Goal: Task Accomplishment & Management: Manage account settings

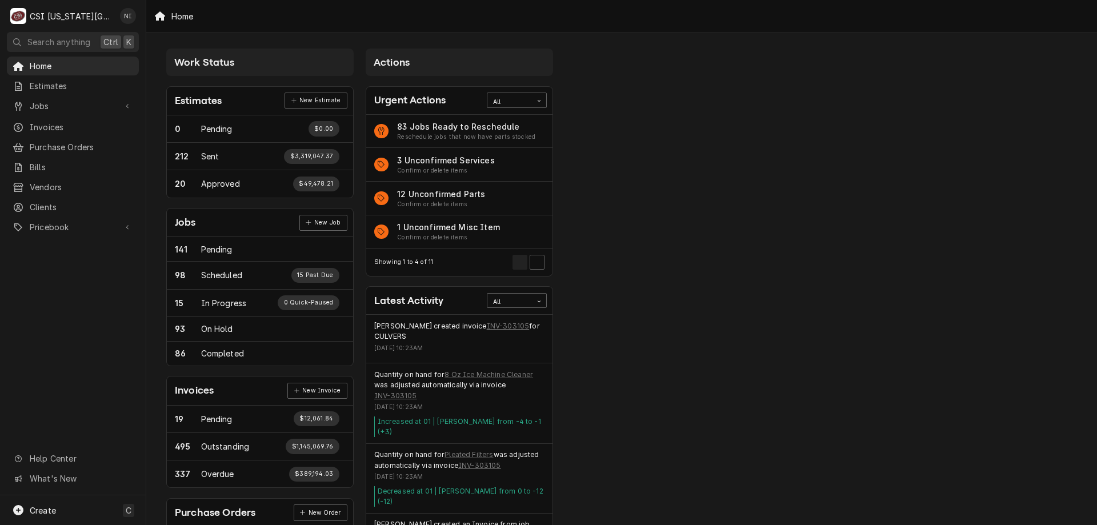
click at [50, 101] on span "Jobs" at bounding box center [73, 106] width 86 height 12
click at [50, 120] on span "Jobs" at bounding box center [81, 126] width 103 height 12
click at [47, 181] on span "Purchase Orders" at bounding box center [81, 185] width 103 height 12
click at [51, 263] on span "Pricebook" at bounding box center [73, 265] width 86 height 12
click at [53, 302] on span "Parts & Materials" at bounding box center [81, 305] width 103 height 12
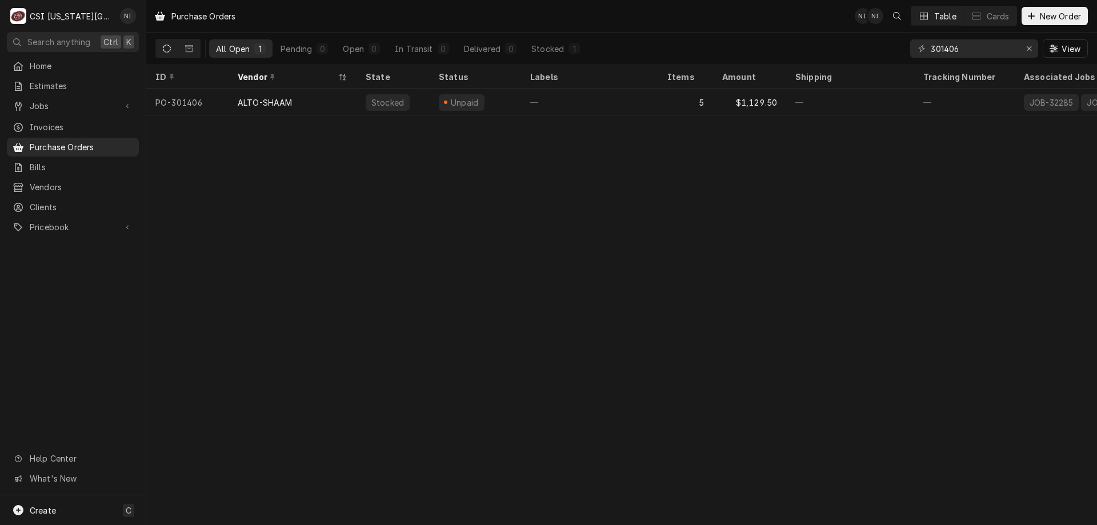
click at [937, 356] on div "Purchase Orders NI NI Table Cards New Order All Open 1 Pending 0 Open 0 In Tran…" at bounding box center [621, 262] width 951 height 525
drag, startPoint x: 966, startPoint y: 49, endPoint x: 948, endPoint y: 54, distance: 19.0
click at [944, 51] on input "301406" at bounding box center [974, 48] width 86 height 18
type input "301364"
click at [654, 102] on div "—" at bounding box center [589, 102] width 137 height 27
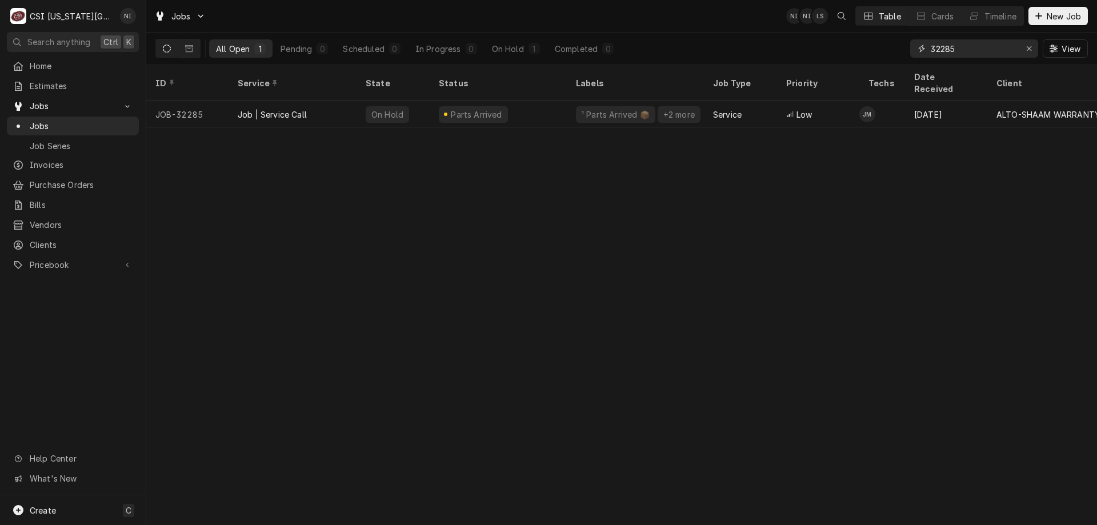
drag, startPoint x: 956, startPoint y: 47, endPoint x: 947, endPoint y: 50, distance: 10.1
click at [947, 50] on input "32285" at bounding box center [974, 48] width 86 height 18
type input "32240"
click at [520, 102] on div "Parts Ordered" at bounding box center [498, 114] width 137 height 27
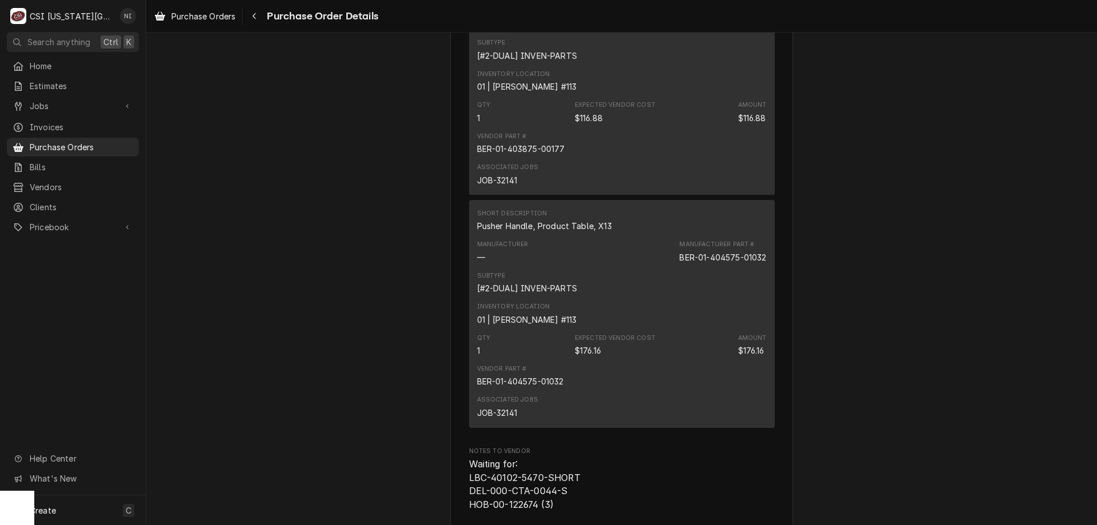
scroll to position [5084, 0]
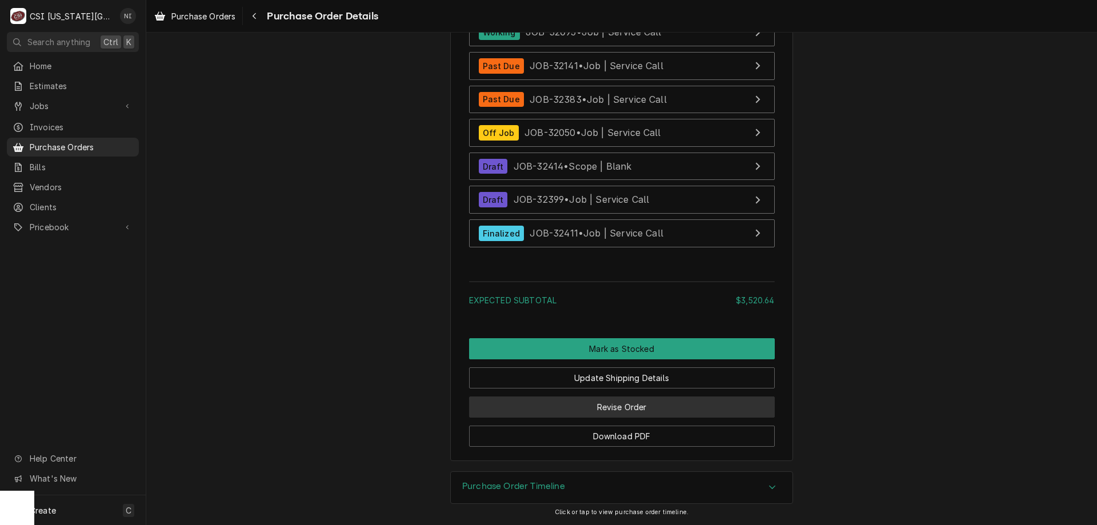
click at [554, 406] on button "Revise Order" at bounding box center [622, 406] width 306 height 21
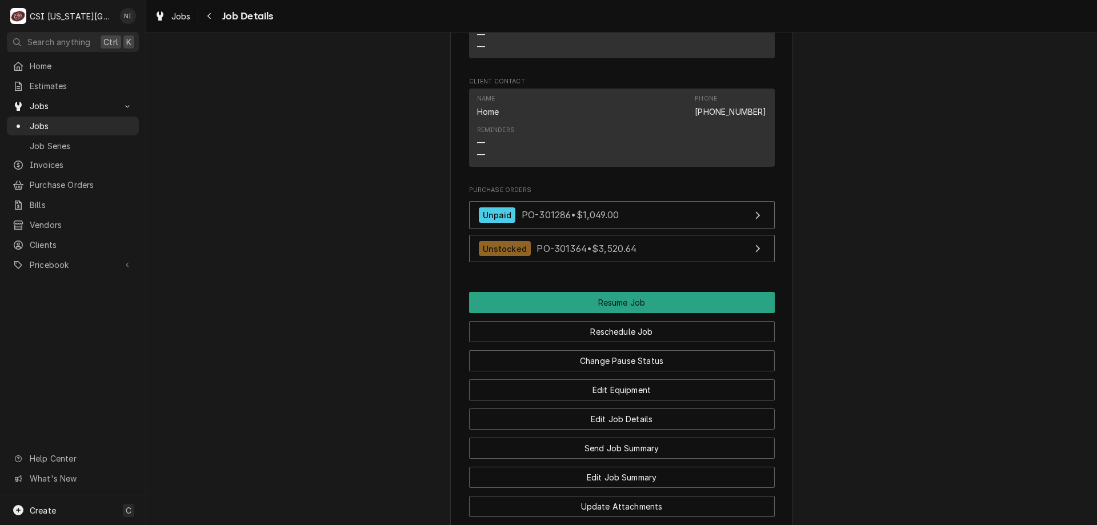
scroll to position [1509, 0]
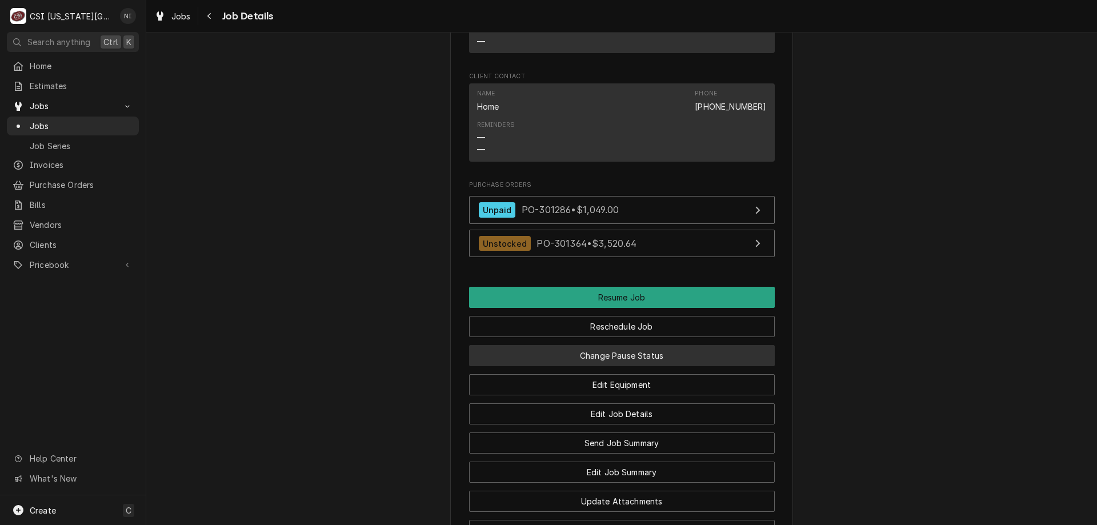
click at [522, 366] on button "Change Pause Status" at bounding box center [622, 355] width 306 height 21
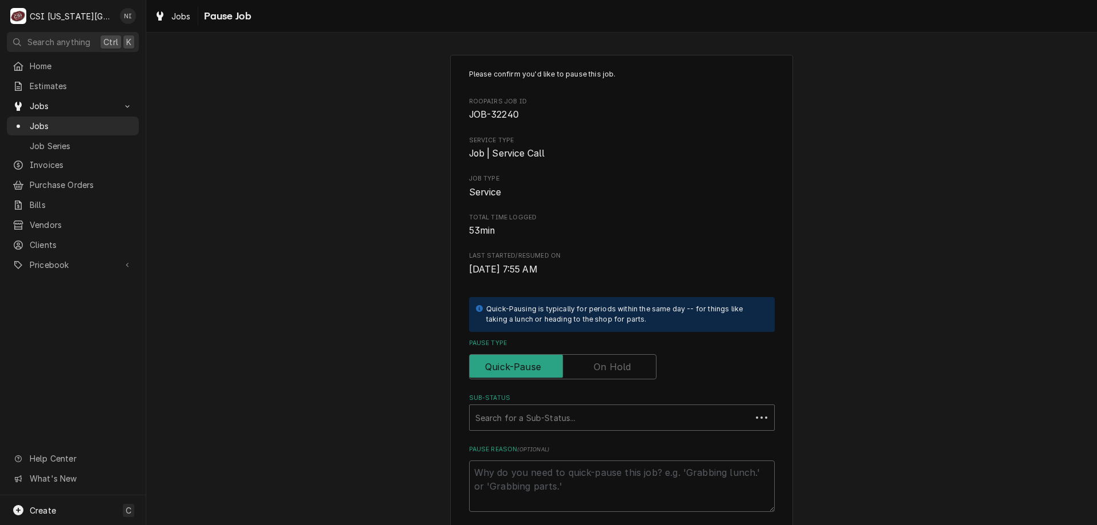
type textarea "x"
click at [594, 366] on label "Pause Type" at bounding box center [562, 366] width 187 height 25
click at [594, 366] on input "Pause Type" at bounding box center [562, 366] width 177 height 25
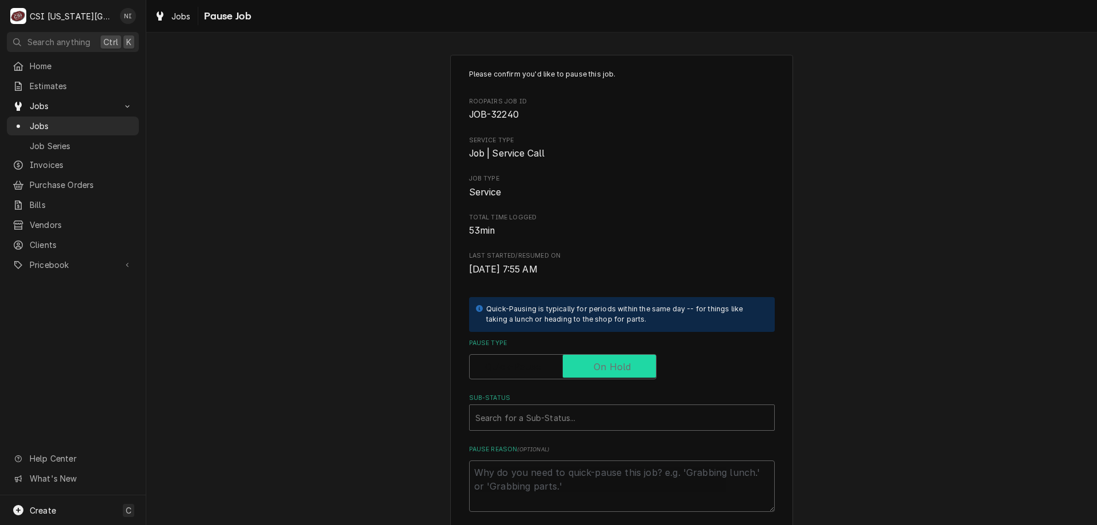
checkbox input "true"
drag, startPoint x: 564, startPoint y: 414, endPoint x: 561, endPoint y: 419, distance: 5.9
click at [564, 417] on div "Sub-Status" at bounding box center [610, 417] width 270 height 21
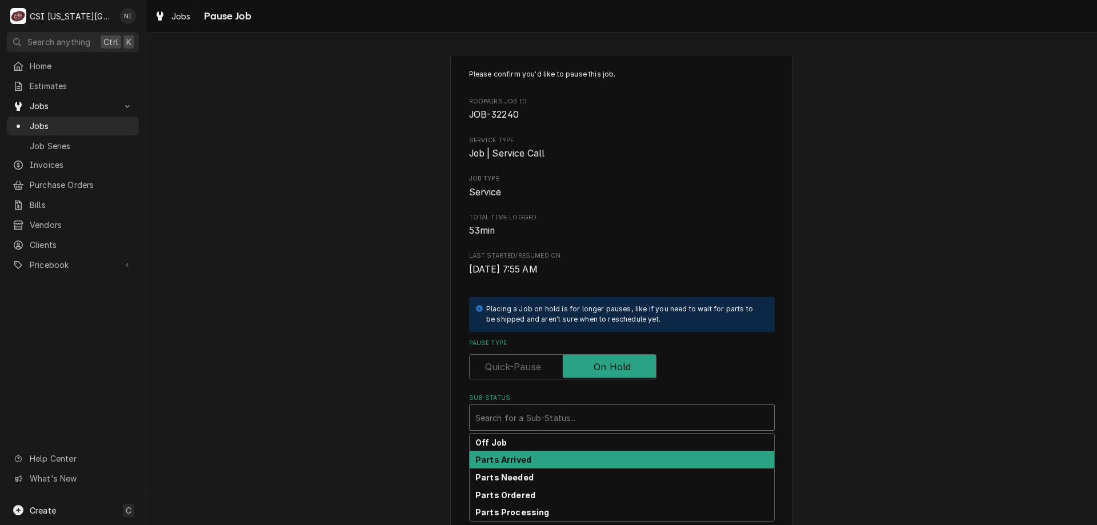
click at [514, 466] on div "Parts Arrived" at bounding box center [622, 460] width 304 height 18
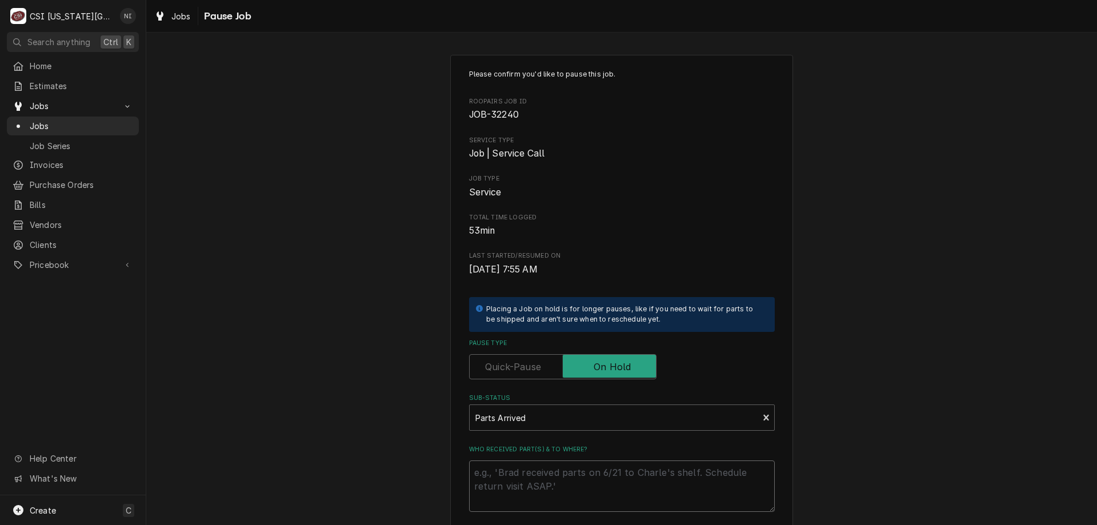
drag, startPoint x: 516, startPoint y: 466, endPoint x: 534, endPoint y: 498, distance: 36.8
click at [518, 466] on textarea "Who received part(s) & to where?" at bounding box center [622, 485] width 306 height 51
type textarea "x"
type textarea "p"
type textarea "x"
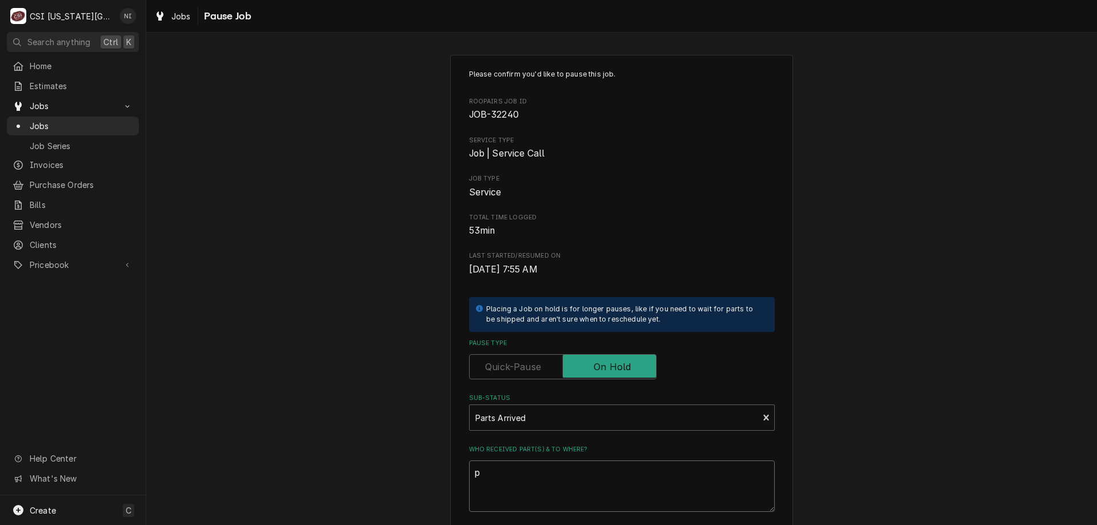
type textarea "pa"
type textarea "x"
type textarea "pars"
type textarea "x"
type textarea "parsd"
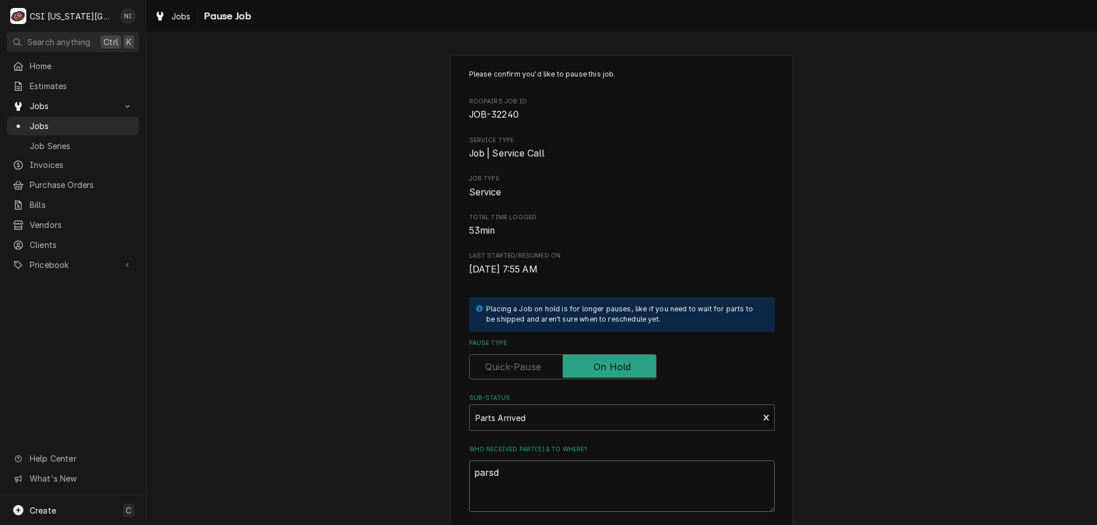
type textarea "x"
type textarea "parsd"
type textarea "x"
type textarea "parsd"
type textarea "x"
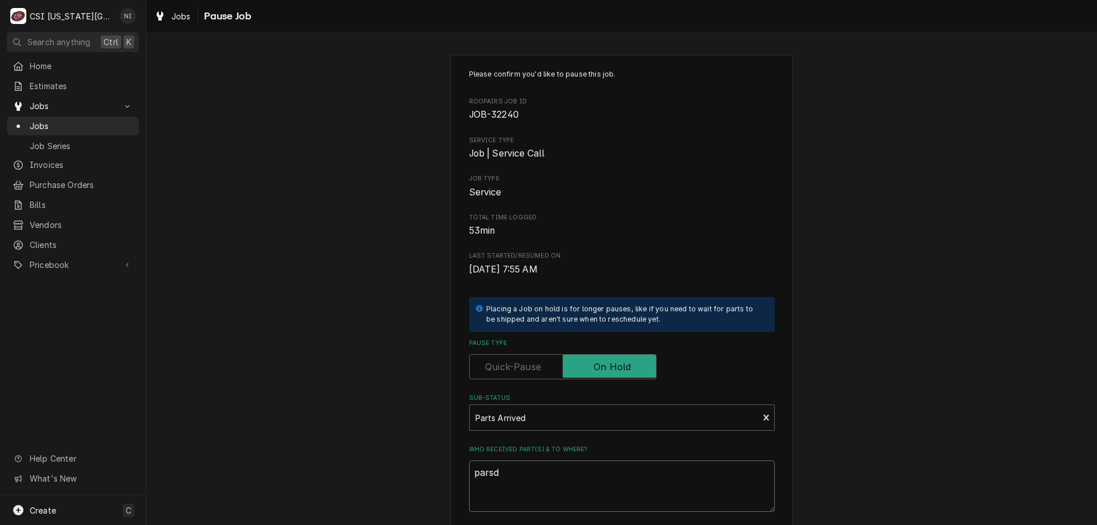
type textarea "pars"
type textarea "x"
type textarea "par"
type textarea "x"
type textarea "part"
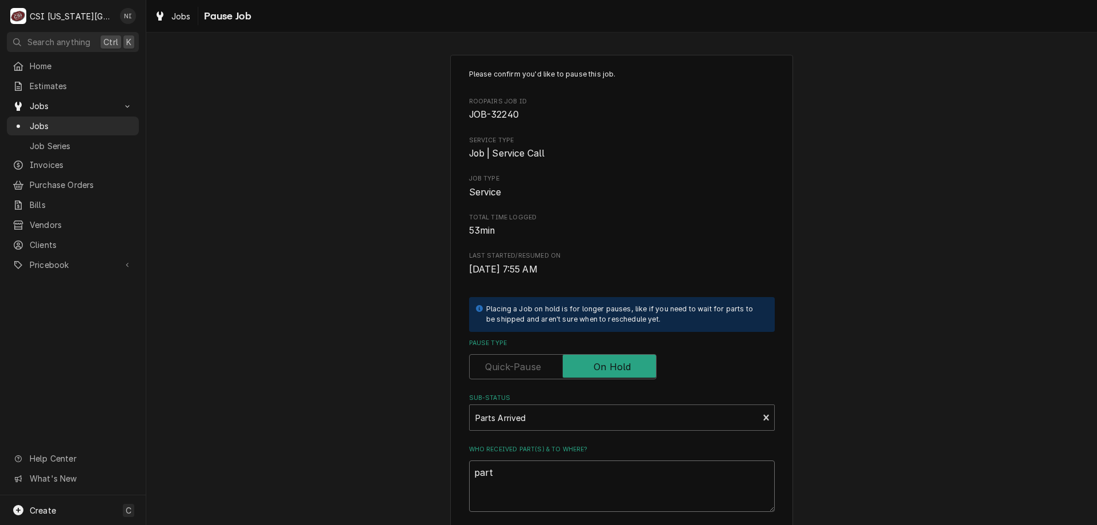
type textarea "x"
type textarea "parts"
type textarea "x"
type textarea "parts"
type textarea "x"
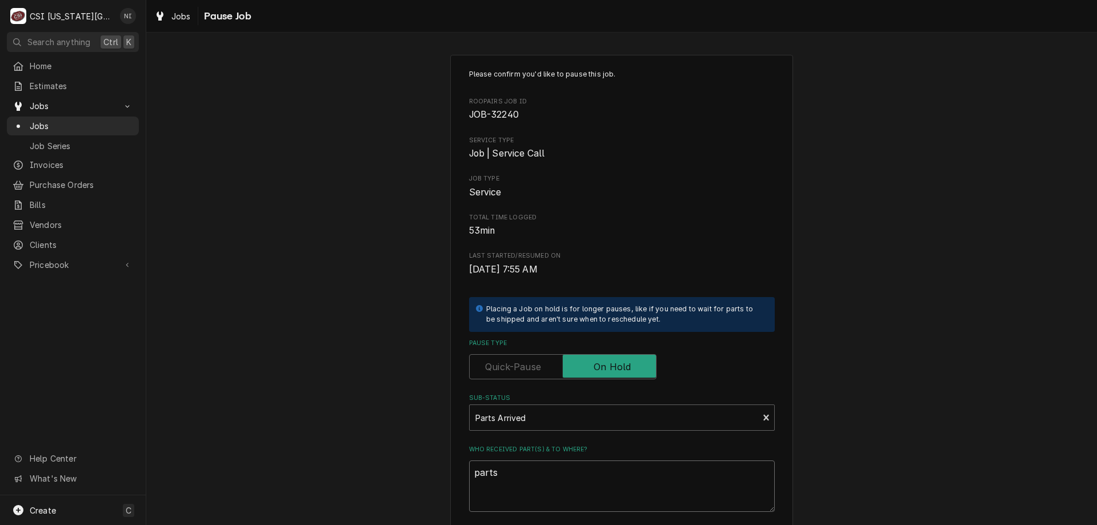
type textarea "parts o"
type textarea "x"
type textarea "parts on"
type textarea "x"
type textarea "parts on"
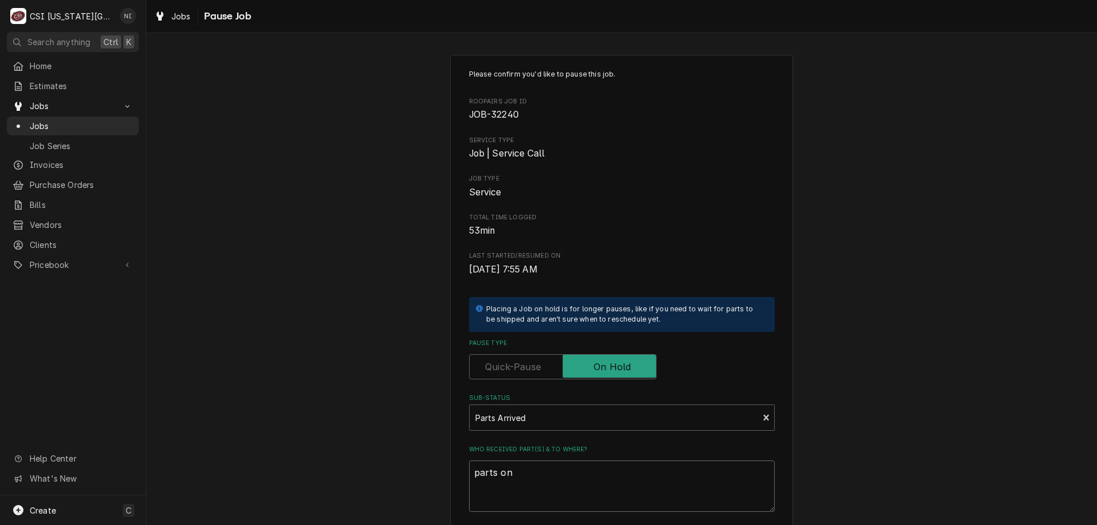
type textarea "x"
type textarea "parts on m"
type textarea "x"
type textarea "parts on me"
type textarea "x"
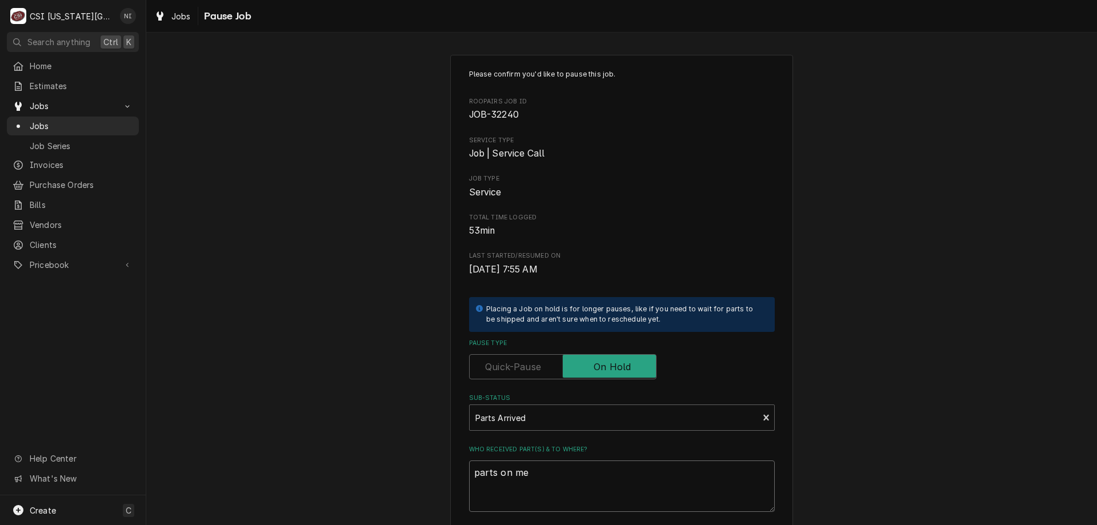
type textarea "parts on men"
type textarea "x"
type textarea "parts on mend"
type textarea "x"
type textarea "parts on mendn"
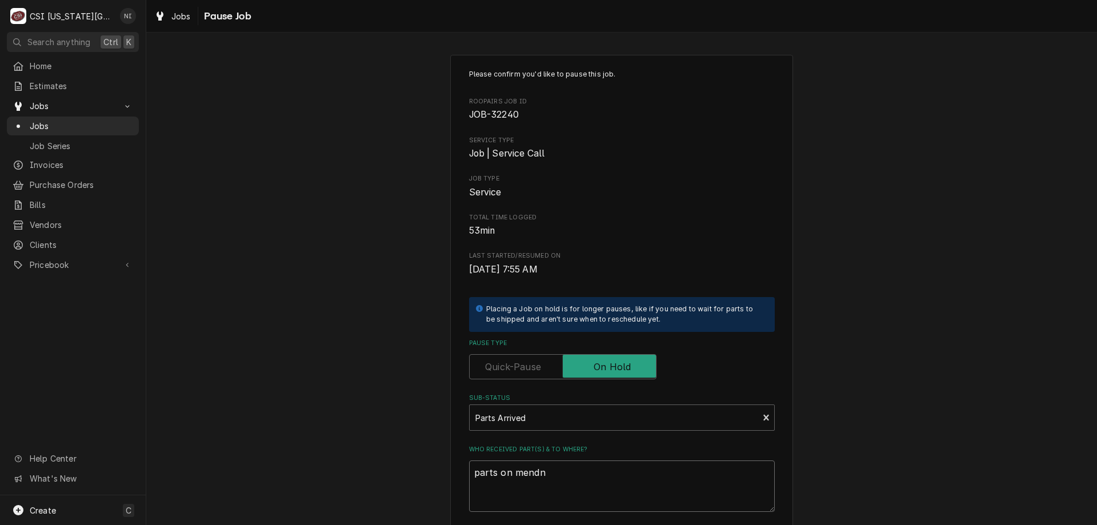
type textarea "x"
type textarea "parts on mendn"
type textarea "x"
type textarea "parts on mendn s"
type textarea "x"
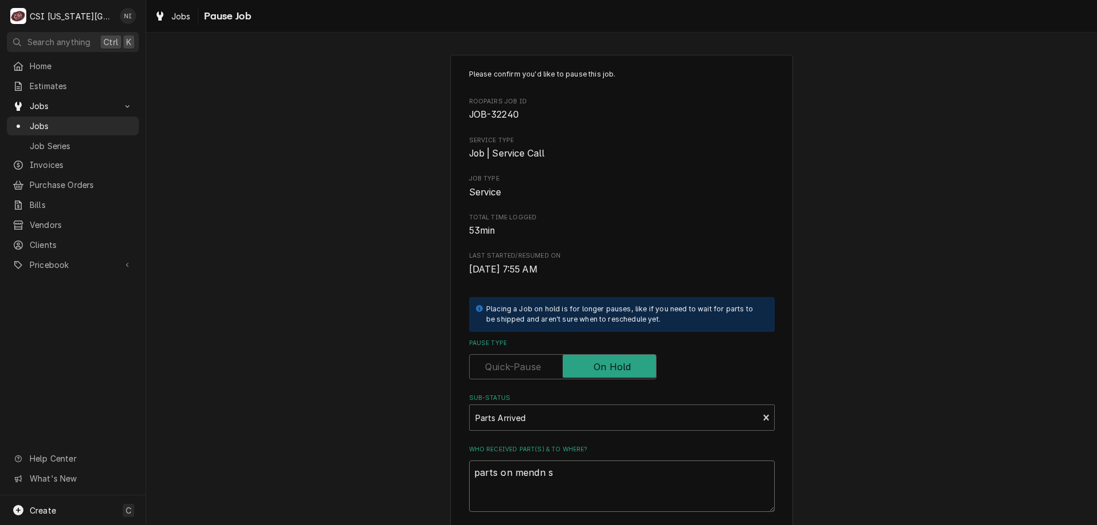
type textarea "parts on mendn sh"
type textarea "x"
type textarea "parts on mendn she"
type textarea "x"
type textarea "parts on mendn shel"
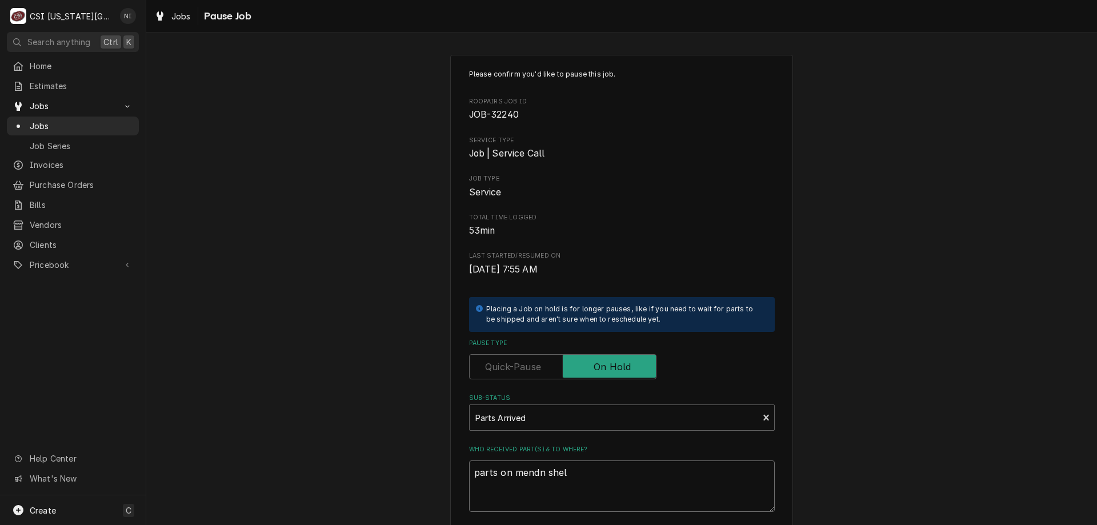
type textarea "x"
type textarea "parts on mendn she"
type textarea "x"
type textarea "parts on mendn sh"
type textarea "x"
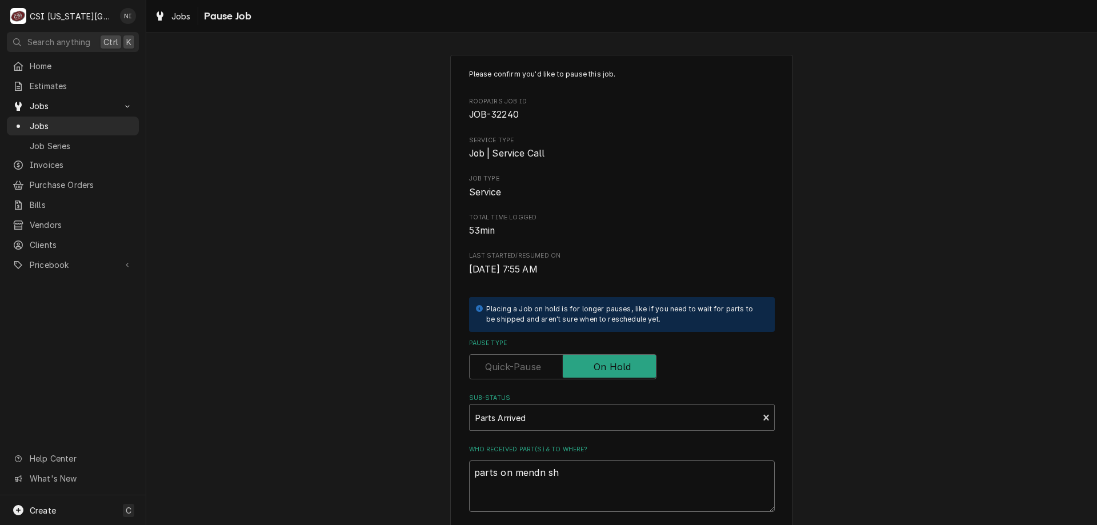
type textarea "parts on mendn s"
type textarea "x"
type textarea "parts on mendn"
type textarea "x"
type textarea "parts on mendn"
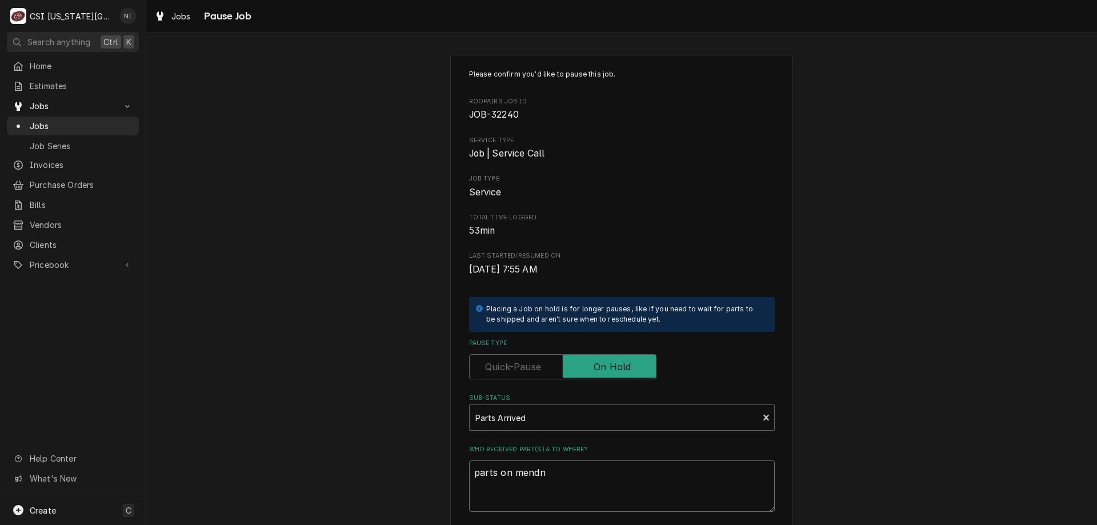
type textarea "x"
type textarea "parts on mend"
type textarea "x"
type textarea "parts on mendo"
type textarea "x"
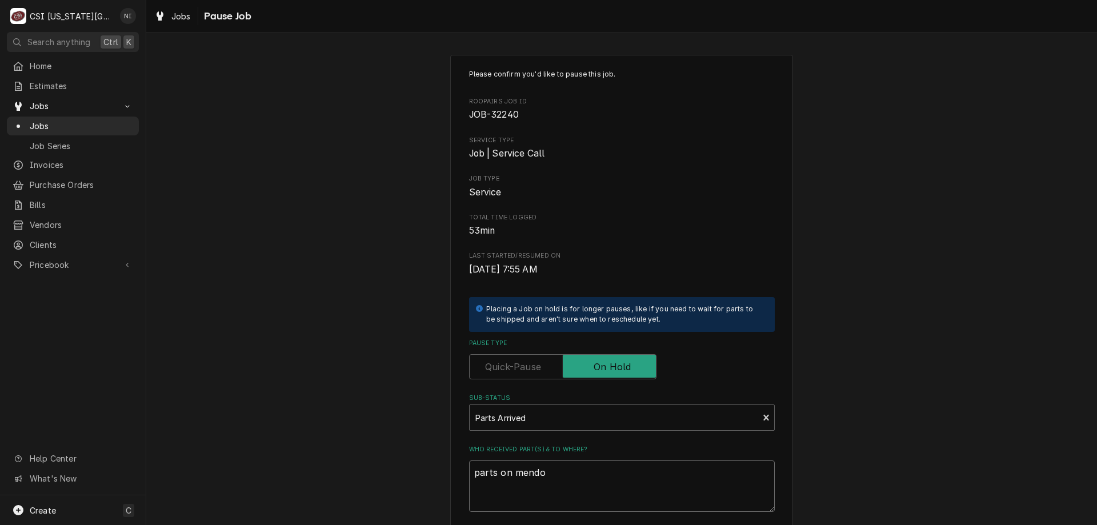
type textarea "parts on mendon"
type textarea "x"
type textarea "parts on mendon"
type textarea "x"
type textarea "parts on mendon s"
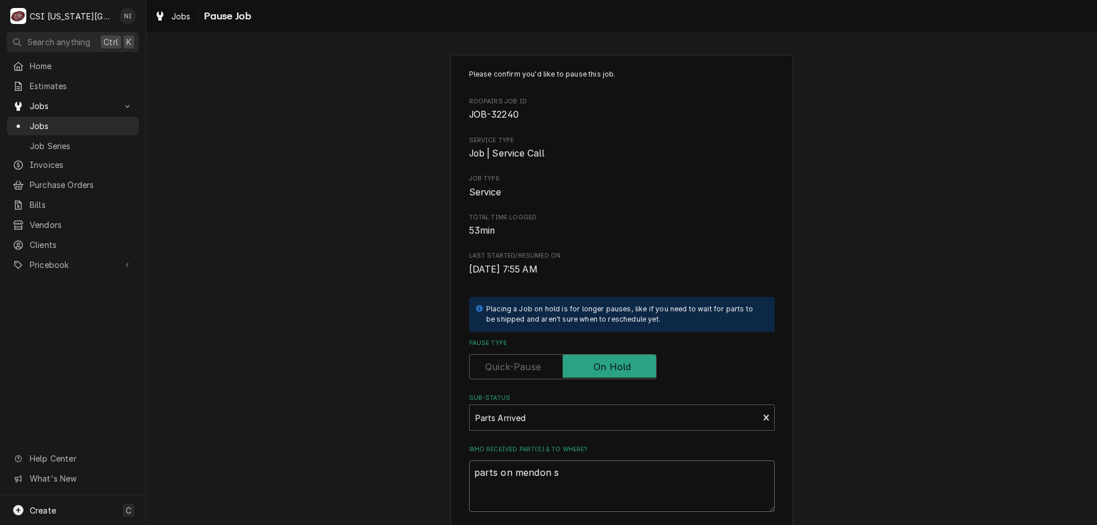
type textarea "x"
type textarea "parts on mendon sh"
type textarea "x"
type textarea "parts on mendon she"
type textarea "x"
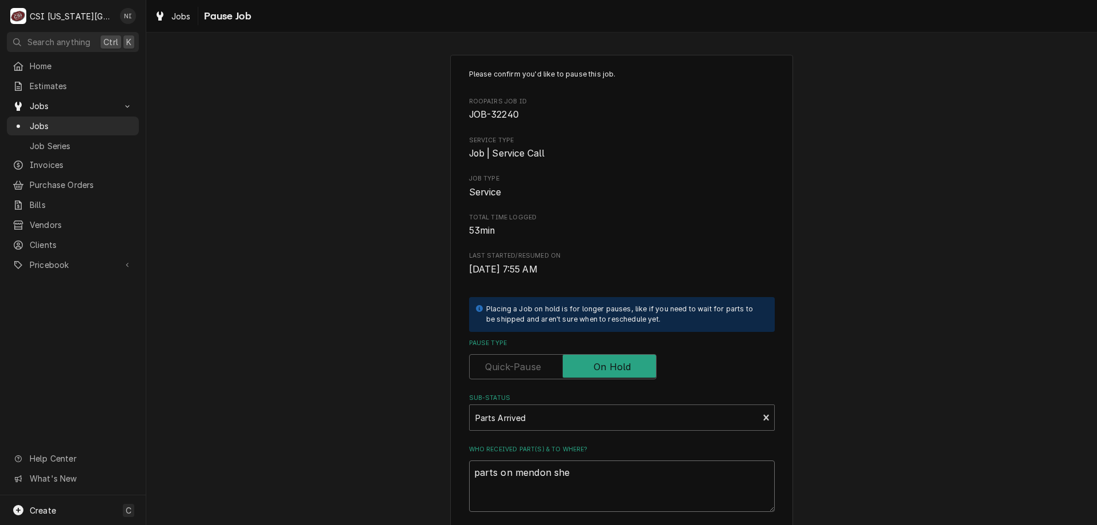
type textarea "parts on mendon shel"
type textarea "x"
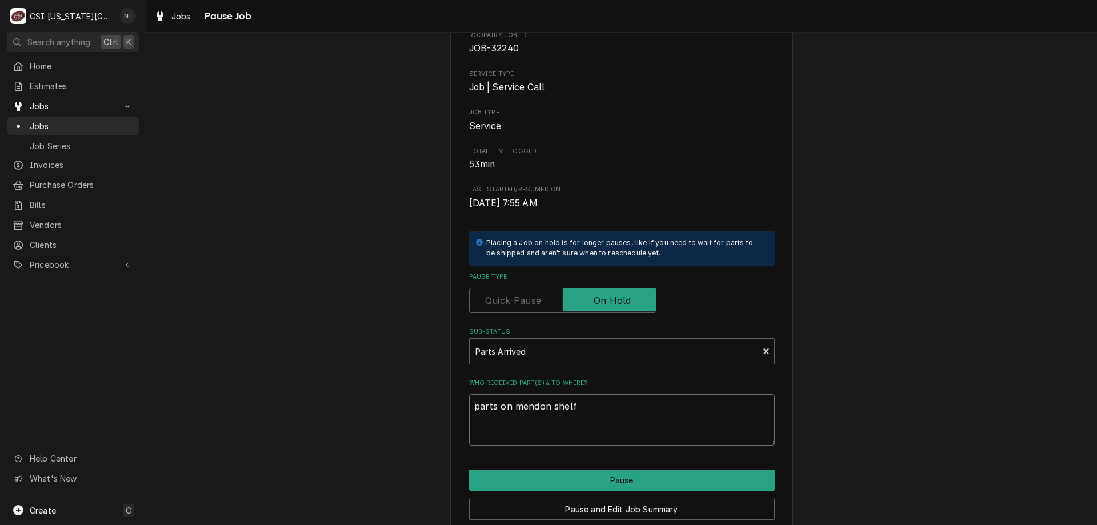
scroll to position [115, 0]
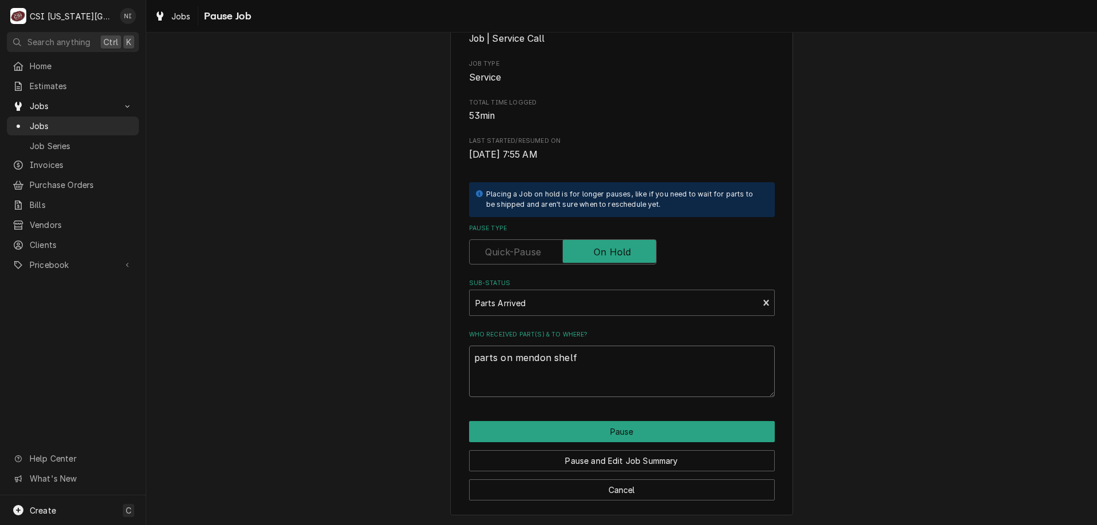
type textarea "parts on mendon shelf"
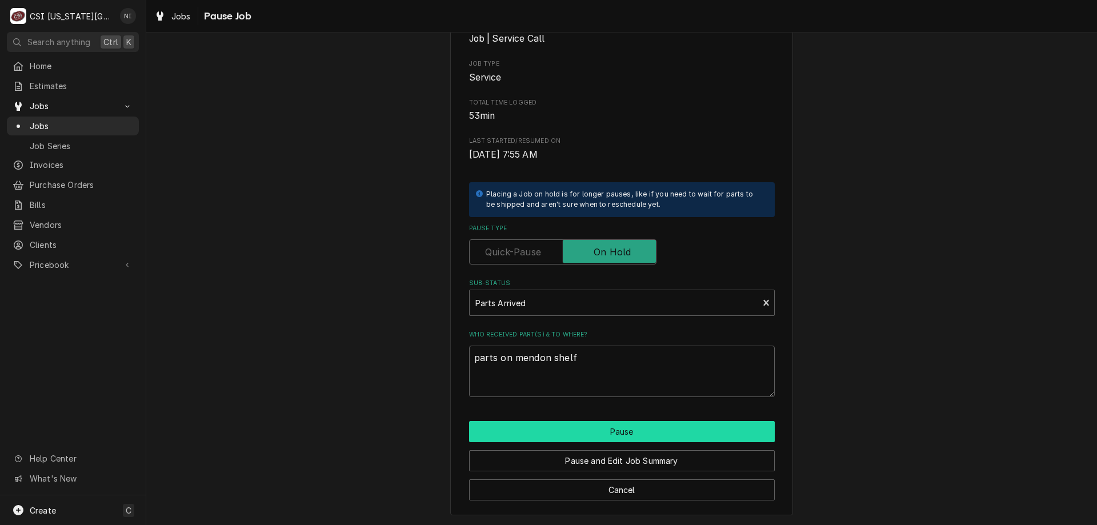
click at [677, 424] on button "Pause" at bounding box center [622, 431] width 306 height 21
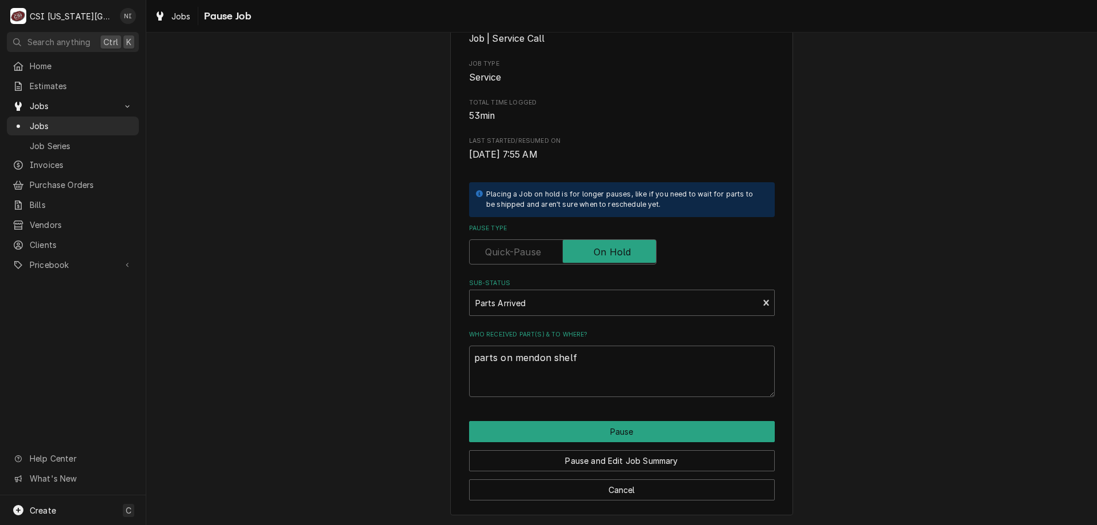
type textarea "x"
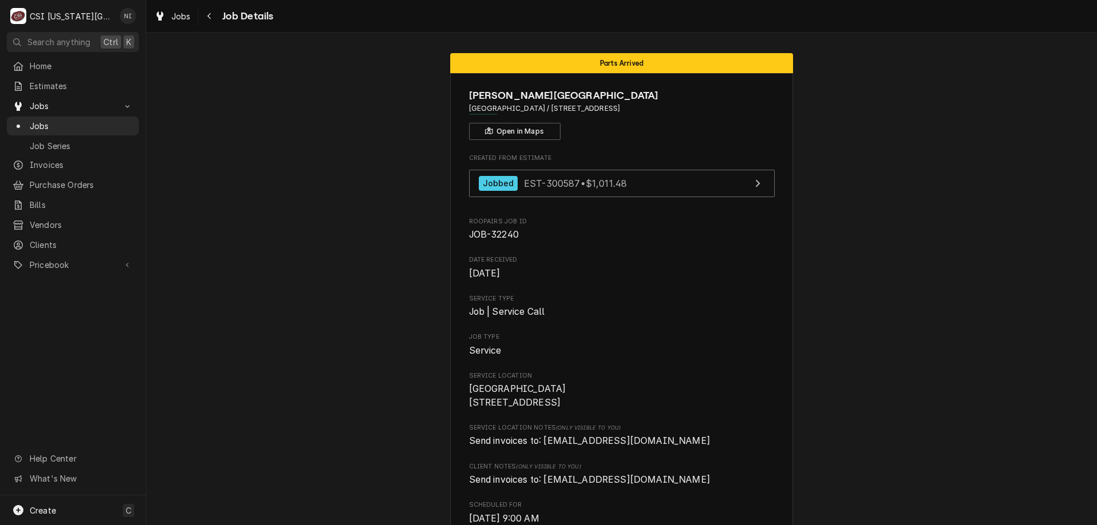
click at [89, 126] on span "Jobs" at bounding box center [81, 126] width 103 height 12
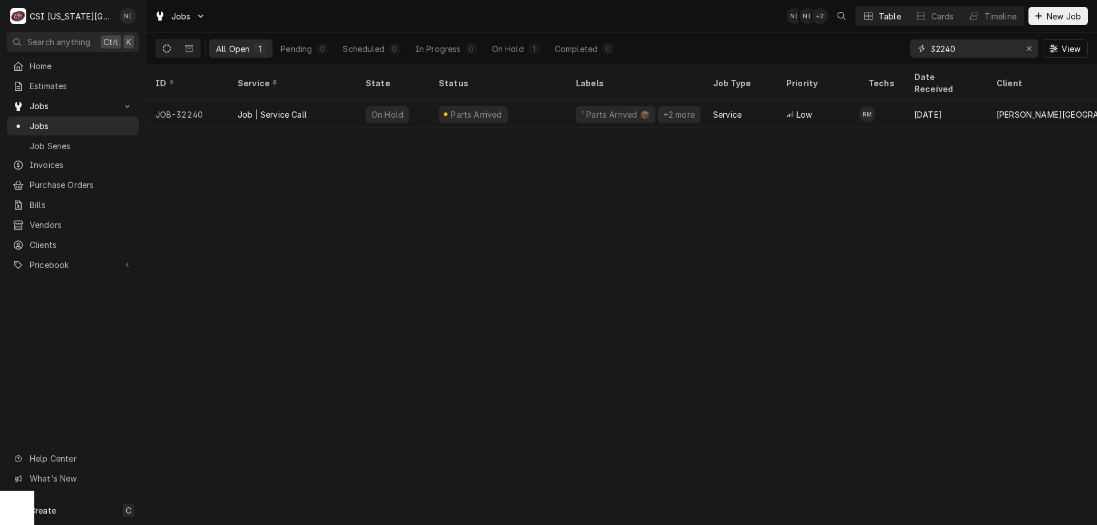
drag, startPoint x: 971, startPoint y: 51, endPoint x: 782, endPoint y: 47, distance: 189.1
click at [782, 47] on div "All Open 1 Pending 0 Scheduled 0 In Progress 0 On Hold 1 Completed 0 32240 View" at bounding box center [621, 49] width 932 height 32
type input "32543"
click at [504, 101] on div "Draft" at bounding box center [498, 114] width 137 height 27
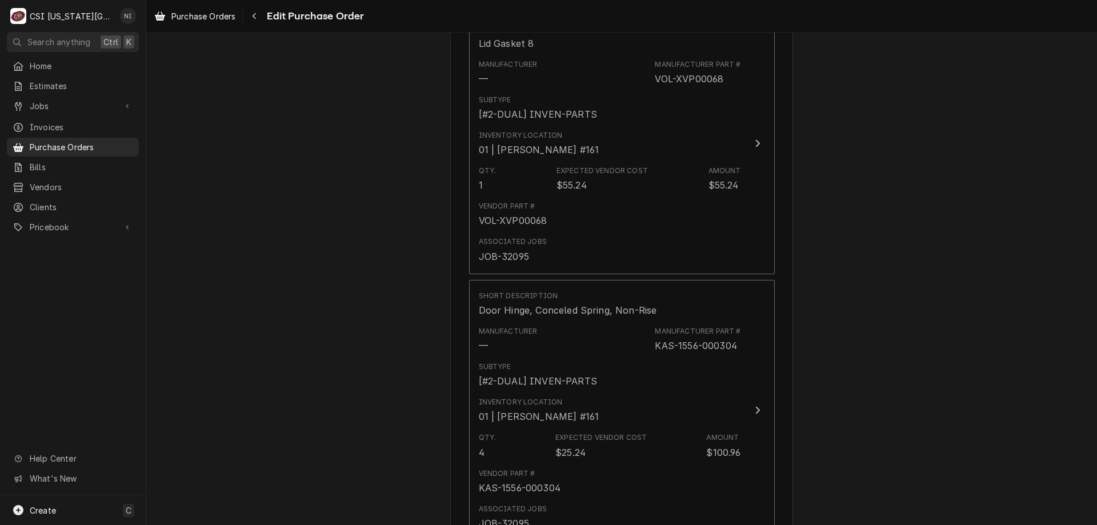
scroll to position [4963, 0]
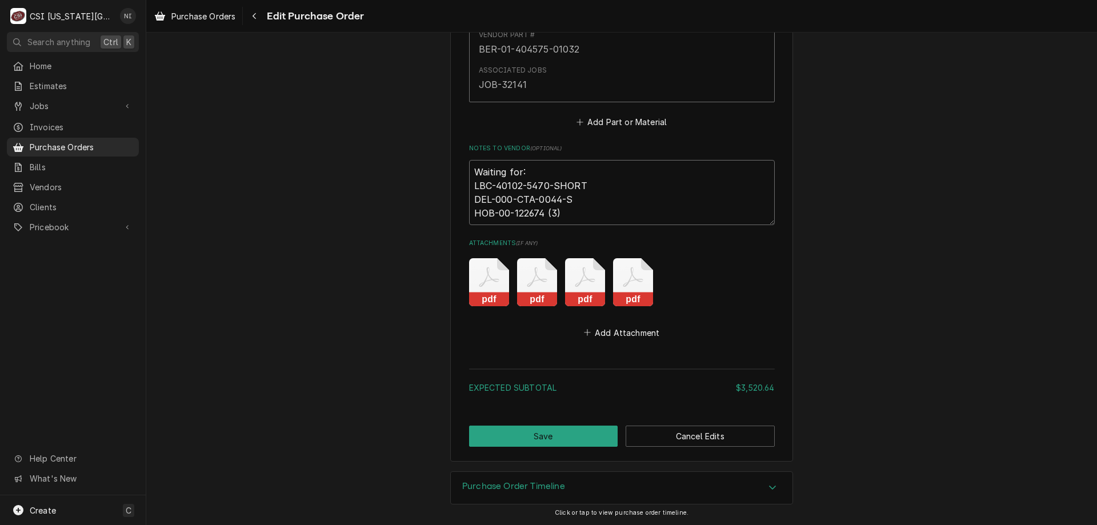
drag, startPoint x: 541, startPoint y: 210, endPoint x: 448, endPoint y: 213, distance: 92.6
type textarea "x"
type textarea "Waiting for: LBC-40102-5470-SHORT DEL-000-CTA-0044-S"
type textarea "x"
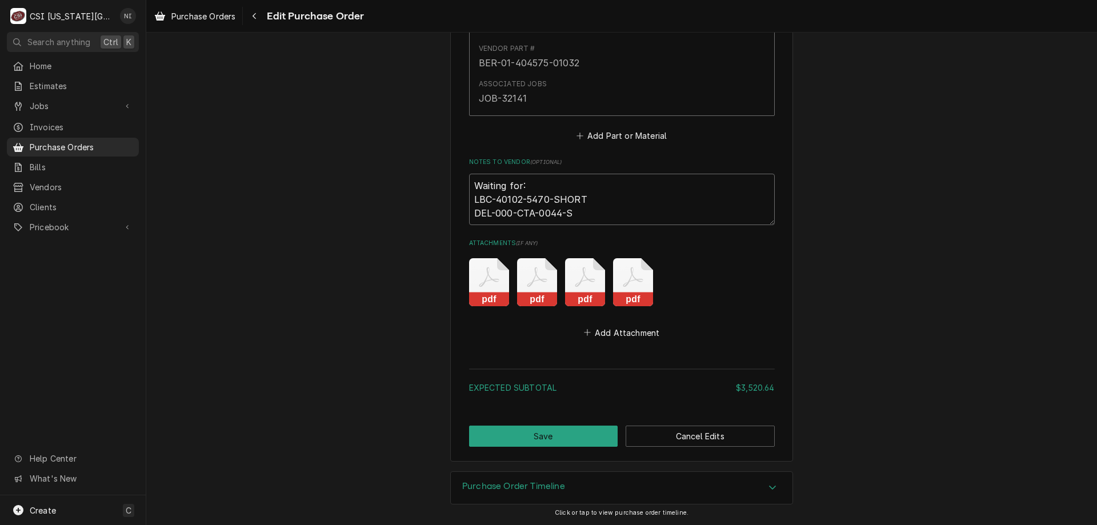
scroll to position [4949, 0]
type textarea "Waiting for: LBC-40102-5470-SHORT DEL-000-CTA-0044-S"
click at [526, 432] on button "Save" at bounding box center [543, 436] width 149 height 21
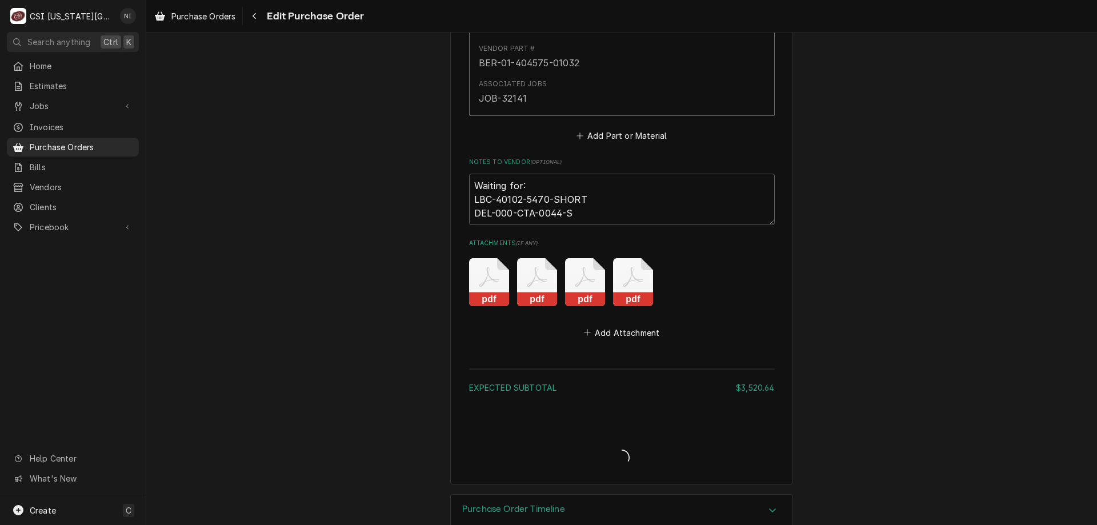
type textarea "x"
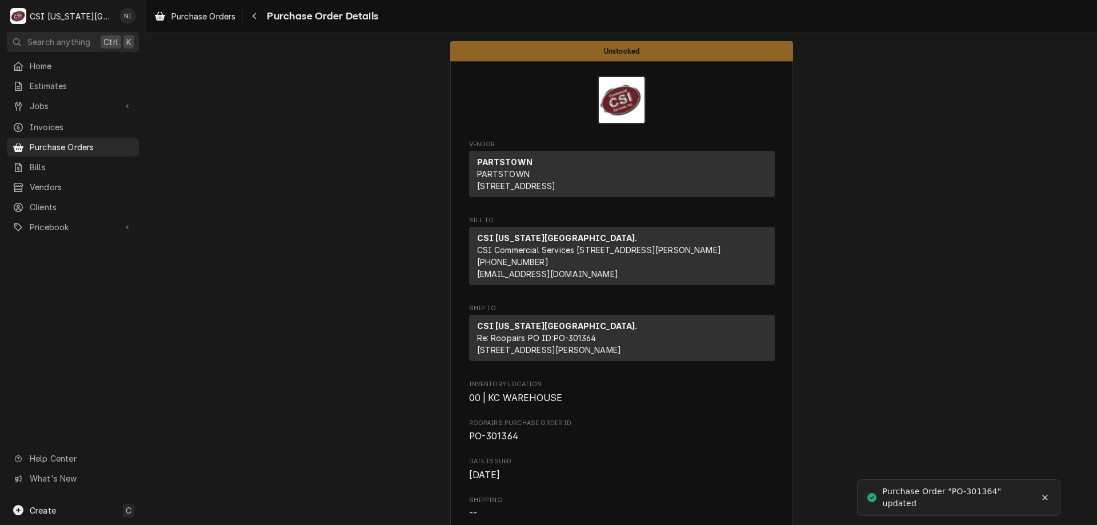
click at [93, 145] on span "Purchase Orders" at bounding box center [81, 147] width 103 height 12
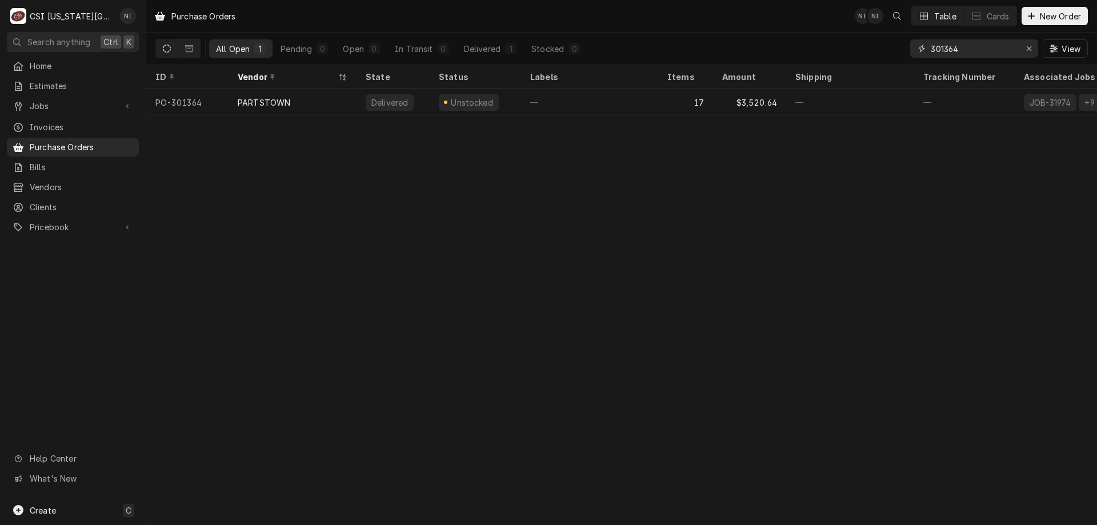
drag, startPoint x: 963, startPoint y: 51, endPoint x: 739, endPoint y: 39, distance: 224.2
click at [739, 39] on div "All Open 1 Pending 0 Open 0 In Transit 0 Delivered 1 Stocked 0 301364 View" at bounding box center [621, 49] width 932 height 32
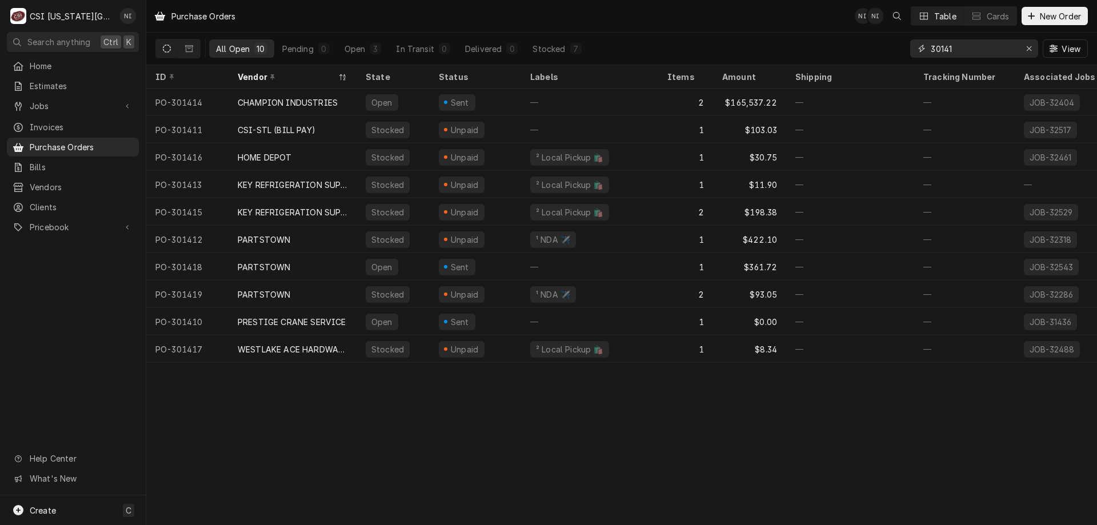
type input "30141"
click at [335, 261] on div "PARTSTOWN" at bounding box center [293, 266] width 128 height 27
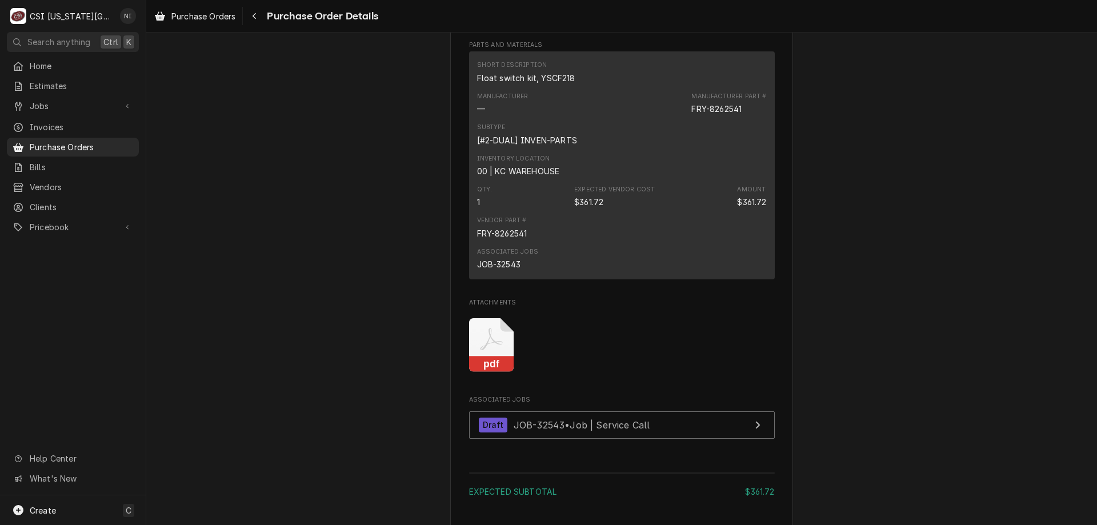
scroll to position [925, 0]
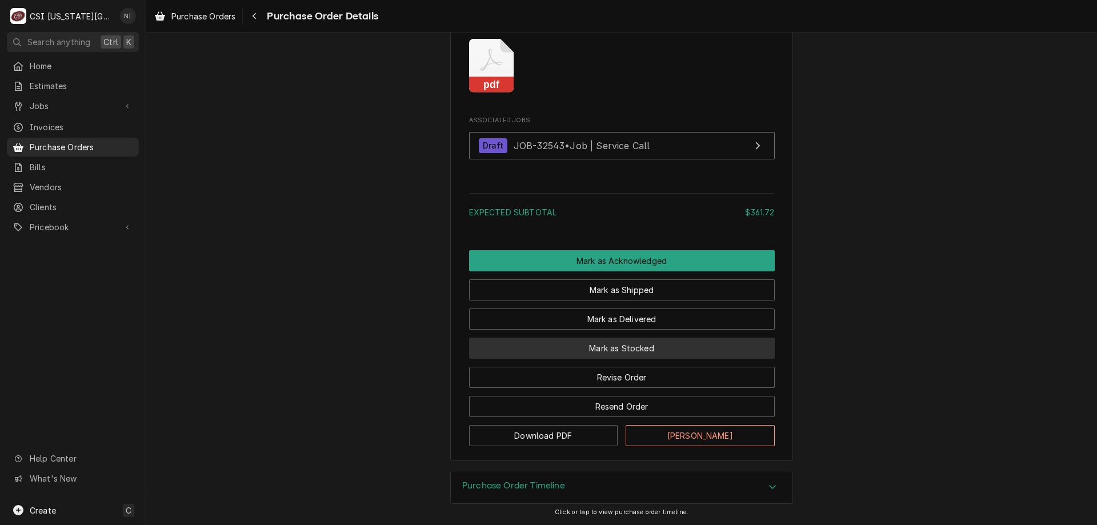
click at [625, 351] on button "Mark as Stocked" at bounding box center [622, 348] width 306 height 21
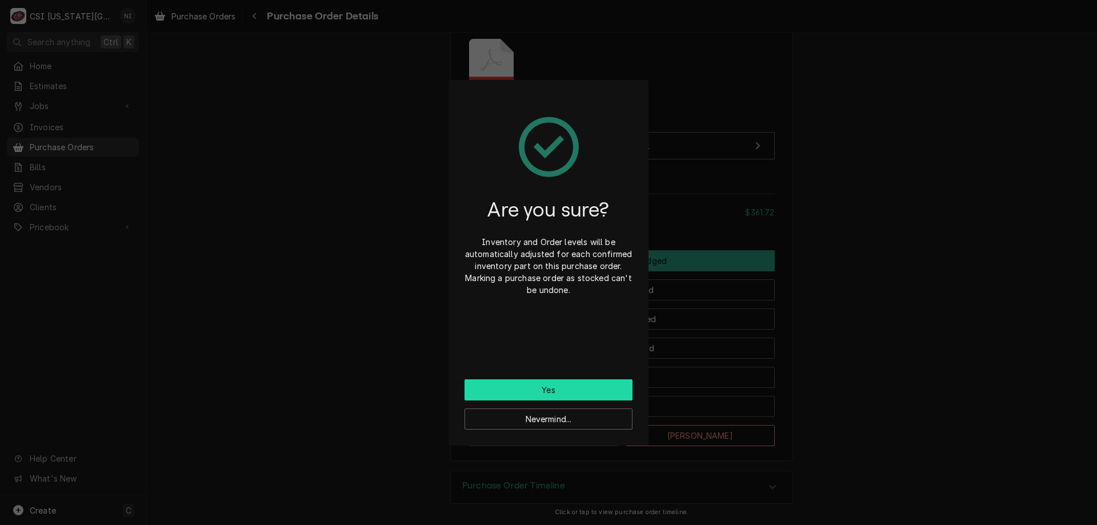
click at [575, 391] on button "Yes" at bounding box center [548, 389] width 168 height 21
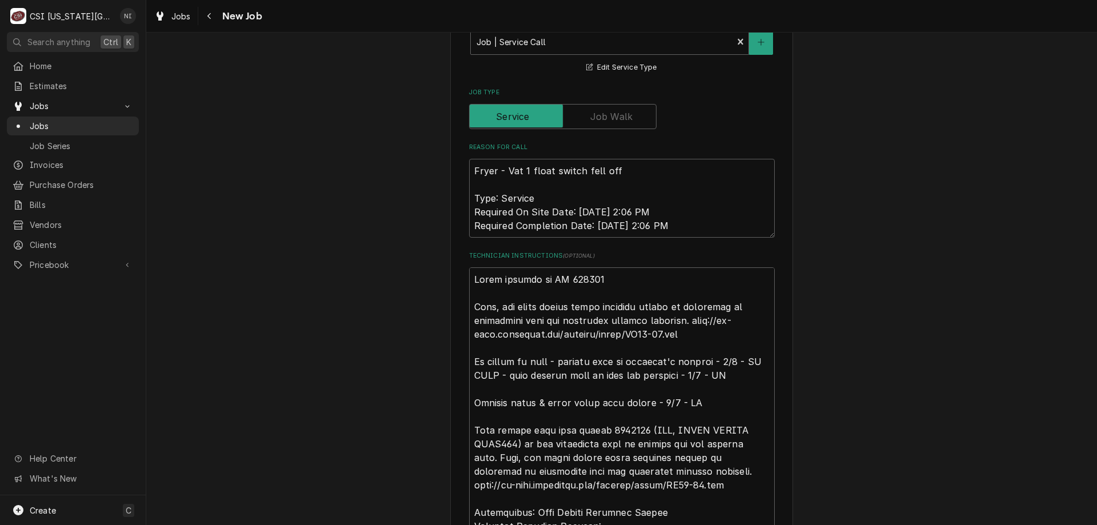
scroll to position [1129, 0]
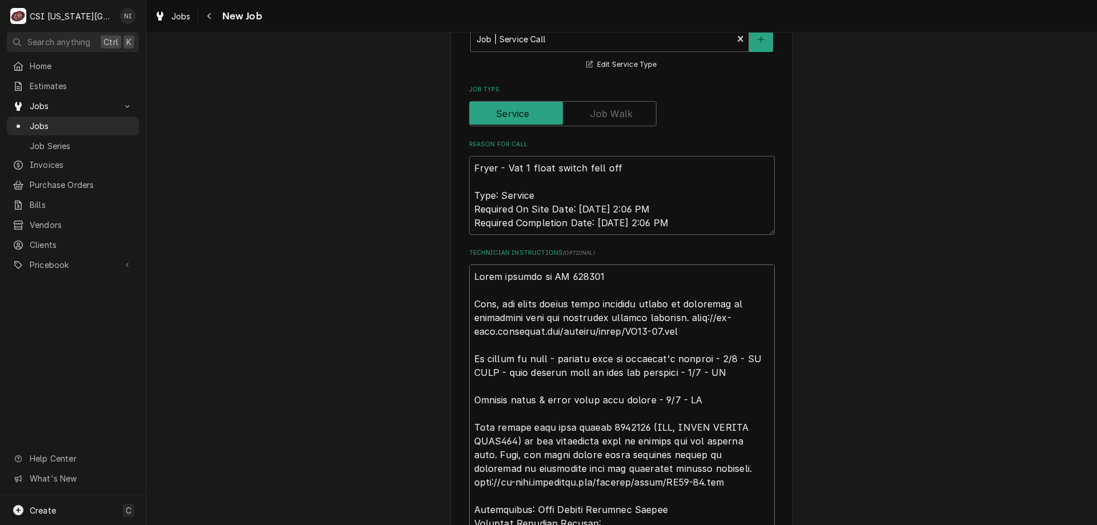
drag, startPoint x: 468, startPoint y: 205, endPoint x: 474, endPoint y: 209, distance: 7.4
type textarea "x"
type textarea "Lorem ipsumdo si AM 770462 Cons, adi elits doeius tempo incididu utlabo et dolo…"
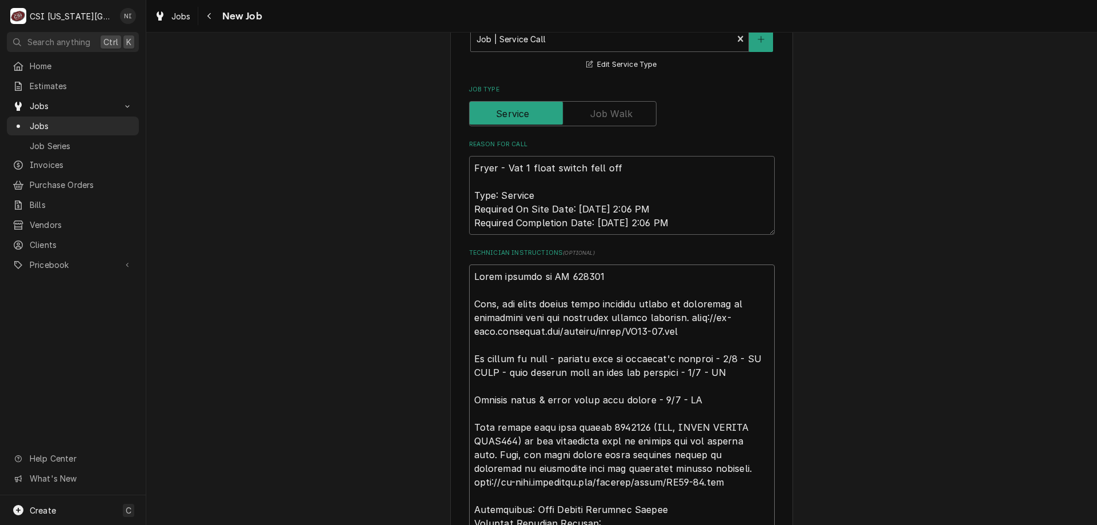
type textarea "x"
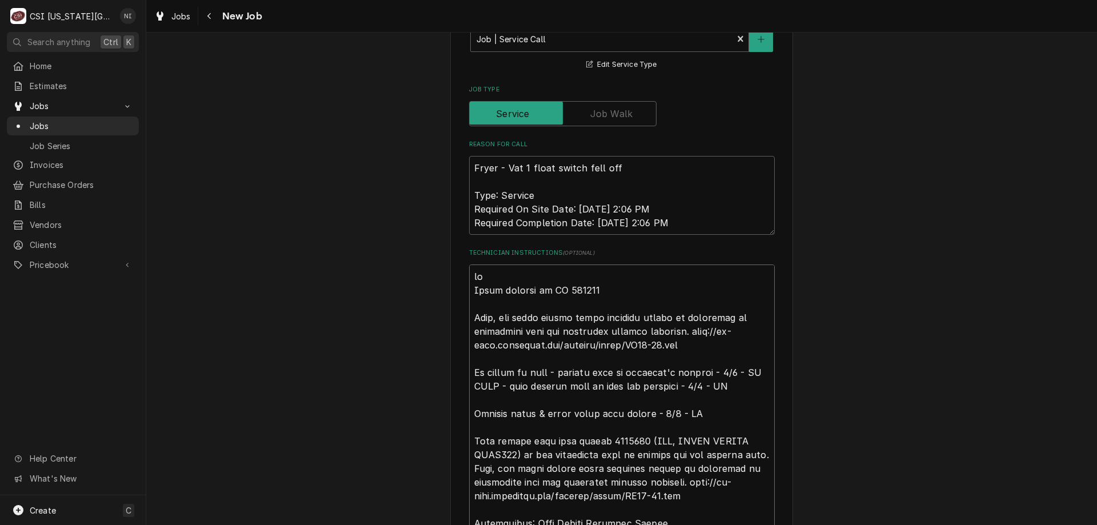
type textarea "lor Ipsum dolorsi am CO 319766 Adip, eli seddo eiusmo tempo incididu utlabo et …"
type textarea "x"
type textarea "lo Ipsum dolorsi am CO 680745 Adip, eli seddo eiusmo tempo incididu utlabo et d…"
type textarea "x"
type textarea "lor Ipsum dolorsi am CO 094246 Adip, eli seddo eiusmo tempo incididu utlabo et …"
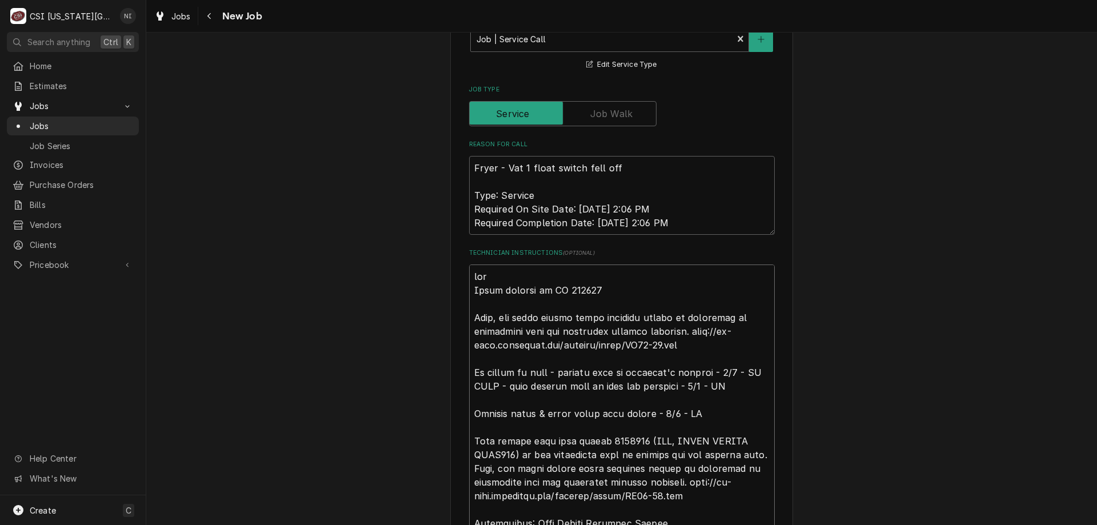
type textarea "x"
type textarea "lore Ipsum dolorsi am CO 879605 Adip, eli seddo eiusmo tempo incididu utlabo et…"
type textarea "x"
type textarea "lorem Ipsum dolorsi am CO 180222 Adip, eli seddo eiusmo tempo incididu utlabo e…"
type textarea "x"
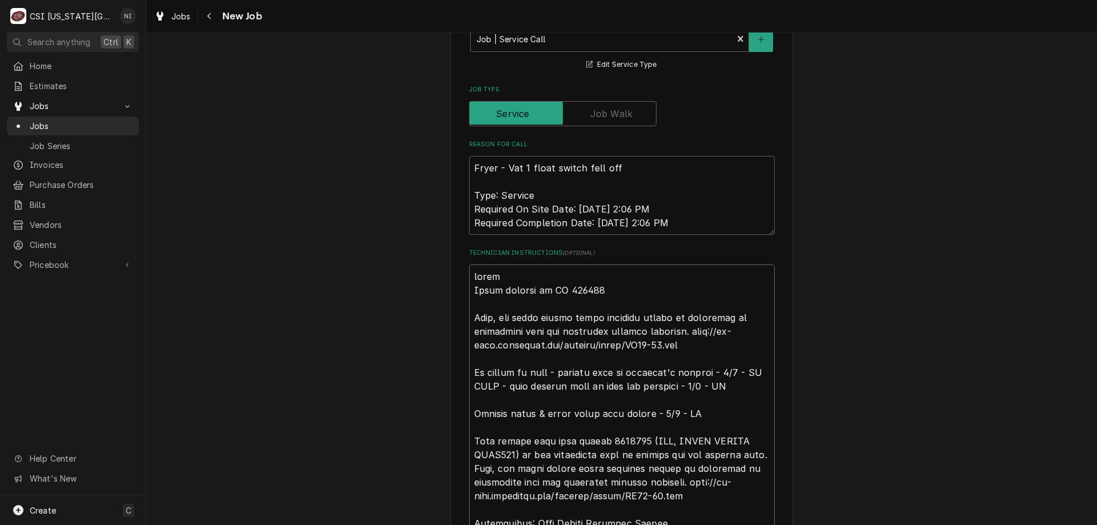
type textarea "lorem Ipsum dolorsi am CO 854767 Adip, eli seddo eiusmo tempo incididu utlabo e…"
type textarea "x"
type textarea "lorem i Dolor sitamet co AD 291633 Elit, sed doeiu tempor incid utlabore etdolo…"
type textarea "x"
type textarea "lorem ip Dolor sitamet co AD 903016 Elit, sed doeiu tempor incid utlabore etdol…"
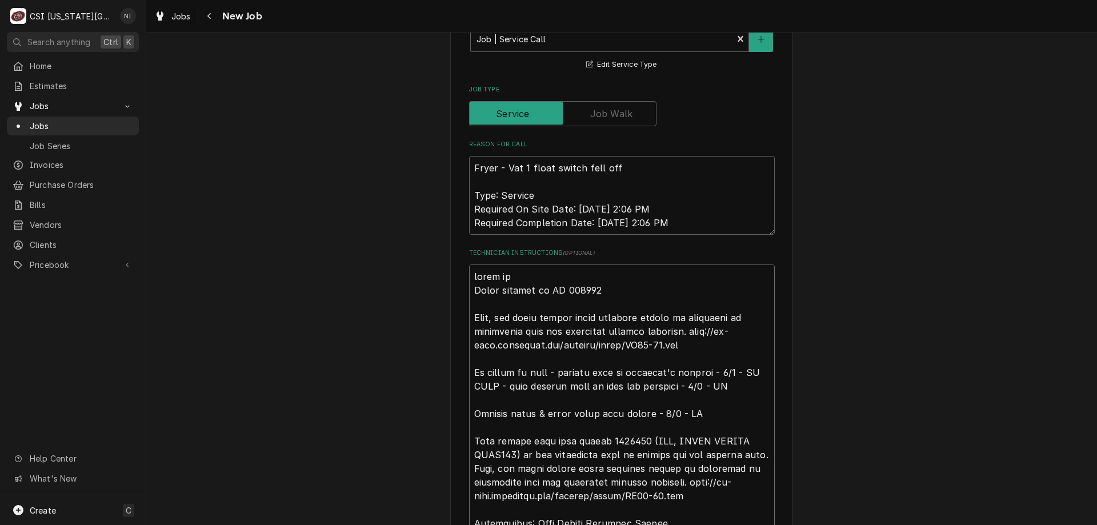
type textarea "x"
type textarea "parts on Parts ordered on PO 301418 Also, the other fryers float switches shoul…"
type textarea "x"
type textarea "parts on t Parts ordered on PO 301418 Also, the other fryers float switches sho…"
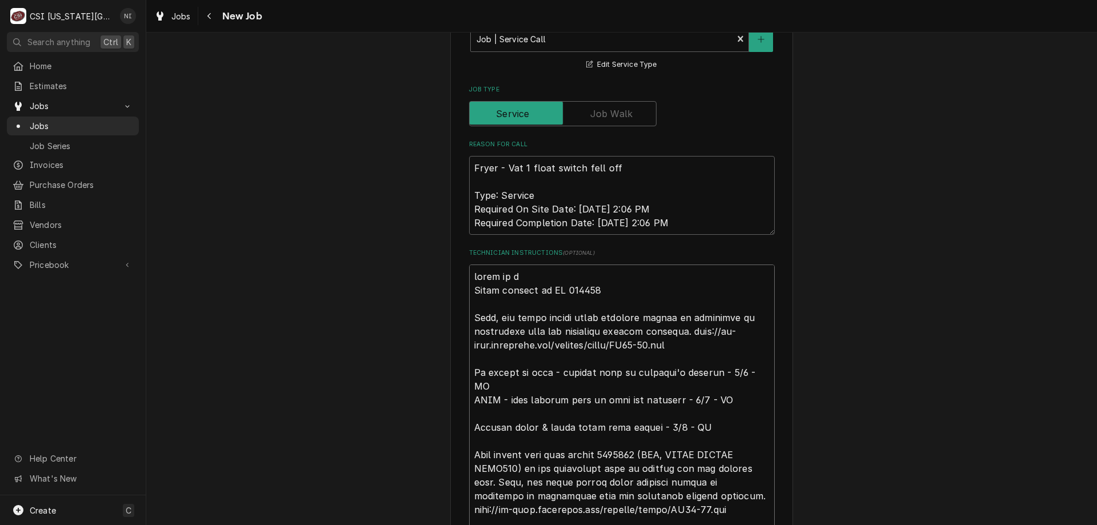
type textarea "x"
type textarea "parts on te Parts ordered on PO 301418 Also, the other fryers float switches sh…"
type textarea "x"
type textarea "parts on teh Parts ordered on PO 301418 Also, the other fryers float switches s…"
type textarea "x"
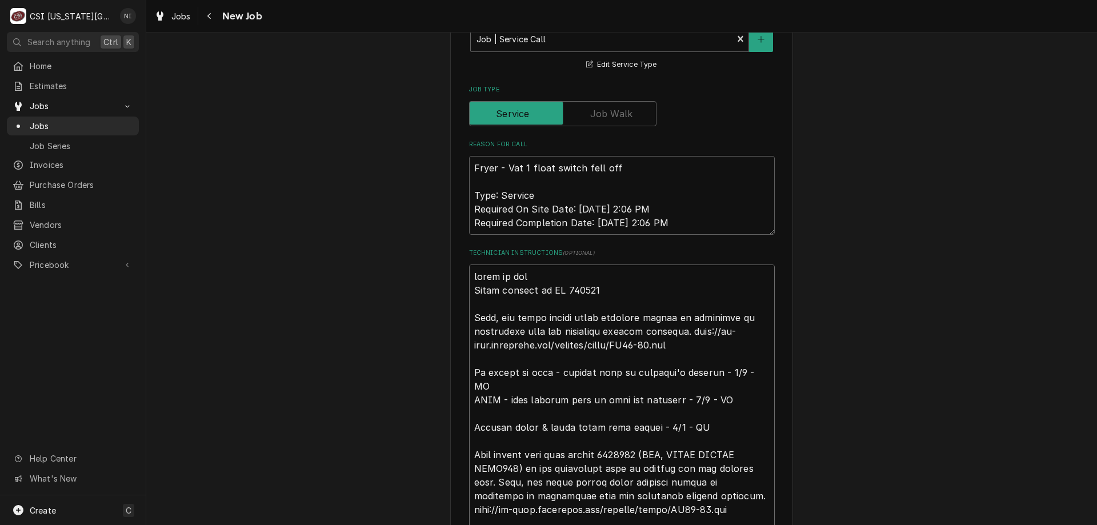
type textarea "parts on teh Parts ordered on PO 301418 Also, the other fryers float switches s…"
type textarea "x"
type textarea "parts on teh Parts ordered on PO 301418 Also, the other fryers float switches s…"
type textarea "x"
type textarea "parts on te Parts ordered on PO 301418 Also, the other fryers float switches sh…"
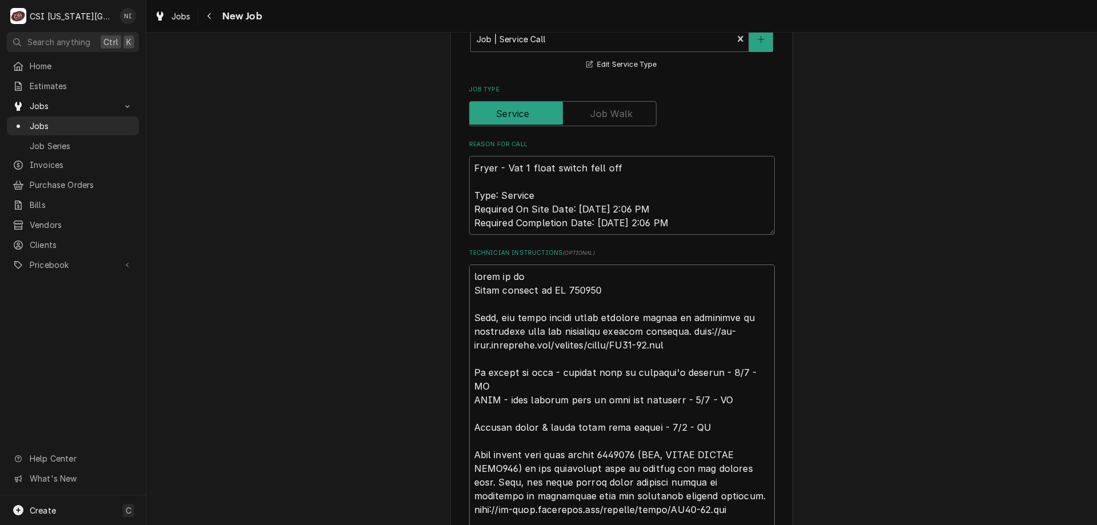
type textarea "x"
type textarea "parts on t Parts ordered on PO 301418 Also, the other fryers float switches sho…"
type textarea "x"
type textarea "parts on th Parts ordered on PO 301418 Also, the other fryers float switches sh…"
type textarea "x"
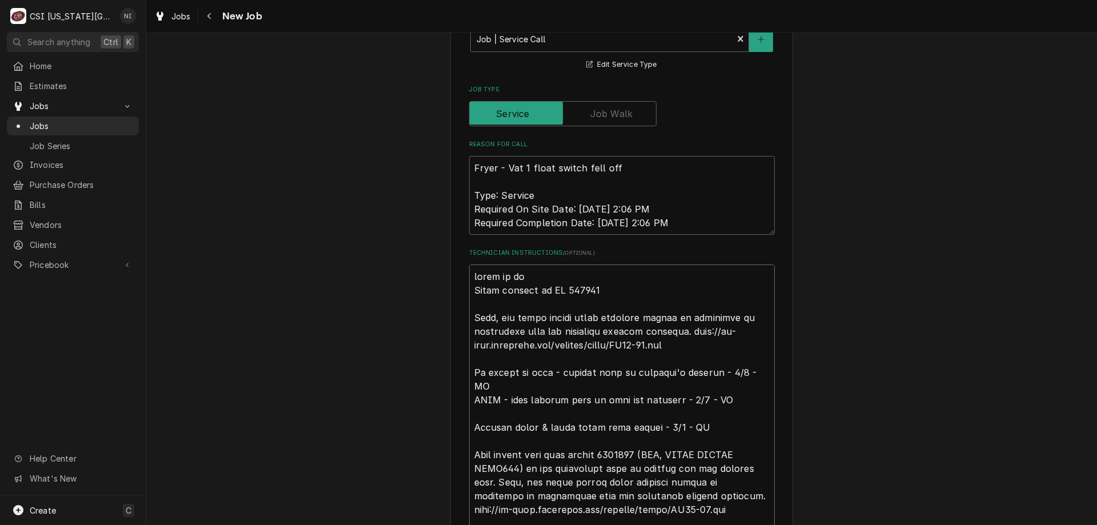
type textarea "parts on the Parts ordered on PO 301418 Also, the other fryers float switches s…"
type textarea "x"
type textarea "parts on the Parts ordered on PO 301418 Also, the other fryers float switches s…"
type textarea "x"
type textarea "parts on the u Parts ordered on PO 301418 Also, the other fryers float switches…"
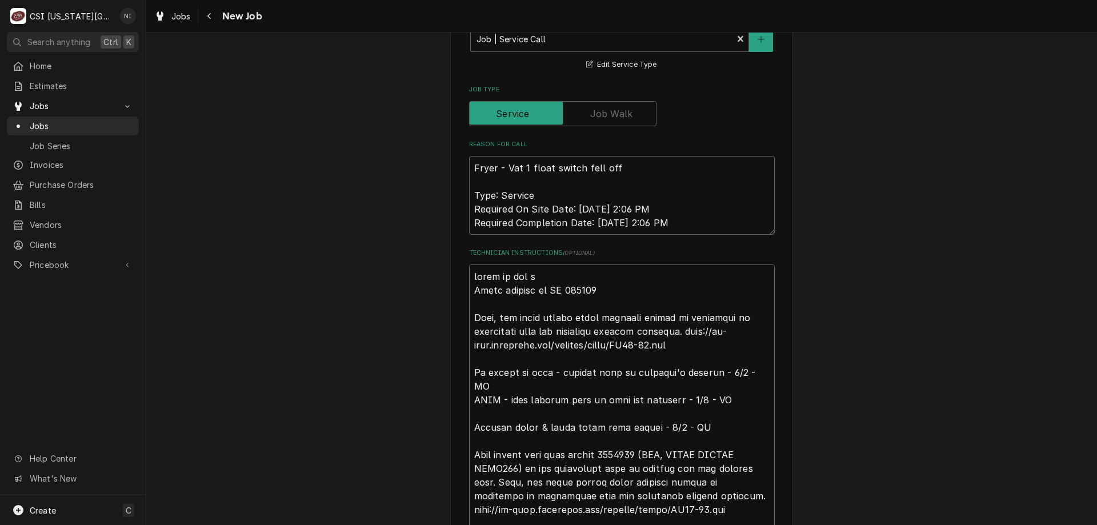
type textarea "x"
type textarea "parts on the un Parts ordered on PO 301418 Also, the other fryers float switche…"
type textarea "x"
type textarea "parts on the uns Parts ordered on PO 301418 Also, the other fryers float switch…"
type textarea "x"
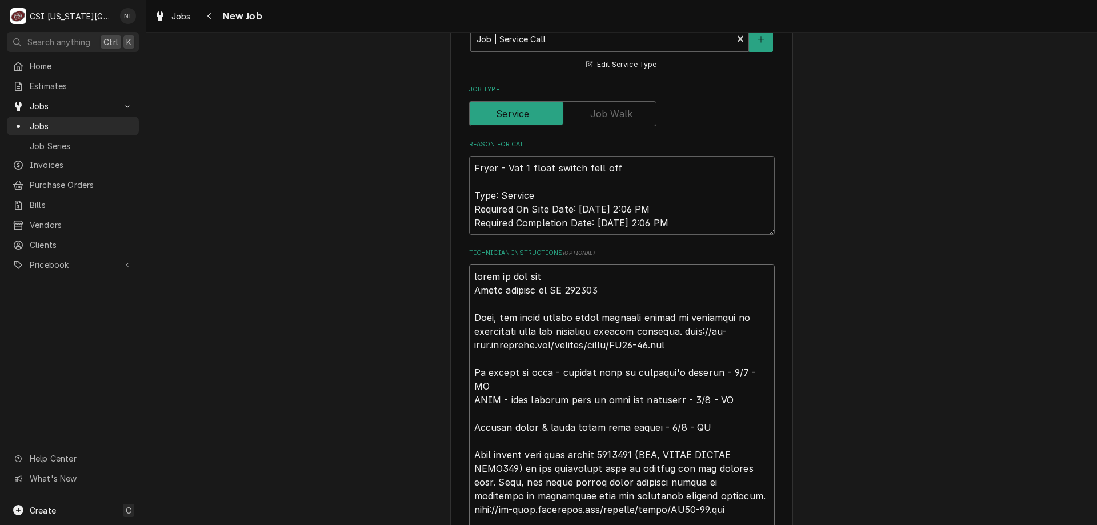
type textarea "parts on the unsa Parts ordered on PO 301418 Also, the other fryers float switc…"
type textarea "x"
type textarea "parts on the unsas Parts ordered on PO 301418 Also, the other fryers float swit…"
type textarea "x"
type textarea "parts on the unsass Parts ordered on PO 301418 Also, the other fryers float swi…"
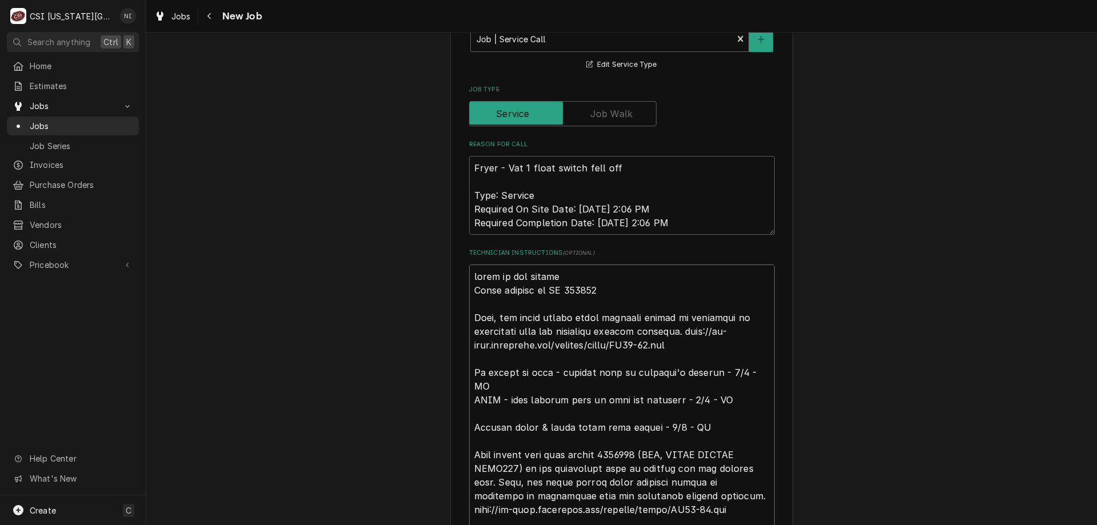
type textarea "x"
type textarea "parts on the unsas Parts ordered on PO 301418 Also, the other fryers float swit…"
type textarea "x"
type textarea "parts on the unsa Parts ordered on PO 301418 Also, the other fryers float switc…"
type textarea "x"
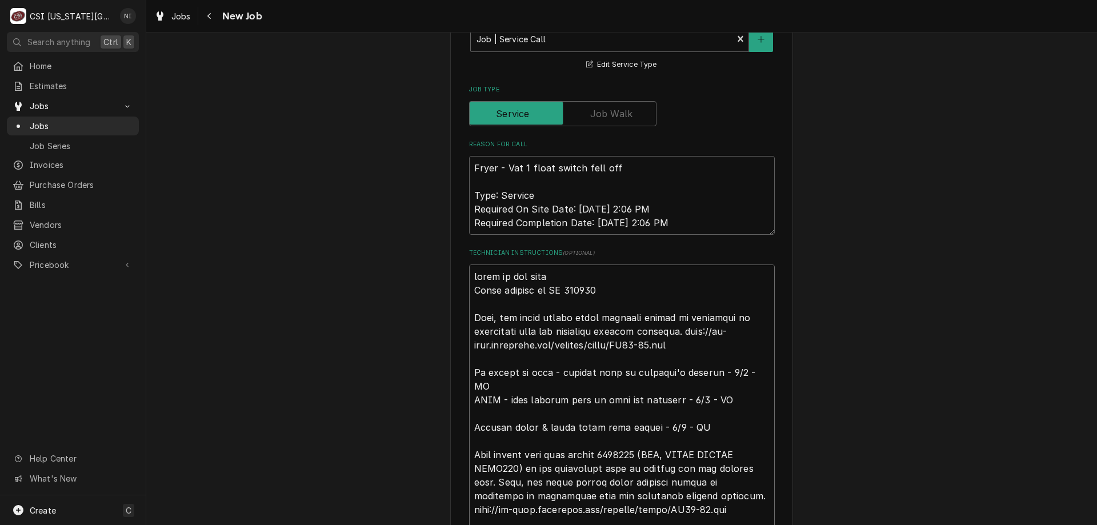
type textarea "parts on the uns Parts ordered on PO 301418 Also, the other fryers float switch…"
type textarea "x"
type textarea "parts on the un Parts ordered on PO 301418 Also, the other fryers float switche…"
type textarea "x"
type textarea "parts on the una Parts ordered on PO 301418 Also, the other fryers float switch…"
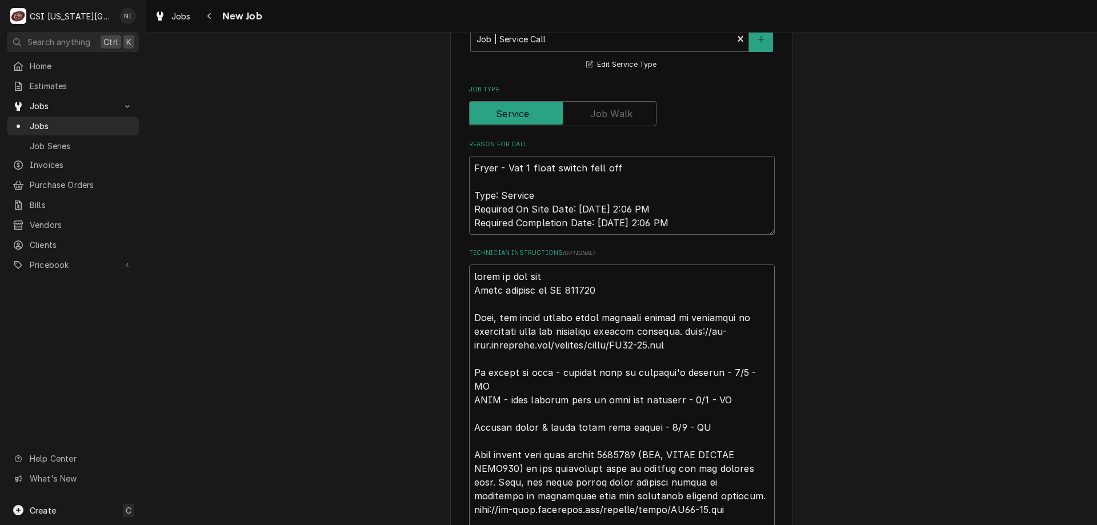
type textarea "x"
type textarea "parts on the unas Parts ordered on PO 301418 Also, the other fryers float switc…"
type textarea "x"
type textarea "parts on the unass Parts ordered on PO 301418 Also, the other fryers float swit…"
type textarea "x"
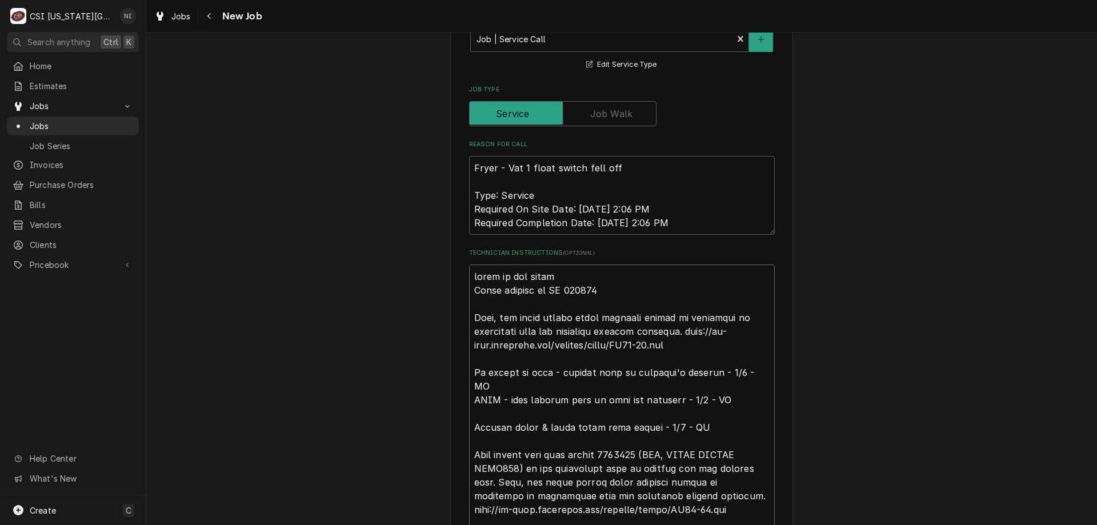
type textarea "parts on the unassi Parts ordered on PO 301418 Also, the other fryers float swi…"
type textarea "x"
type textarea "parts on the unassig Parts ordered on PO 301418 Also, the other fryers float sw…"
type textarea "x"
type textarea "parts on the unassign Parts ordered on PO 301418 Also, the other fryers float s…"
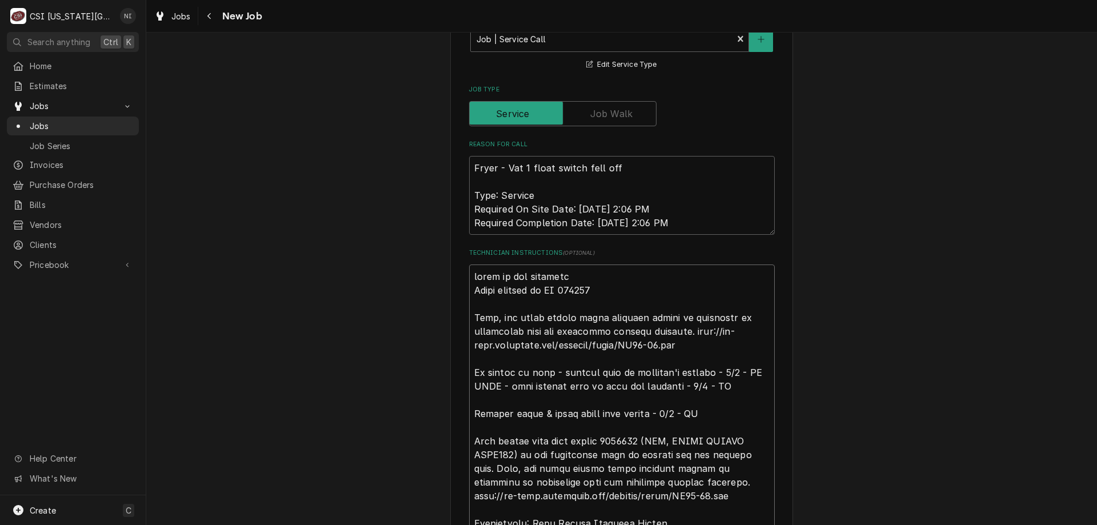
type textarea "x"
type textarea "parts on the unassigne Parts ordered on PO 301418 Also, the other fryers float …"
type textarea "x"
type textarea "parts on the unassigned Parts ordered on PO 301418 Also, the other fryers float…"
type textarea "x"
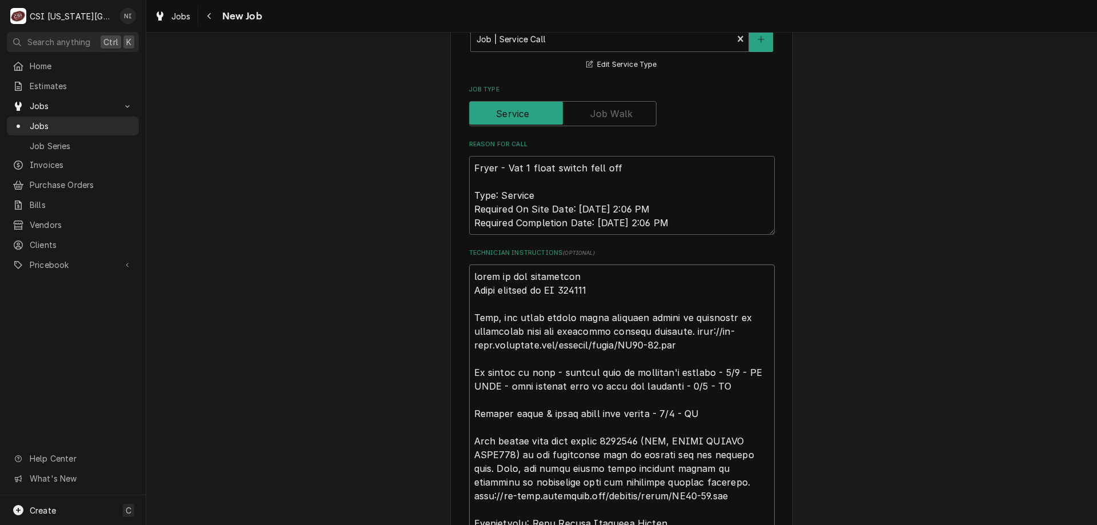
type textarea "parts on the unassigned s Parts ordered on PO 301418 Also, the other fryers flo…"
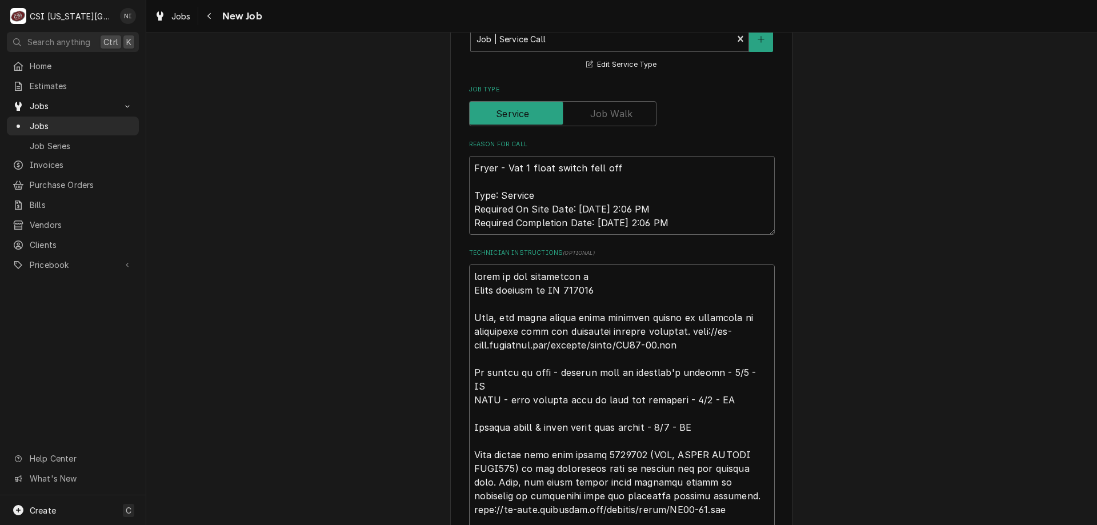
type textarea "x"
type textarea "parts on the unassigned sh Parts ordered on PO 301418 Also, the other fryers fl…"
type textarea "x"
type textarea "parts on the unassigned she Parts ordered on PO 301418 Also, the other fryers f…"
type textarea "x"
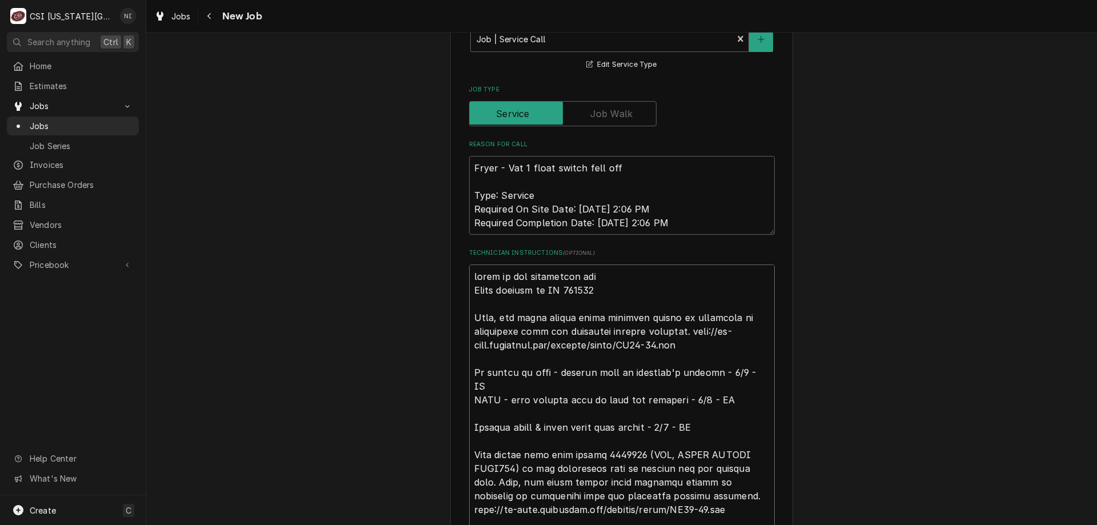
type textarea "parts on the unassigned shel Parts ordered on PO 301418 Also, the other fryers …"
type textarea "x"
type textarea "parts on the unassigned shelf Parts ordered on PO 301418 Also, the other fryers…"
type textarea "x"
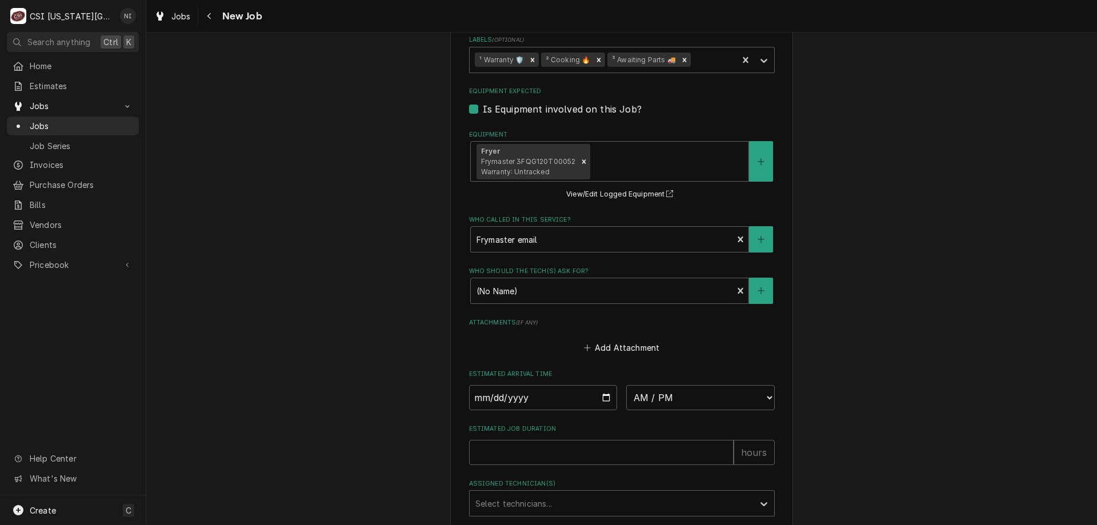
scroll to position [2185, 0]
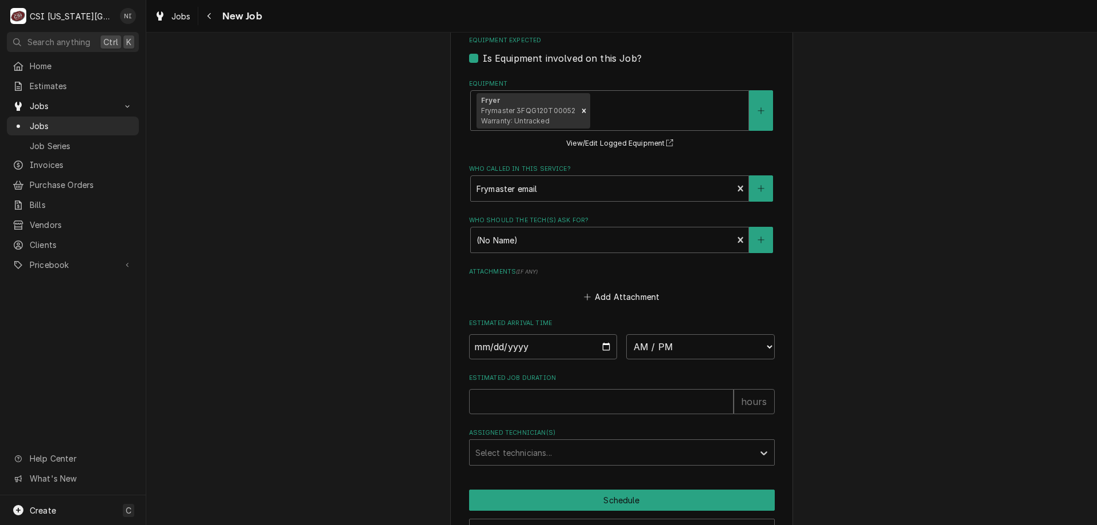
type textarea "parts on the unassigned shelf Parts ordered on PO 301418 Also, the other fryers…"
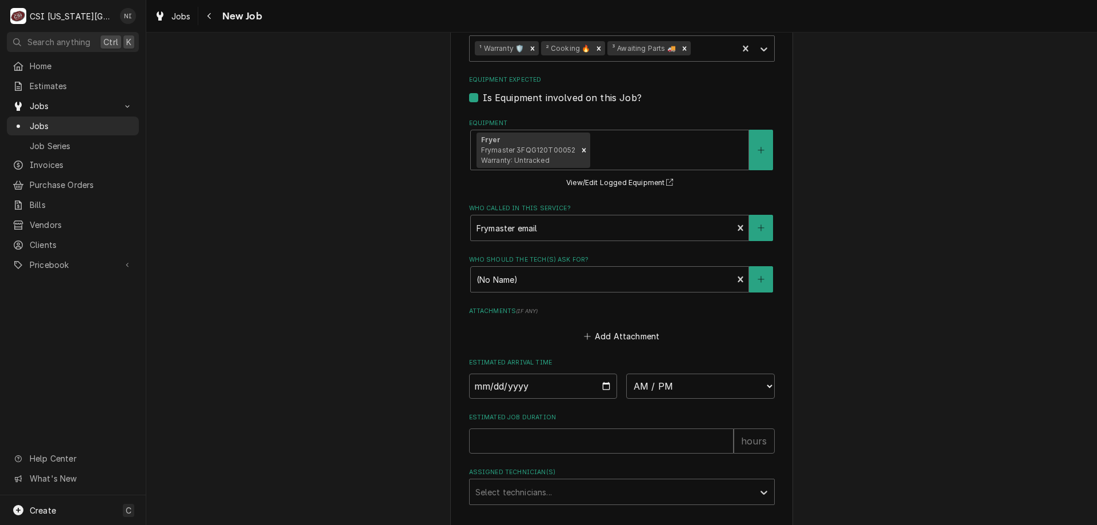
type textarea "x"
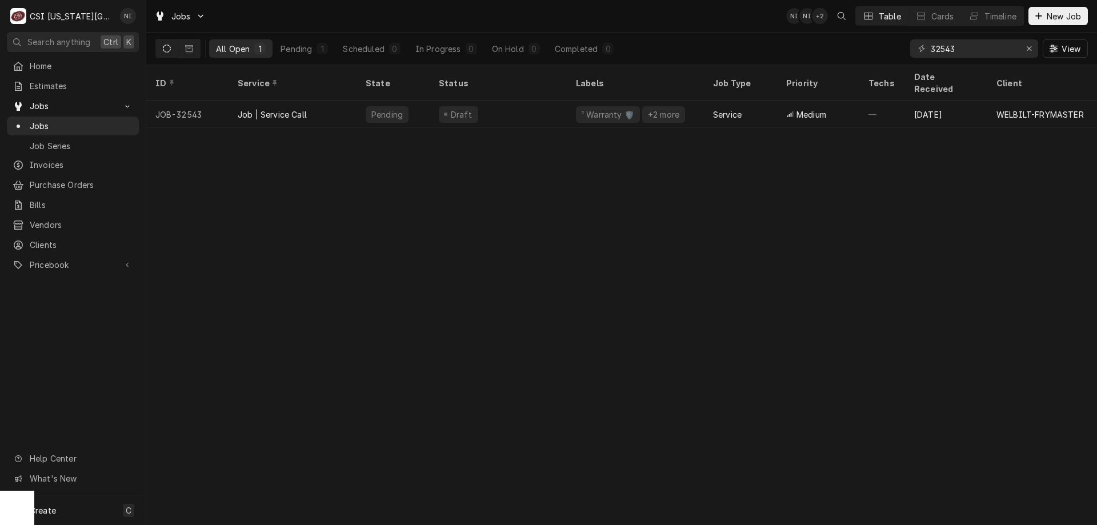
click at [556, 106] on div "Draft" at bounding box center [498, 114] width 137 height 27
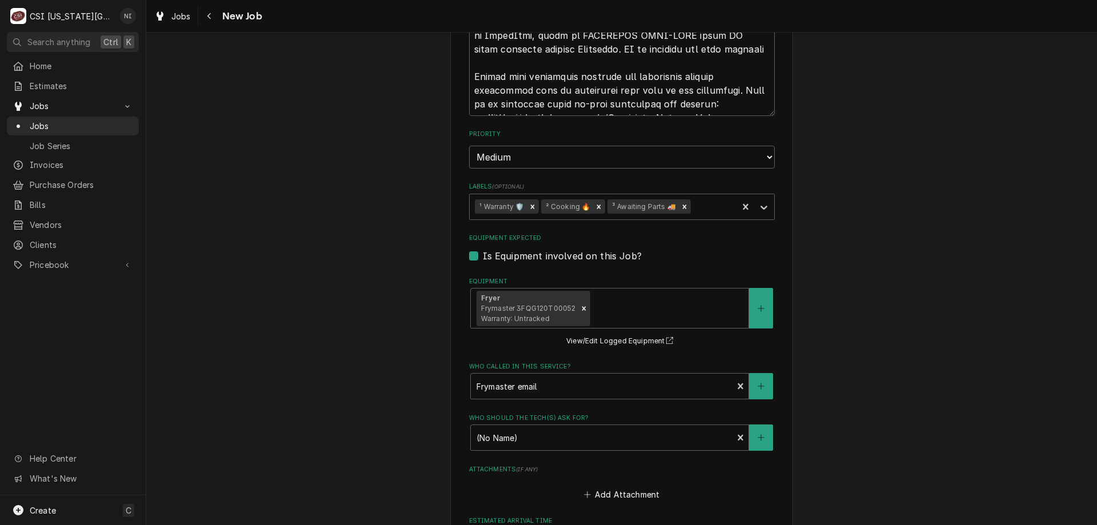
scroll to position [1993, 0]
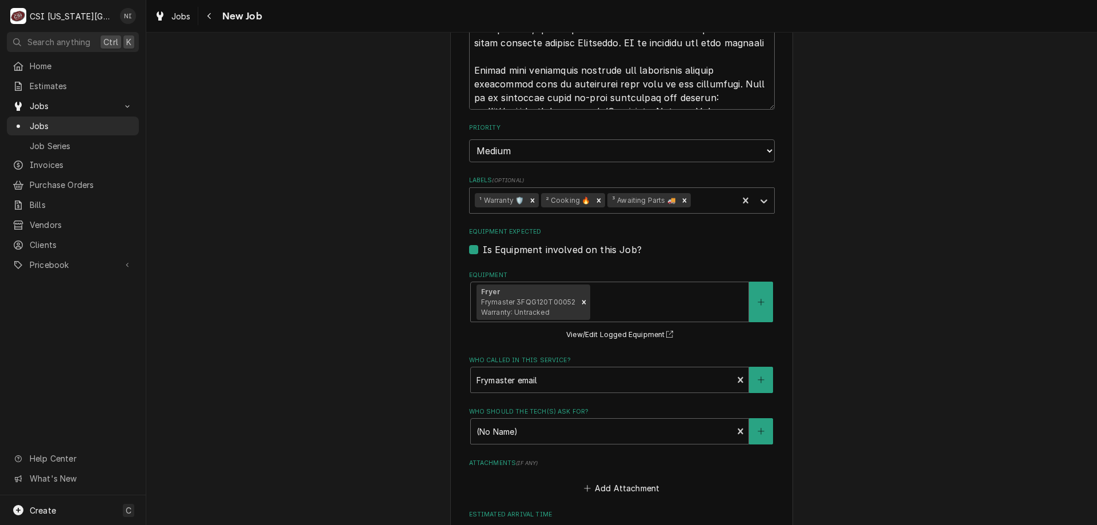
click at [680, 197] on icon "Remove ³ Awaiting Parts 🚚" at bounding box center [684, 201] width 8 height 8
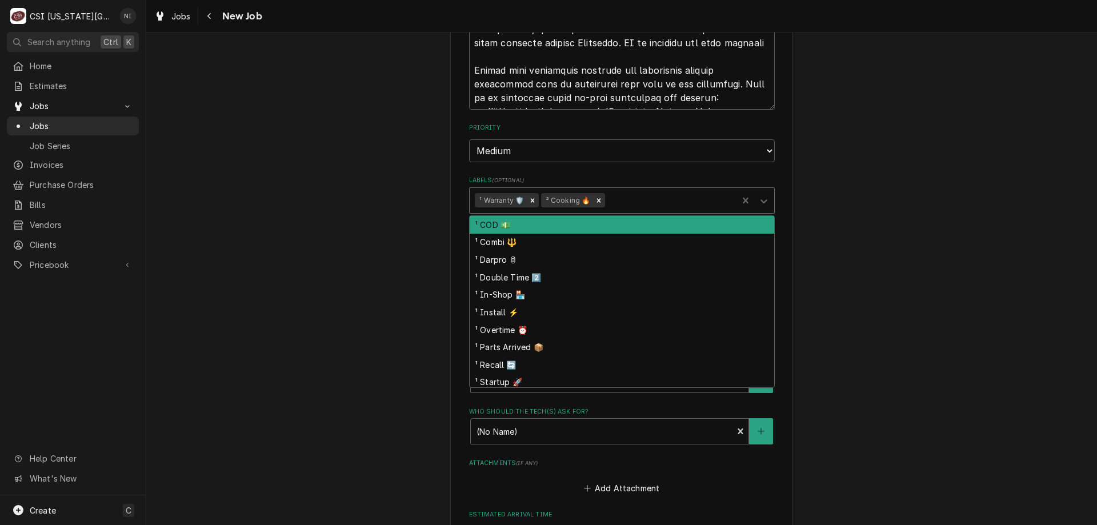
click at [763, 195] on icon "Labels" at bounding box center [763, 200] width 11 height 11
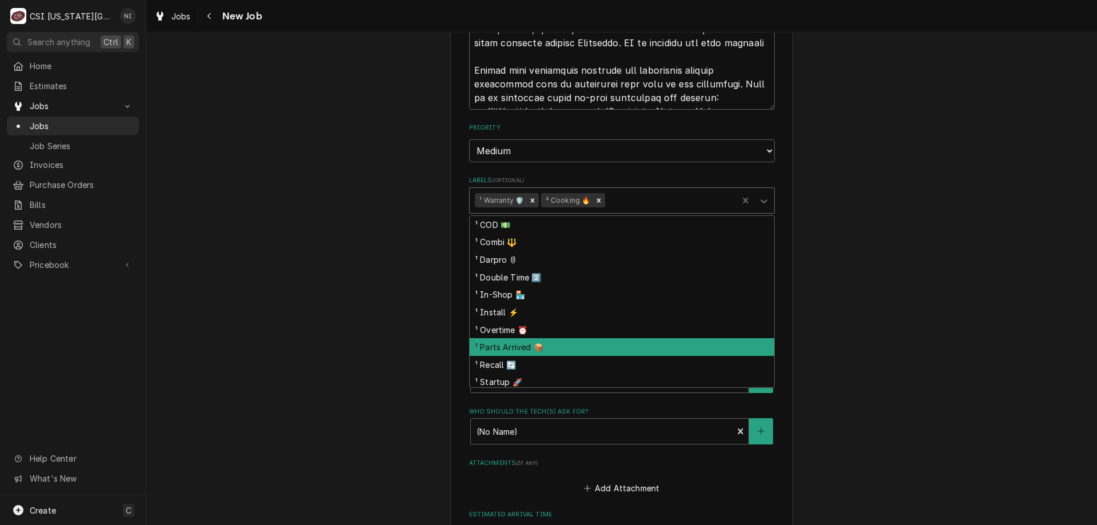
drag, startPoint x: 502, startPoint y: 277, endPoint x: 426, endPoint y: 259, distance: 78.6
click at [502, 338] on div "¹ Parts Arrived 📦" at bounding box center [622, 347] width 304 height 18
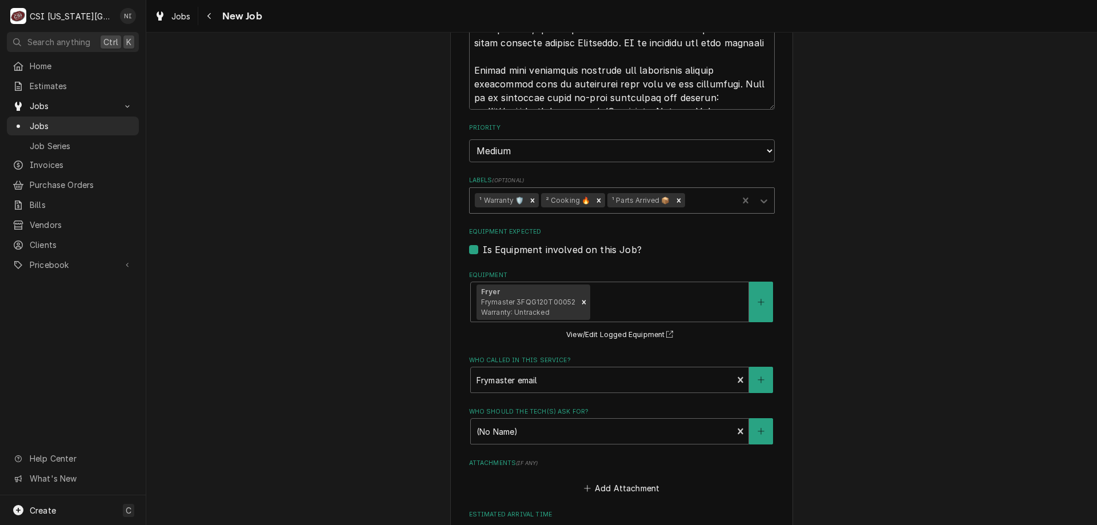
scroll to position [2185, 0]
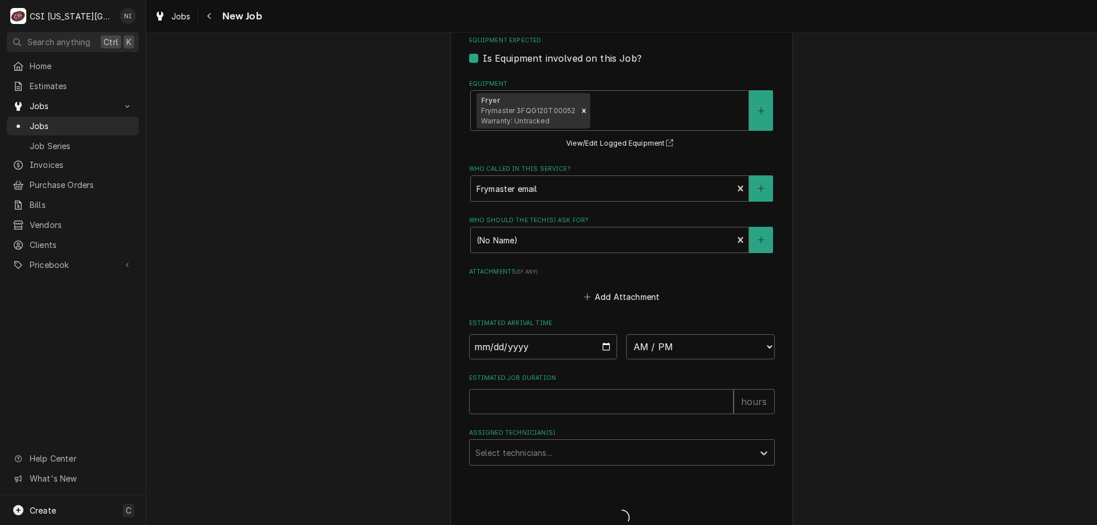
scroll to position [2145, 0]
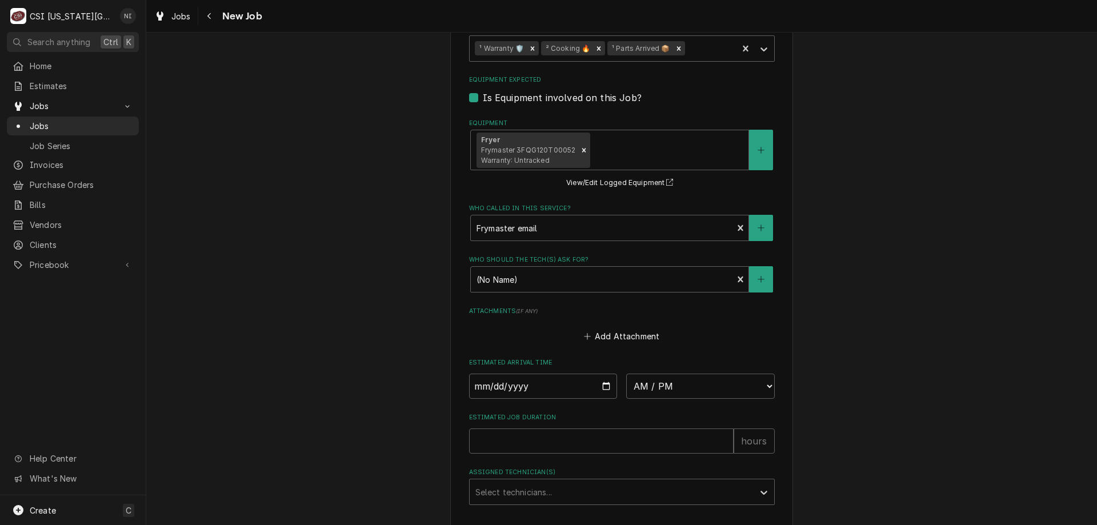
type textarea "x"
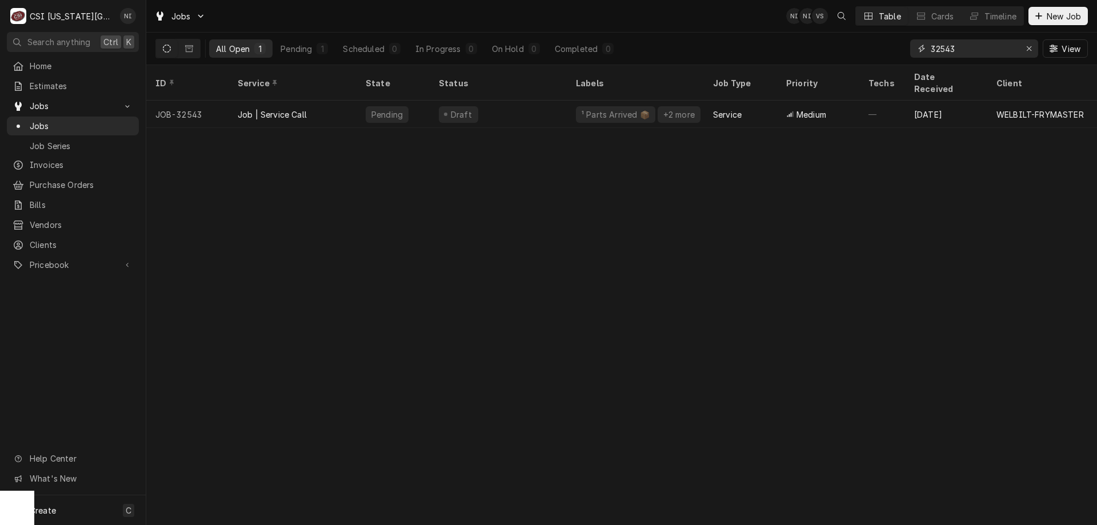
click at [1028, 49] on icon "Erase input" at bounding box center [1029, 49] width 6 height 8
click at [1002, 42] on input "Dynamic Content Wrapper" at bounding box center [984, 48] width 107 height 18
type input "32604"
click at [354, 106] on div "Job | Service Call" at bounding box center [293, 114] width 128 height 27
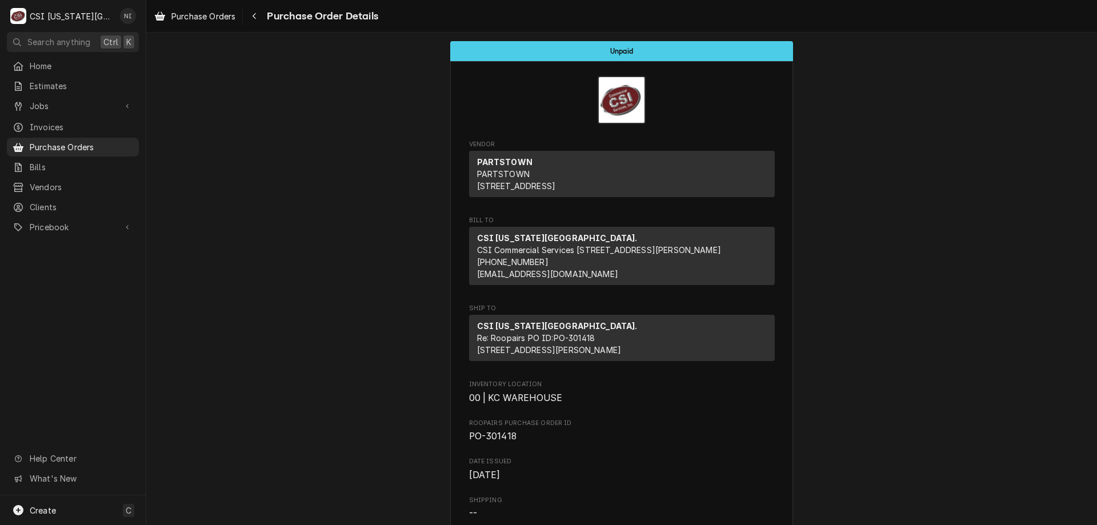
drag, startPoint x: 0, startPoint y: 0, endPoint x: 74, endPoint y: 149, distance: 166.6
click at [74, 149] on div "Purchase Orders" at bounding box center [72, 147] width 127 height 14
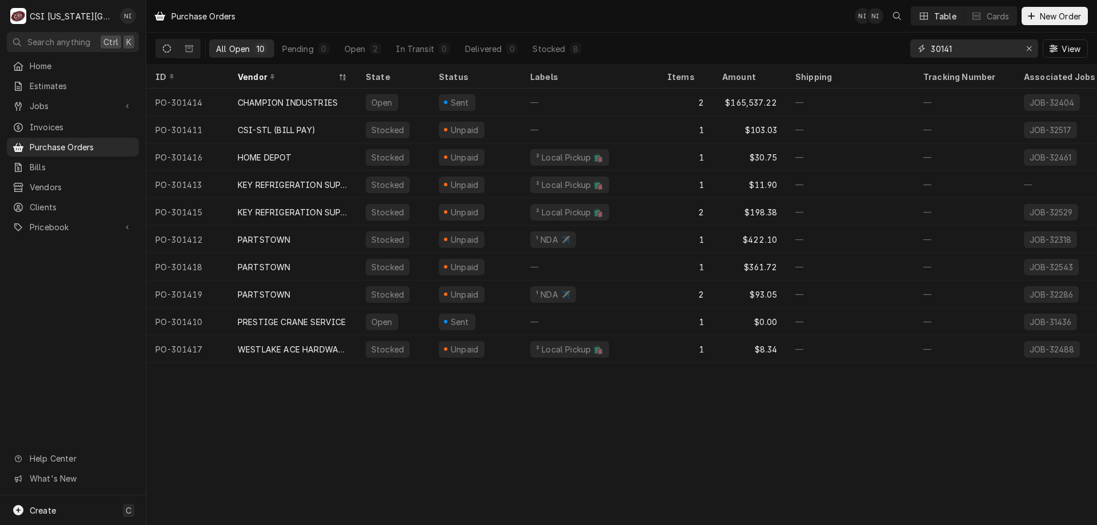
drag, startPoint x: 956, startPoint y: 50, endPoint x: 901, endPoint y: 32, distance: 58.2
click at [901, 39] on div "All Open 10 Pending 0 Open 2 In Transit 0 Delivered 0 Stocked 8 30141 View" at bounding box center [621, 49] width 932 height 32
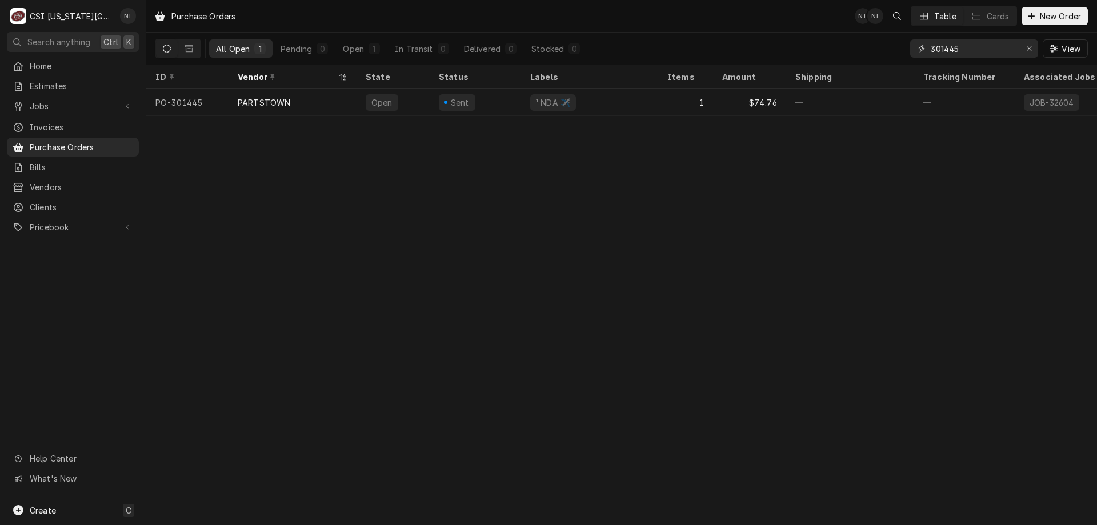
type input "301445"
click at [636, 109] on div "¹ NDA ✈️" at bounding box center [589, 102] width 137 height 27
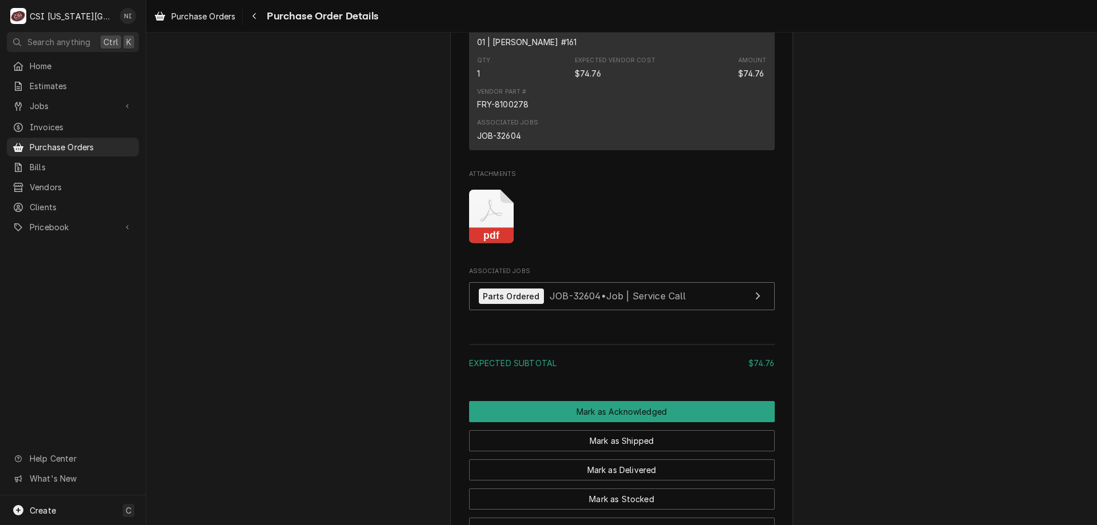
scroll to position [918, 0]
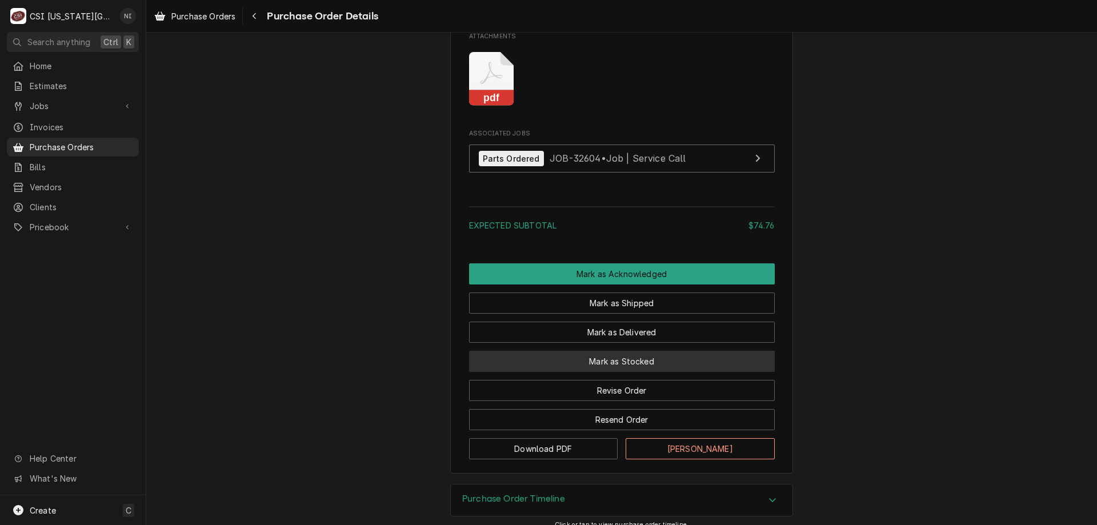
click at [688, 372] on button "Mark as Stocked" at bounding box center [622, 361] width 306 height 21
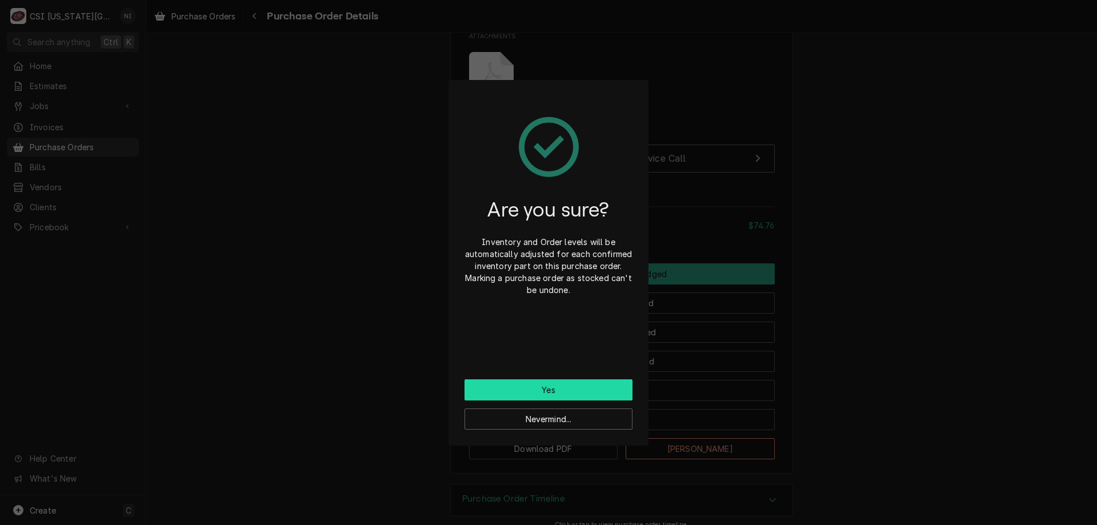
drag, startPoint x: 546, startPoint y: 392, endPoint x: 551, endPoint y: 387, distance: 7.3
click at [546, 392] on button "Yes" at bounding box center [548, 389] width 168 height 21
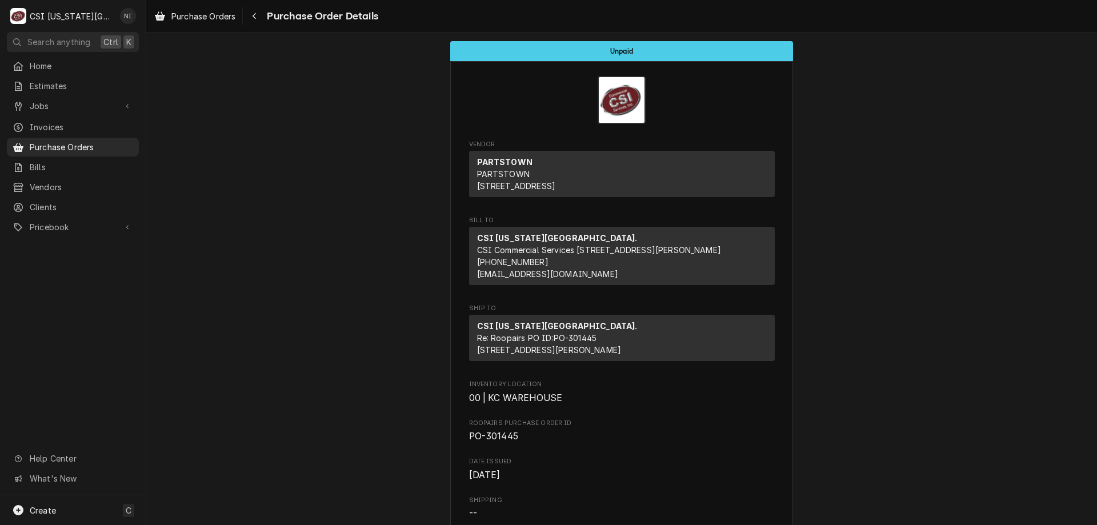
click at [90, 143] on span "Purchase Orders" at bounding box center [81, 147] width 103 height 12
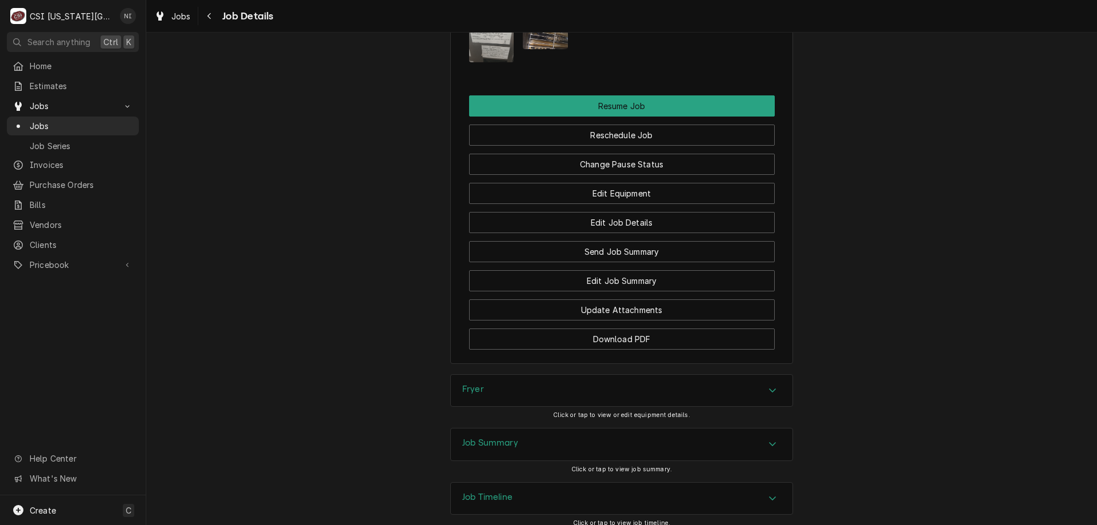
scroll to position [2807, 0]
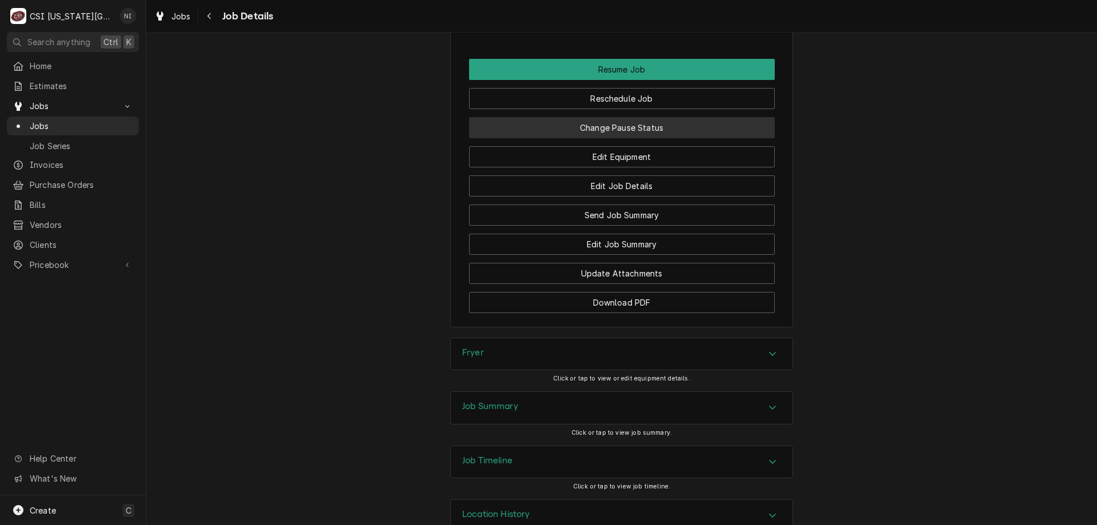
click at [636, 126] on button "Change Pause Status" at bounding box center [622, 127] width 306 height 21
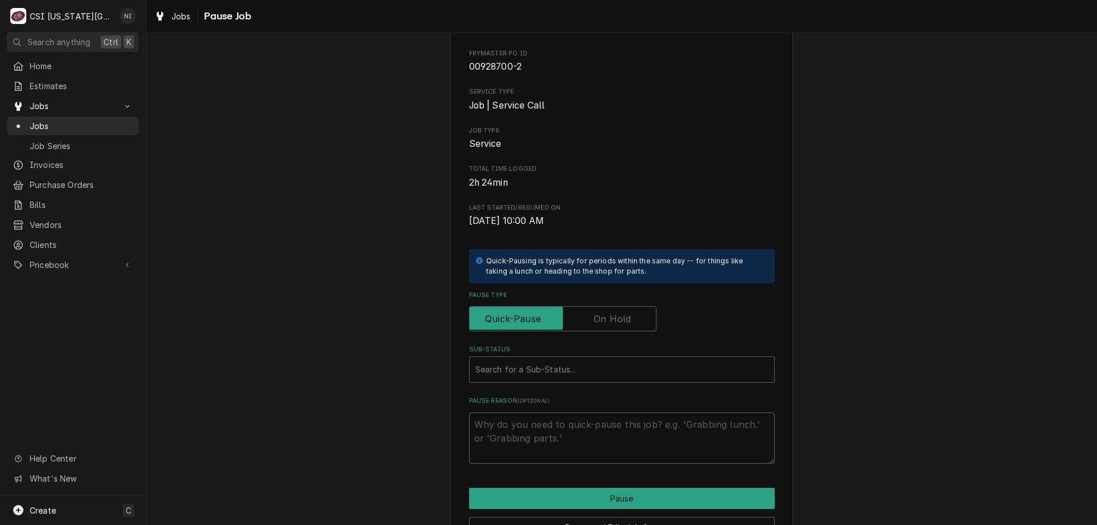
scroll to position [154, 0]
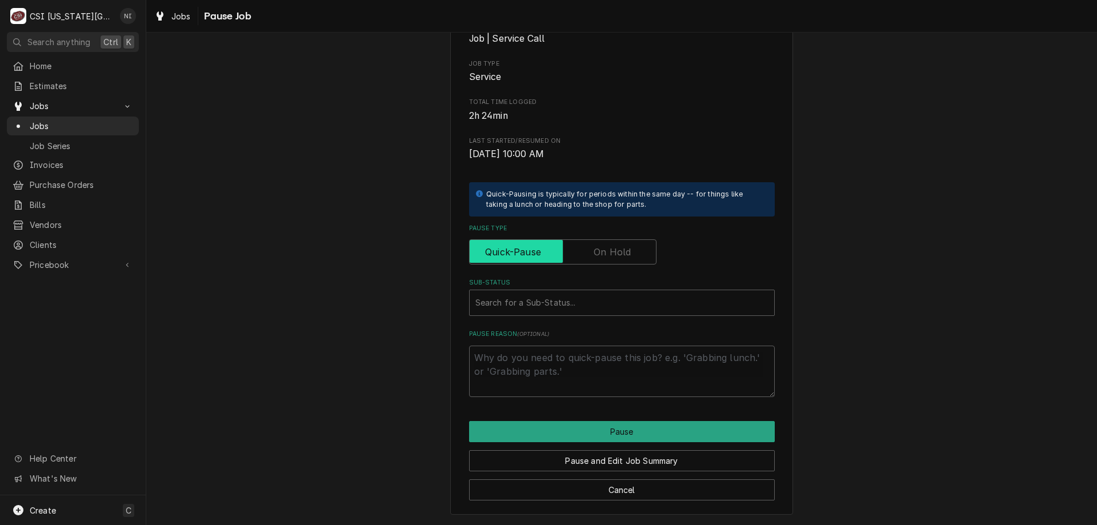
click at [577, 248] on input "Pause Type" at bounding box center [562, 251] width 177 height 25
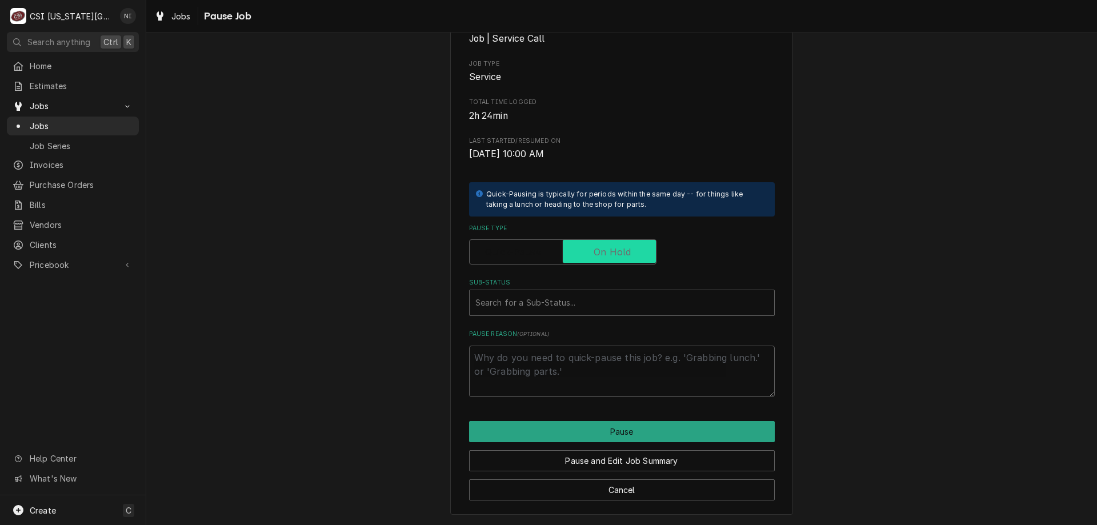
checkbox input "true"
drag, startPoint x: 549, startPoint y: 299, endPoint x: 545, endPoint y: 315, distance: 16.5
click at [547, 303] on div "Sub-Status" at bounding box center [621, 302] width 293 height 21
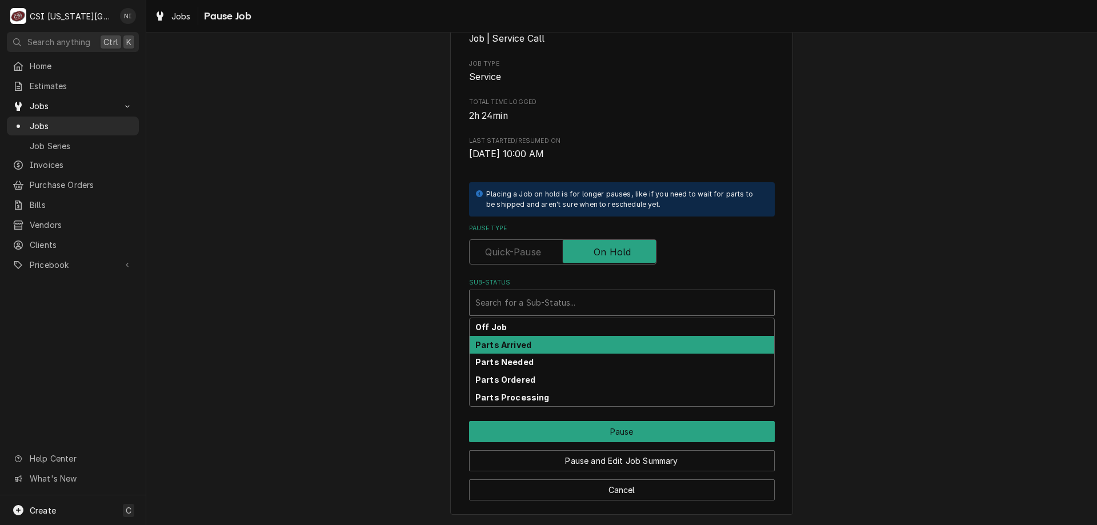
click at [518, 346] on strong "Parts Arrived" at bounding box center [503, 345] width 56 height 10
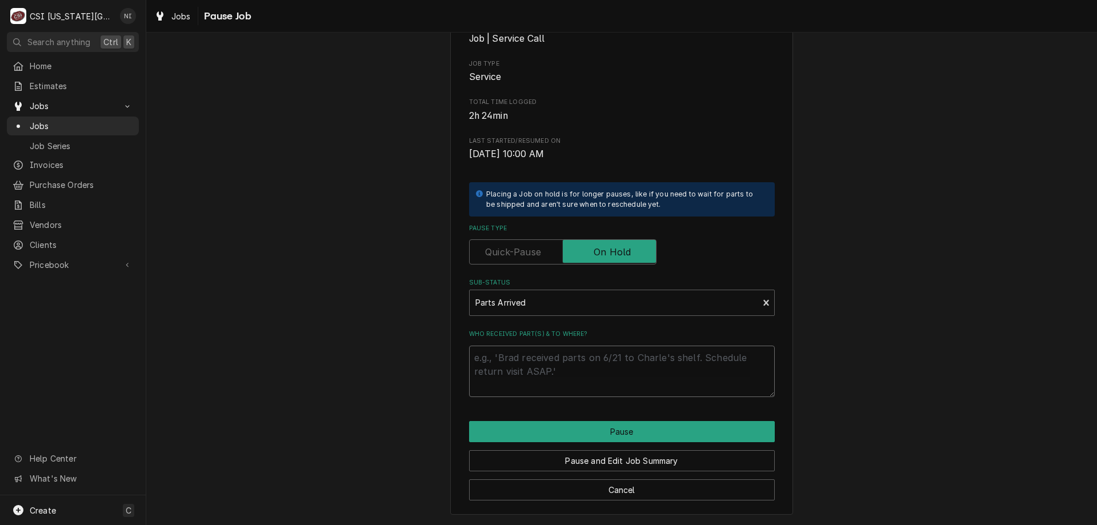
click at [493, 363] on textarea "Who received part(s) & to where?" at bounding box center [622, 371] width 306 height 51
type textarea "x"
type textarea "p"
type textarea "x"
type textarea "pa"
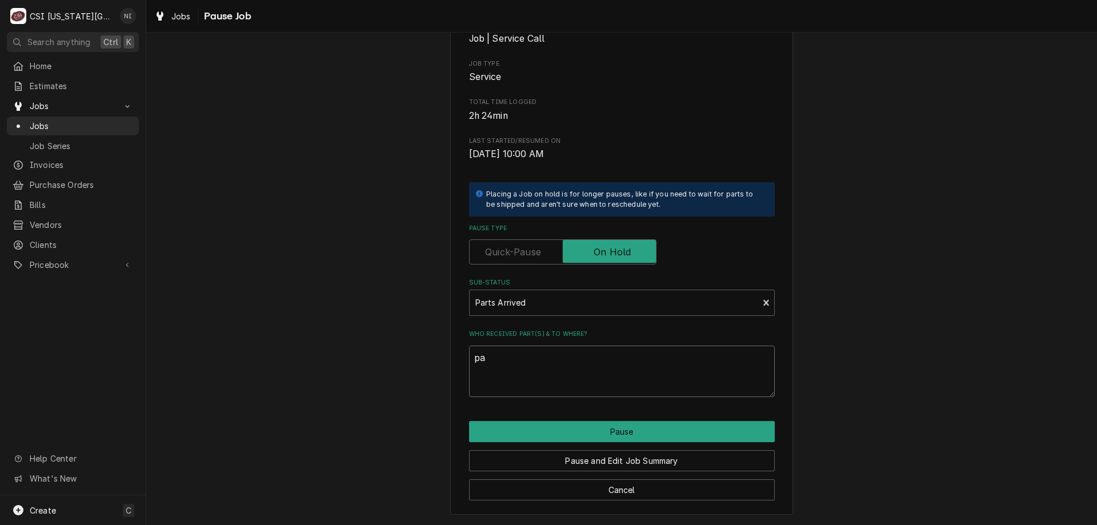
type textarea "x"
type textarea "par"
type textarea "x"
type textarea "parr"
type textarea "x"
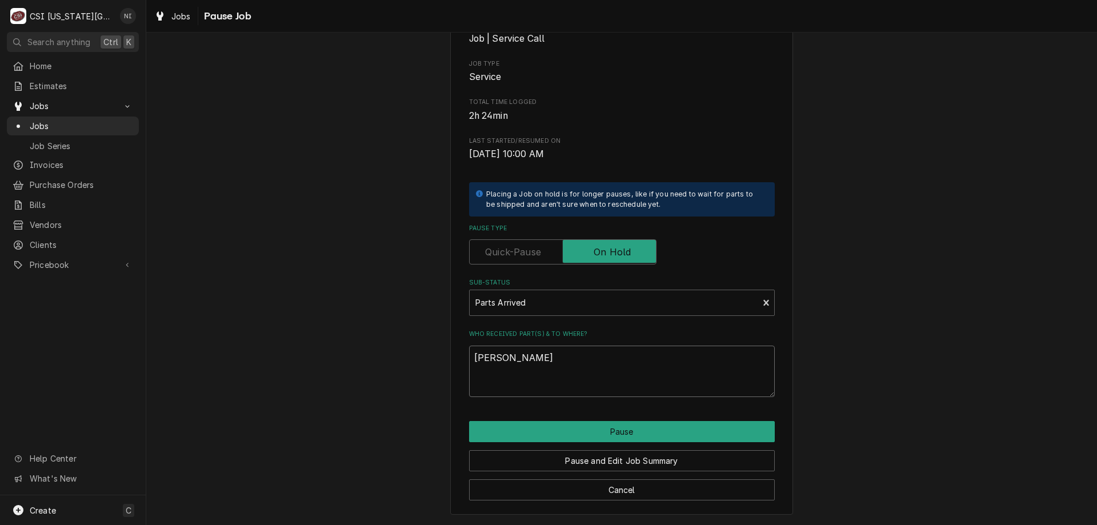
type textarea "parrt"
type textarea "x"
type textarea "parr"
type textarea "x"
type textarea "par"
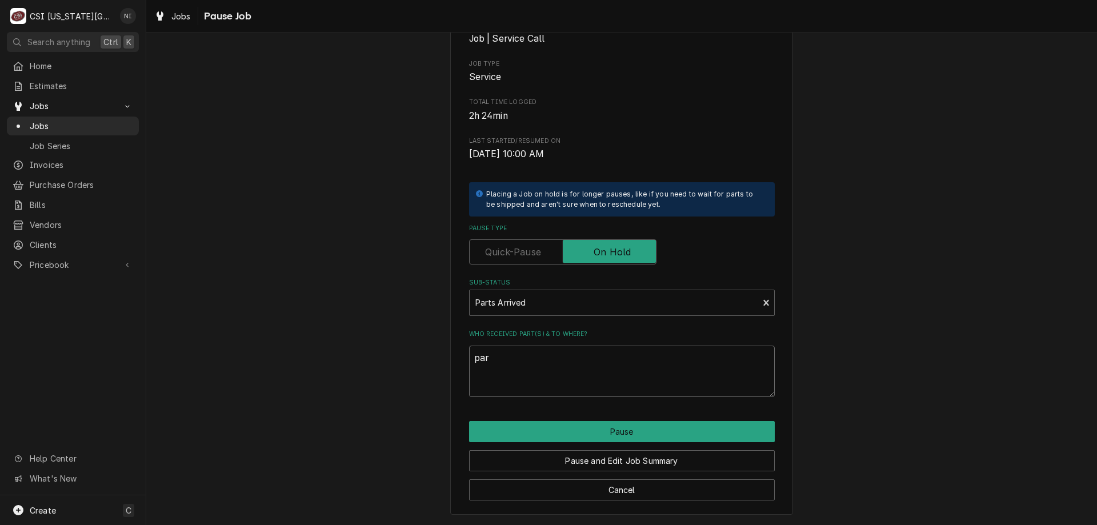
type textarea "x"
type textarea "part"
type textarea "x"
type textarea "parts"
type textarea "x"
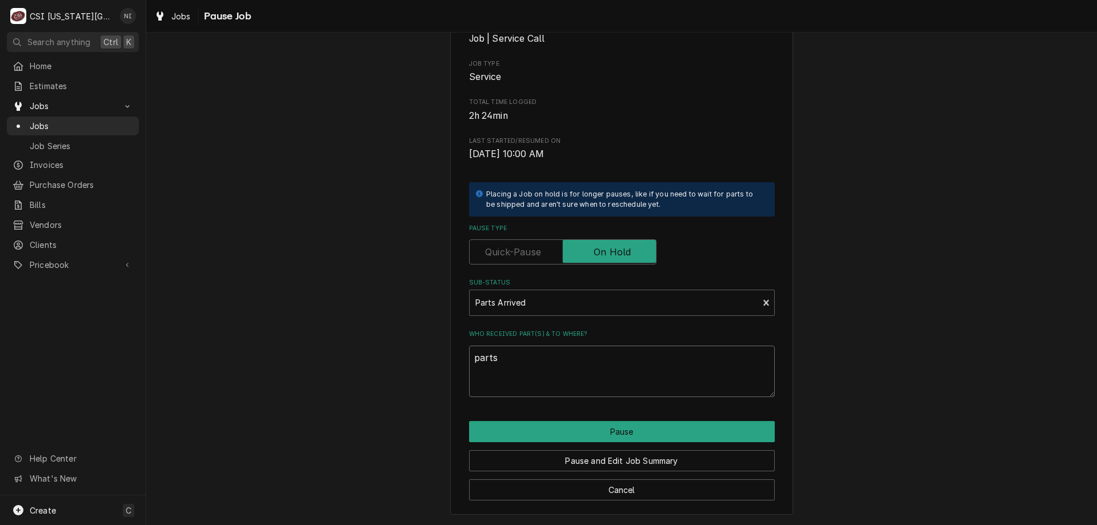
type textarea "parts"
type textarea "x"
type textarea "parts o"
type textarea "x"
type textarea "parts on"
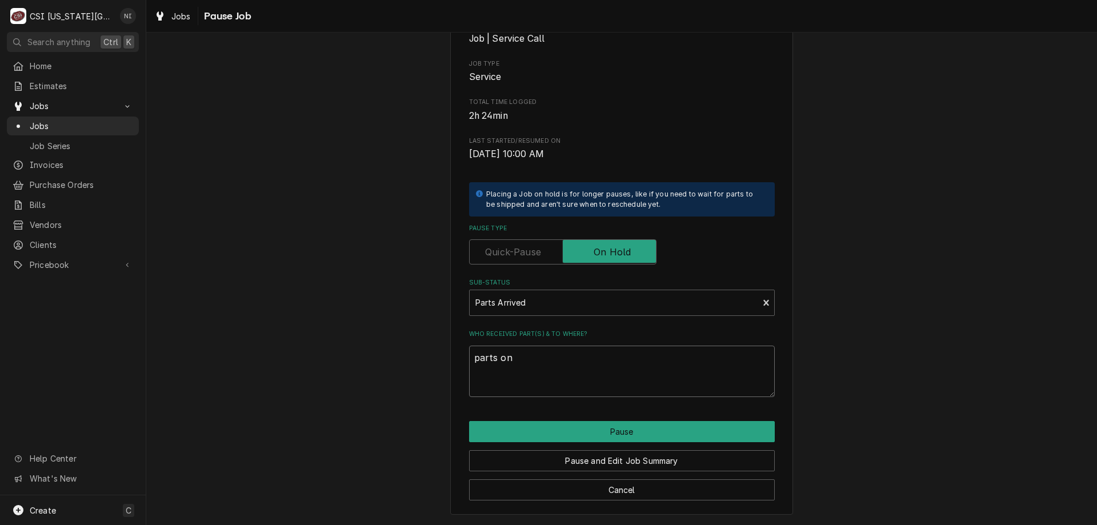
type textarea "x"
type textarea "parts on"
type textarea "x"
type textarea "parts on h"
type textarea "x"
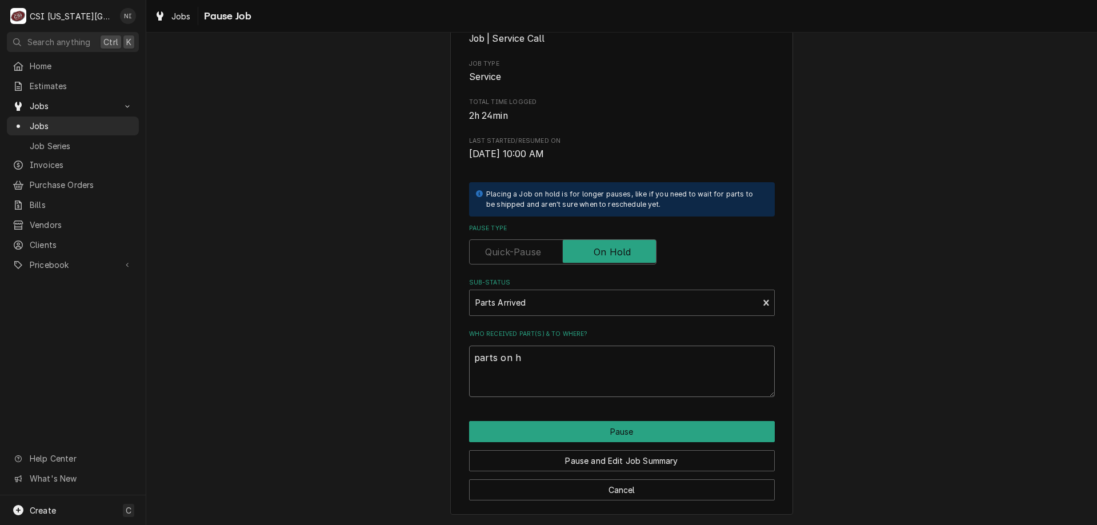
type textarea "parts on ha"
type textarea "x"
type textarea "parts on haw"
type textarea "x"
type textarea "parts on hawk"
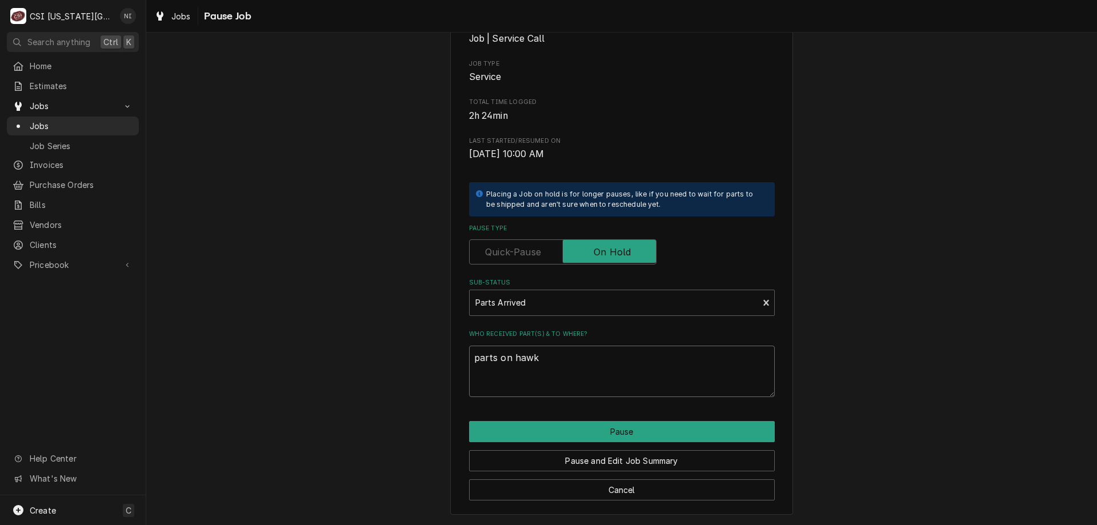
type textarea "x"
type textarea "parts on hawki"
type textarea "x"
type textarea "parts on hawkin"
type textarea "x"
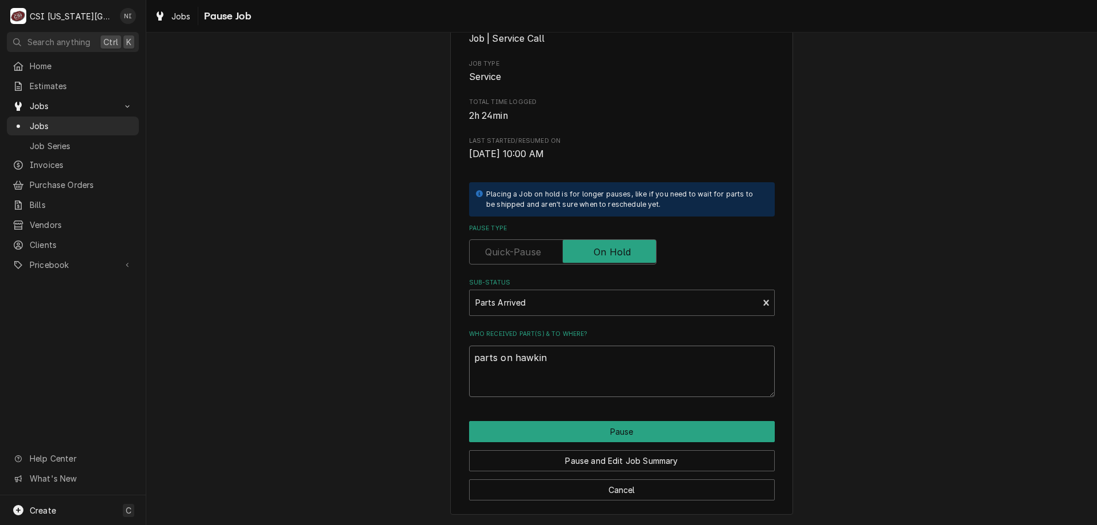
type textarea "parts on hawkins"
type textarea "x"
type textarea "parts on hawkins"
type textarea "x"
type textarea "parts on hawkins s"
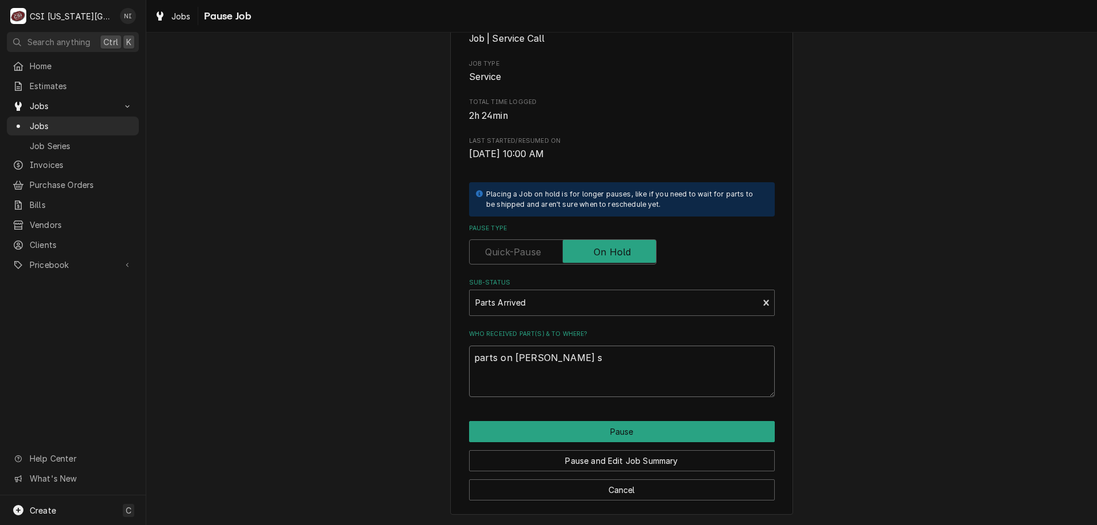
type textarea "x"
type textarea "parts on hawkins sh"
type textarea "x"
type textarea "parts on hawkins she"
type textarea "x"
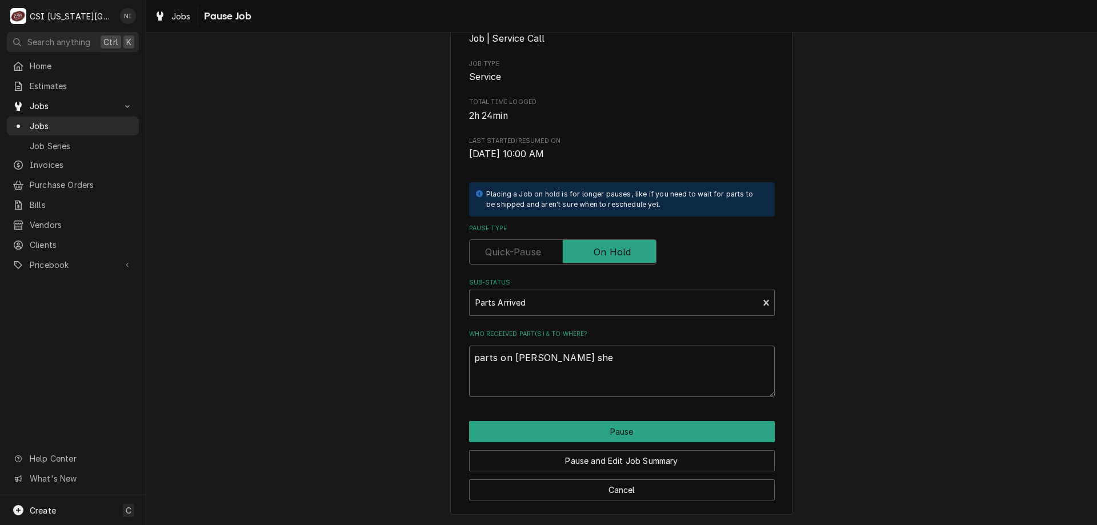
type textarea "parts on hawkins shel"
type textarea "x"
type textarea "parts on hawkins shelf"
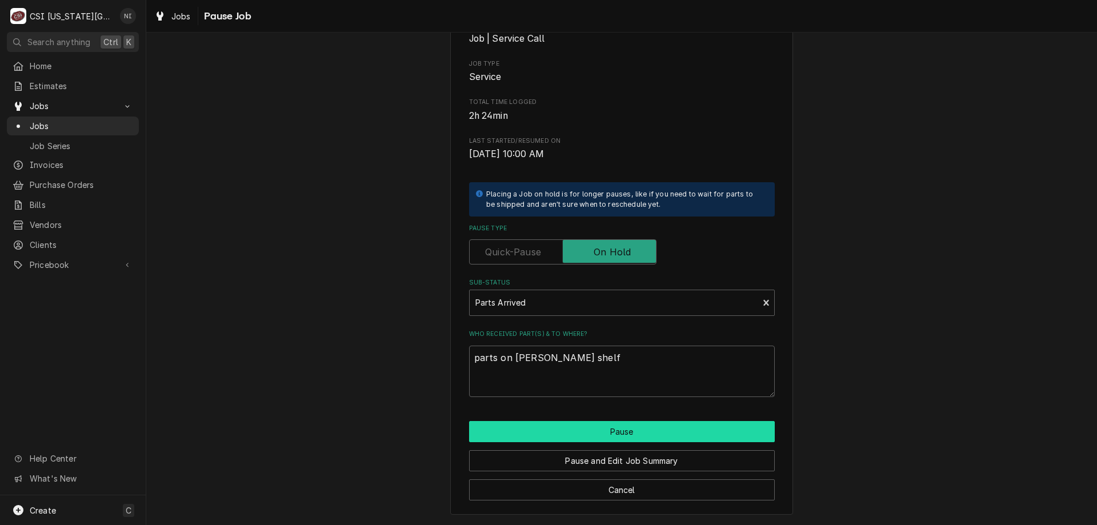
drag, startPoint x: 595, startPoint y: 428, endPoint x: 247, endPoint y: 506, distance: 355.9
click at [593, 429] on button "Pause" at bounding box center [622, 431] width 306 height 21
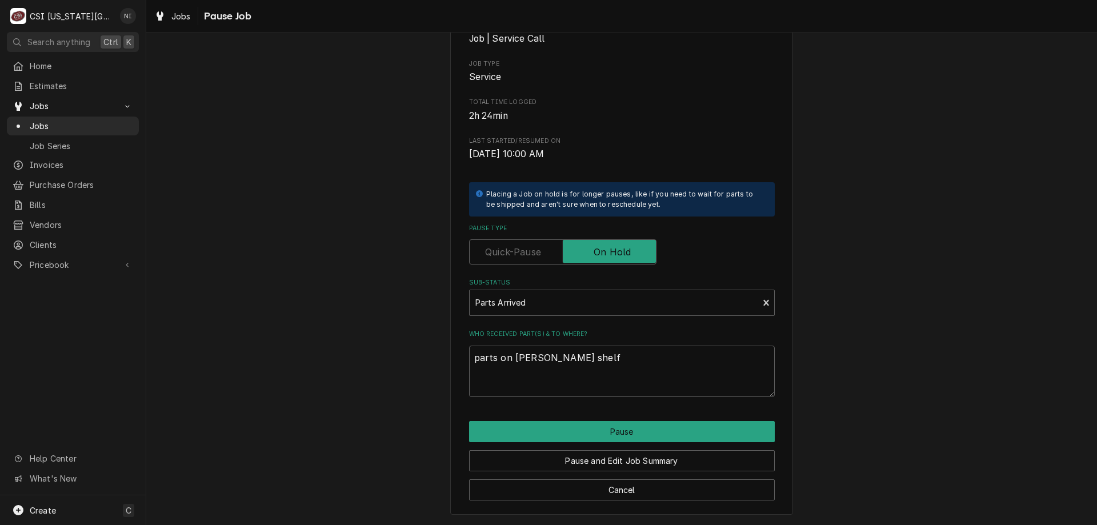
type textarea "x"
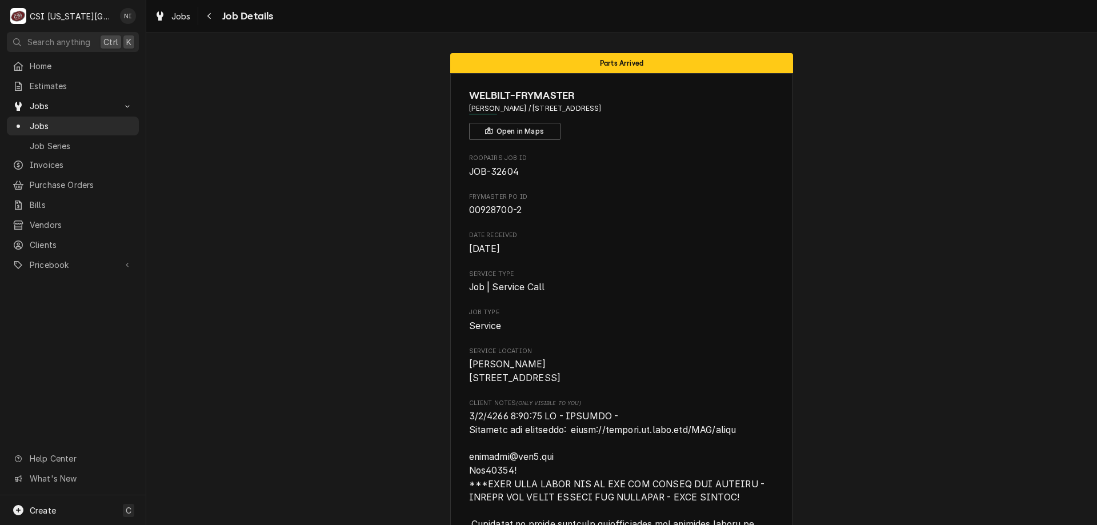
click at [88, 120] on span "Jobs" at bounding box center [81, 126] width 103 height 12
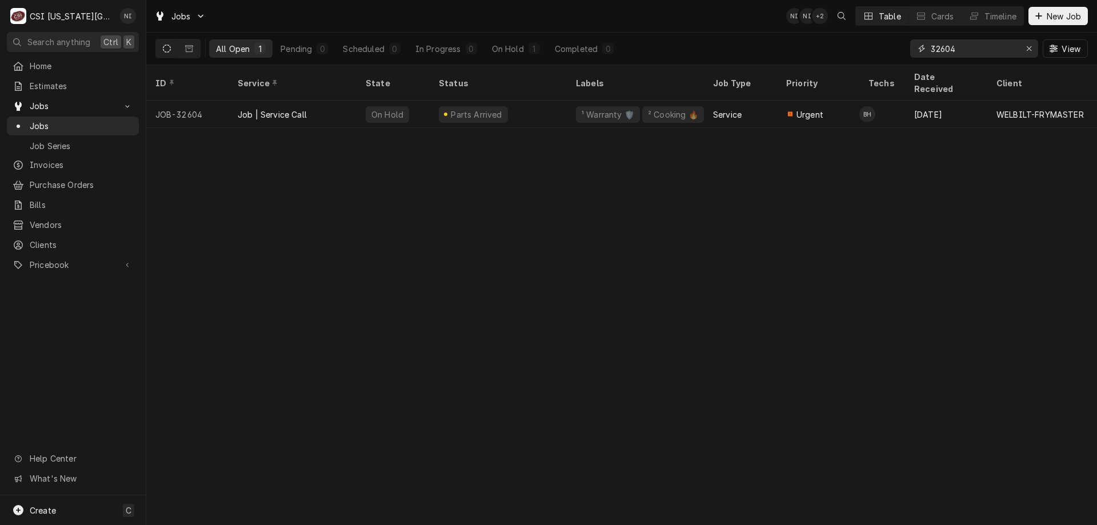
drag, startPoint x: 953, startPoint y: 51, endPoint x: 943, endPoint y: 50, distance: 10.3
click at [943, 50] on input "32604" at bounding box center [974, 48] width 86 height 18
type input "32367"
click at [560, 109] on div "Parts Ordered" at bounding box center [498, 114] width 137 height 27
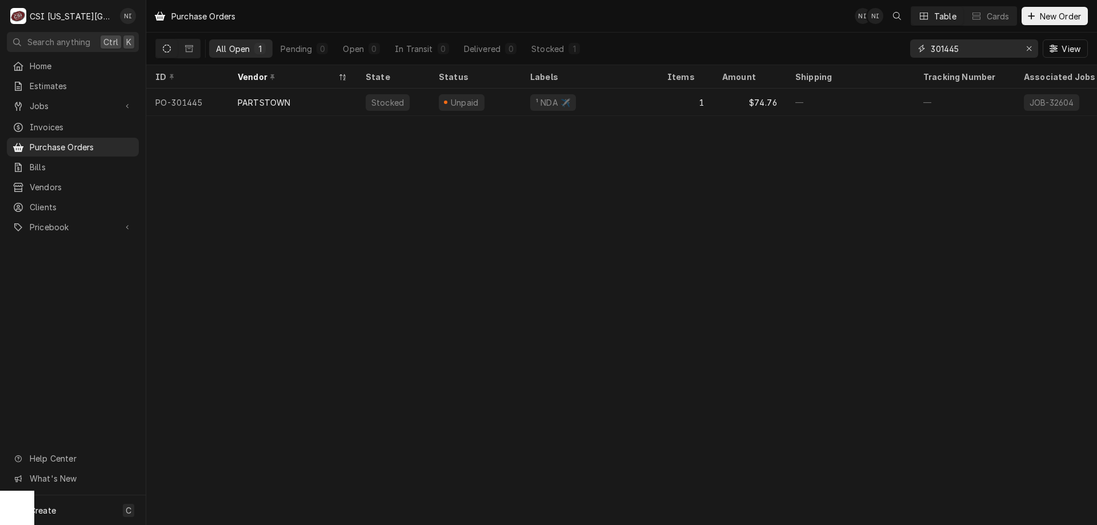
drag, startPoint x: 967, startPoint y: 54, endPoint x: 869, endPoint y: 38, distance: 98.4
click at [869, 38] on div "All Open 1 Pending 0 Open 0 In Transit 0 Delivered 0 Stocked 1 301445 View" at bounding box center [621, 49] width 932 height 32
type input "301429"
click at [673, 102] on div "1" at bounding box center [685, 102] width 55 height 27
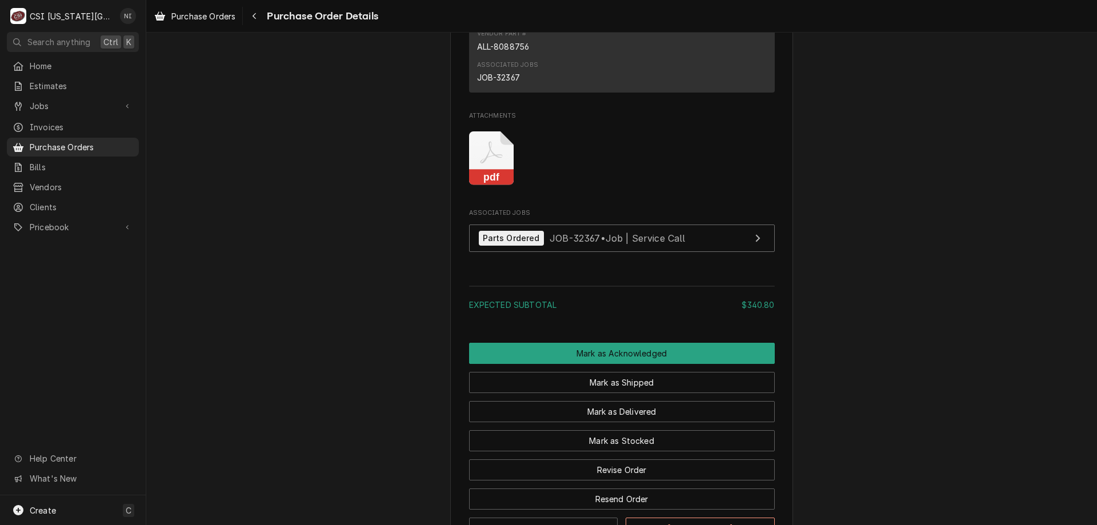
scroll to position [925, 0]
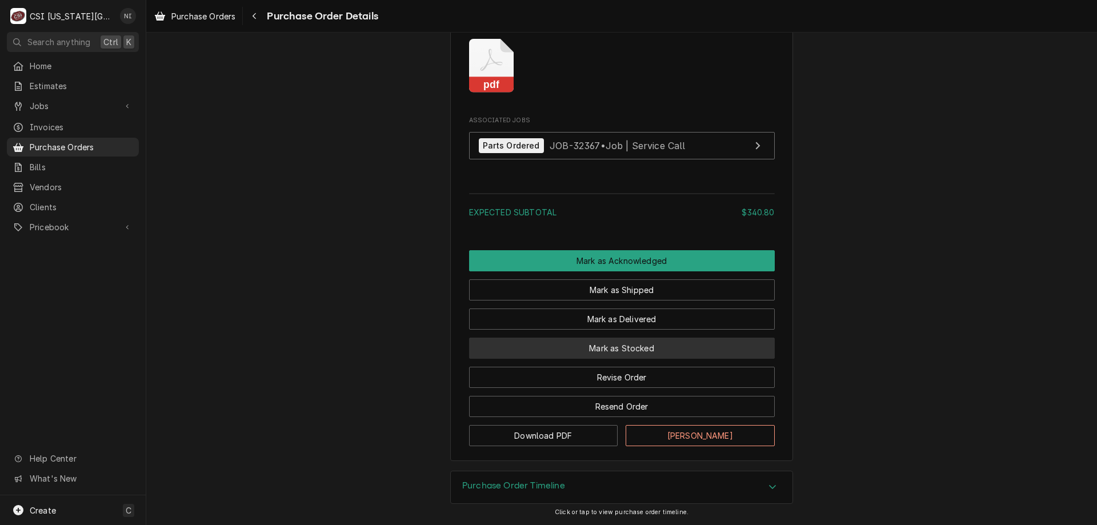
click at [624, 347] on button "Mark as Stocked" at bounding box center [622, 348] width 306 height 21
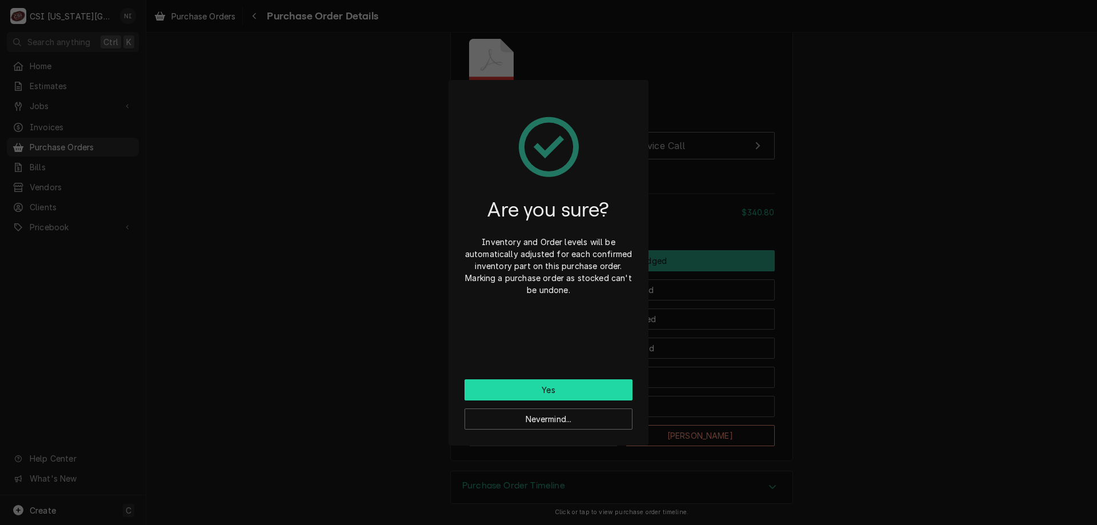
click at [495, 387] on button "Yes" at bounding box center [548, 389] width 168 height 21
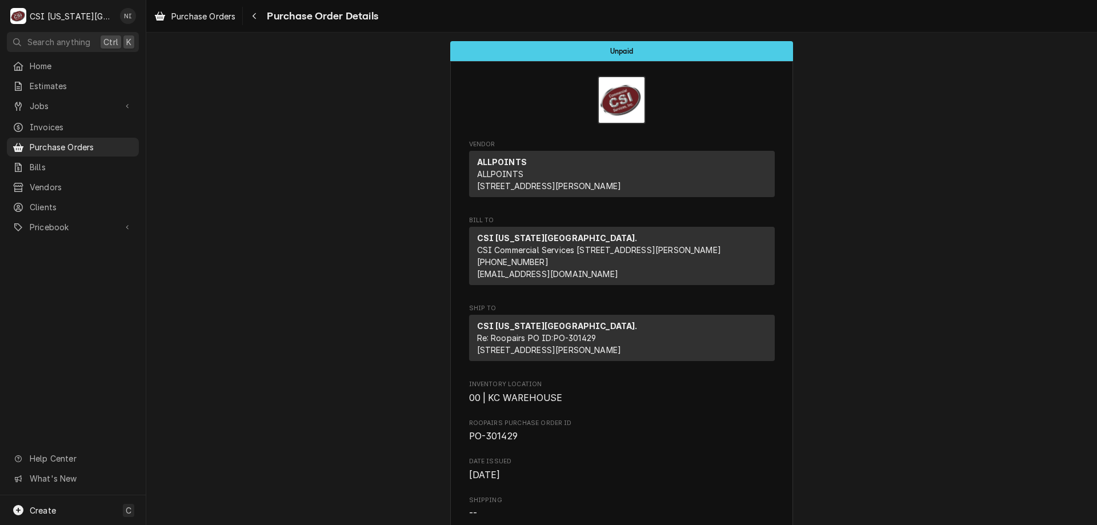
click at [95, 143] on span "Purchase Orders" at bounding box center [81, 147] width 103 height 12
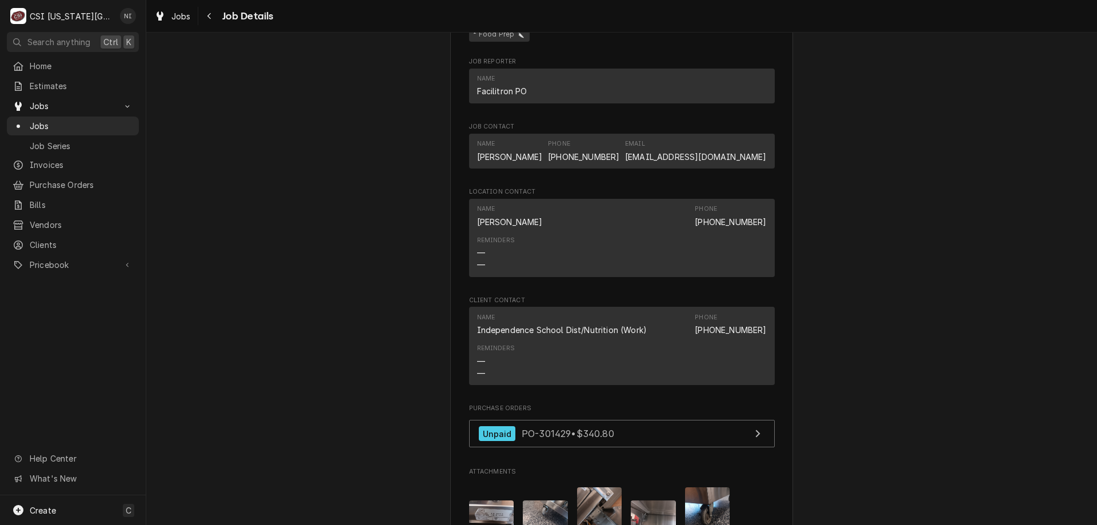
scroll to position [1721, 0]
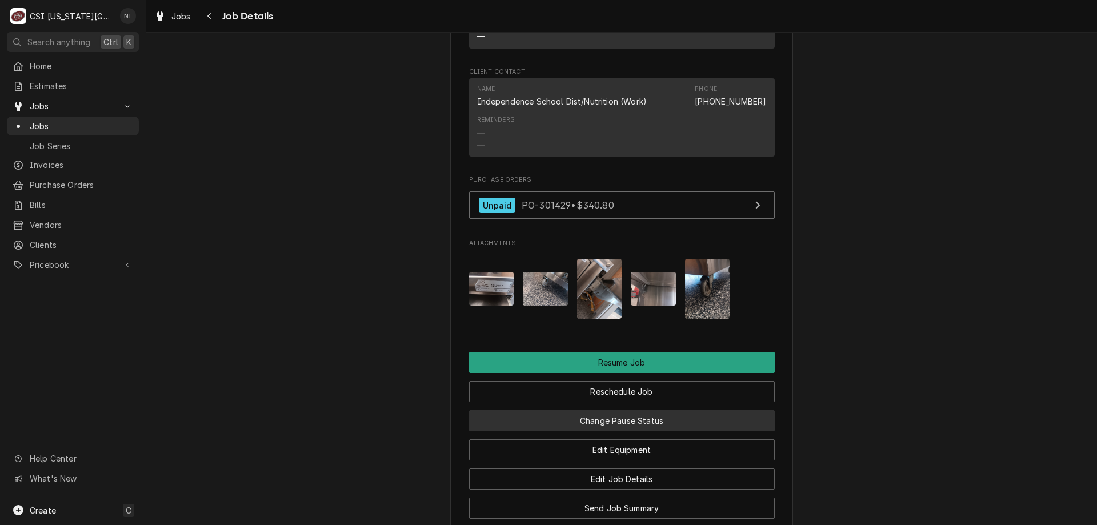
click at [621, 424] on button "Change Pause Status" at bounding box center [622, 420] width 306 height 21
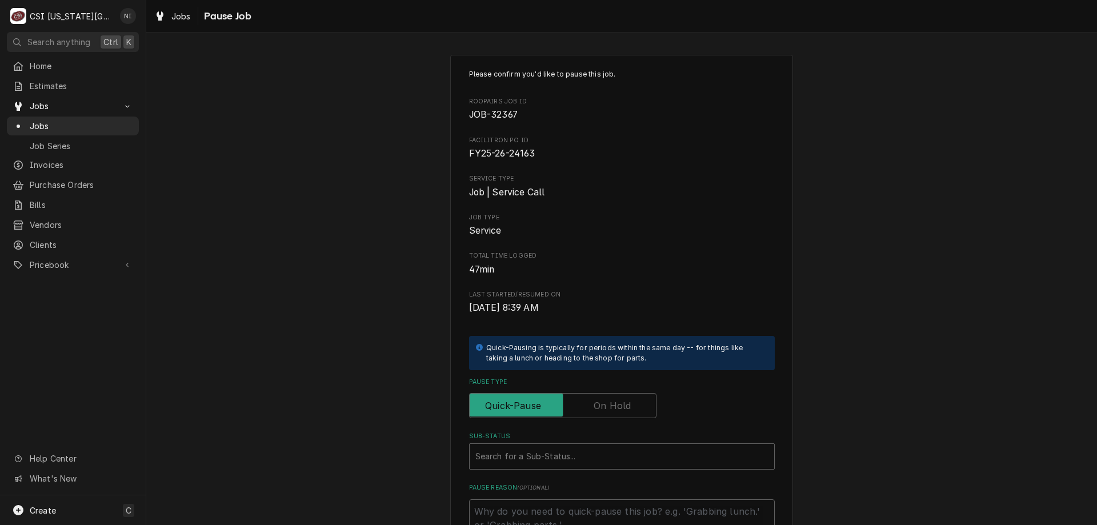
click at [596, 402] on label "Pause Type" at bounding box center [562, 405] width 187 height 25
click at [596, 402] on input "Pause Type" at bounding box center [562, 405] width 177 height 25
checkbox input "true"
drag, startPoint x: 559, startPoint y: 450, endPoint x: 548, endPoint y: 464, distance: 17.6
click at [557, 452] on div "Sub-Status" at bounding box center [621, 456] width 293 height 21
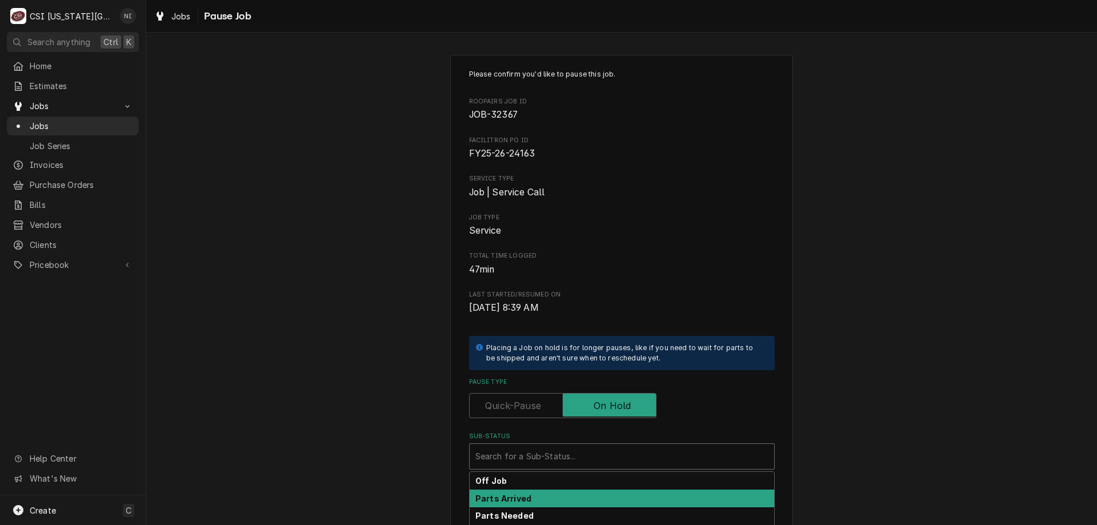
drag, startPoint x: 518, startPoint y: 498, endPoint x: 951, endPoint y: 383, distance: 448.7
click at [517, 498] on strong "Parts Arrived" at bounding box center [503, 499] width 56 height 10
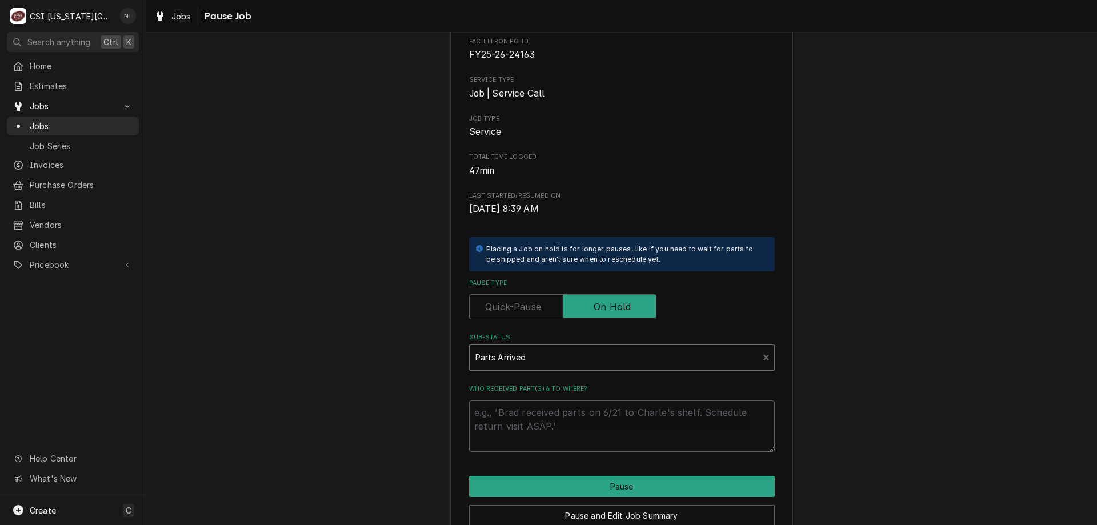
scroll to position [154, 0]
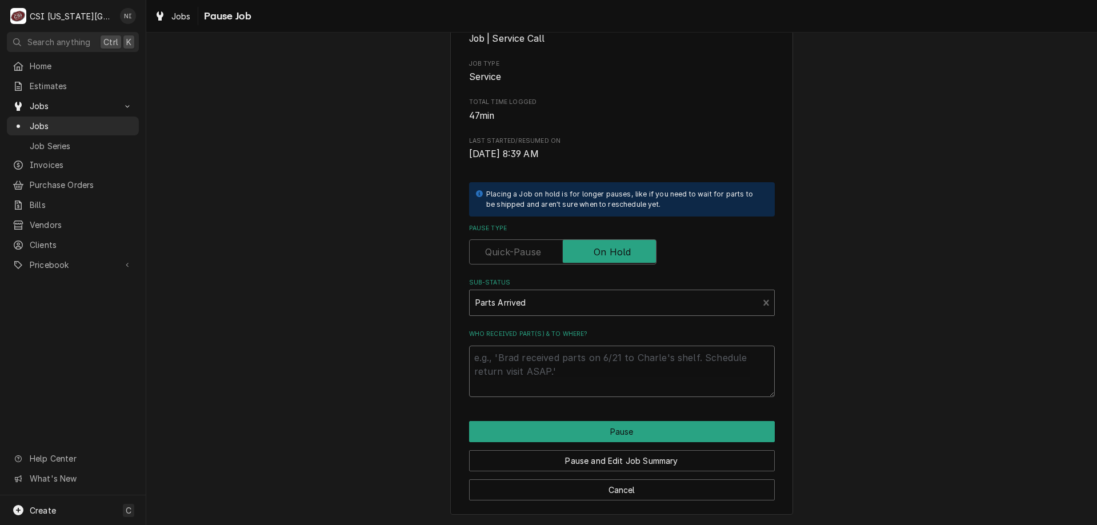
click at [505, 358] on textarea "Who received part(s) & to where?" at bounding box center [622, 371] width 306 height 51
type textarea "x"
type textarea "P"
type textarea "x"
type textarea "Pa"
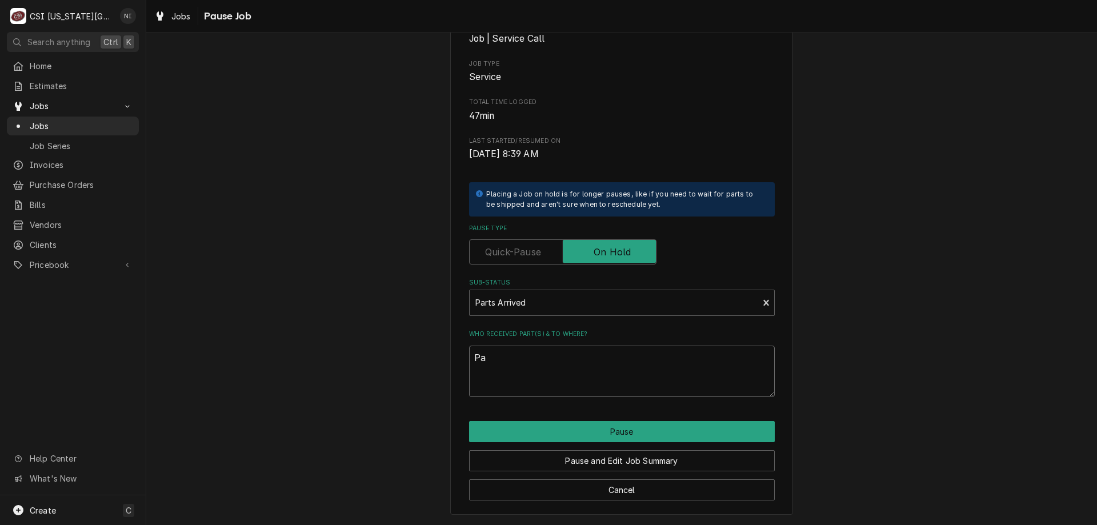
type textarea "x"
type textarea "Par"
type textarea "x"
type textarea "Parr"
type textarea "x"
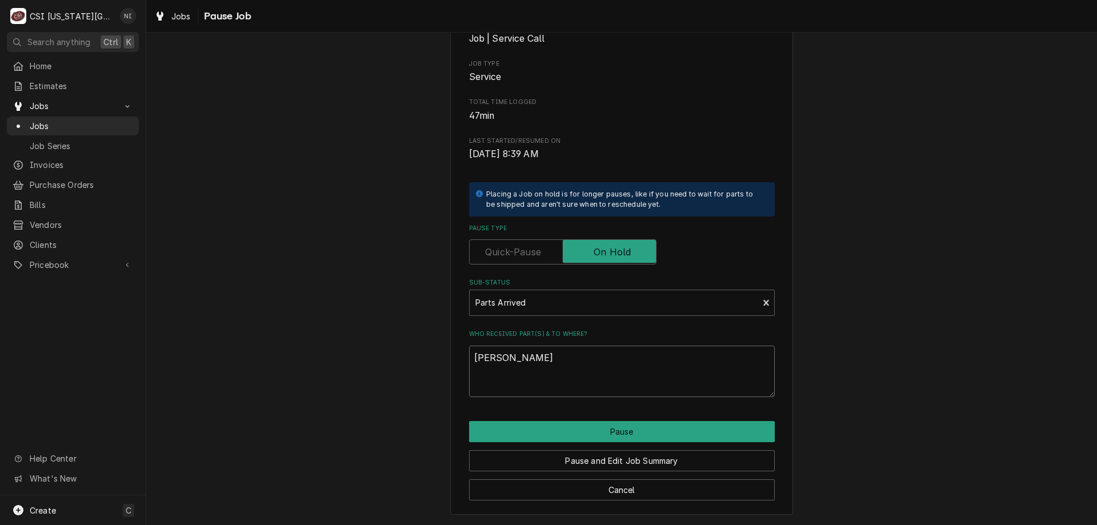
type textarea "Parrs"
type textarea "x"
type textarea "Parr"
type textarea "x"
type textarea "Par"
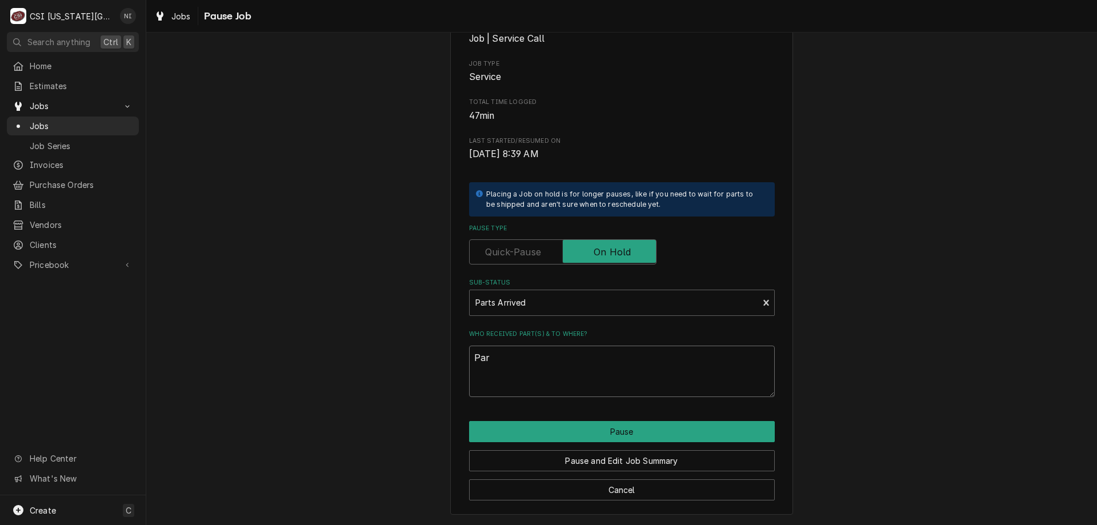
type textarea "x"
type textarea "Part"
type textarea "x"
type textarea "Parts"
type textarea "x"
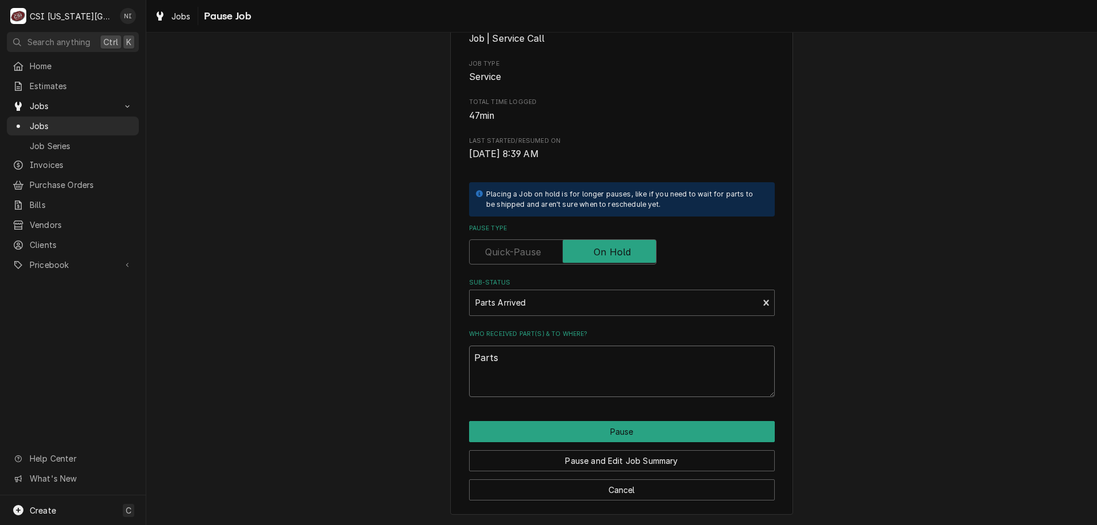
type textarea "Parts"
type textarea "x"
type textarea "Parts a"
type textarea "x"
type textarea "Parts ar"
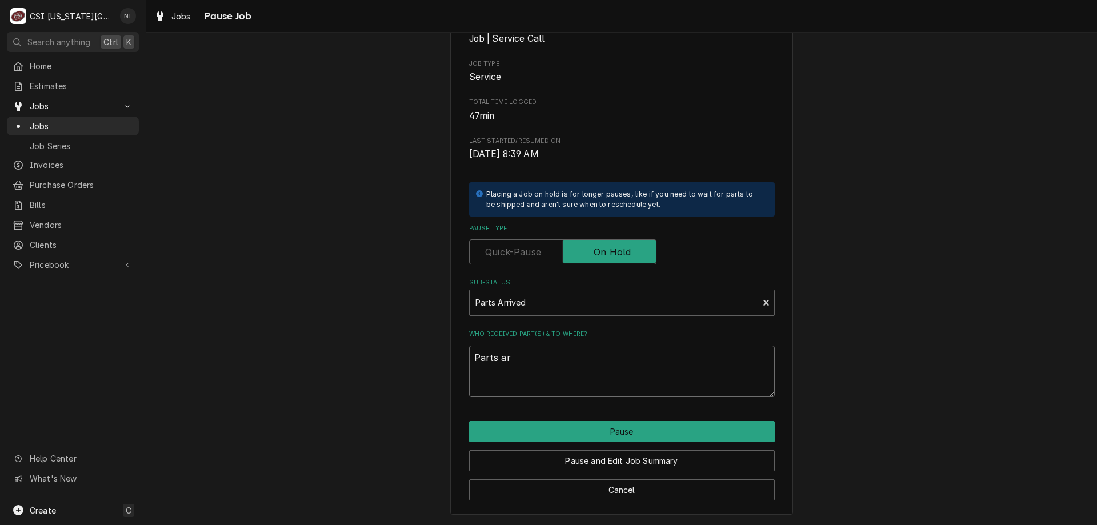
type textarea "x"
type textarea "Parts are"
type textarea "x"
type textarea "Parts are"
type textarea "x"
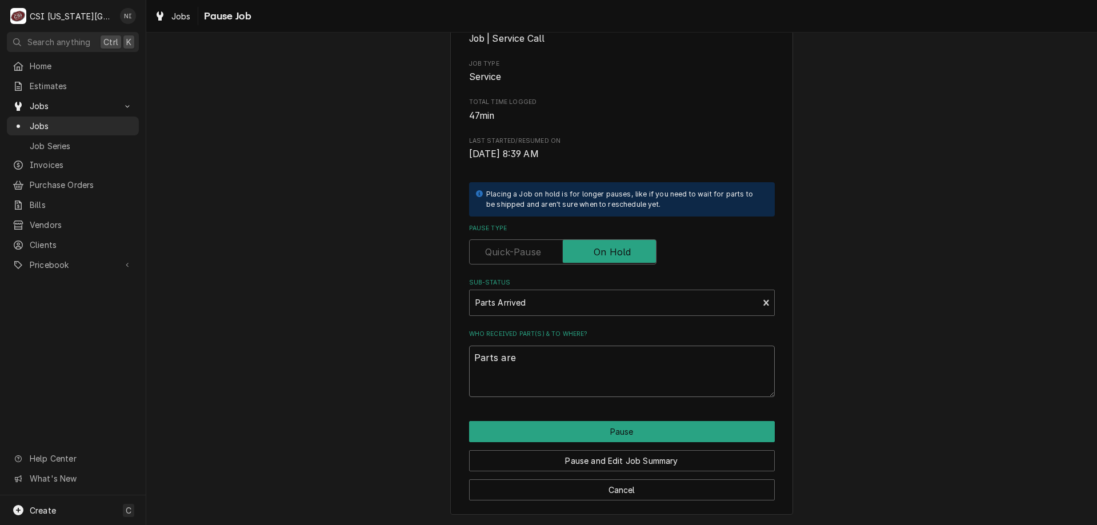
type textarea "Parts are o"
type textarea "x"
type textarea "Parts are on"
type textarea "x"
type textarea "Parts are on"
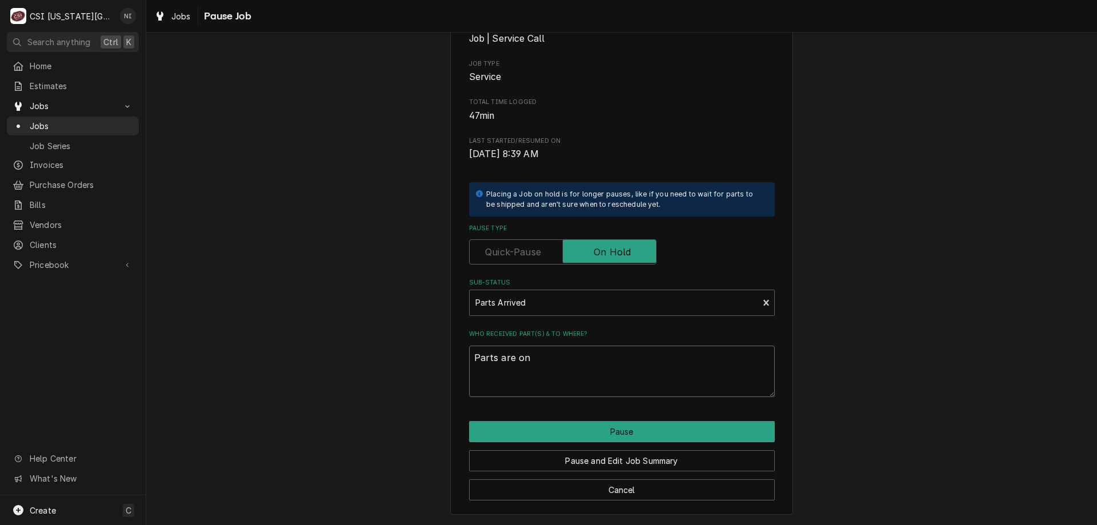
type textarea "x"
type textarea "Parts are on"
type textarea "x"
type textarea "Parts are o"
type textarea "x"
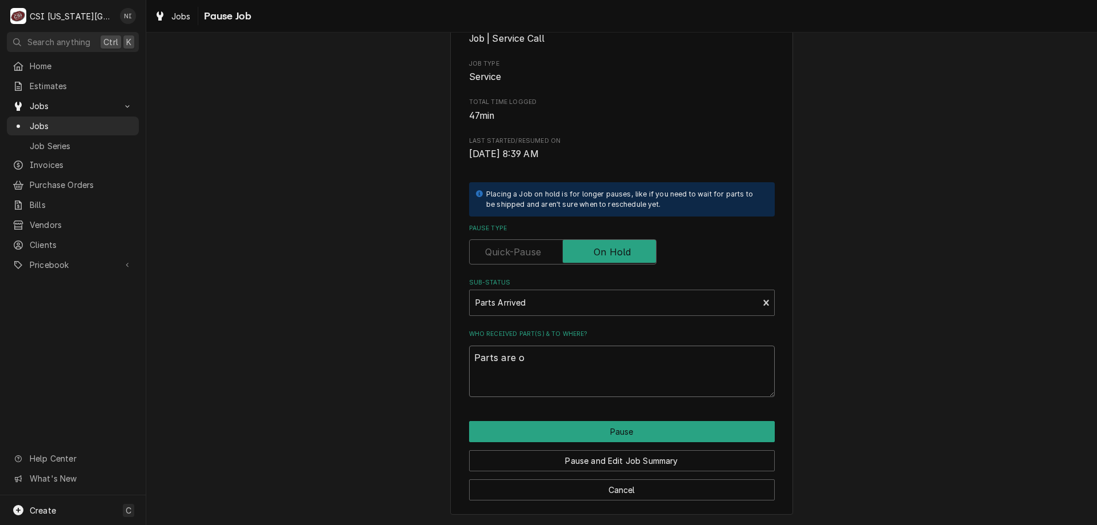
type textarea "Parts are"
type textarea "x"
type textarea "Parts are"
type textarea "x"
type textarea "Parts ar"
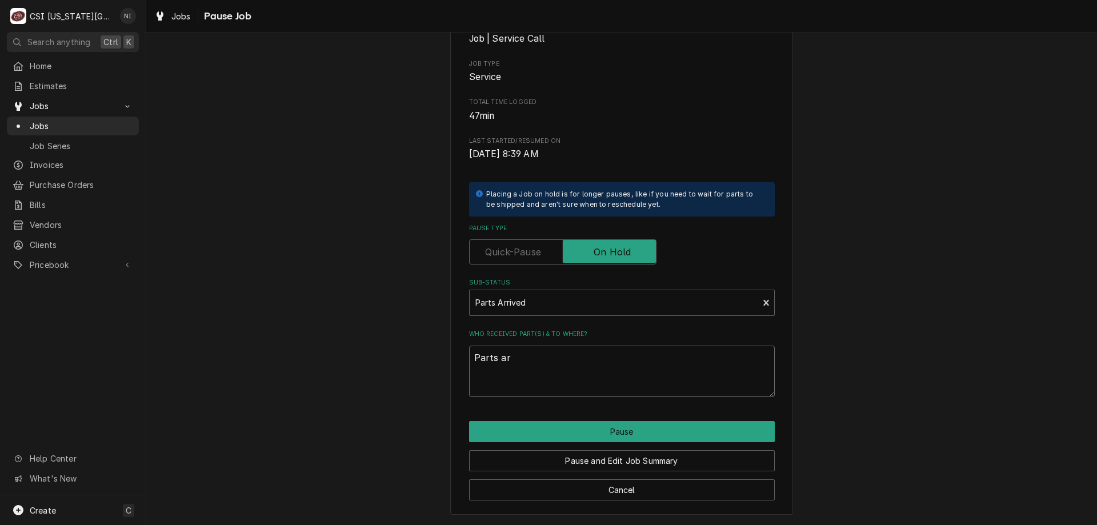
type textarea "x"
type textarea "Parts a"
type textarea "x"
type textarea "Parts"
type textarea "x"
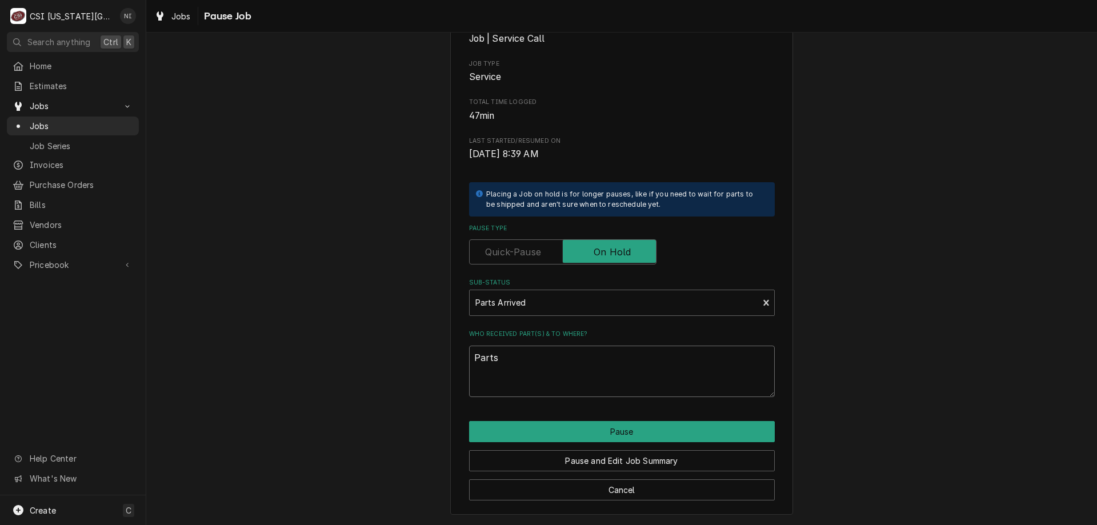
type textarea "Parts o"
type textarea "x"
type textarea "Parts on"
type textarea "x"
type textarea "Parts on"
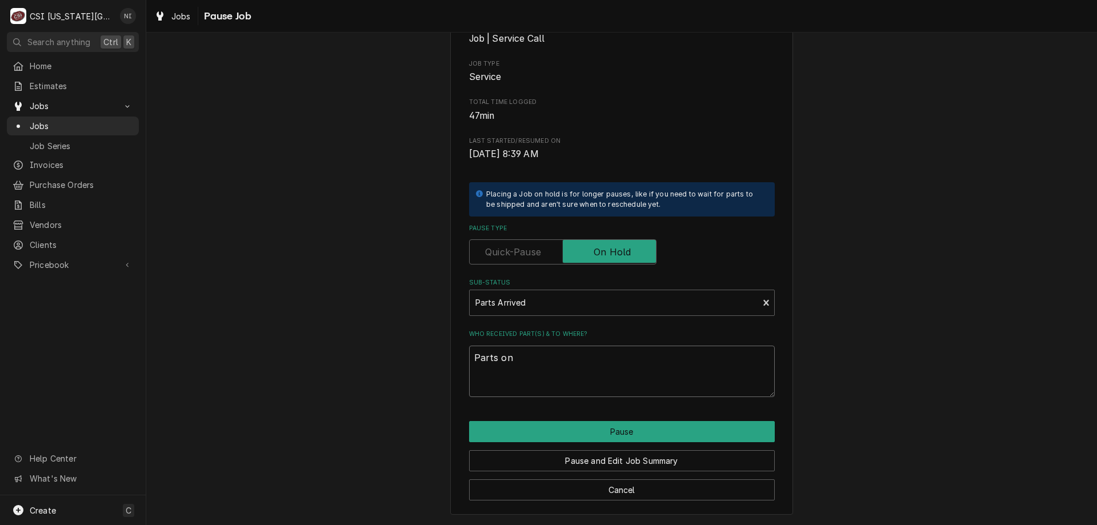
type textarea "x"
type textarea "Parts on j"
type textarea "x"
type textarea "Parts on ji"
type textarea "x"
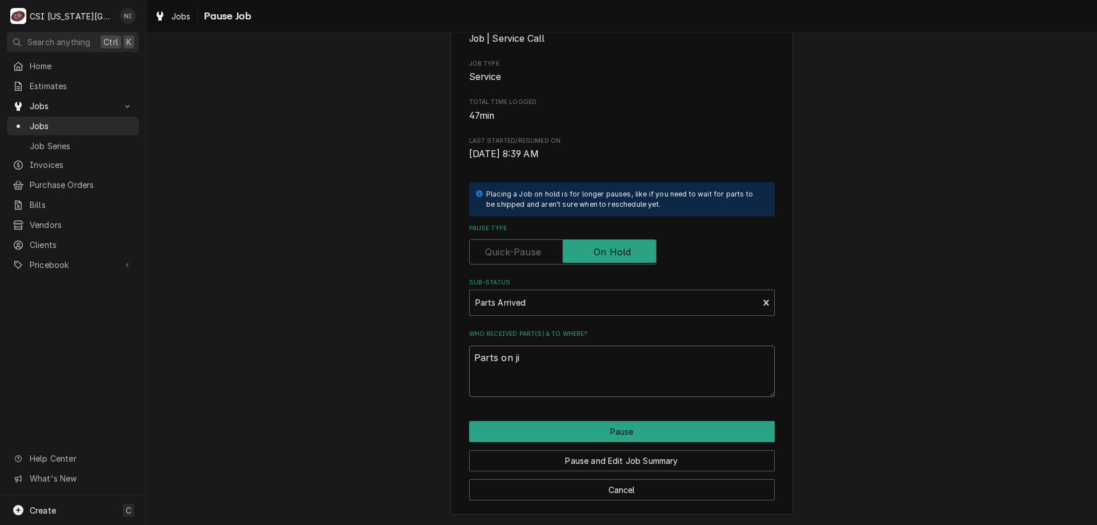
type textarea "Parts on jim"
type textarea "x"
type textarea "Parts on jimm"
type textarea "x"
type textarea "Parts on jimmy"
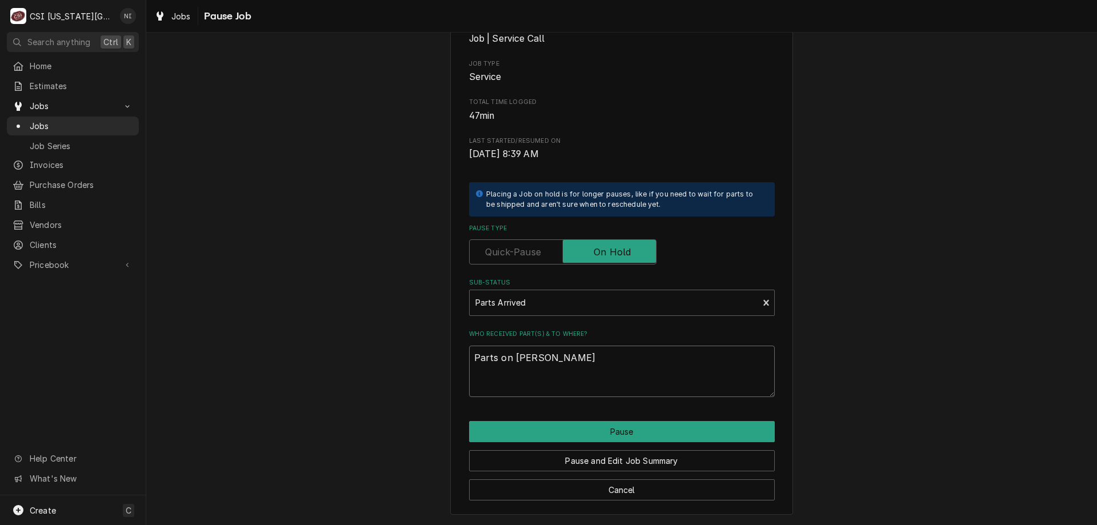
type textarea "x"
type textarea "Parts on jimmy"
type textarea "x"
type textarea "Parts on jimmy s"
type textarea "x"
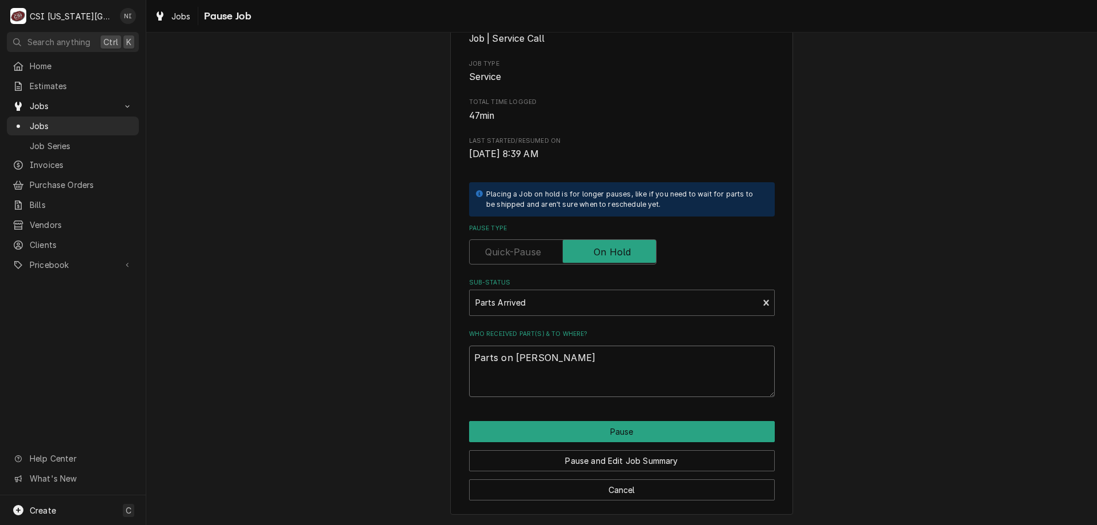
type textarea "Parts on jimmy sh"
type textarea "x"
type textarea "Parts on jimmy she"
type textarea "x"
type textarea "Parts on jimmy shel"
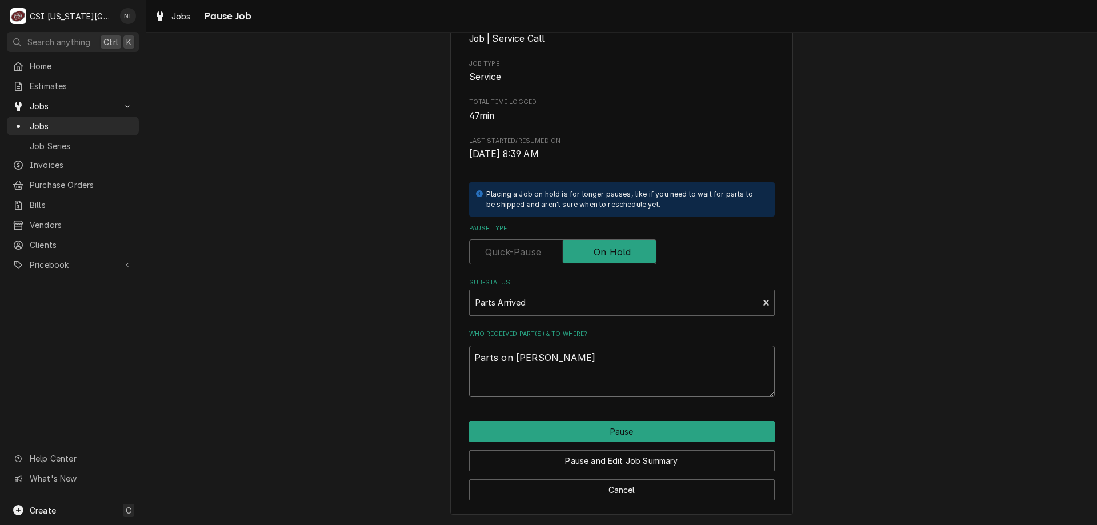
type textarea "x"
type textarea "Parts on jimmy shelf"
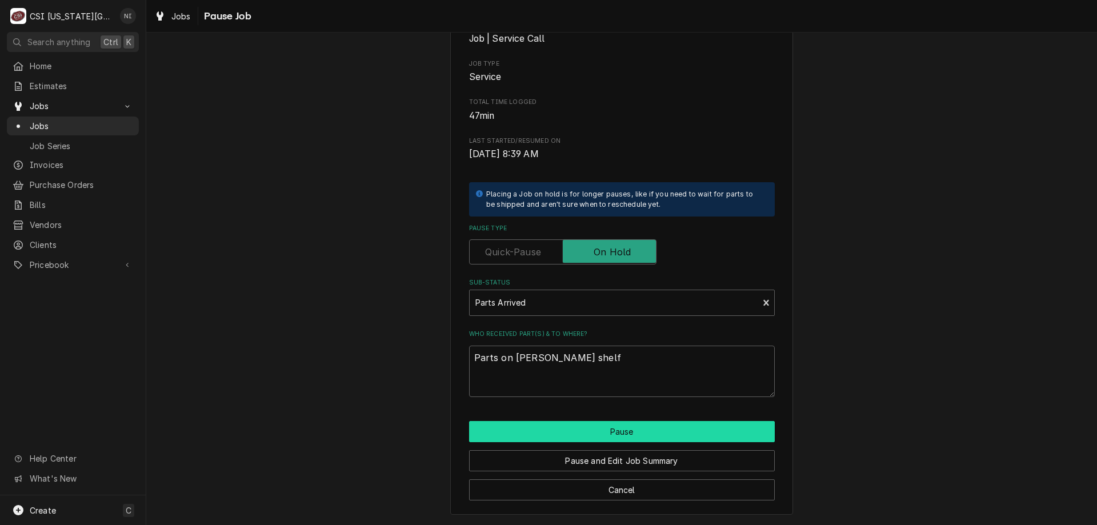
click at [624, 431] on button "Pause" at bounding box center [622, 431] width 306 height 21
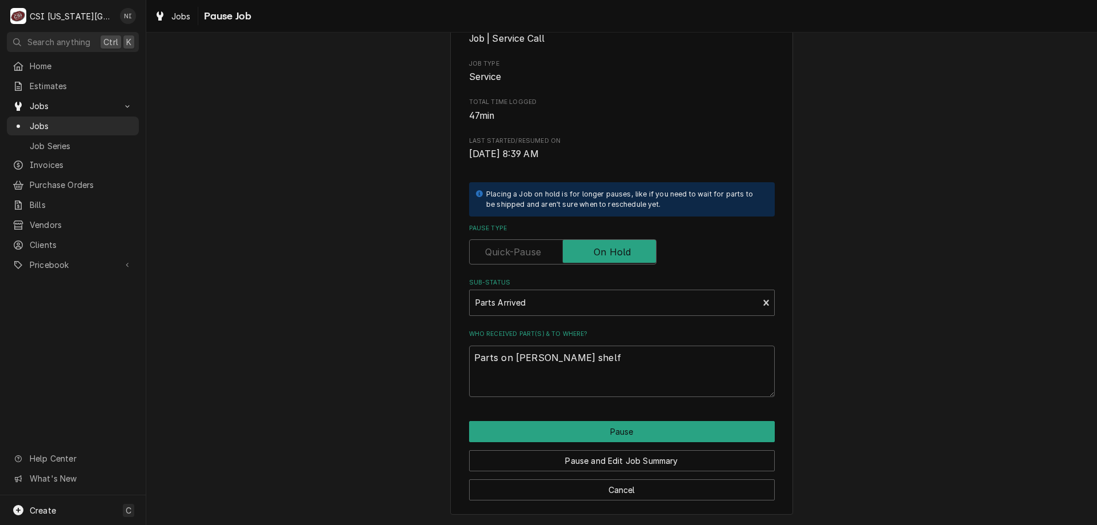
type textarea "x"
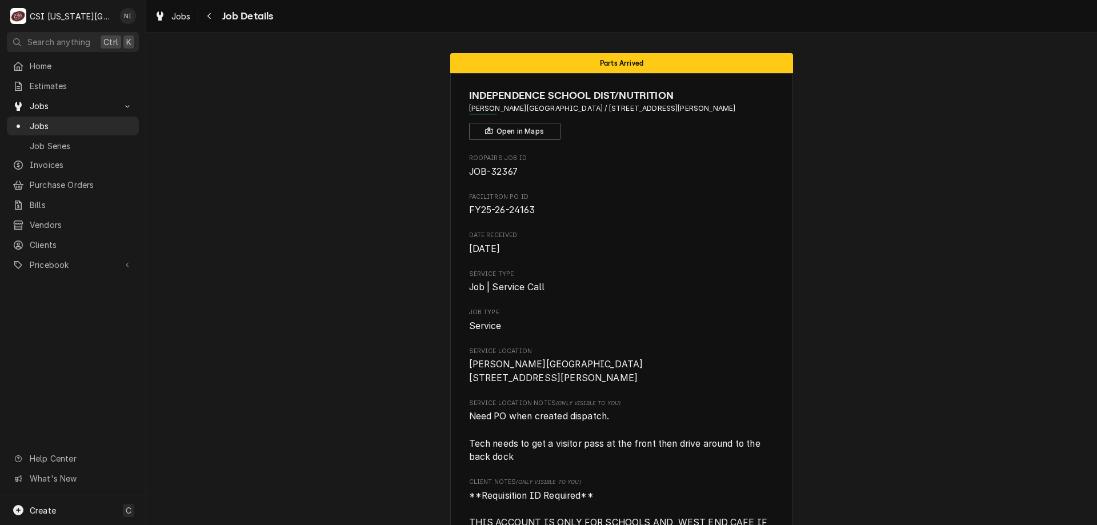
click at [87, 120] on span "Jobs" at bounding box center [81, 126] width 103 height 12
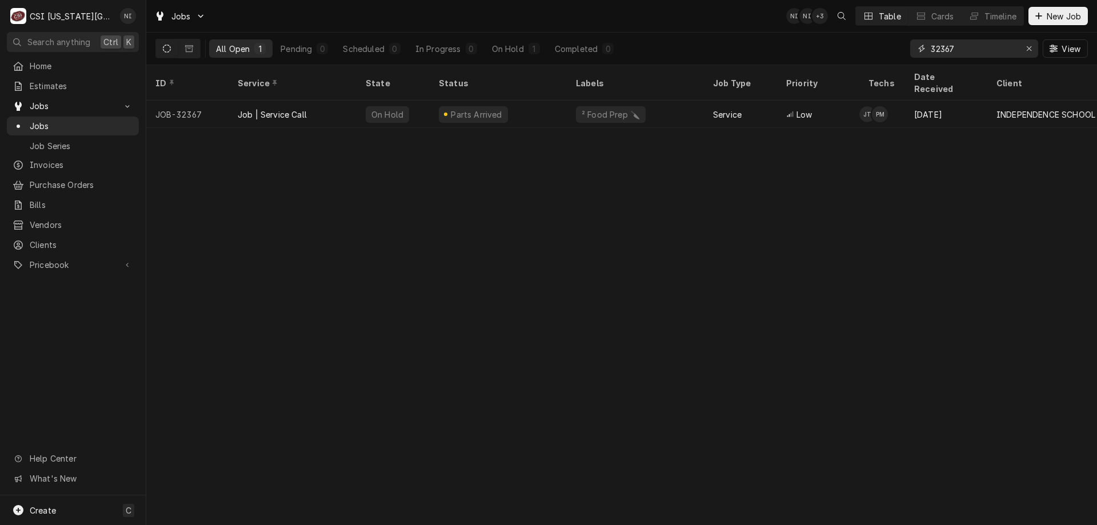
drag, startPoint x: 960, startPoint y: 49, endPoint x: 946, endPoint y: 49, distance: 14.3
click at [946, 49] on input "32367" at bounding box center [974, 48] width 86 height 18
type input "32399"
click at [519, 101] on div "Draft" at bounding box center [498, 114] width 137 height 27
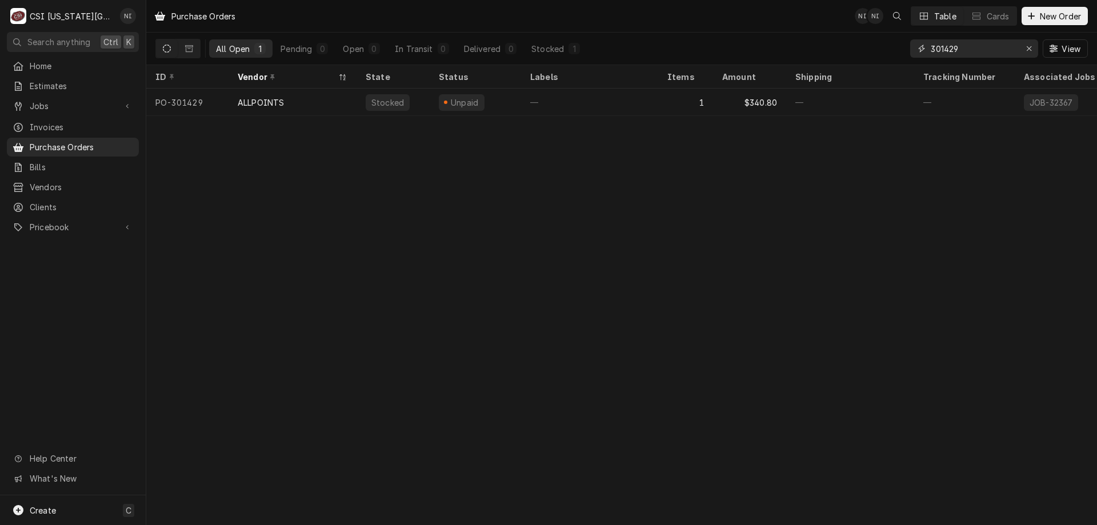
drag, startPoint x: 960, startPoint y: 49, endPoint x: 947, endPoint y: 49, distance: 13.7
click at [947, 49] on input "301429" at bounding box center [974, 48] width 86 height 18
type input "301364"
click at [542, 99] on div "—" at bounding box center [589, 102] width 137 height 27
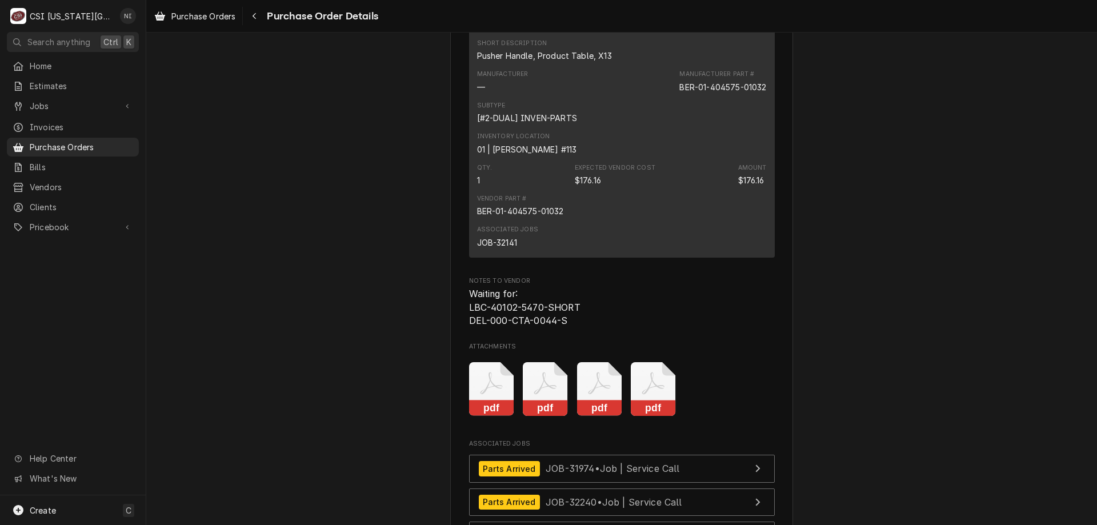
scroll to position [5071, 0]
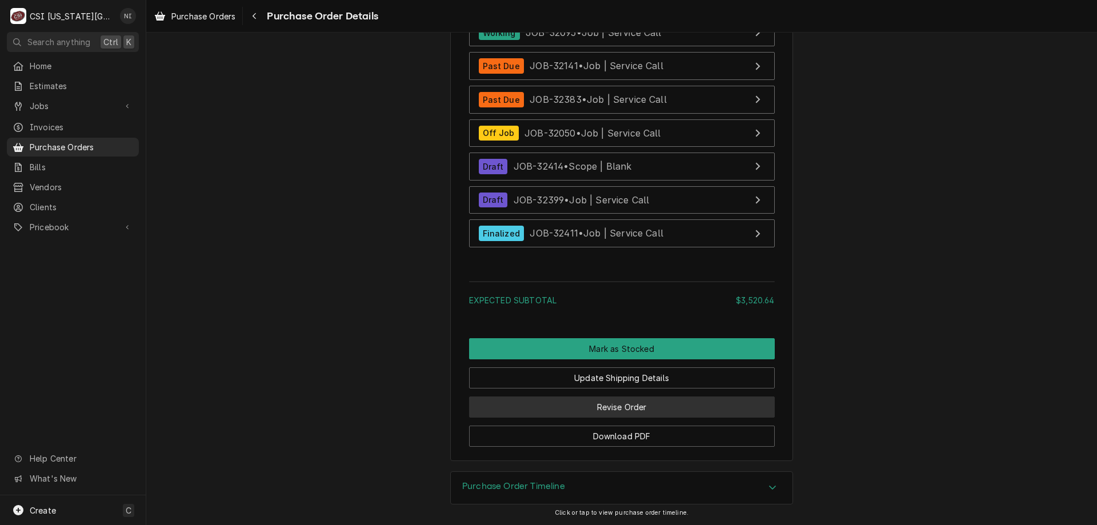
click at [664, 400] on button "Revise Order" at bounding box center [622, 406] width 306 height 21
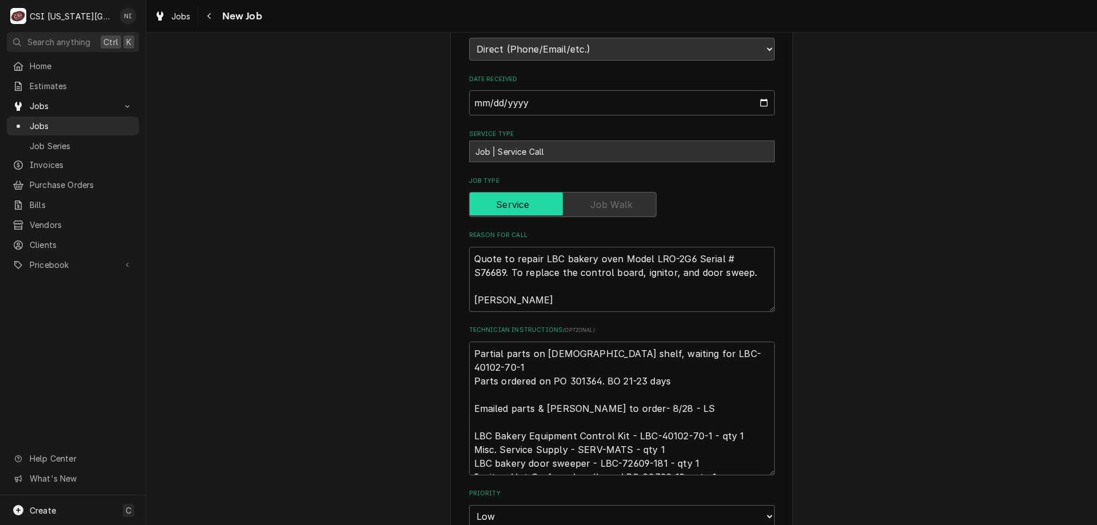
scroll to position [351, 0]
drag, startPoint x: 470, startPoint y: 352, endPoint x: 476, endPoint y: 354, distance: 6.7
click at [473, 354] on textarea "Partial parts on christian shelf, waiting for LBC-40102-70-1 Parts ordered on P…" at bounding box center [622, 407] width 306 height 134
type textarea "x"
type textarea "Partial parts on christian shelf, waiting for LBC-40102-70-1 Parts ordered on P…"
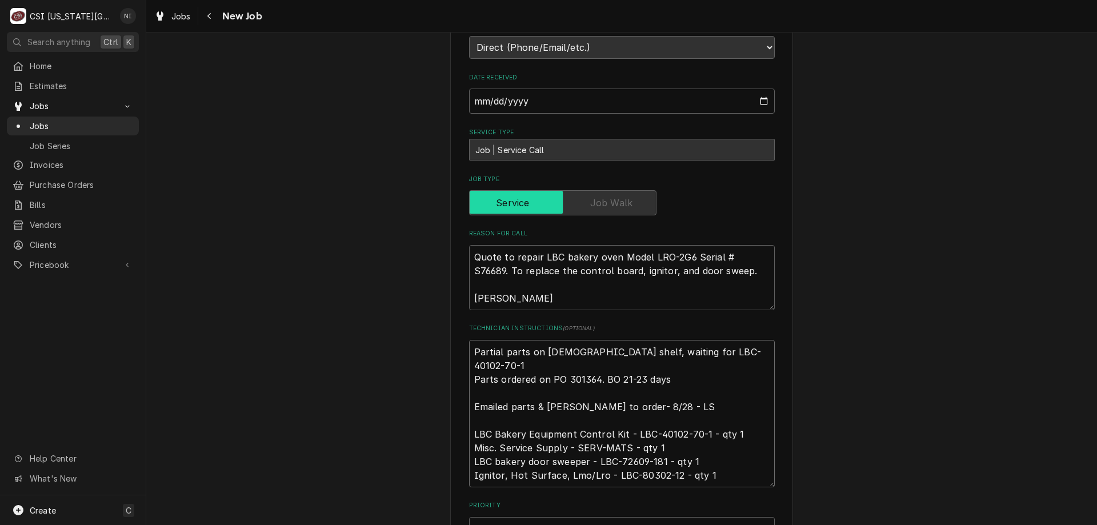
type textarea "x"
type textarea "p Partial parts on christian shelf, waiting for LBC-40102-70-1 Parts ordered on…"
type textarea "x"
type textarea "A Partial parts on christian shelf, waiting for LBC-40102-70-1 Parts ordered on…"
type textarea "x"
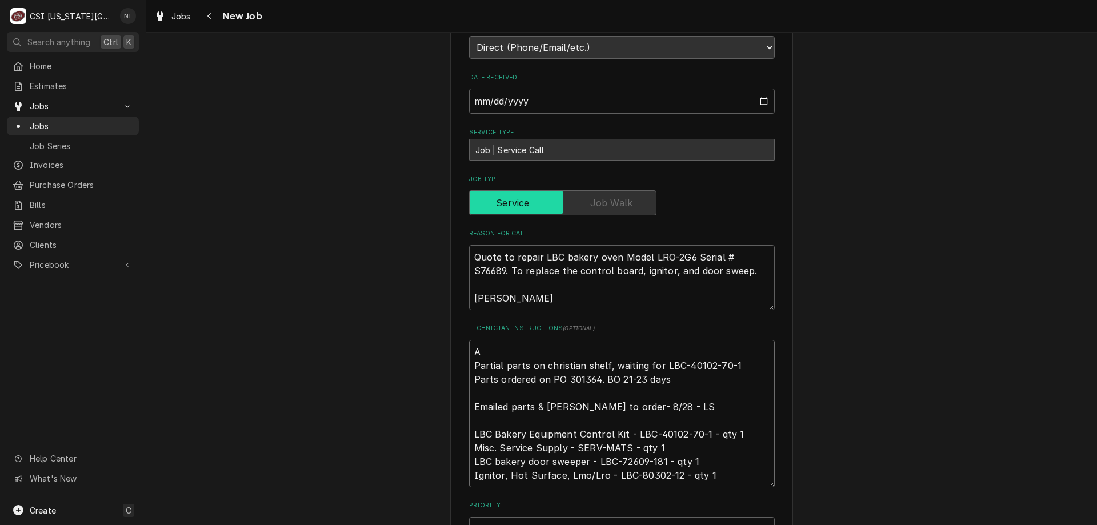
type textarea "Ak Partial parts on christian shelf, waiting for LBC-40102-70-1 Parts ordered o…"
type textarea "x"
type textarea "Akk Partial parts on christian shelf, waiting for LBC-40102-70-1 Parts ordered …"
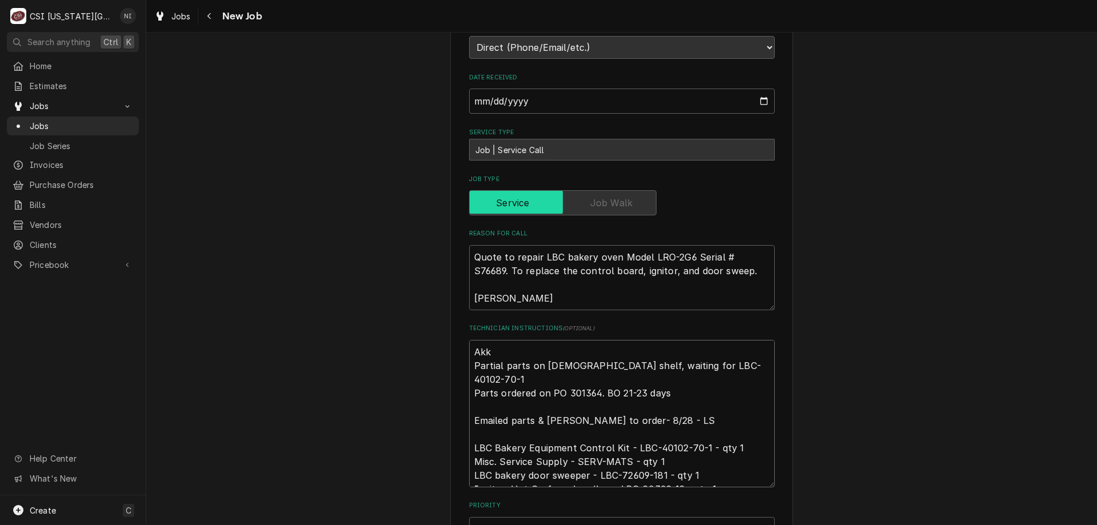
type textarea "x"
type textarea "Akk Partial parts on christian shelf, waiting for LBC-40102-70-1 Parts ordered …"
type textarea "x"
type textarea "Akk o Partial parts on christian shelf, waiting for LBC-40102-70-1 Parts ordere…"
type textarea "x"
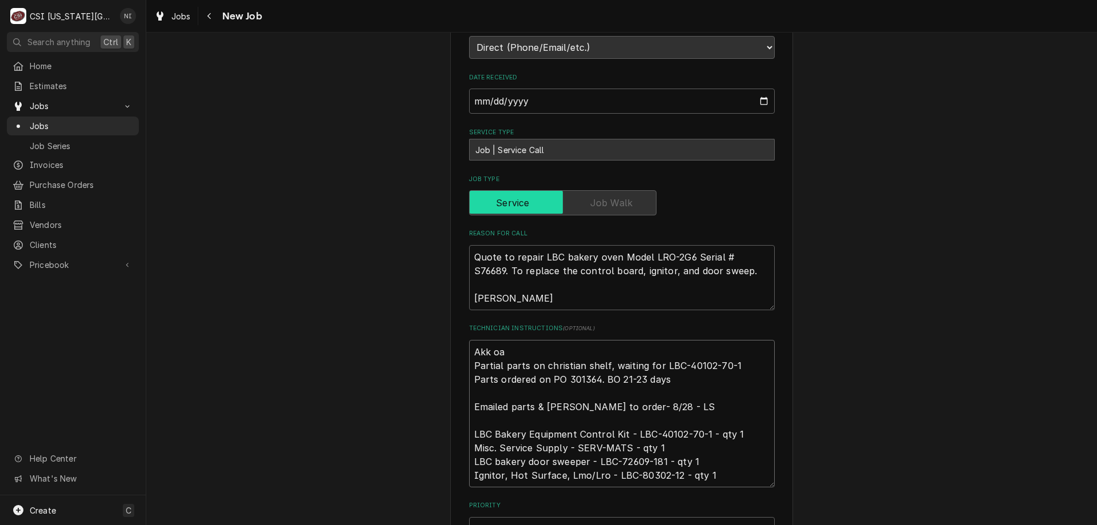
type textarea "Akk oar Partial parts on christian shelf, waiting for LBC-40102-70-1 Parts orde…"
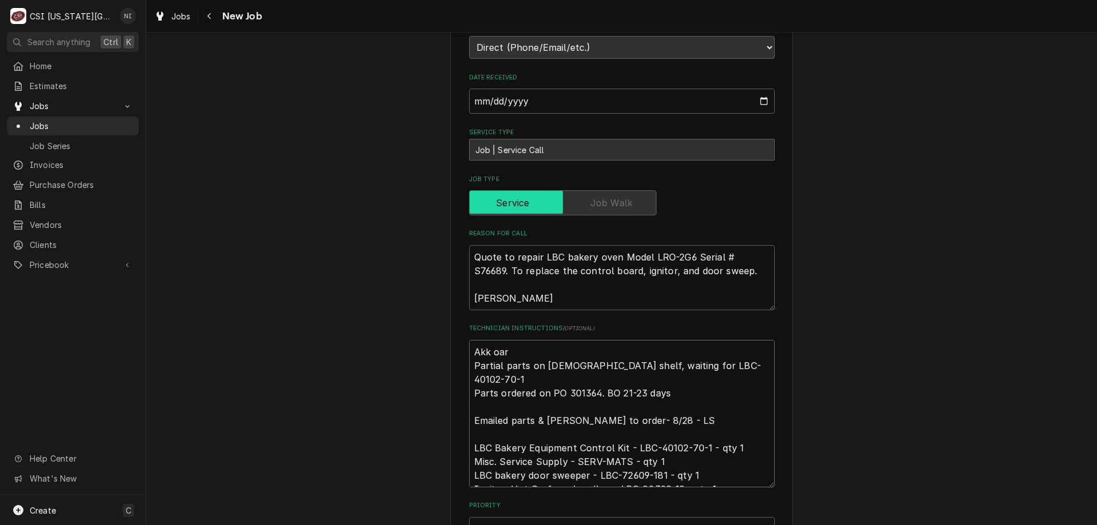
type textarea "x"
type textarea "Akk oar= Partial parts on christian shelf, waiting for LBC-40102-70-1 Parts ord…"
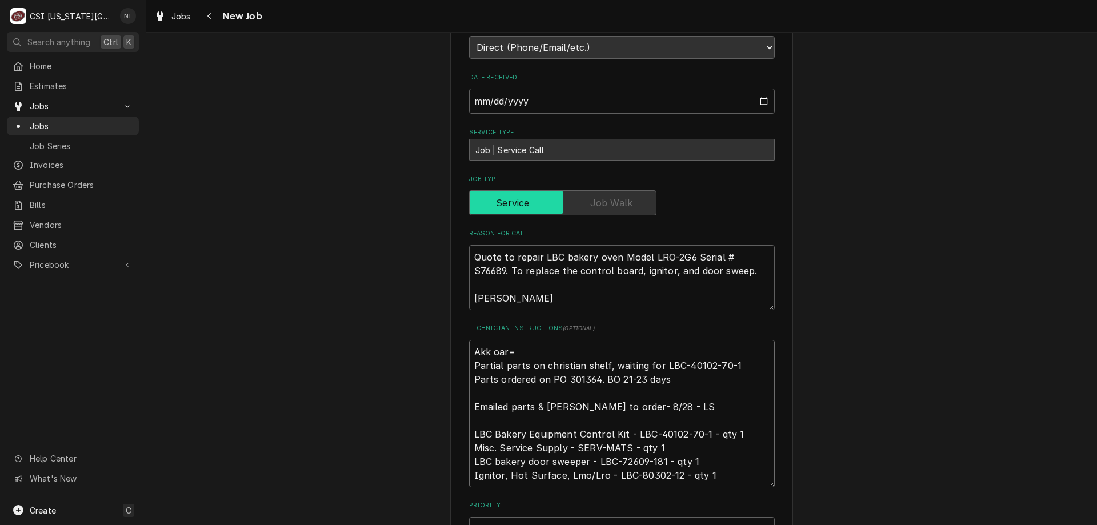
type textarea "x"
type textarea "Akk oar Partial parts on christian shelf, waiting for LBC-40102-70-1 Parts orde…"
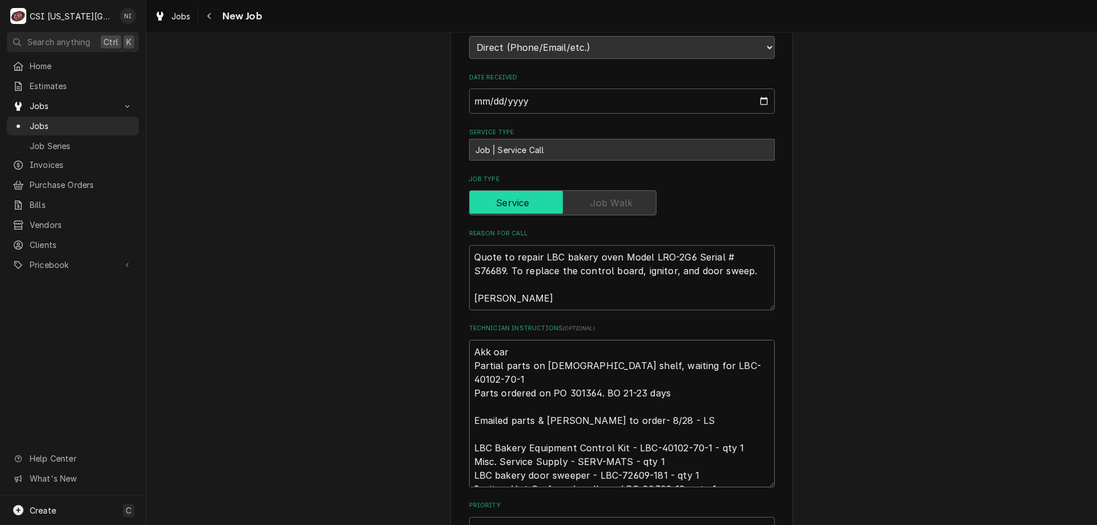
type textarea "x"
type textarea "Akk oa Partial parts on christian shelf, waiting for LBC-40102-70-1 Parts order…"
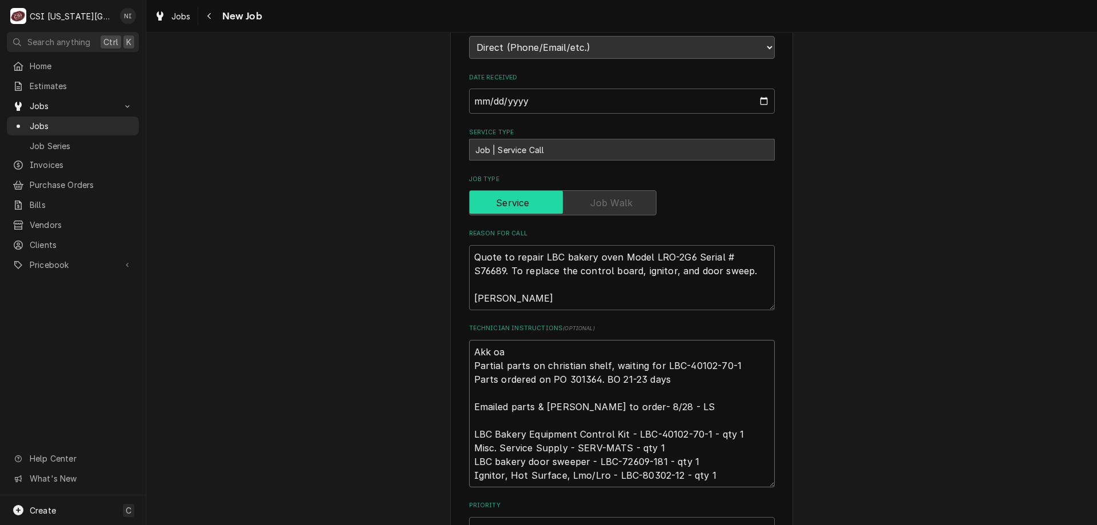
type textarea "x"
type textarea "Akk o Partial parts on christian shelf, waiting for LBC-40102-70-1 Parts ordere…"
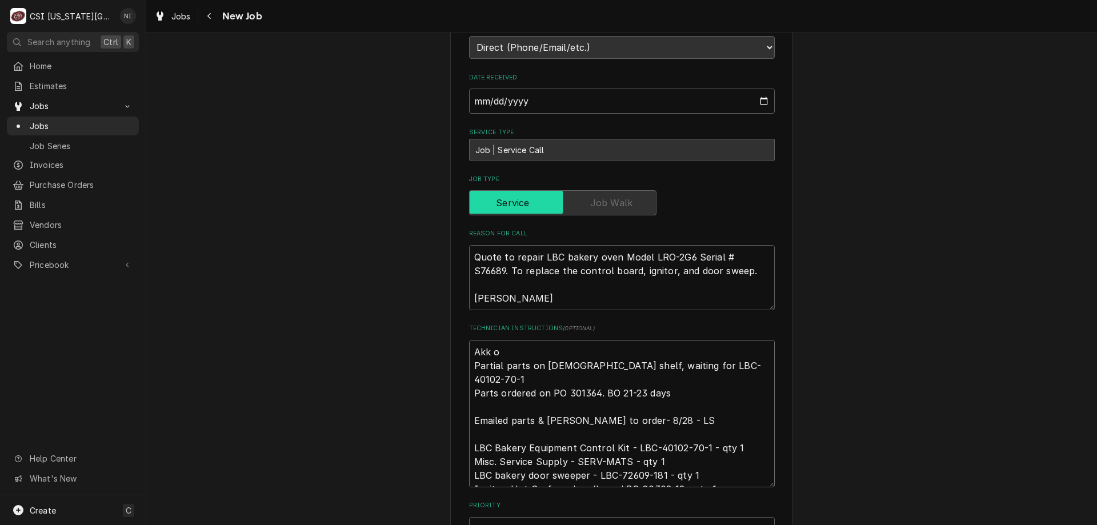
type textarea "x"
type textarea "Akk Partial parts on christian shelf, waiting for LBC-40102-70-1 Parts ordered …"
type textarea "x"
type textarea "Akk Partial parts on christian shelf, waiting for LBC-40102-70-1 Parts ordered …"
type textarea "x"
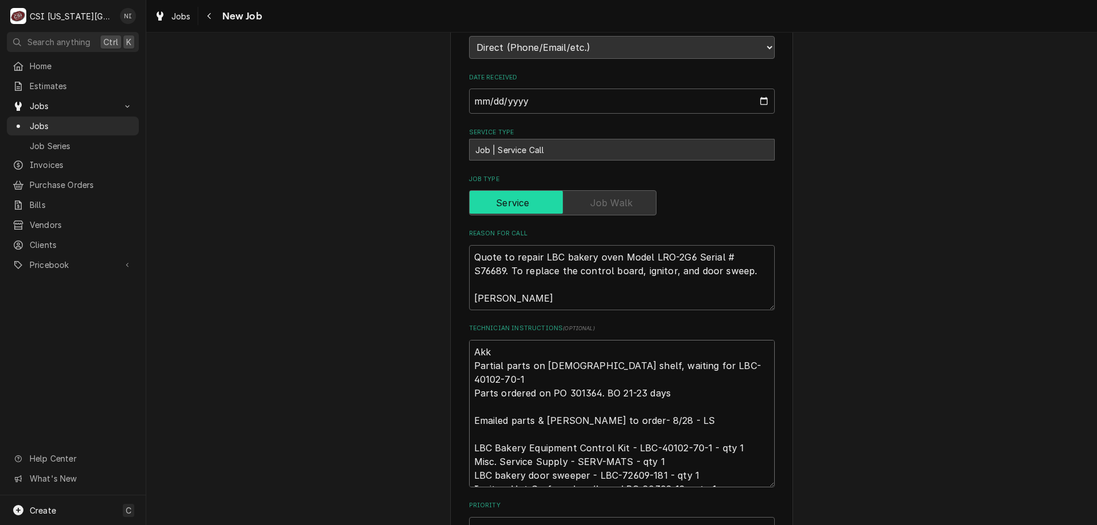
type textarea "Ak Partial parts on christian shelf, waiting for LBC-40102-70-1 Parts ordered o…"
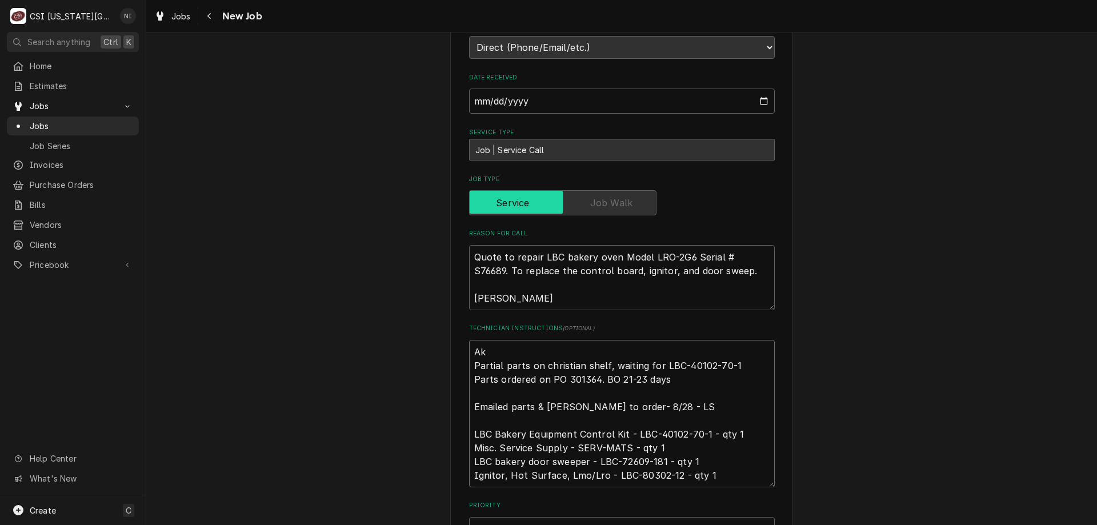
type textarea "x"
type textarea "A Partial parts on christian shelf, waiting for LBC-40102-70-1 Parts ordered on…"
type textarea "x"
type textarea "Al Partial parts on christian shelf, waiting for LBC-40102-70-1 Parts ordered o…"
type textarea "x"
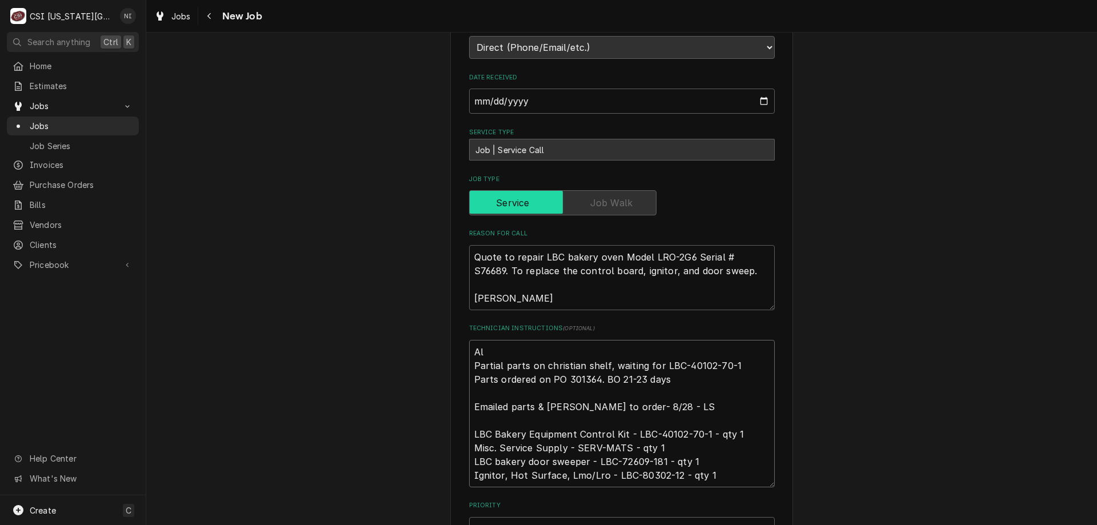
type textarea "All Partial parts on christian shelf, waiting for LBC-40102-70-1 Parts ordered …"
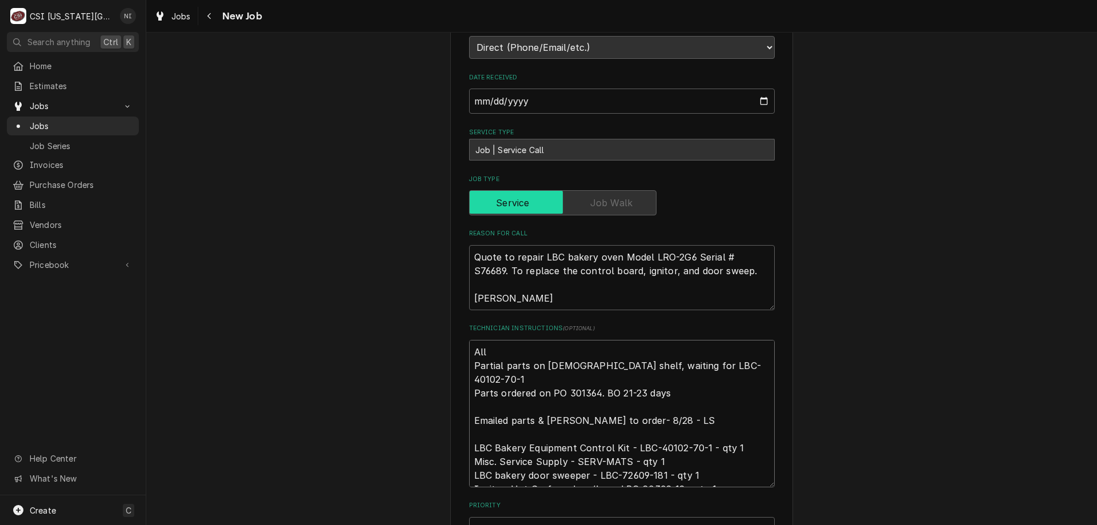
type textarea "x"
type textarea "All Partial parts on christian shelf, waiting for LBC-40102-70-1 Parts ordered …"
type textarea "x"
type textarea "All p Partial parts on christian shelf, waiting for LBC-40102-70-1 Parts ordere…"
type textarea "x"
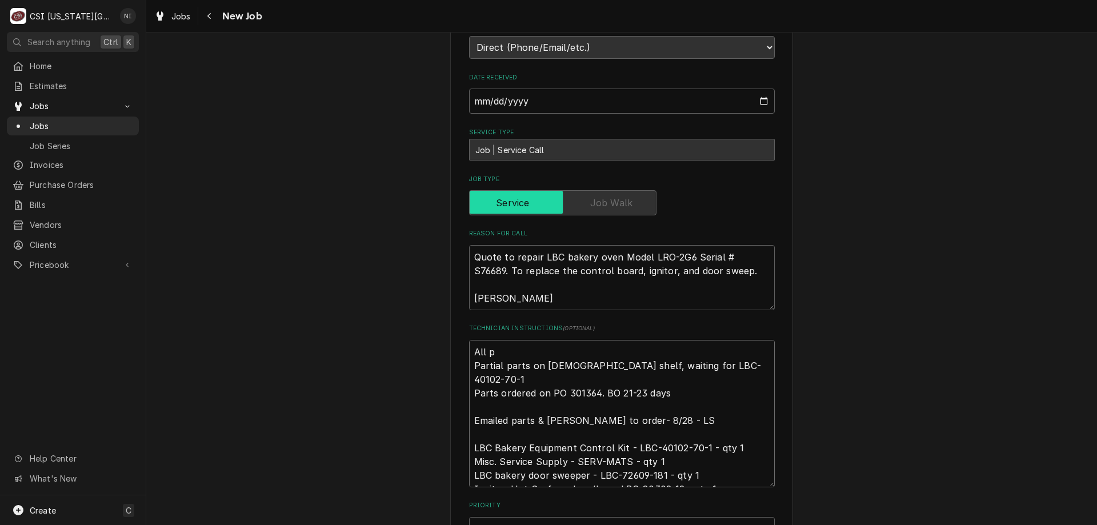
type textarea "All pa Partial parts on christian shelf, waiting for LBC-40102-70-1 Parts order…"
type textarea "x"
type textarea "All par Partial parts on christian shelf, waiting for LBC-40102-70-1 Parts orde…"
type textarea "x"
type textarea "All part Partial parts on christian shelf, waiting for LBC-40102-70-1 Parts ord…"
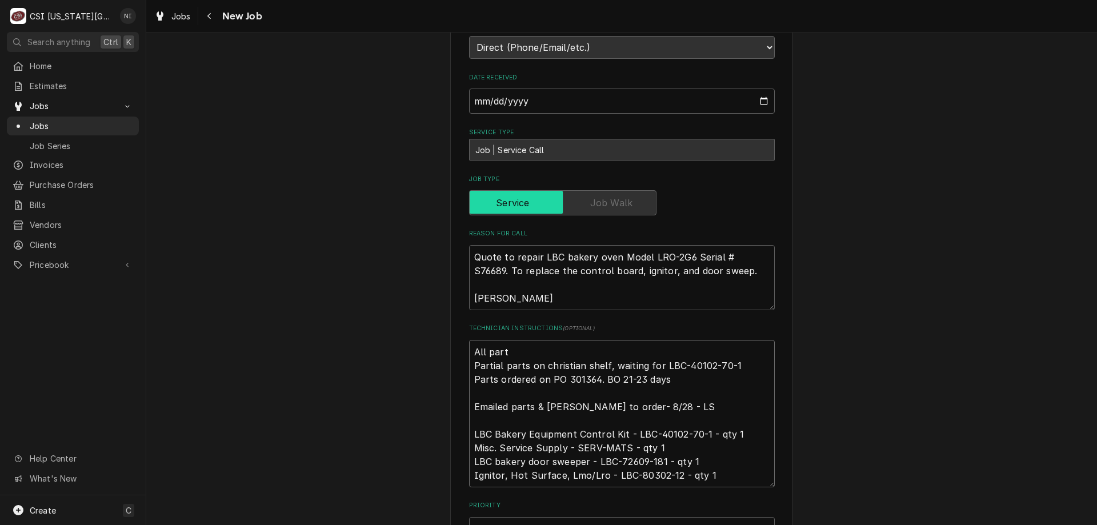
type textarea "x"
type textarea "All parts Partial parts on christian shelf, waiting for LBC-40102-70-1 Parts or…"
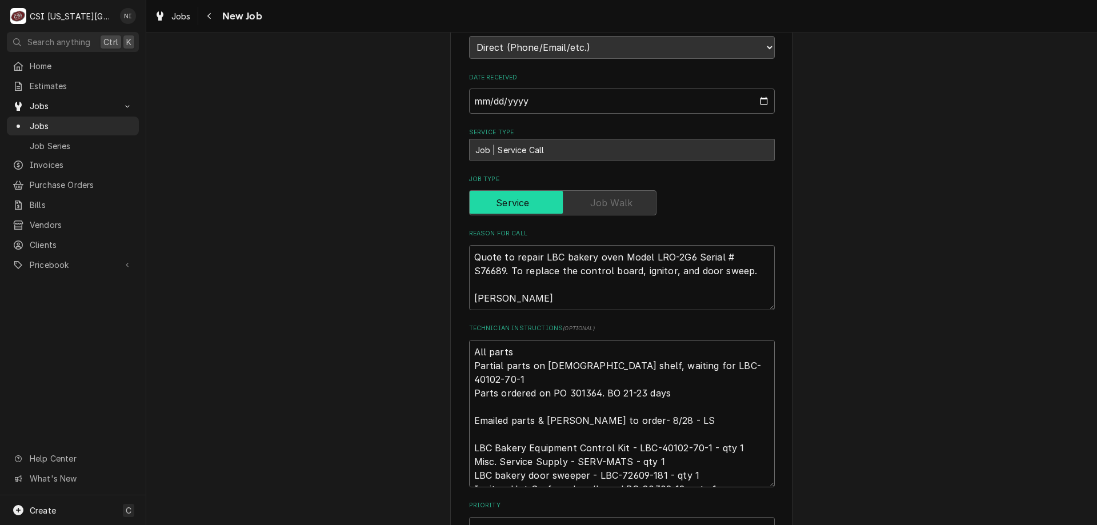
type textarea "x"
type textarea "All parts o Partial parts on christian shelf, waiting for LBC-40102-70-1 Parts …"
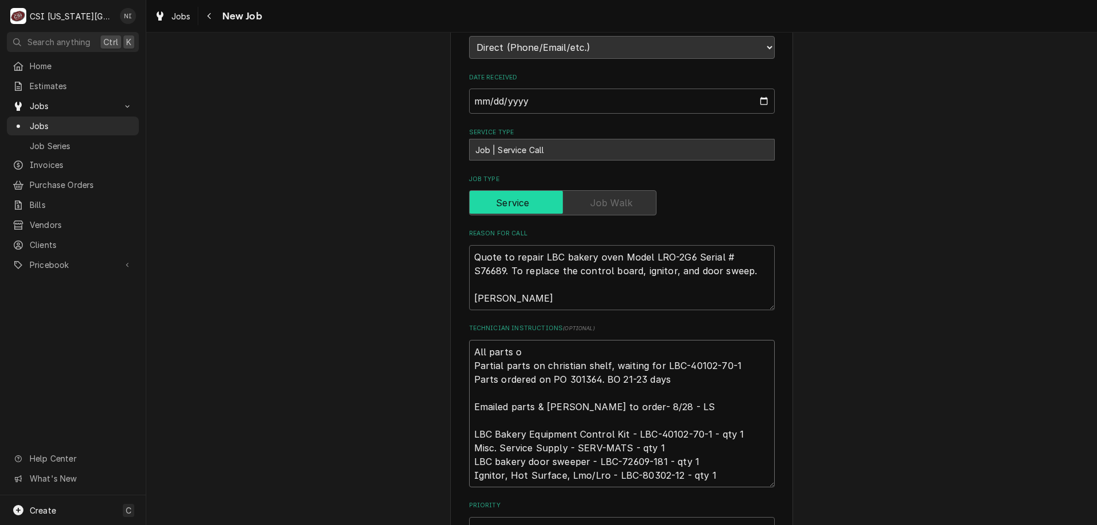
type textarea "x"
type textarea "All parts on Partial parts on christian shelf, waiting for LBC-40102-70-1 Parts…"
type textarea "x"
type textarea "All parts on c Partial parts on christian shelf, waiting for LBC-40102-70-1 Par…"
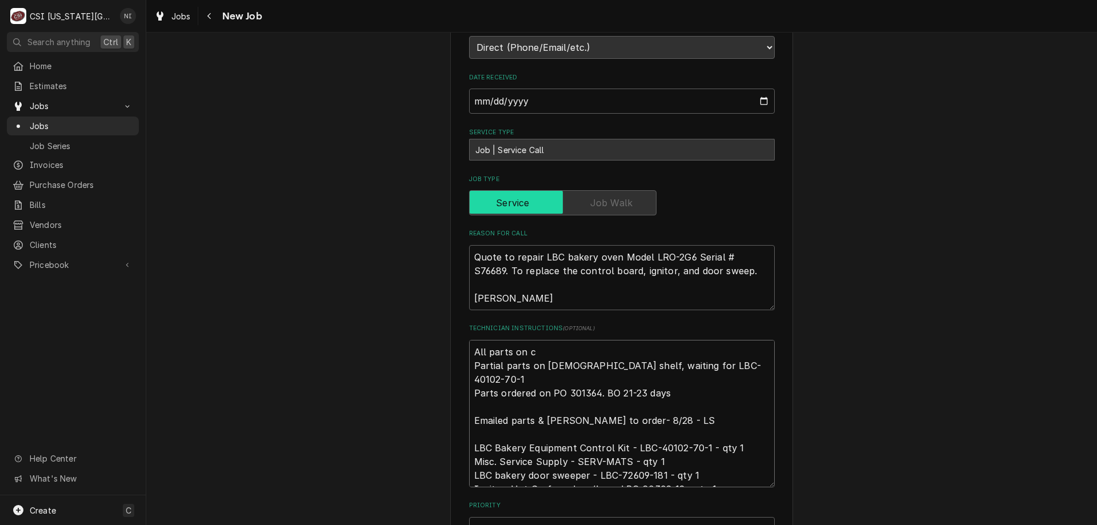
type textarea "x"
type textarea "All parts on ch Partial parts on christian shelf, waiting for LBC-40102-70-1 Pa…"
type textarea "x"
type textarea "All parts on chr Partial parts on christian shelf, waiting for LBC-40102-70-1 P…"
type textarea "x"
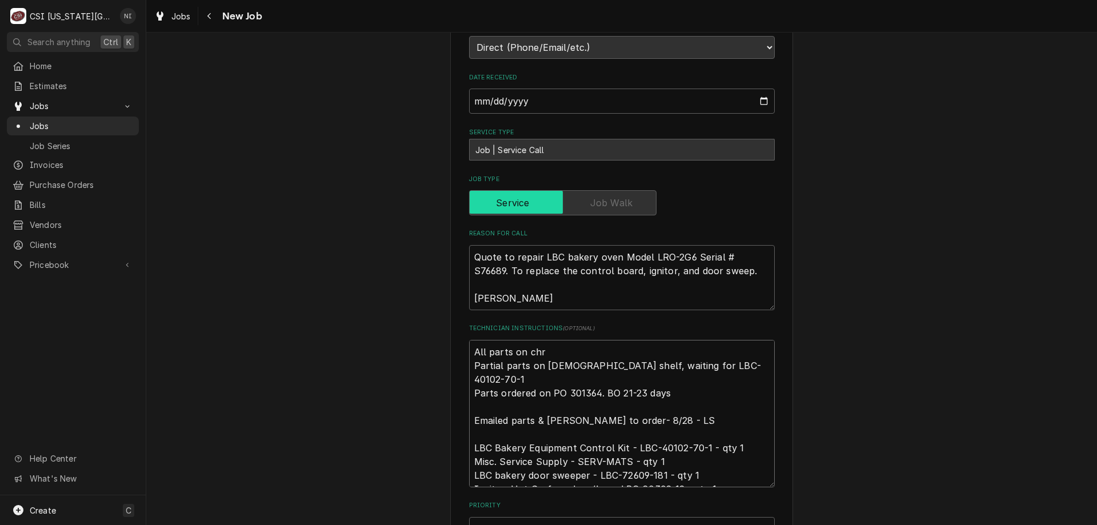
type textarea "All parts on chri Partial parts on christian shelf, waiting for LBC-40102-70-1 …"
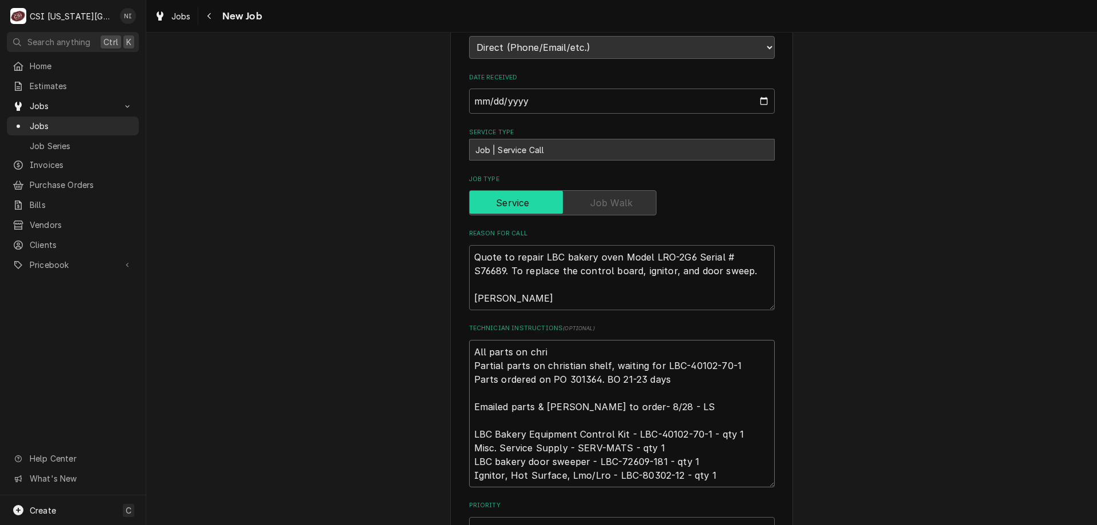
type textarea "x"
type textarea "All parts on chris Partial parts on christian shelf, waiting for LBC-40102-70-1…"
type textarea "x"
type textarea "All parts on christ Partial parts on christian shelf, waiting for LBC-40102-70-…"
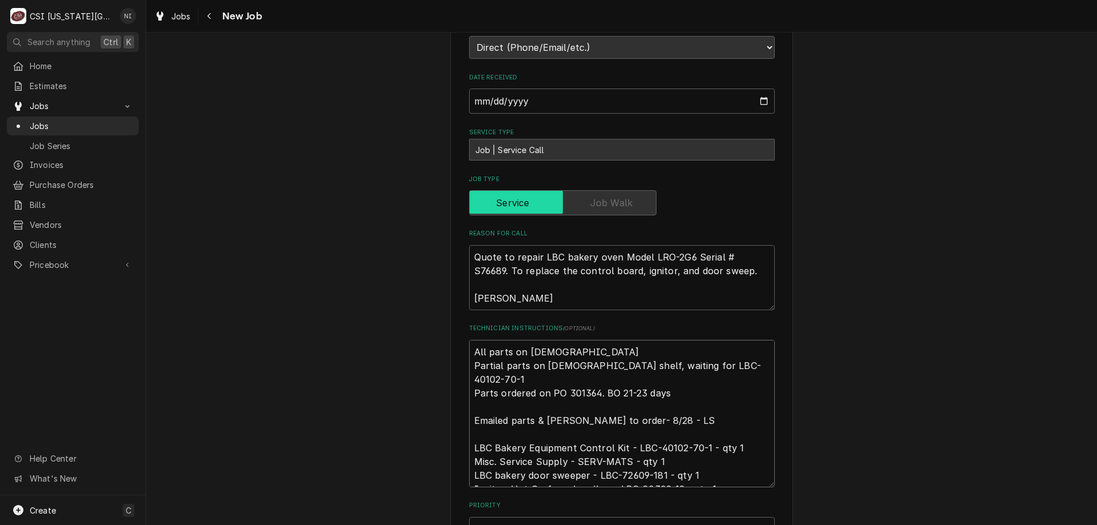
type textarea "x"
type textarea "All parts on christi Partial parts on christian shelf, waiting for LBC-40102-70…"
type textarea "x"
type textarea "All parts on christia Partial parts on christian shelf, waiting for LBC-40102-7…"
type textarea "x"
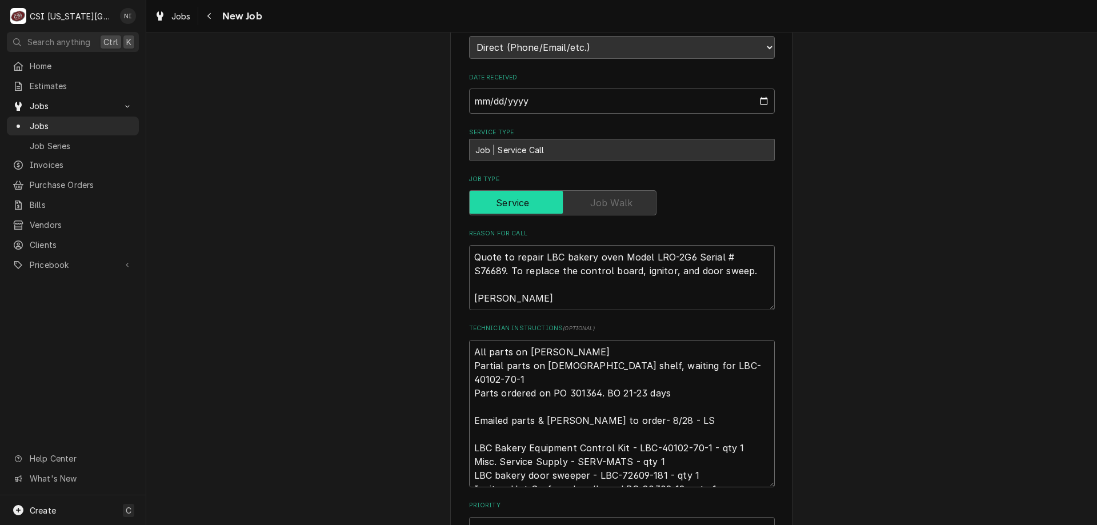
type textarea "All parts on christian Partial parts on christian shelf, waiting for LBC-40102-…"
type textarea "x"
type textarea "All parts on christian Partial parts on christian shelf, waiting for LBC-40102-…"
type textarea "x"
type textarea "All parts on christian s Partial parts on christian shelf, waiting for LBC-4010…"
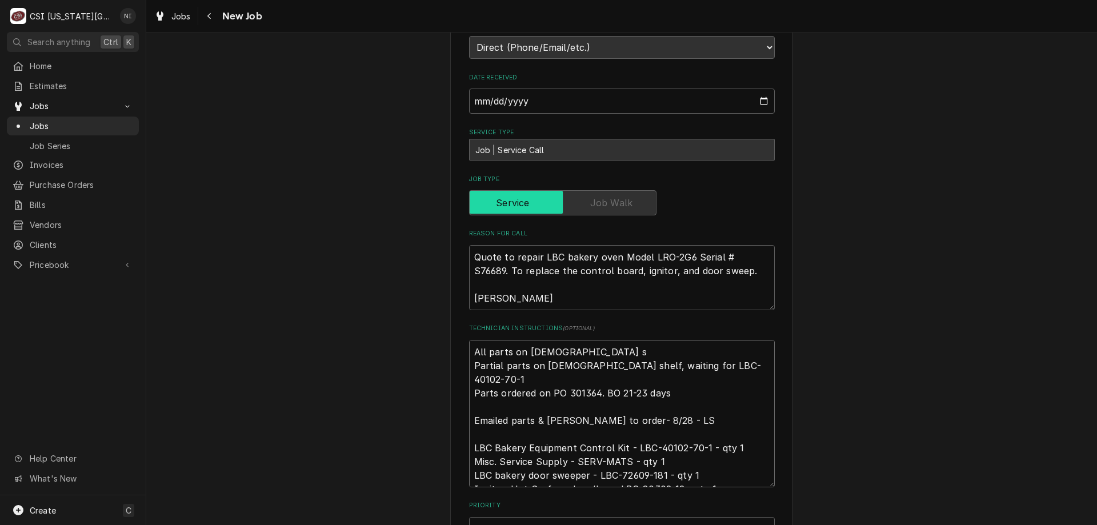
type textarea "x"
type textarea "All parts on christian sh Partial parts on christian shelf, waiting for LBC-401…"
type textarea "x"
type textarea "All parts on christian she Partial parts on christian shelf, waiting for LBC-40…"
type textarea "x"
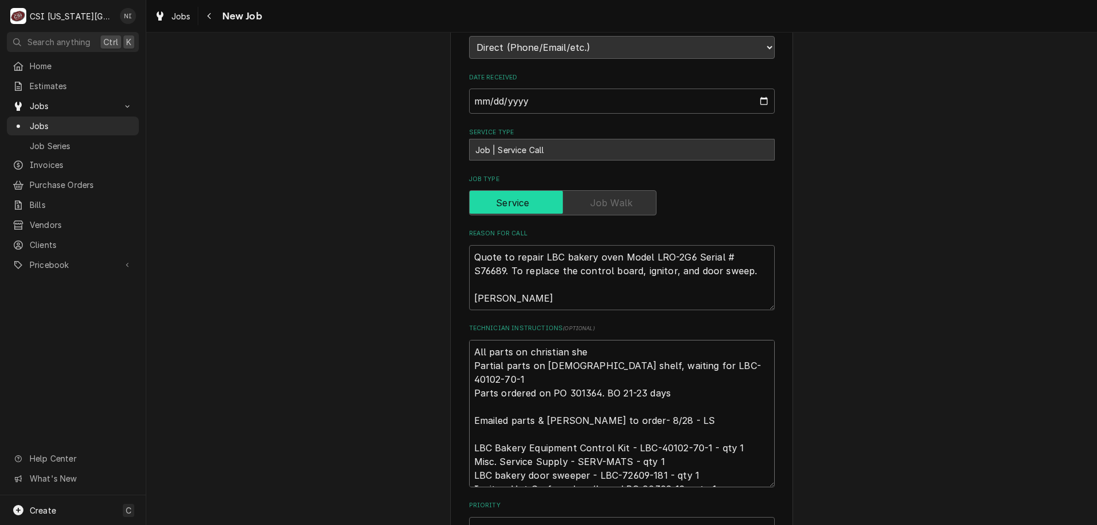
type textarea "All parts on christian shel Partial parts on christian shelf, waiting for LBC-4…"
type textarea "x"
type textarea "All parts on christian shelf Partial parts on christian shelf, waiting for LBC-…"
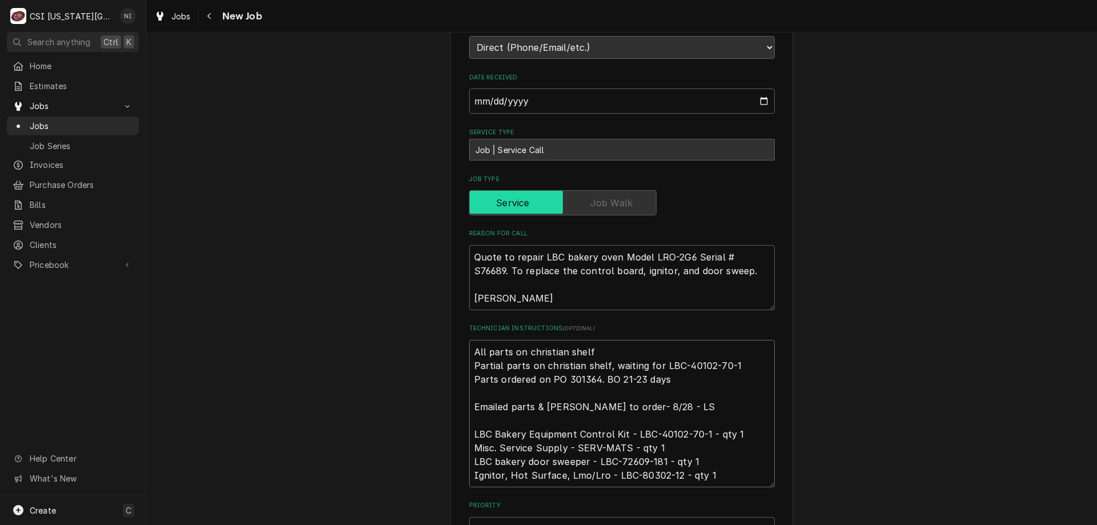
type textarea "x"
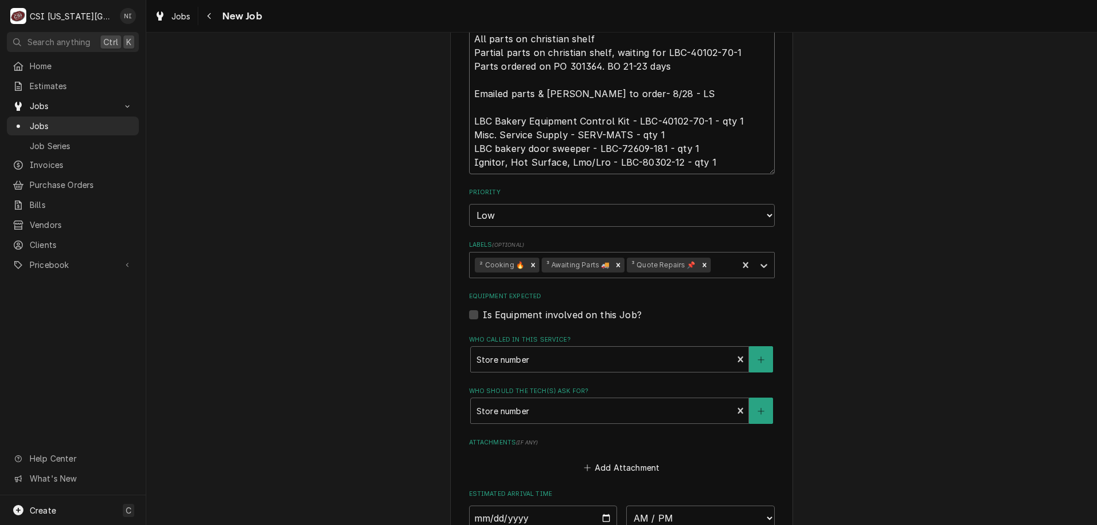
scroll to position [671, 0]
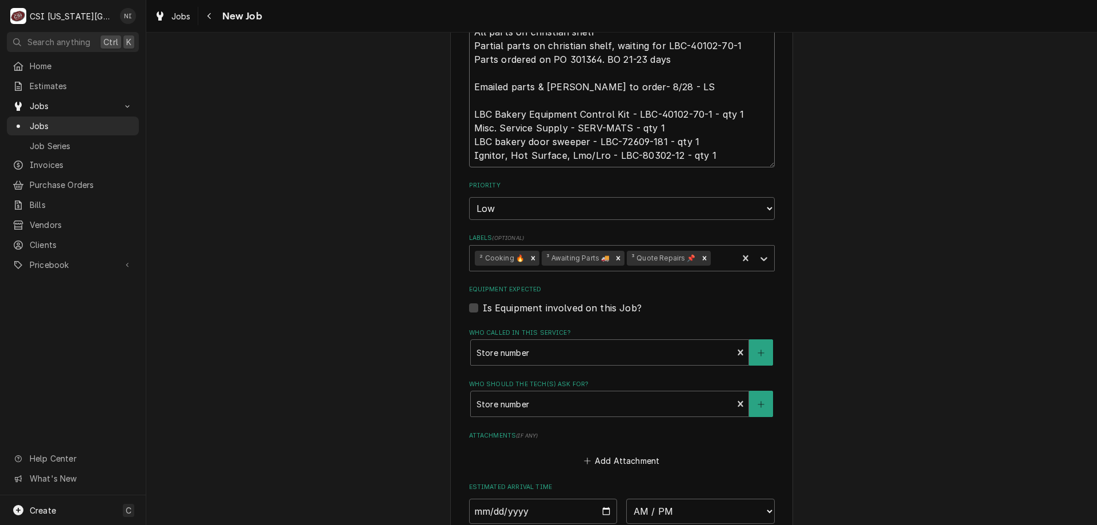
drag, startPoint x: 608, startPoint y: 257, endPoint x: 638, endPoint y: 254, distance: 29.8
click at [614, 257] on icon "Remove ³ Awaiting Parts 🚚" at bounding box center [618, 258] width 8 height 8
type textarea "All parts on christian shelf Partial parts on christian shelf, waiting for LBC-…"
click at [760, 259] on icon "Labels" at bounding box center [763, 259] width 7 height 4
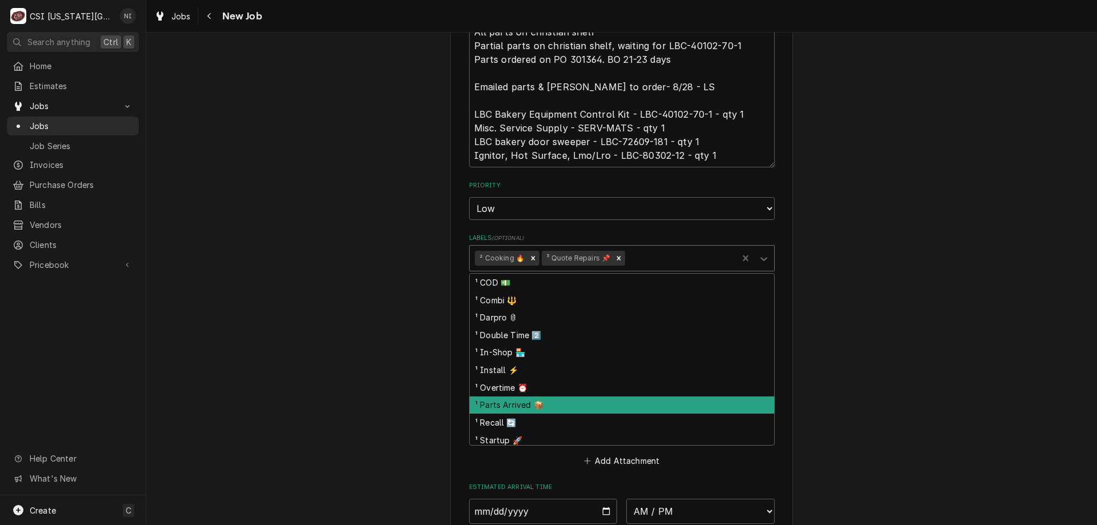
click at [512, 412] on div "¹ Parts Arrived 📦" at bounding box center [622, 405] width 304 height 18
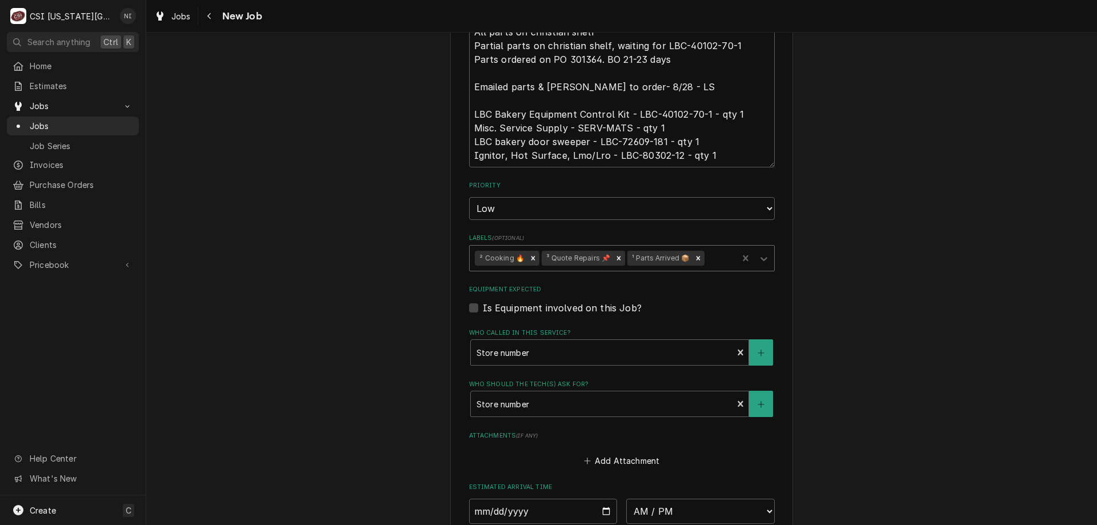
scroll to position [904, 0]
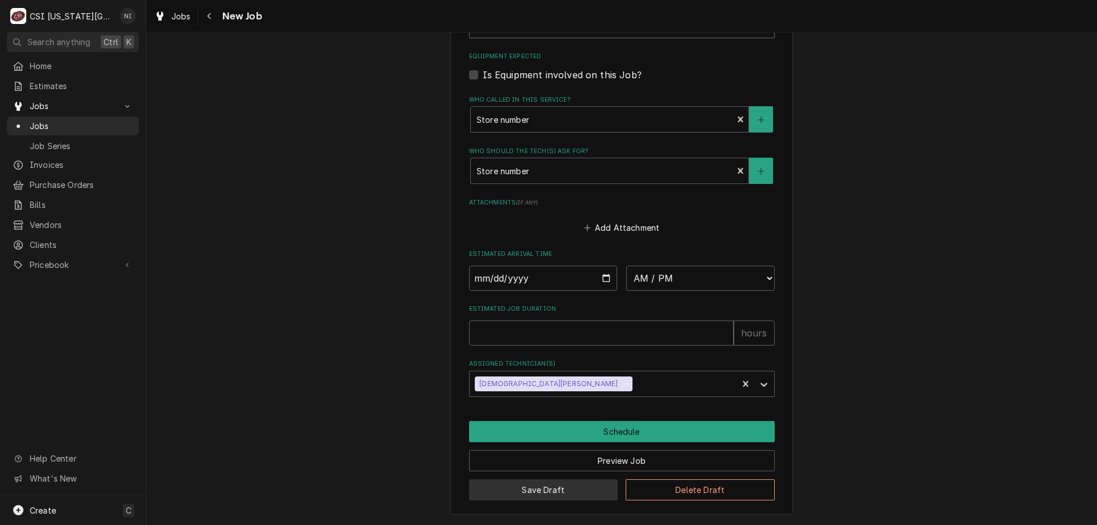
click at [588, 495] on button "Save Draft" at bounding box center [543, 489] width 149 height 21
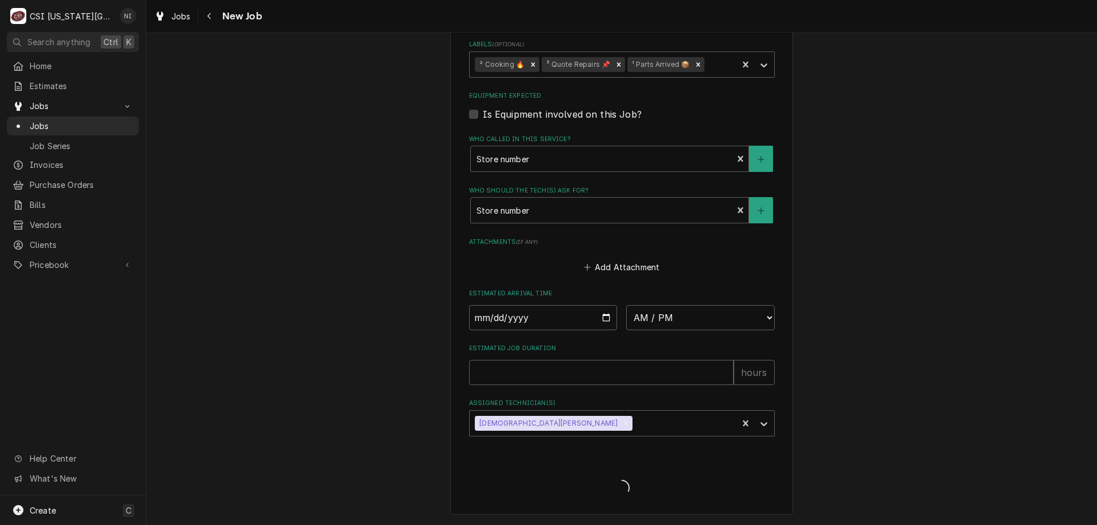
type textarea "x"
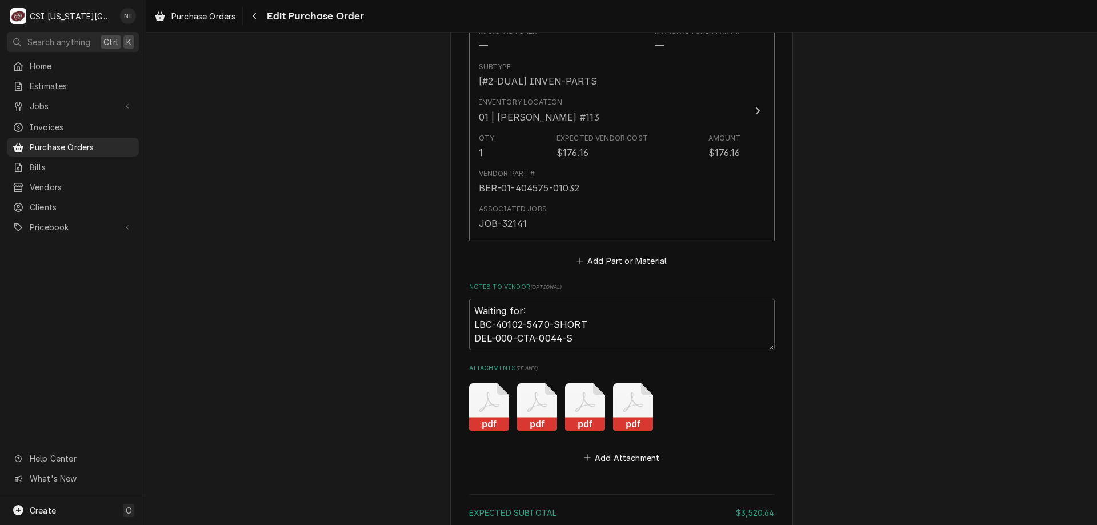
scroll to position [4949, 0]
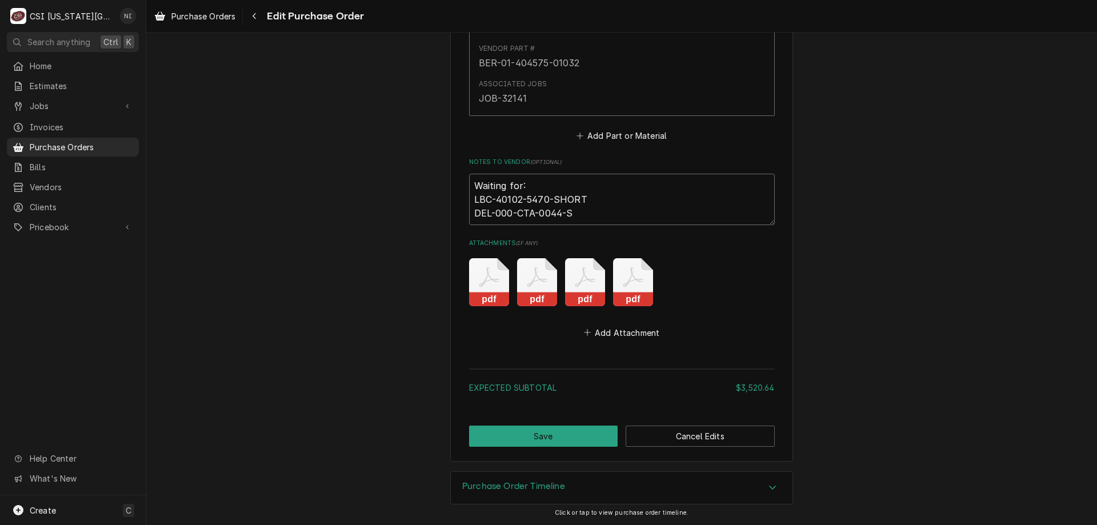
drag, startPoint x: 586, startPoint y: 193, endPoint x: 464, endPoint y: 201, distance: 122.6
type textarea "x"
type textarea "Waiting for: DEL-000-CTA-0044-S"
type textarea "x"
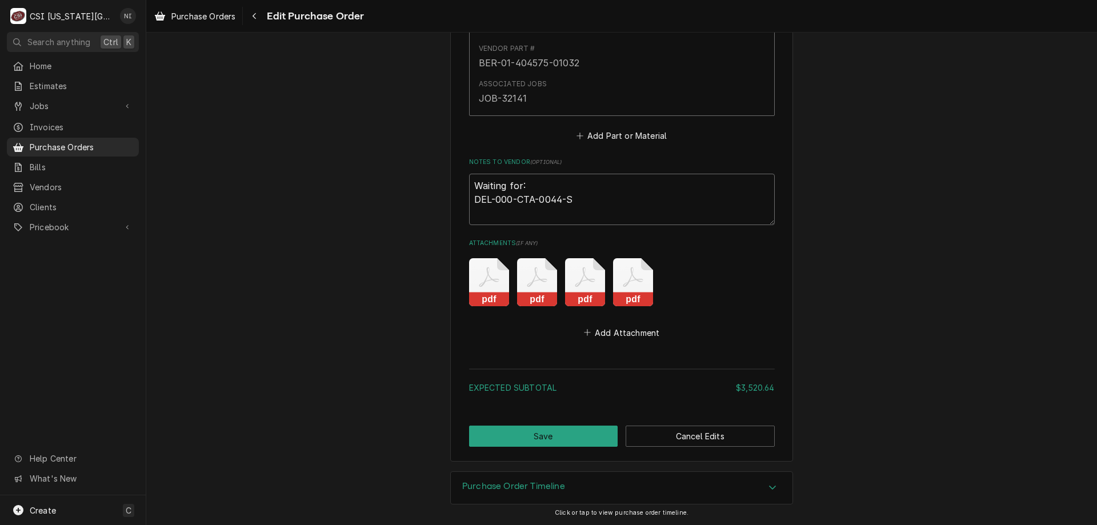
type textarea "Waiting for: DEL-000-CTA-0044-S"
click at [573, 438] on button "Save" at bounding box center [543, 436] width 149 height 21
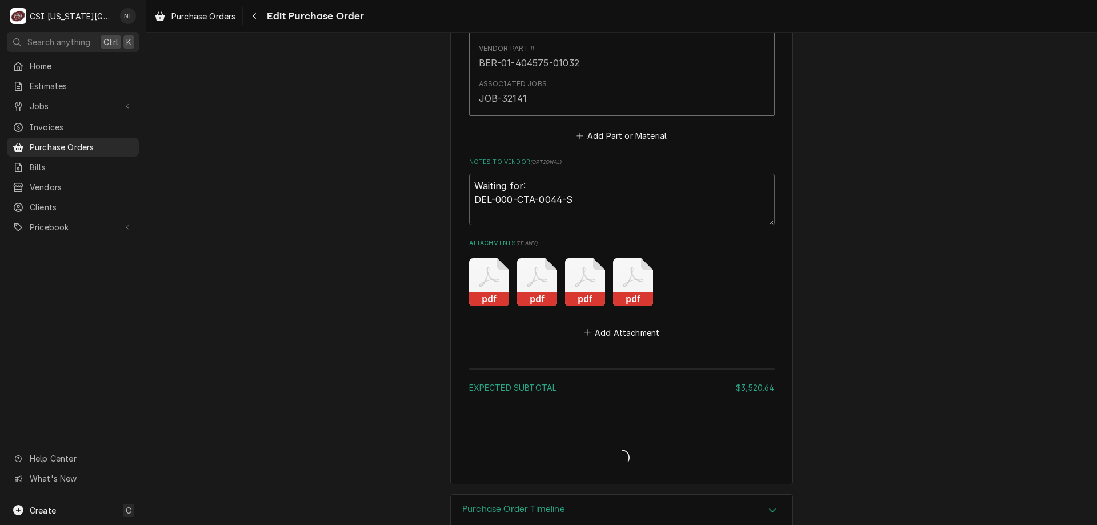
type textarea "x"
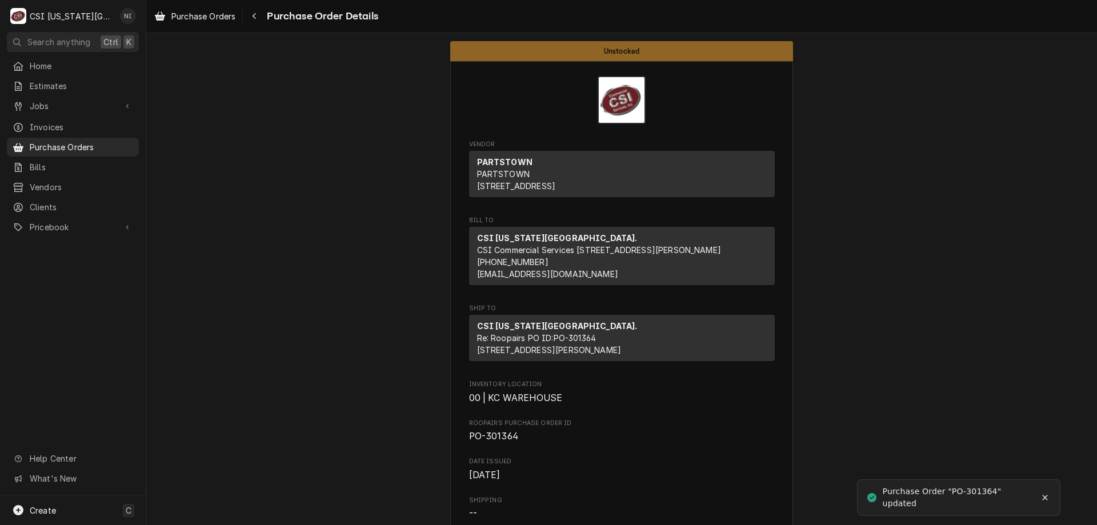
drag, startPoint x: 0, startPoint y: 0, endPoint x: 106, endPoint y: 143, distance: 178.1
click at [106, 143] on span "Purchase Orders" at bounding box center [81, 147] width 103 height 12
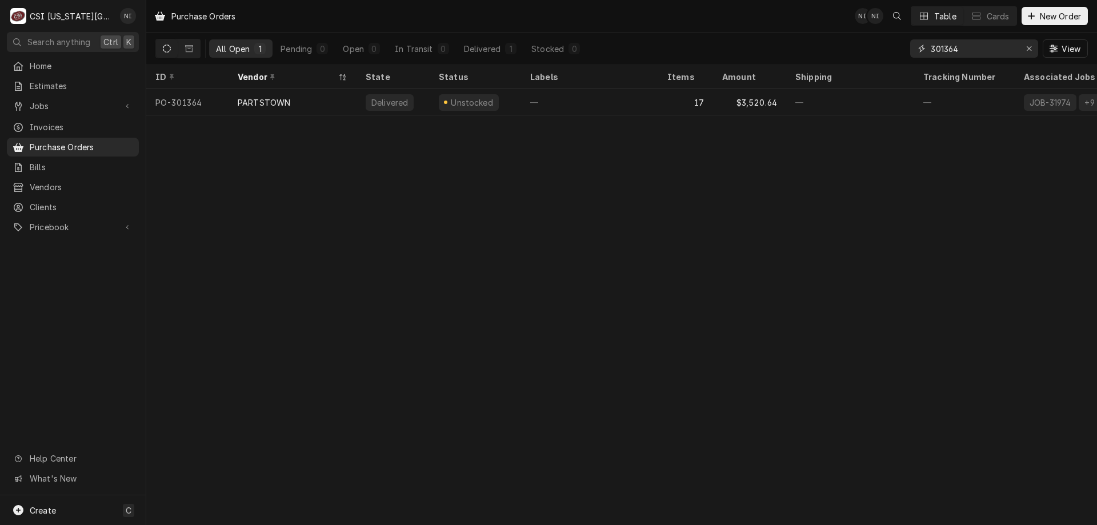
drag, startPoint x: 960, startPoint y: 51, endPoint x: 921, endPoint y: 53, distance: 39.5
click at [921, 53] on div "301364" at bounding box center [974, 48] width 128 height 18
type input "301422"
click at [515, 109] on div "Sent" at bounding box center [475, 102] width 91 height 27
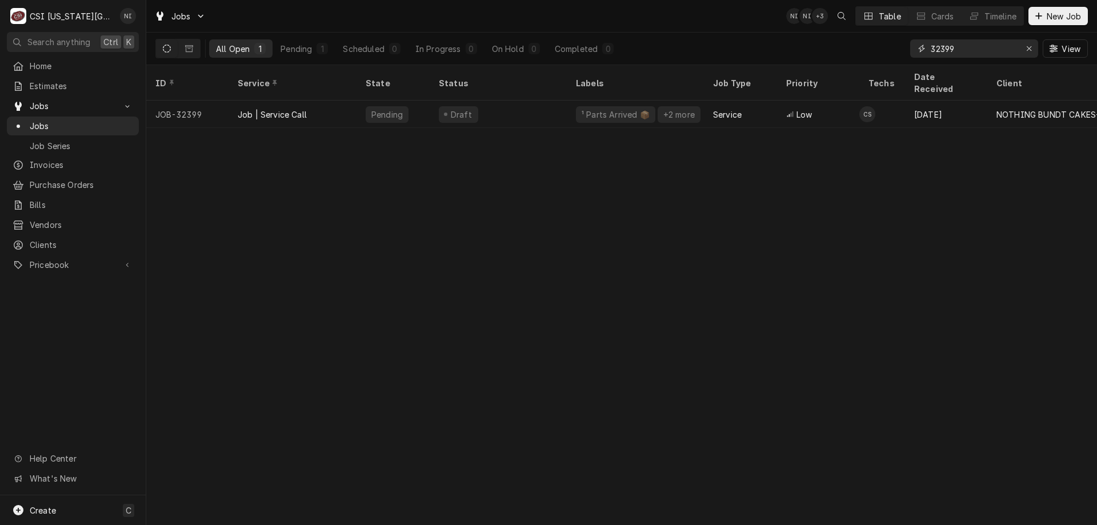
drag, startPoint x: 954, startPoint y: 50, endPoint x: 948, endPoint y: 50, distance: 5.7
click at [940, 49] on input "32399" at bounding box center [974, 48] width 86 height 18
type input "32550"
click at [556, 103] on div "Draft" at bounding box center [498, 114] width 137 height 27
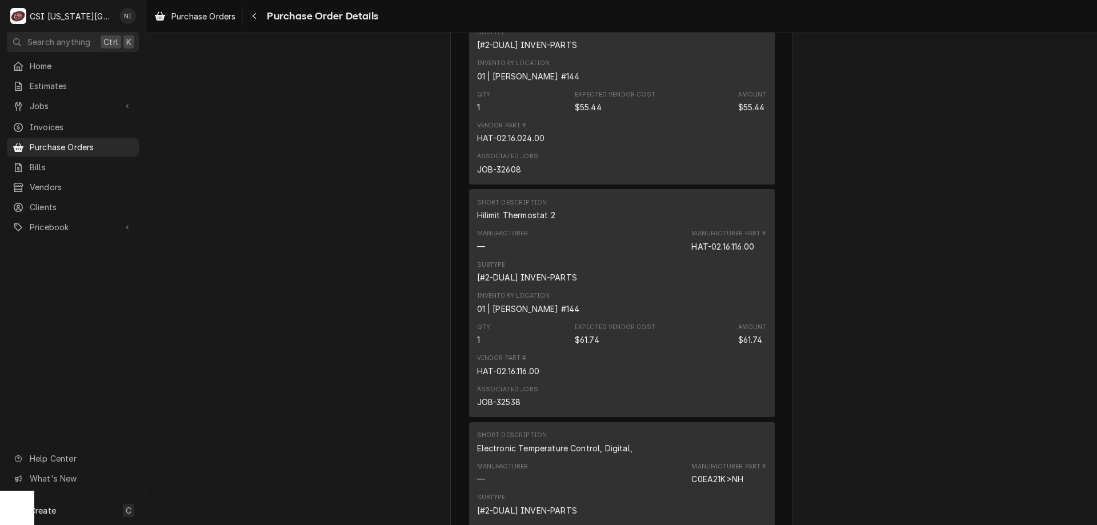
scroll to position [2543, 0]
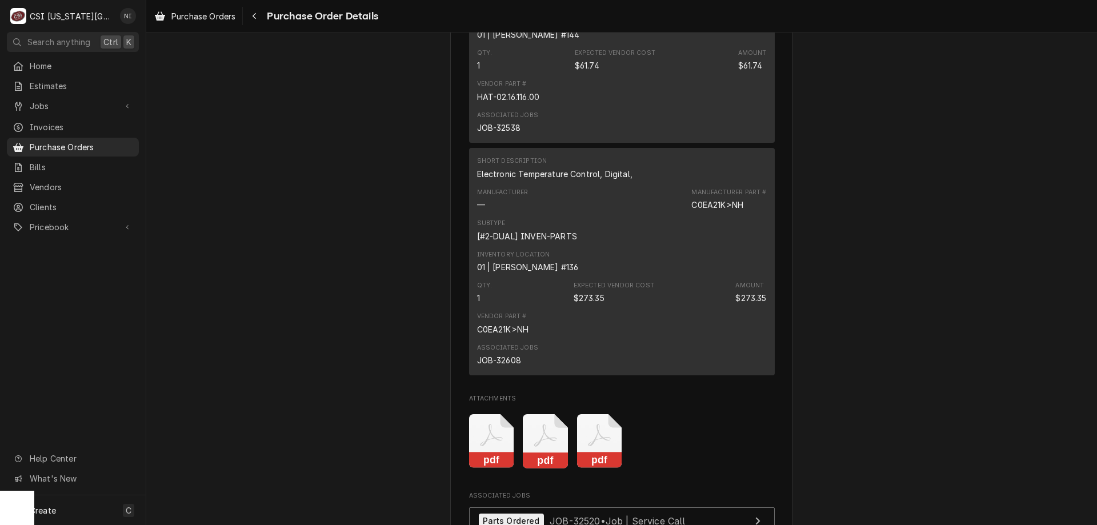
scroll to position [2845, 0]
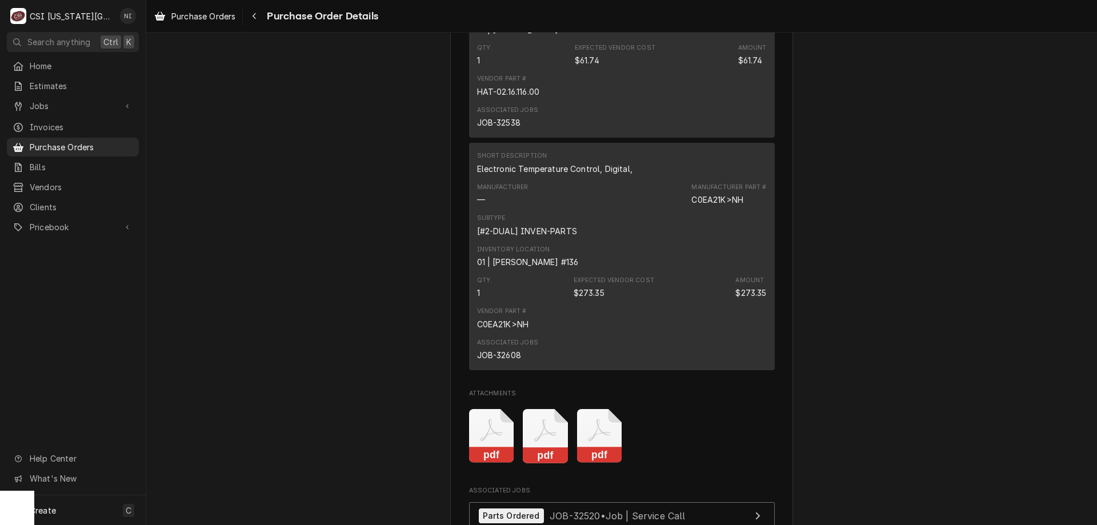
drag, startPoint x: 329, startPoint y: 522, endPoint x: 335, endPoint y: 526, distance: 7.4
click at [335, 524] on html "C CSI Kansas City. NI Search anything Ctrl K Home Estimates Jobs Jobs Job Serie…" at bounding box center [548, 262] width 1097 height 525
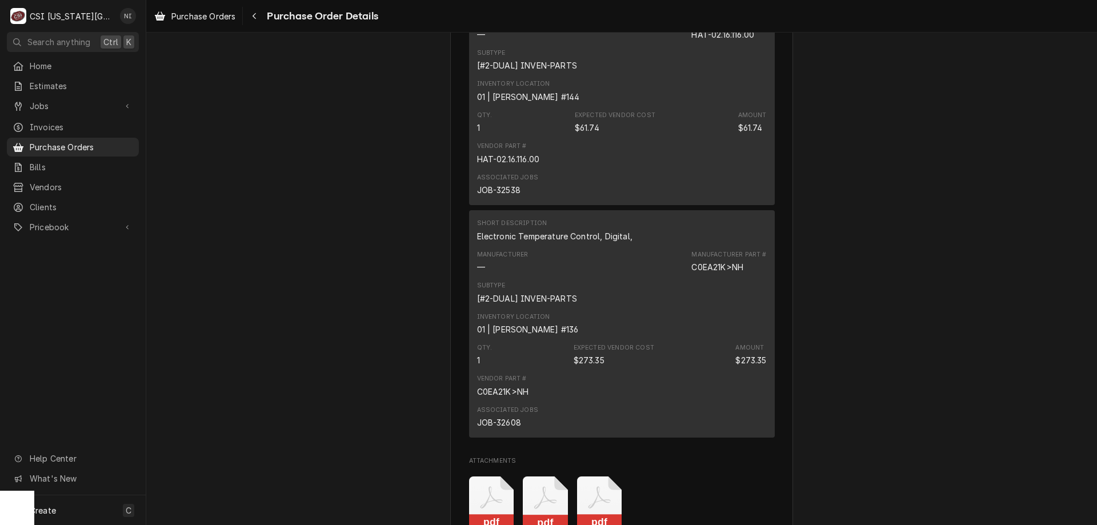
scroll to position [2787, 0]
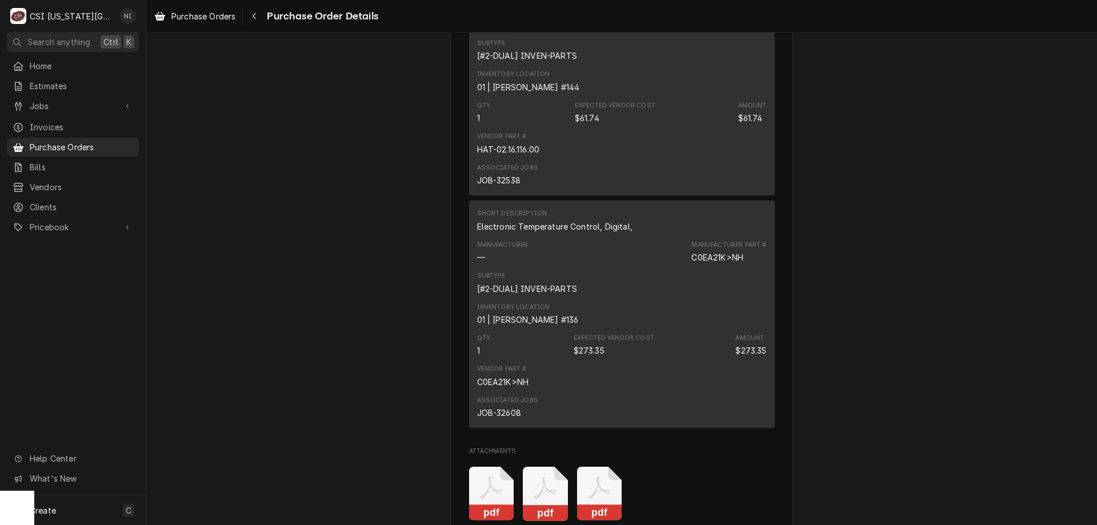
drag, startPoint x: 763, startPoint y: 324, endPoint x: 380, endPoint y: 323, distance: 383.3
drag, startPoint x: 724, startPoint y: 295, endPoint x: 688, endPoint y: 299, distance: 36.8
click at [688, 267] on div "Manufacturer — Manufacturer Part # C0EA21K>NH" at bounding box center [622, 252] width 290 height 31
copy div "C0EA21K"
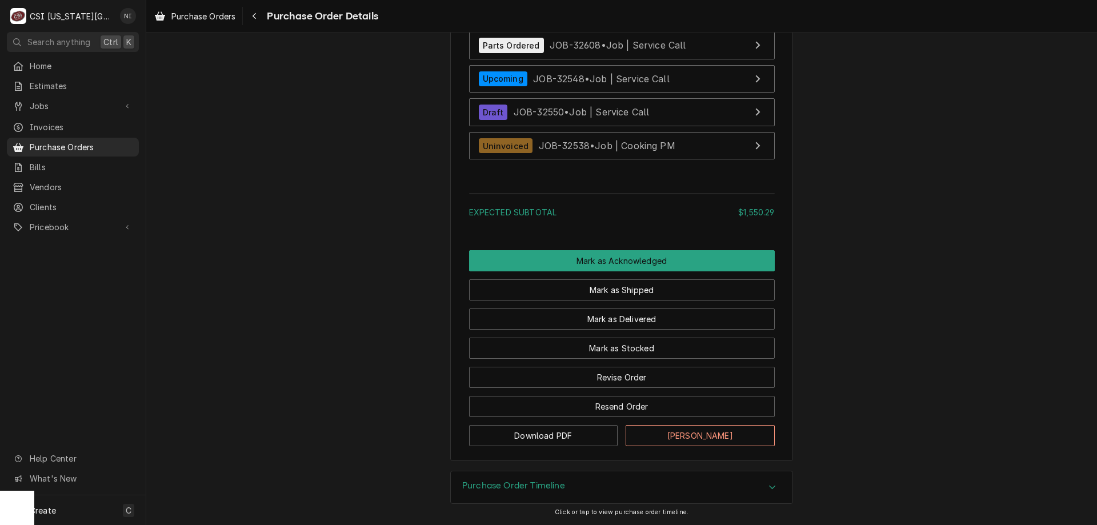
scroll to position [3485, 0]
click at [614, 376] on button "Revise Order" at bounding box center [622, 377] width 306 height 21
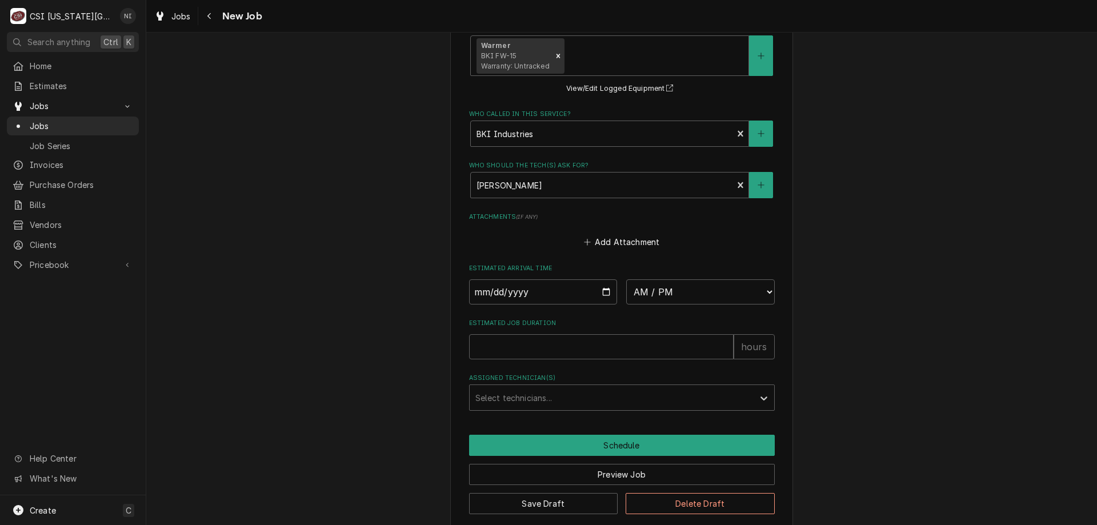
scroll to position [1787, 0]
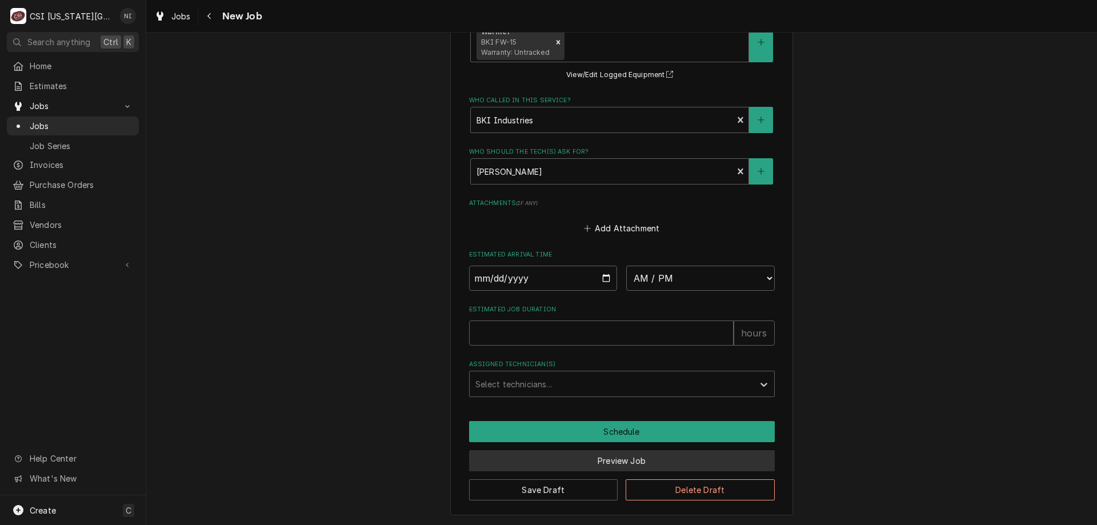
click at [584, 464] on button "Preview Job" at bounding box center [622, 460] width 306 height 21
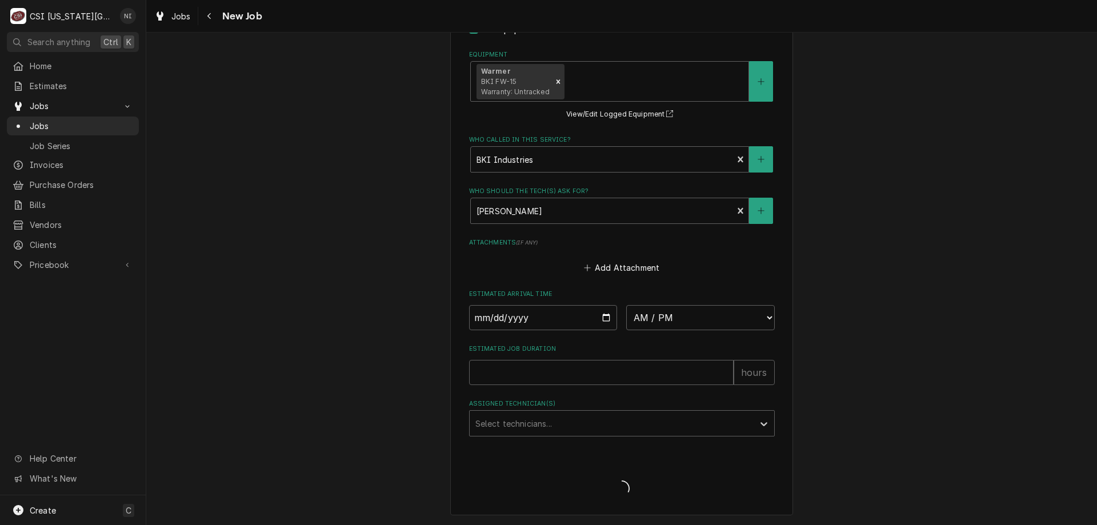
scroll to position [1748, 0]
type textarea "x"
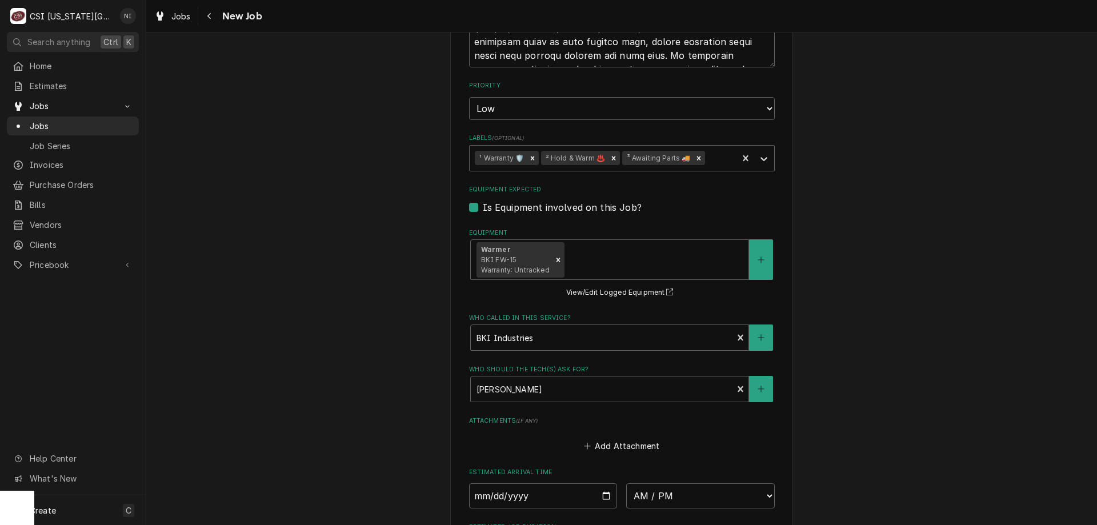
scroll to position [1577, 0]
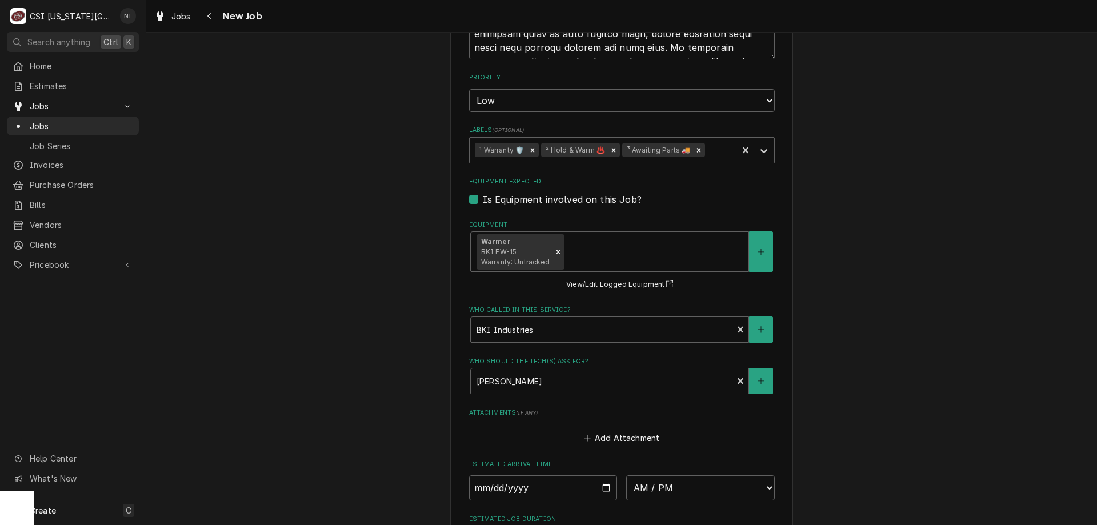
drag, startPoint x: 691, startPoint y: 150, endPoint x: 701, endPoint y: 151, distance: 10.3
click at [695, 150] on icon "Remove ³ Awaiting Parts 🚚" at bounding box center [699, 150] width 8 height 8
click at [762, 153] on icon "Labels" at bounding box center [763, 150] width 11 height 11
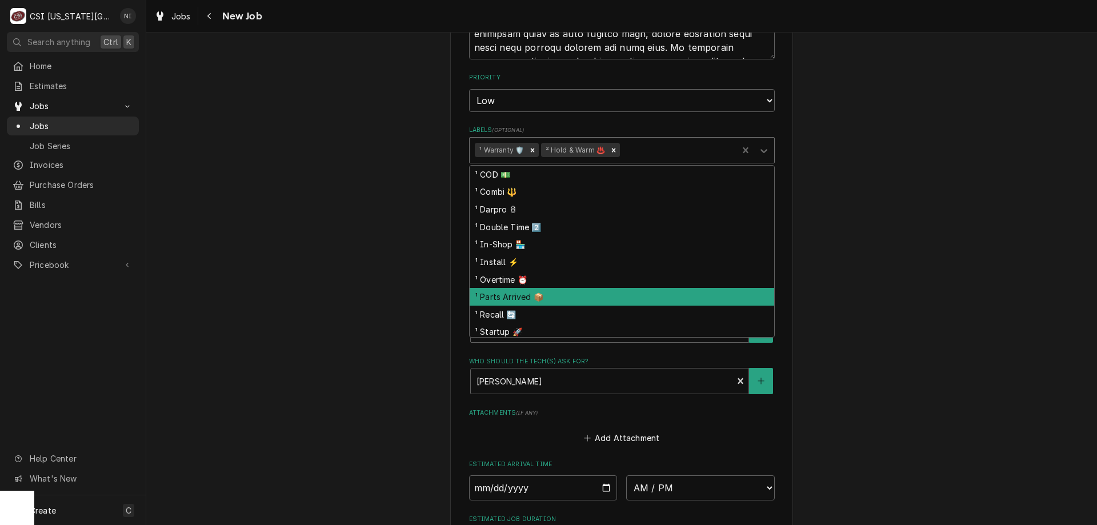
click at [516, 300] on div "¹ Parts Arrived 📦" at bounding box center [622, 297] width 304 height 18
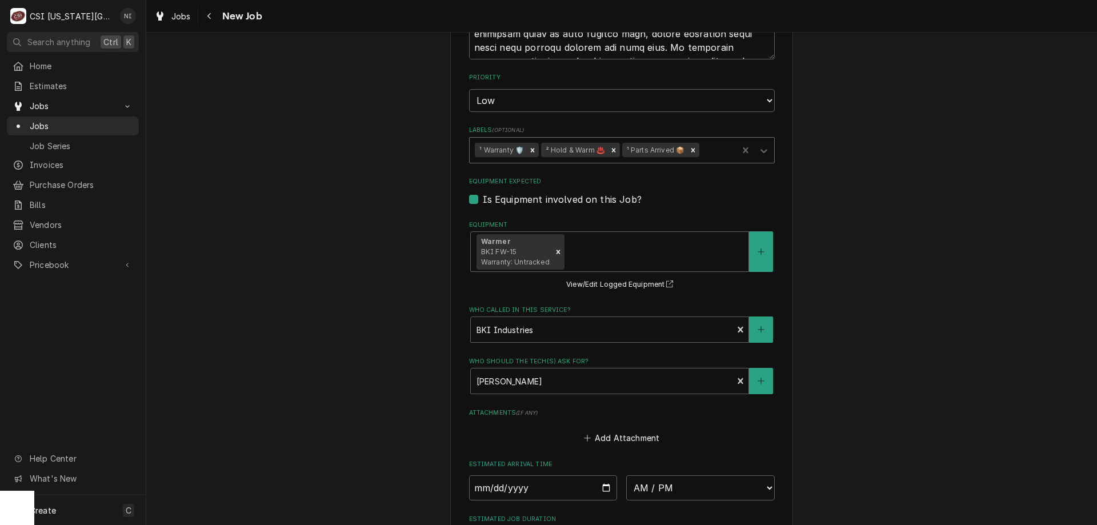
type textarea "x"
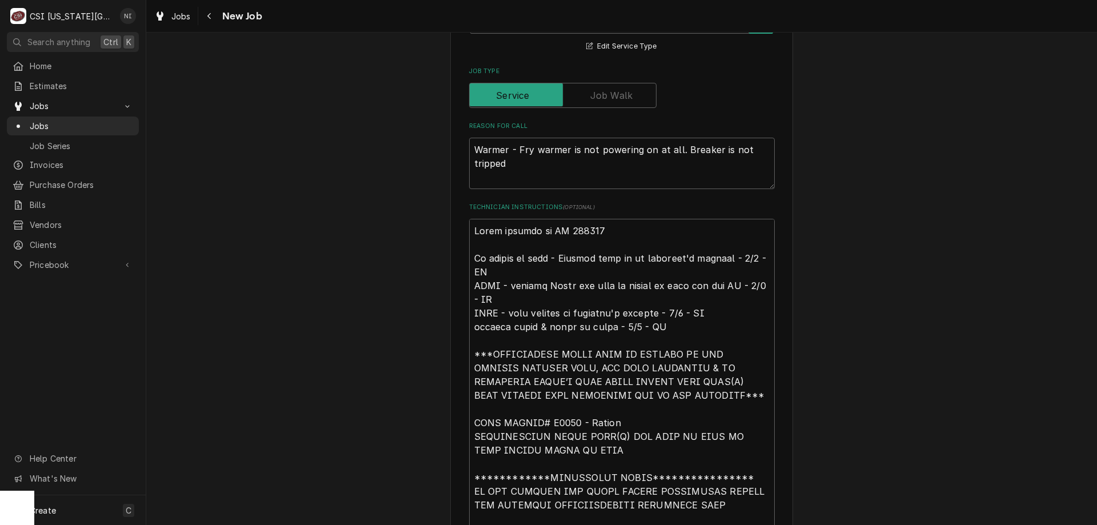
scroll to position [784, 0]
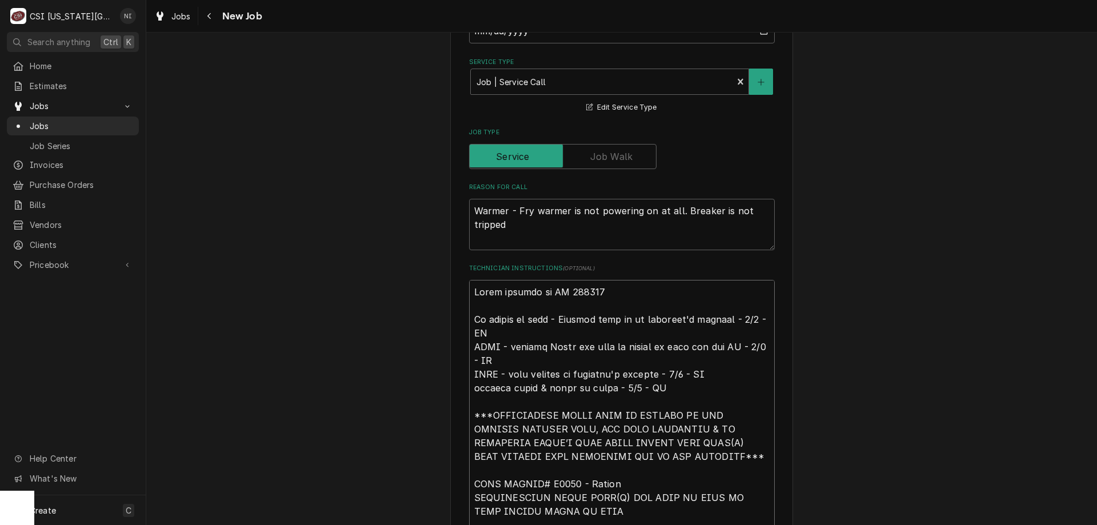
type textarea "**********"
type textarea "x"
type textarea "**********"
type textarea "x"
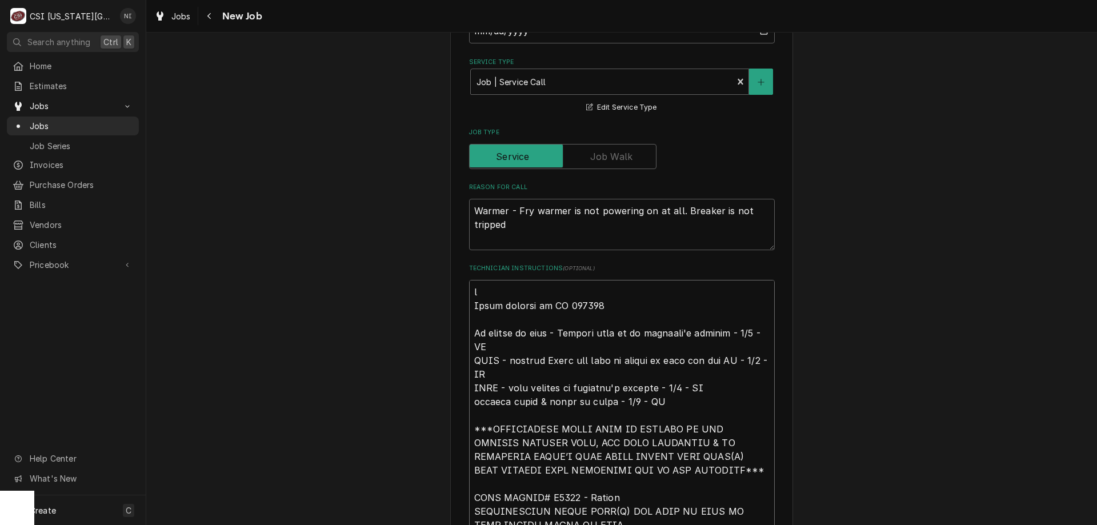
type textarea "**********"
type textarea "x"
type textarea "**********"
type textarea "x"
type textarea "**********"
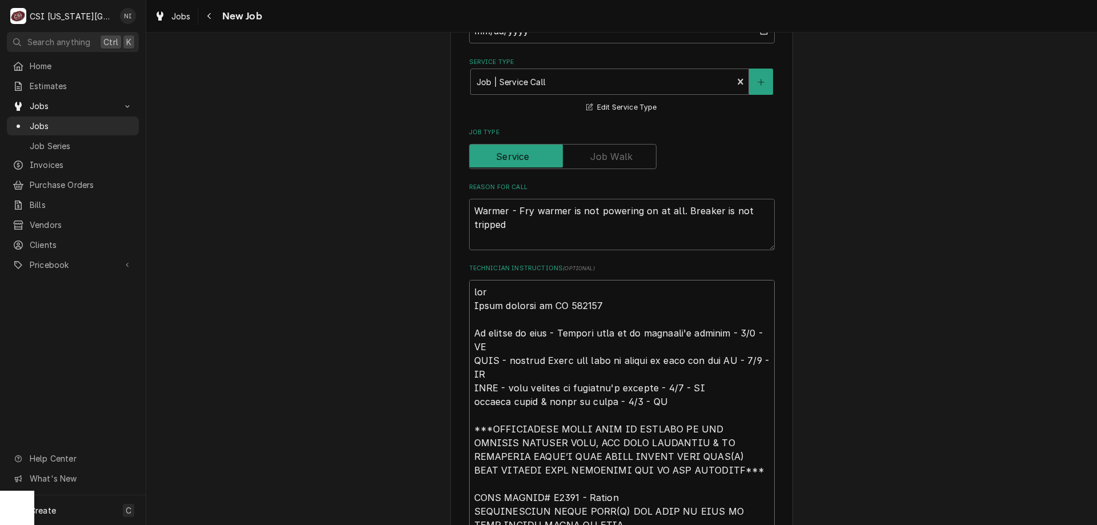
type textarea "x"
type textarea "**********"
type textarea "x"
type textarea "**********"
type textarea "x"
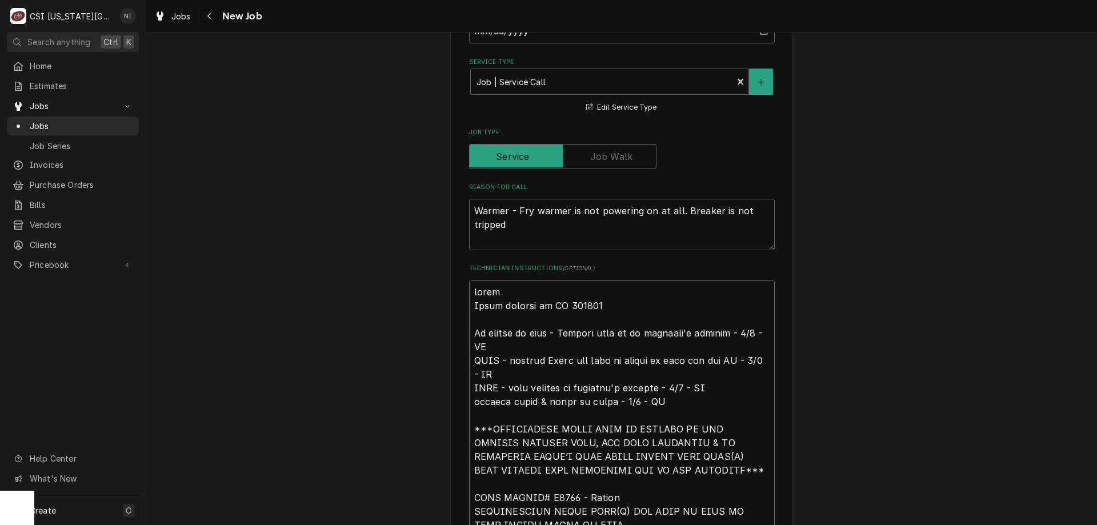
type textarea "**********"
type textarea "x"
type textarea "**********"
type textarea "x"
type textarea "**********"
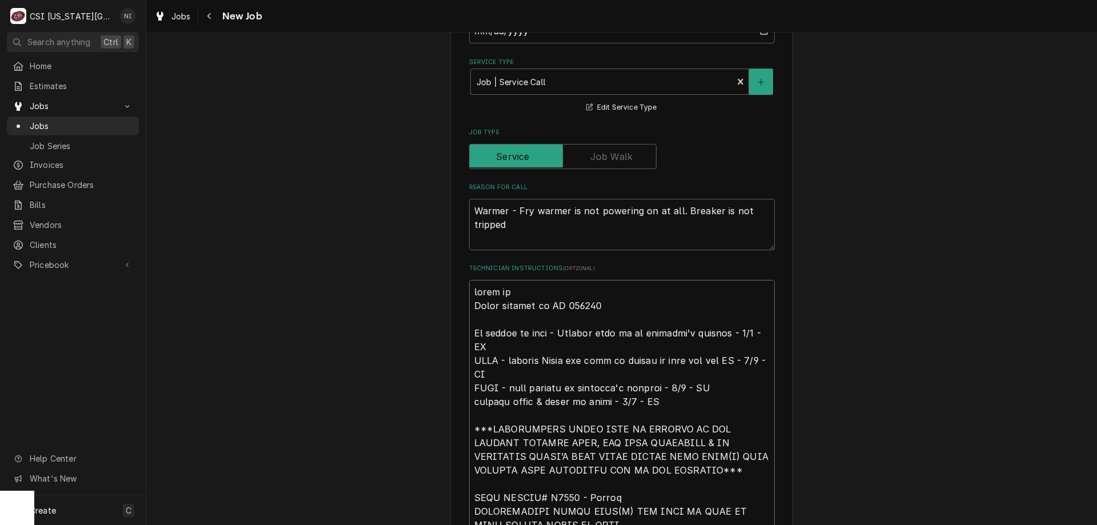
type textarea "x"
type textarea "**********"
type textarea "x"
type textarea "**********"
type textarea "x"
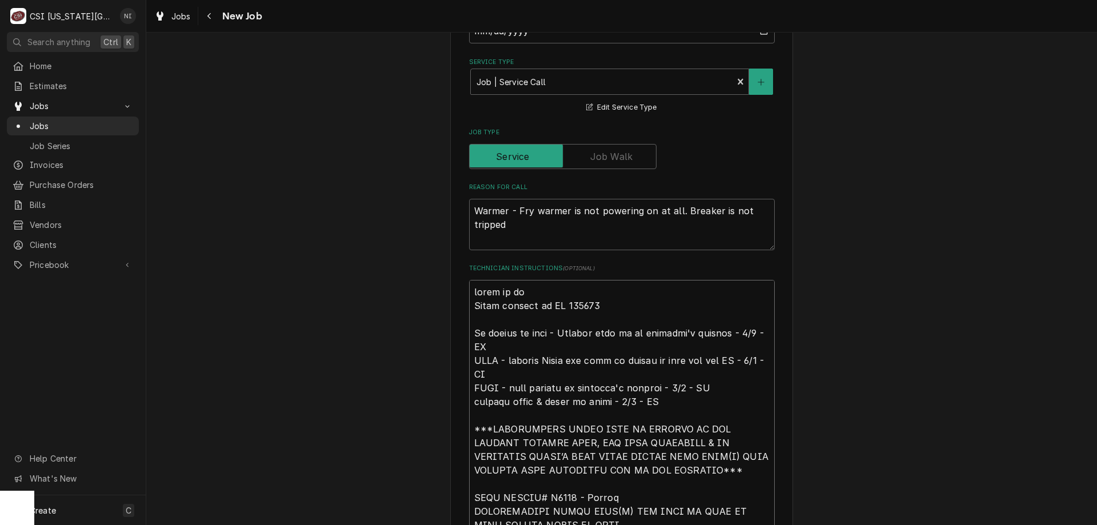
type textarea "**********"
type textarea "x"
type textarea "**********"
type textarea "x"
type textarea "**********"
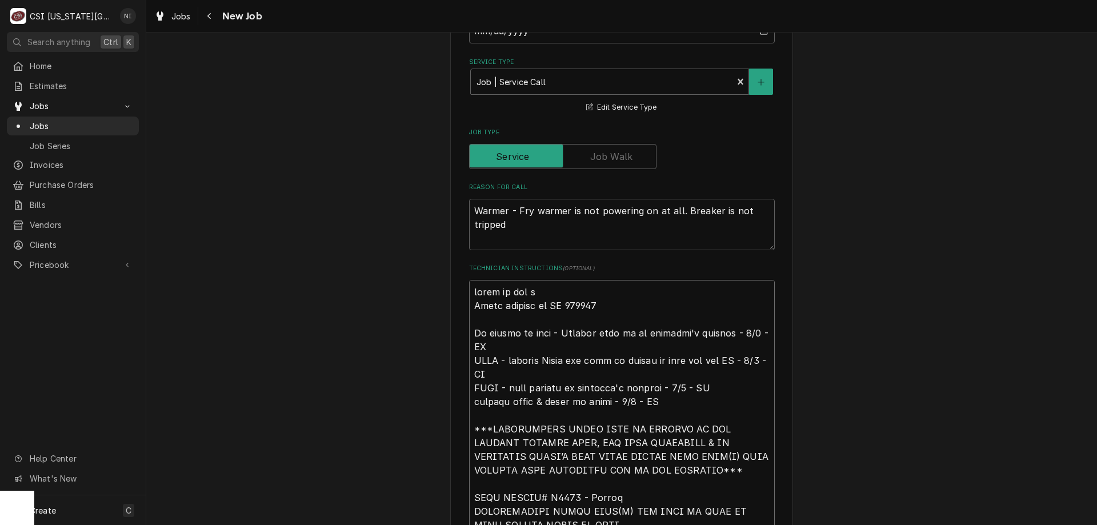
type textarea "x"
type textarea "**********"
type textarea "x"
type textarea "**********"
type textarea "x"
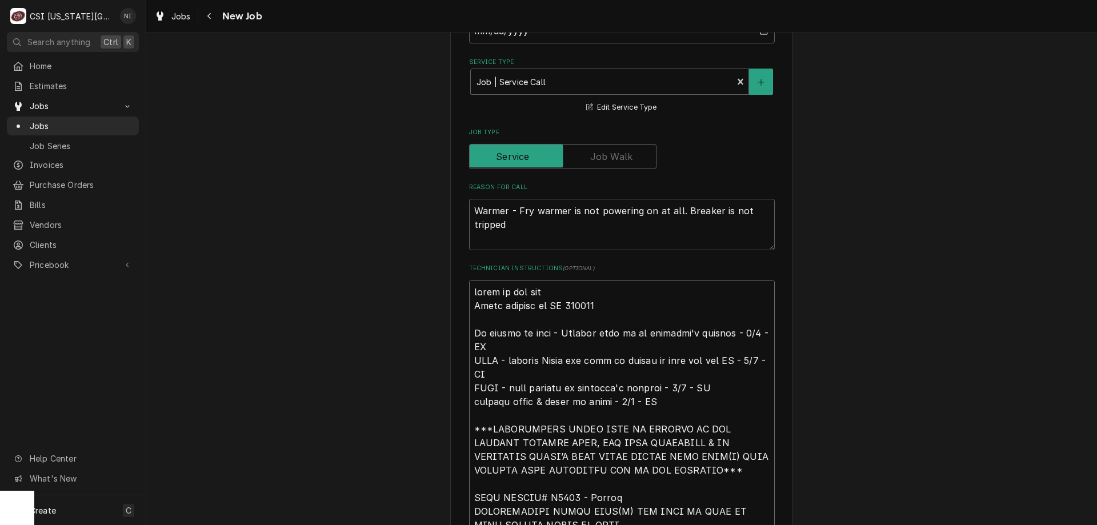
type textarea "**********"
type textarea "x"
type textarea "**********"
type textarea "x"
type textarea "**********"
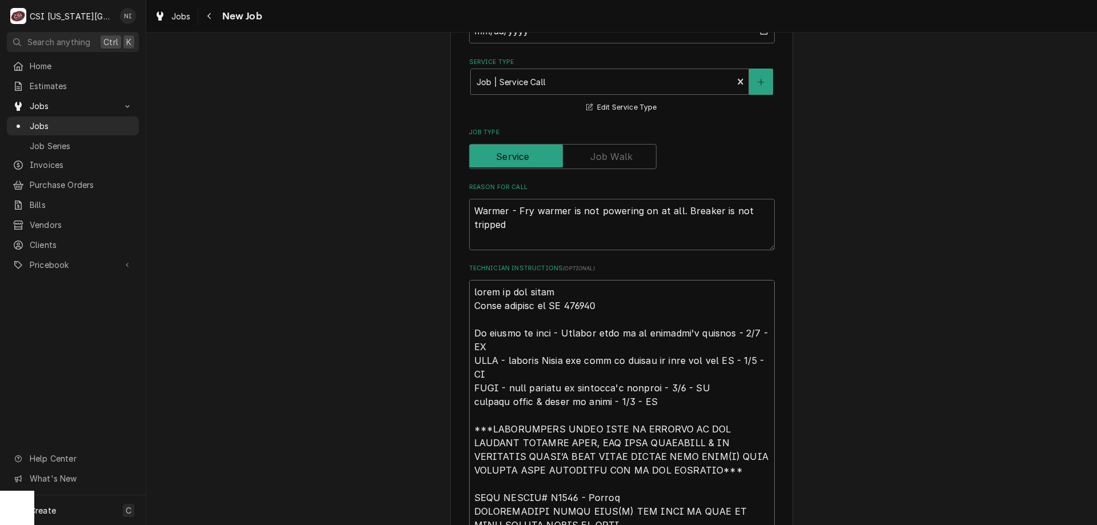
type textarea "x"
type textarea "**********"
type textarea "x"
type textarea "**********"
type textarea "x"
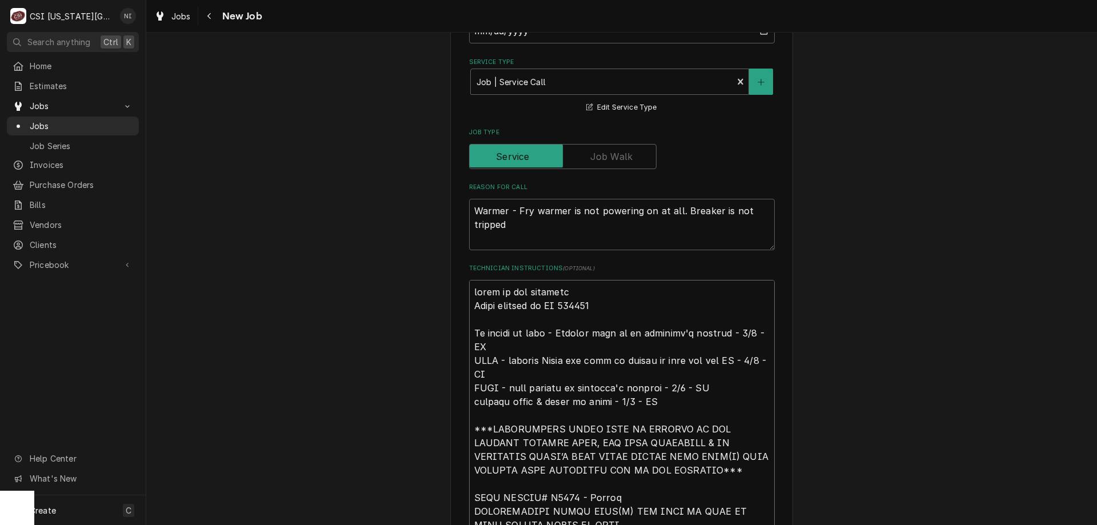
type textarea "**********"
type textarea "x"
type textarea "**********"
type textarea "x"
type textarea "**********"
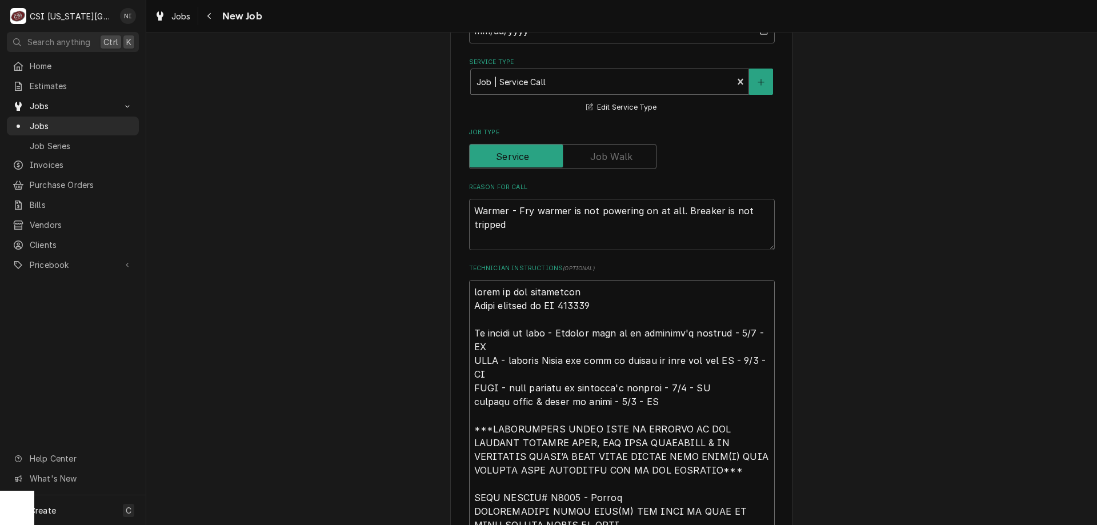
type textarea "x"
type textarea "**********"
type textarea "x"
type textarea "**********"
type textarea "x"
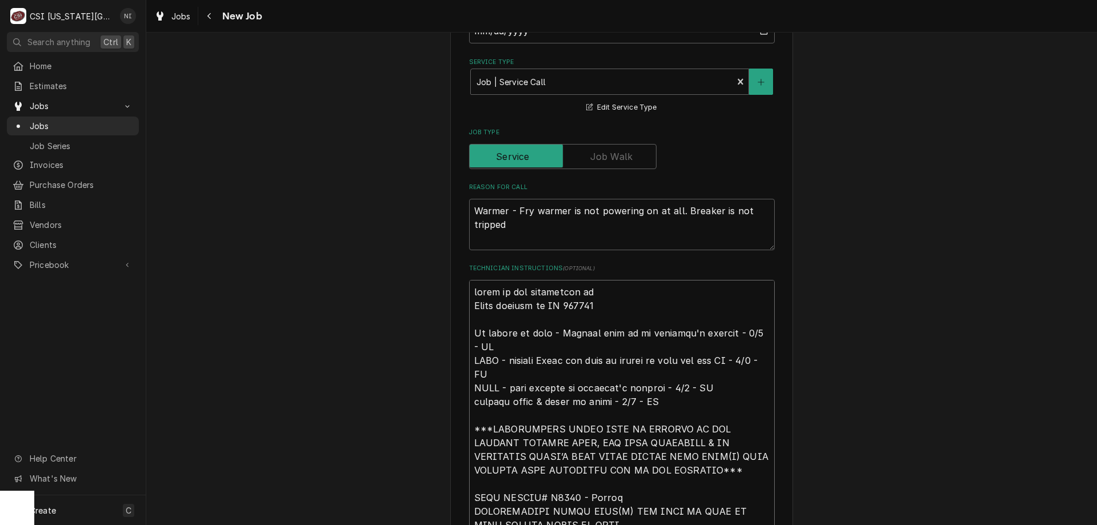
type textarea "**********"
type textarea "x"
type textarea "**********"
type textarea "x"
type textarea "**********"
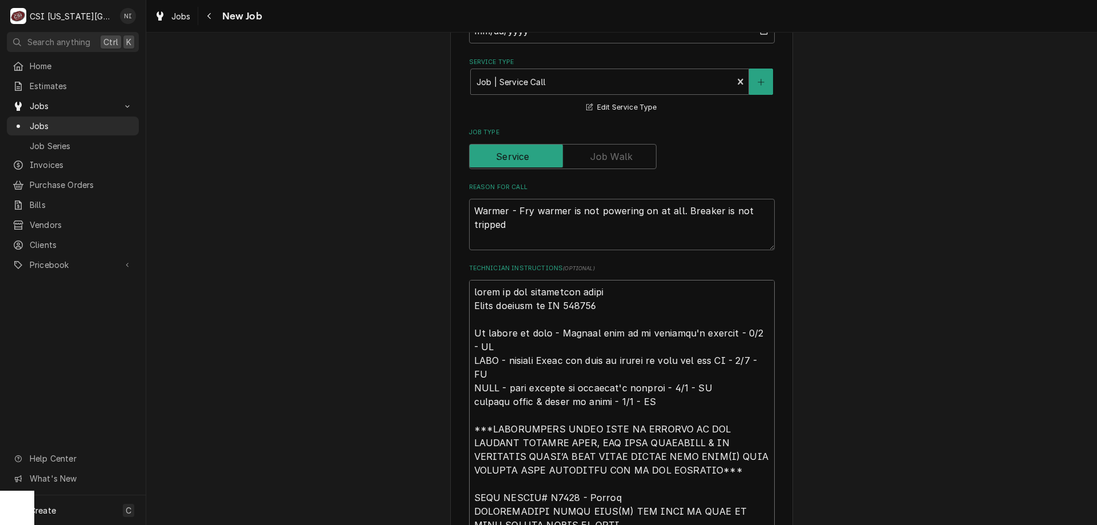
type textarea "x"
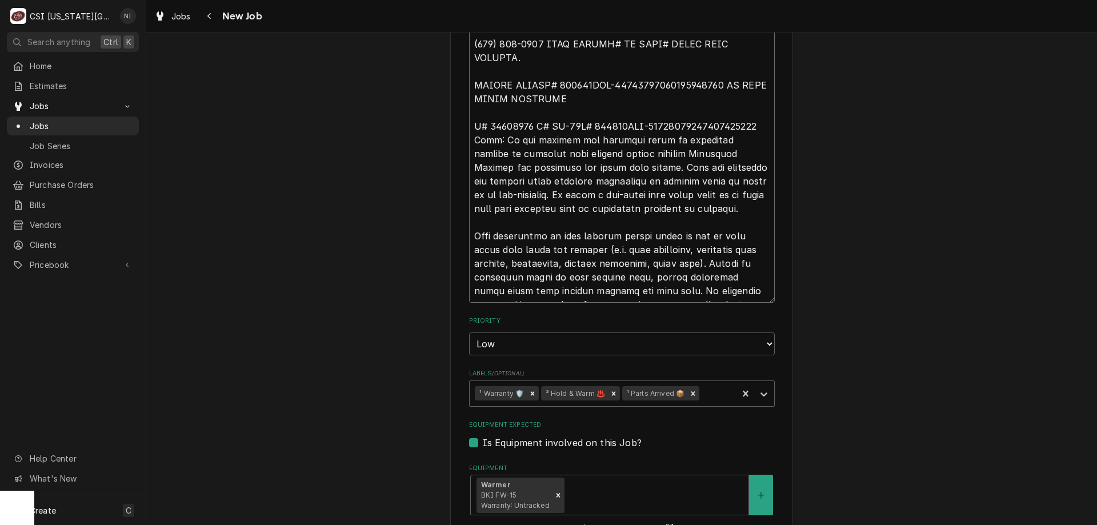
scroll to position [1801, 0]
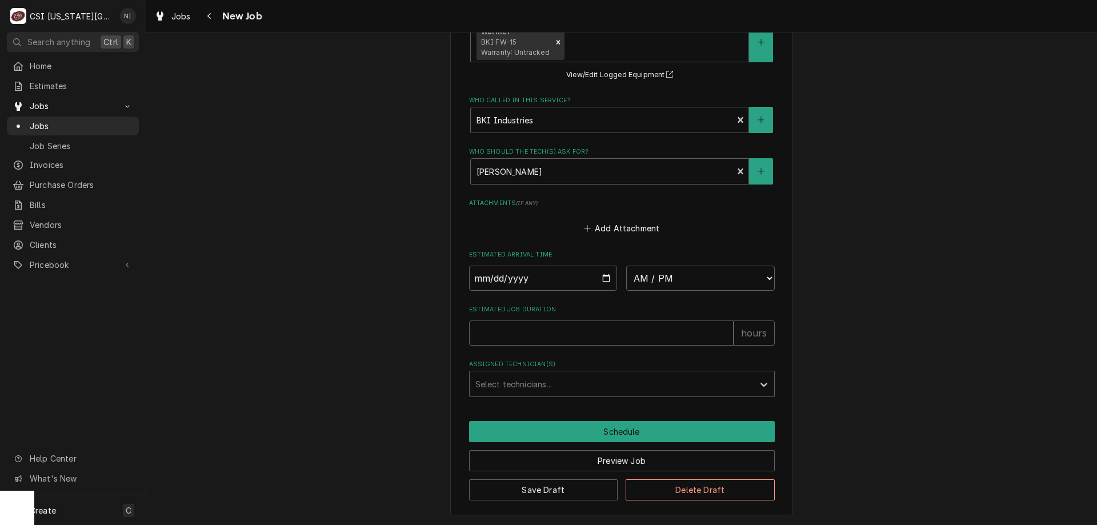
type textarea "**********"
drag, startPoint x: 604, startPoint y: 488, endPoint x: 588, endPoint y: 475, distance: 20.3
click at [603, 488] on button "Save Draft" at bounding box center [543, 489] width 149 height 21
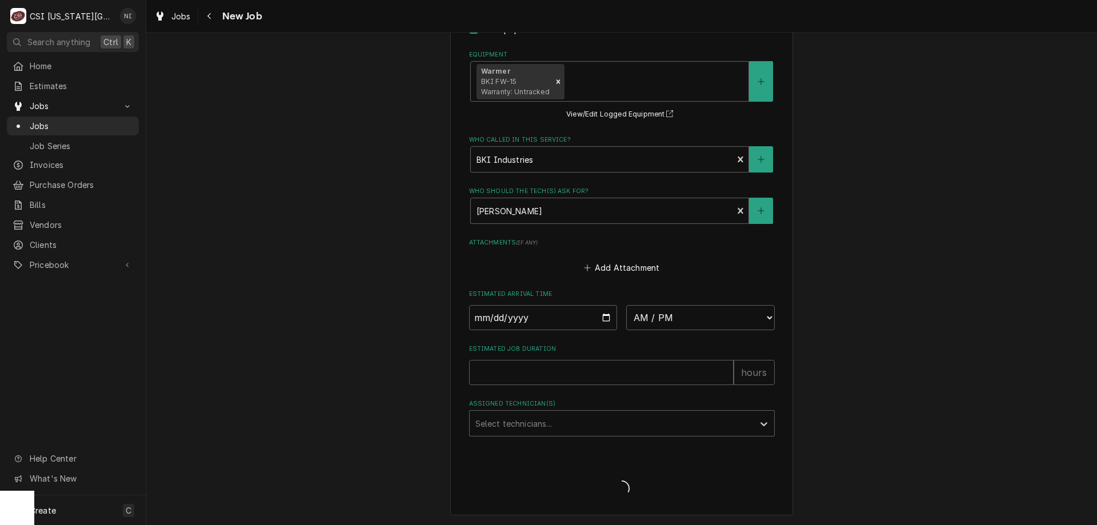
type textarea "x"
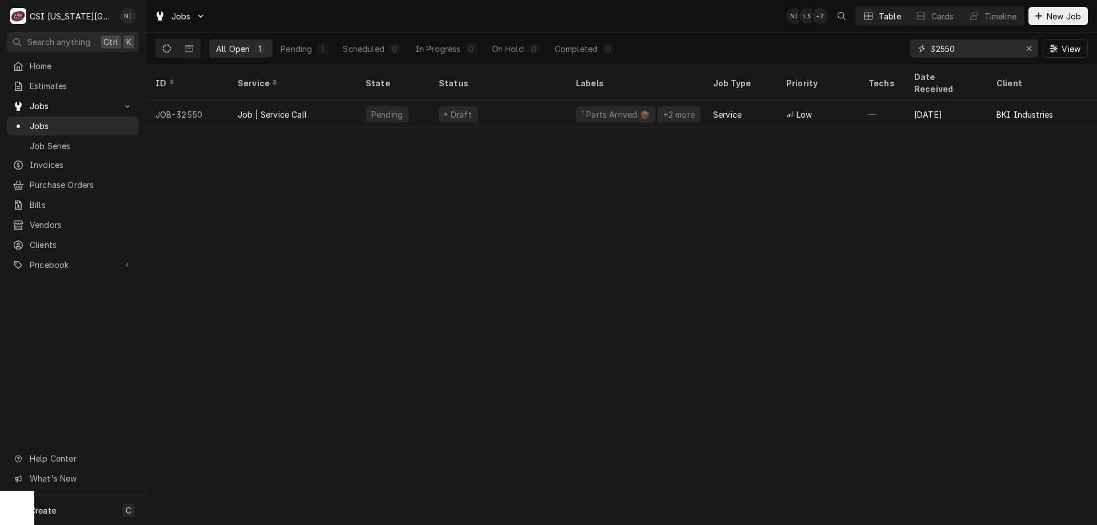
click at [1027, 50] on icon "Erase input" at bounding box center [1029, 49] width 6 height 8
click at [997, 52] on input "Dynamic Content Wrapper" at bounding box center [984, 48] width 107 height 18
type input "32608"
click at [355, 107] on div "Job | Service Call" at bounding box center [293, 114] width 128 height 27
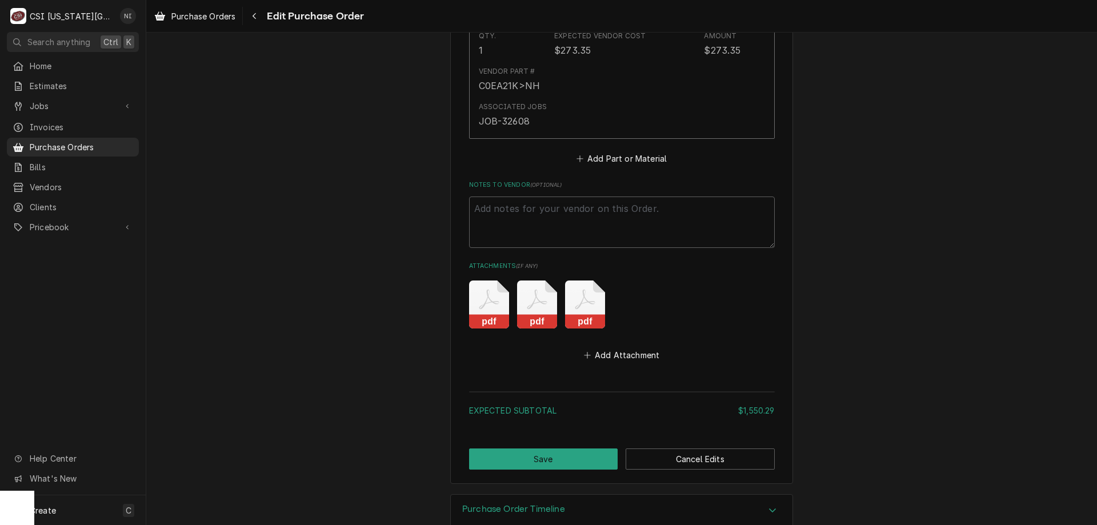
scroll to position [3284, 0]
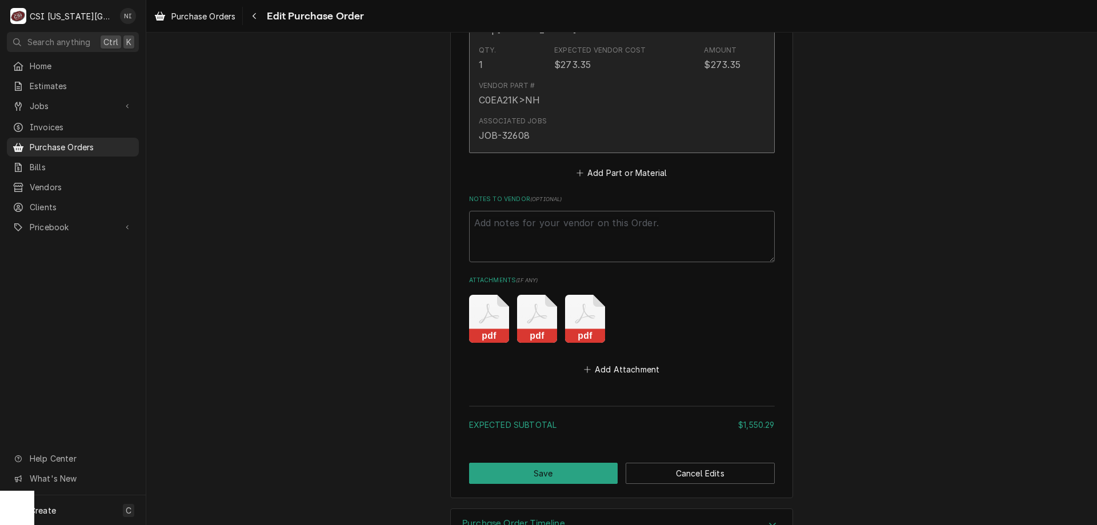
click at [625, 89] on div "Vendor Part # C0EA21K>NH" at bounding box center [610, 93] width 262 height 35
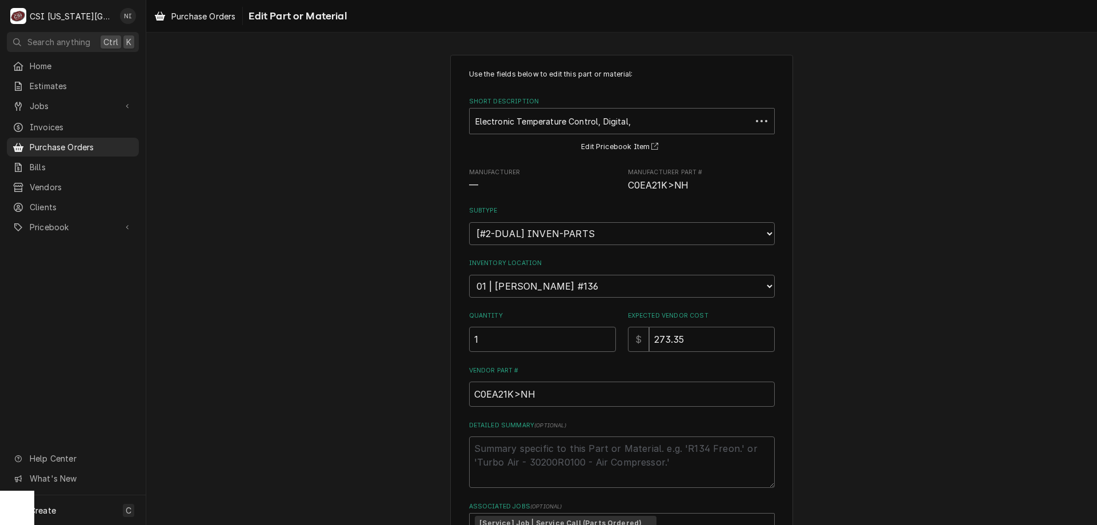
type textarea "x"
click at [655, 519] on div "[Service] Job | Service Call (Parts Ordered) JOB-32608 Thu, Sep 4th, 2025 - 3:4…" at bounding box center [622, 533] width 304 height 39
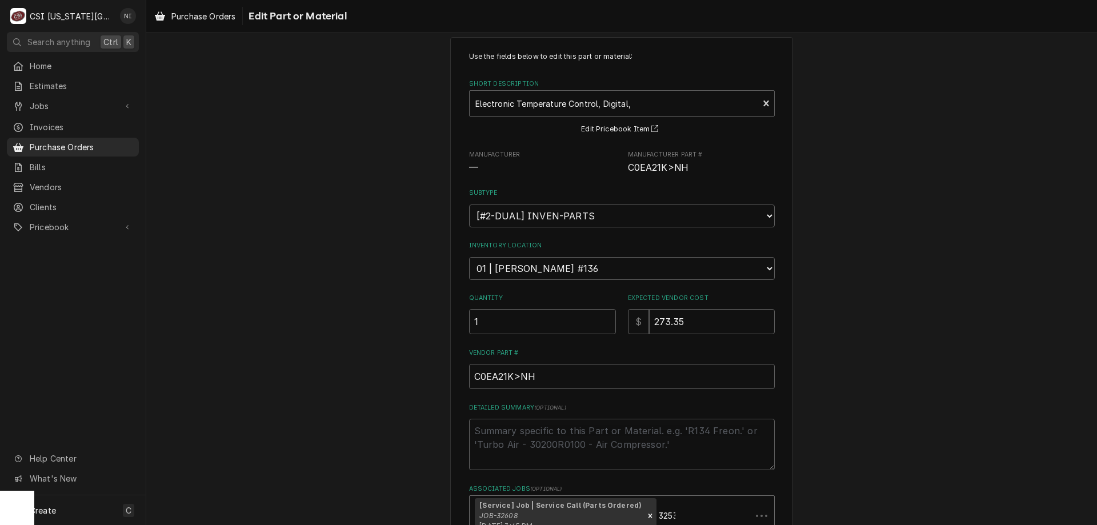
type input "32538"
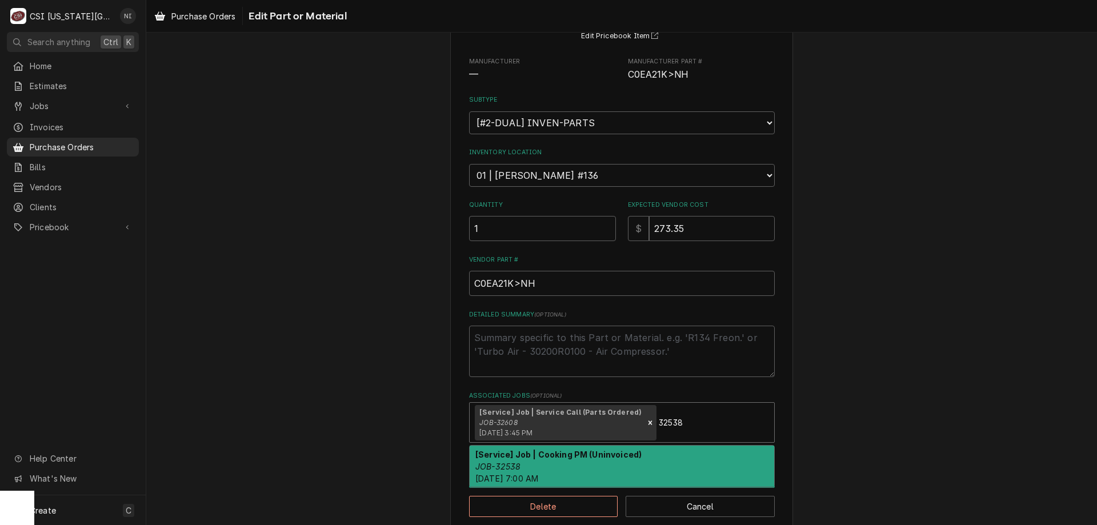
scroll to position [127, 0]
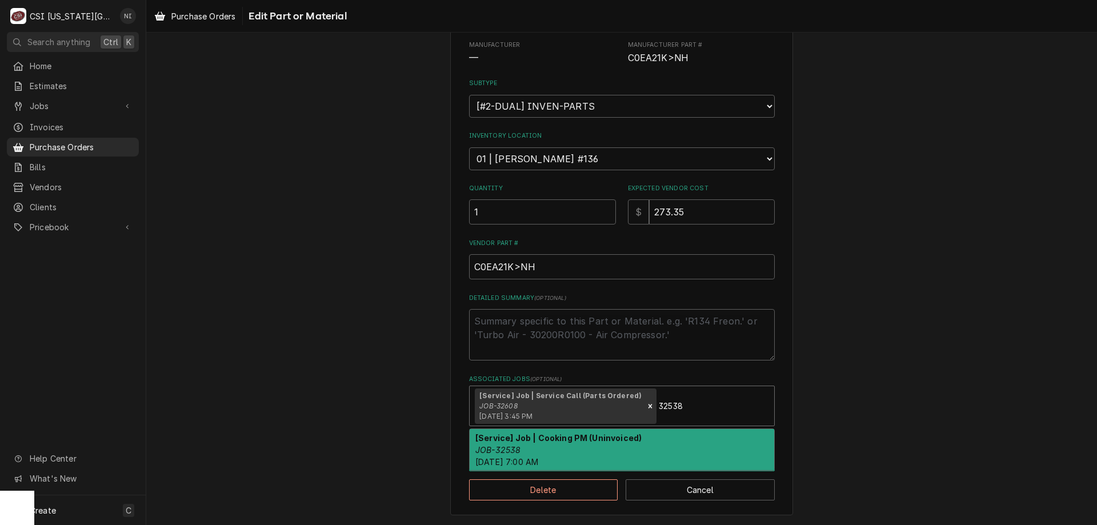
click at [638, 452] on div "[Service] Job | Cooking PM (Uninvoiced) JOB-32538 Thu, Sep 4th, 2025 - 7:00 AM" at bounding box center [622, 450] width 304 height 42
type textarea "x"
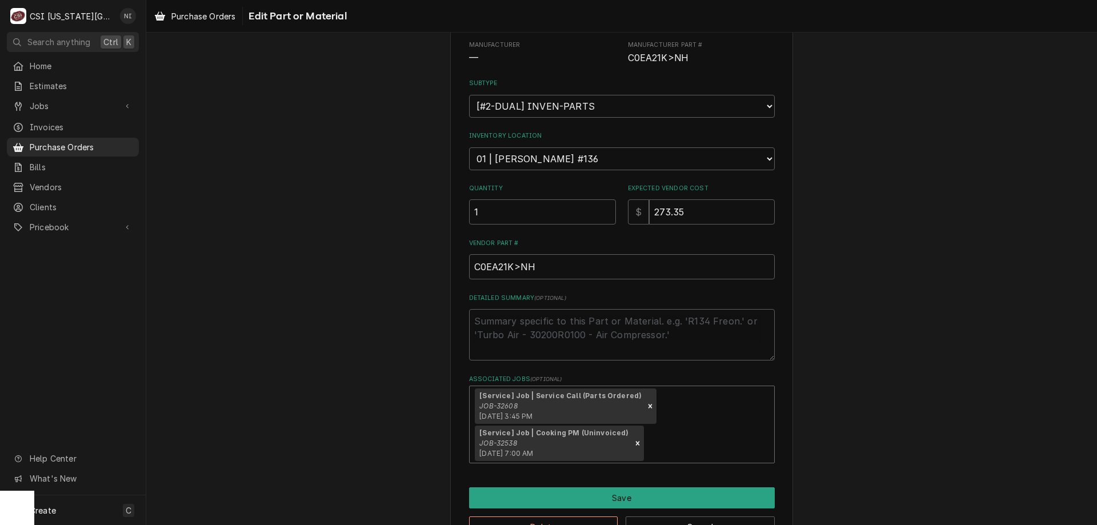
click at [648, 407] on icon "Remove [object Object]" at bounding box center [650, 406] width 4 height 4
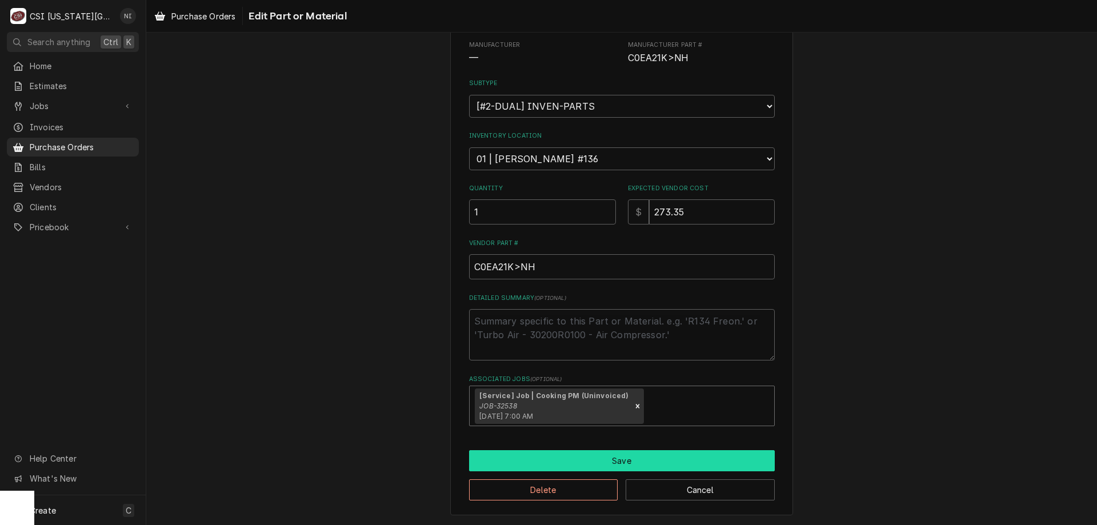
click at [608, 458] on button "Save" at bounding box center [622, 460] width 306 height 21
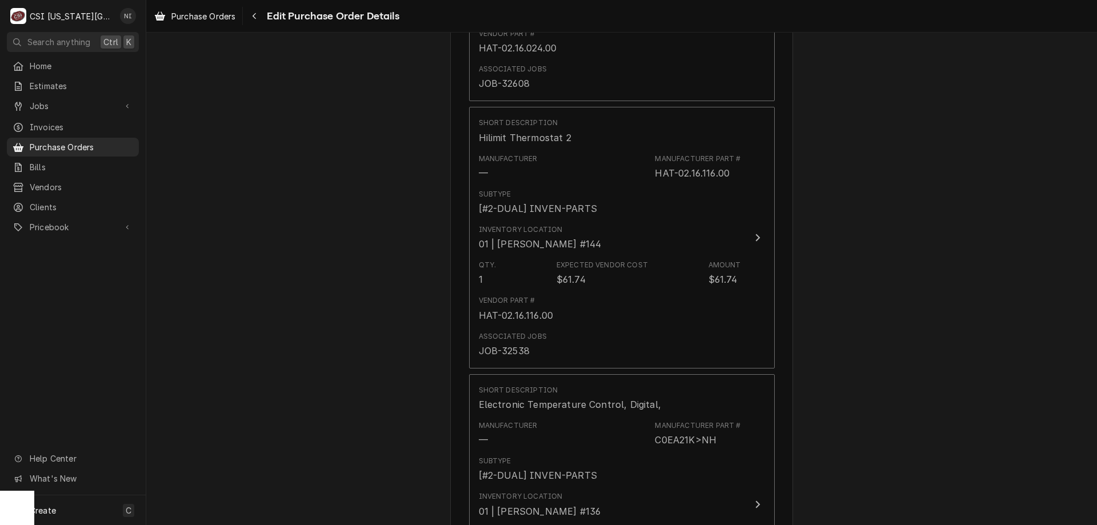
scroll to position [2800, 0]
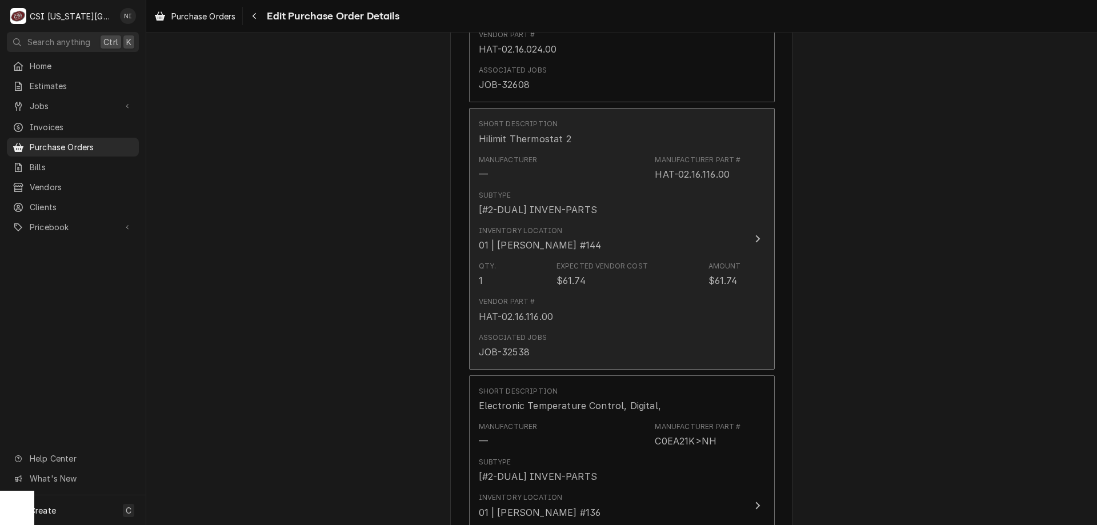
click at [637, 234] on div "Inventory Location 01 | BRIAN GONZALEZ #144" at bounding box center [610, 238] width 262 height 35
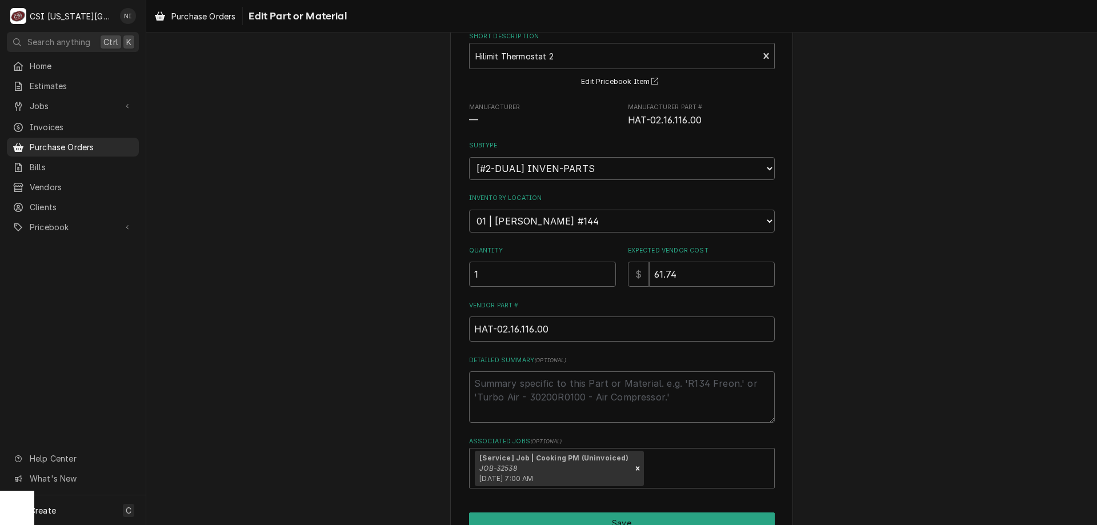
scroll to position [127, 0]
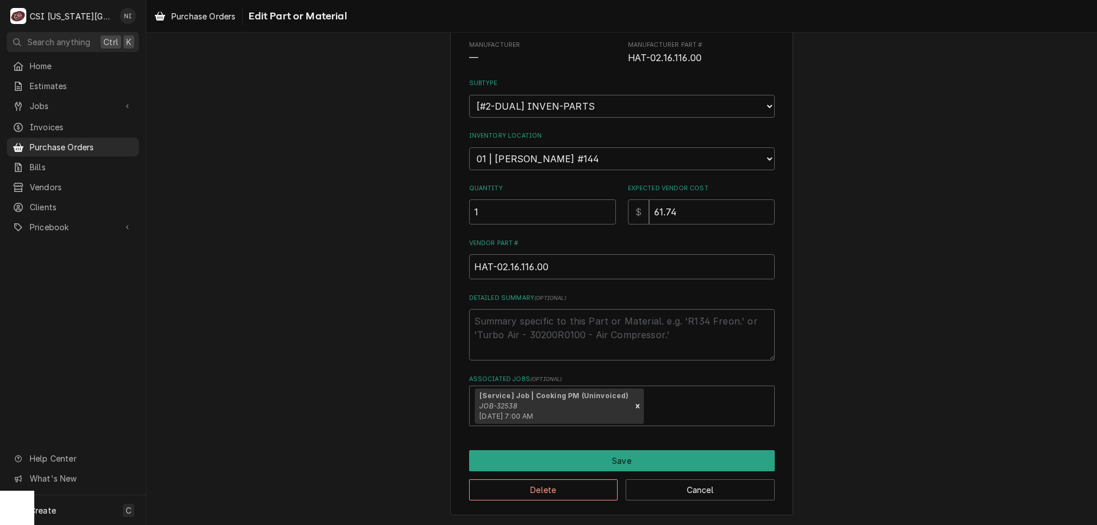
click at [631, 408] on div "Remove [object Object]" at bounding box center [637, 405] width 13 height 35
type textarea "x"
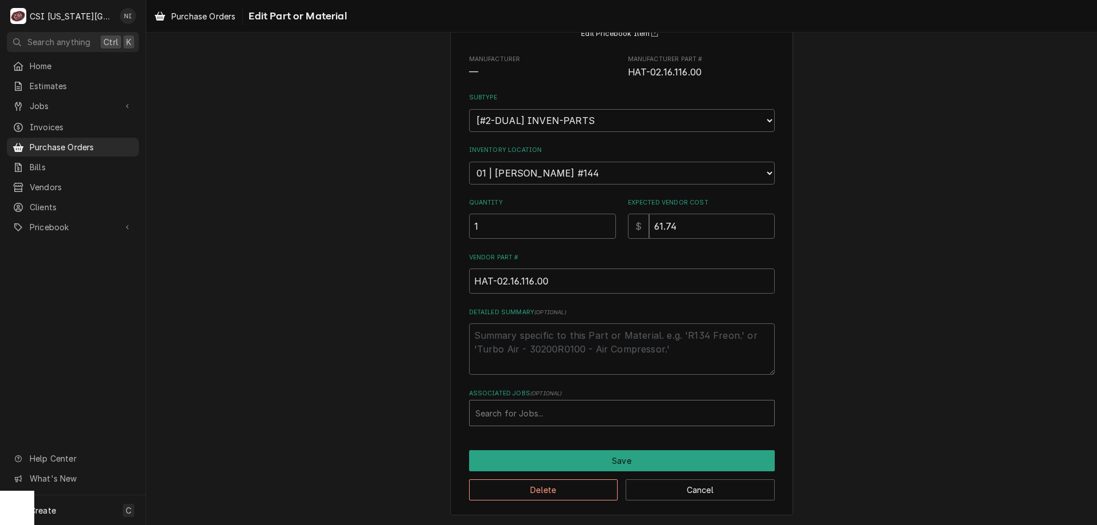
click at [632, 404] on div "Associated Jobs" at bounding box center [621, 413] width 293 height 21
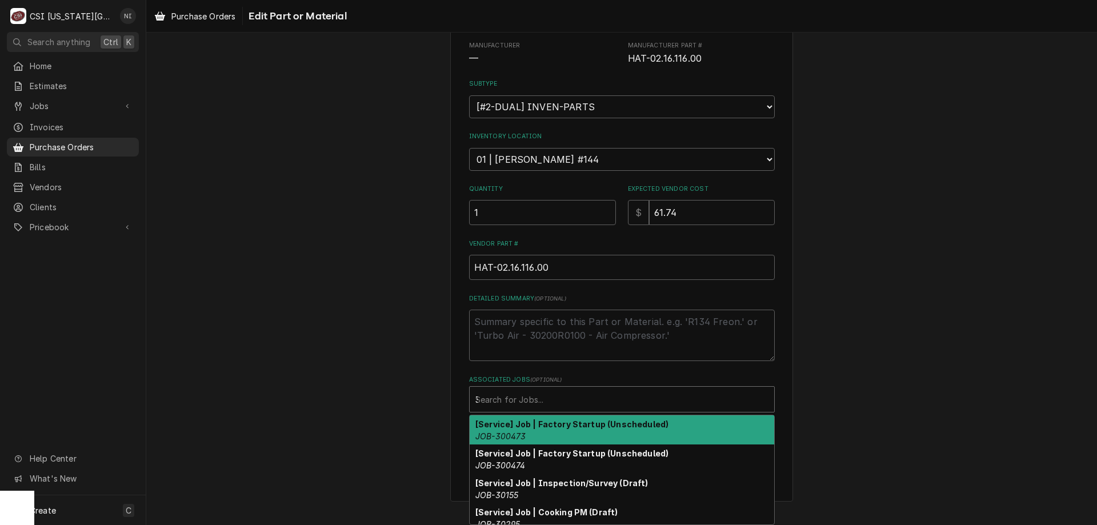
scroll to position [113, 0]
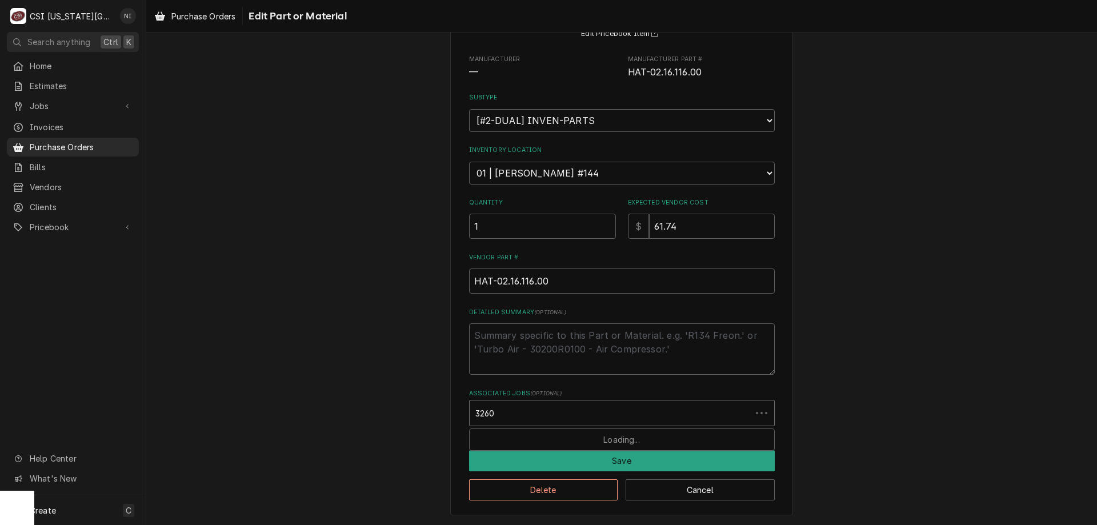
type input "32608"
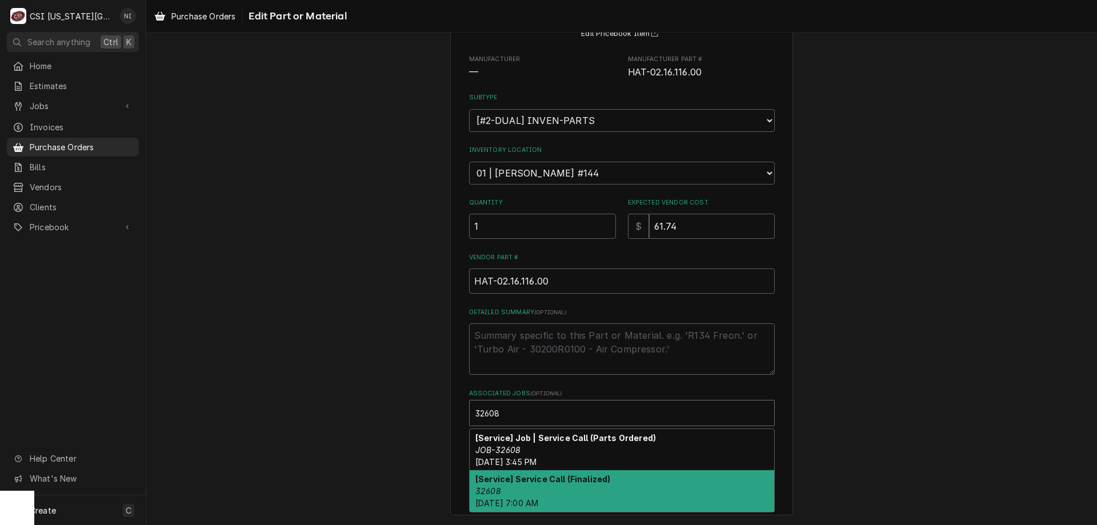
click at [523, 452] on div "[Service] Job | Service Call (Parts Ordered) JOB-32608 Thu, Sep 4th, 2025 - 3:4…" at bounding box center [622, 450] width 304 height 42
type textarea "x"
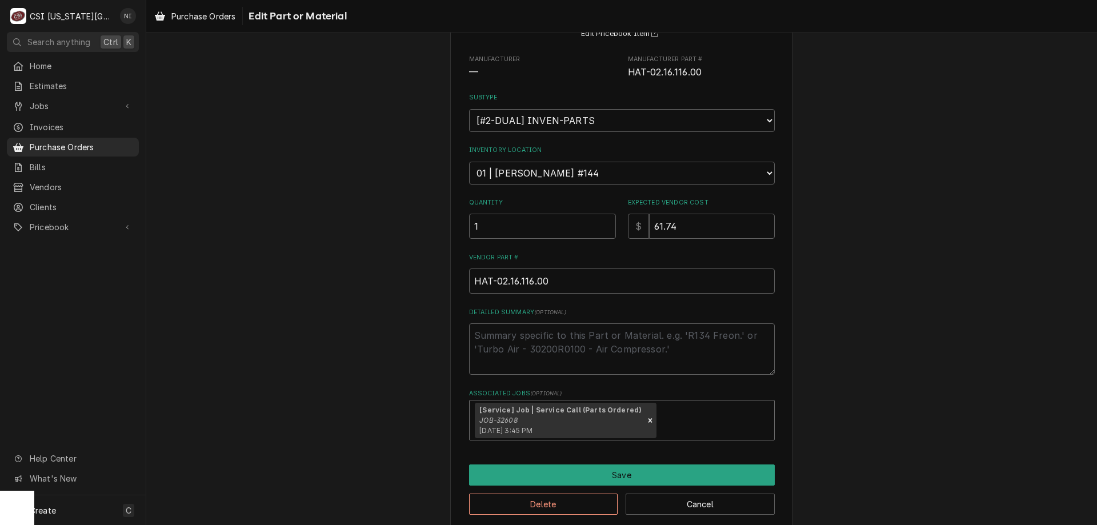
scroll to position [127, 0]
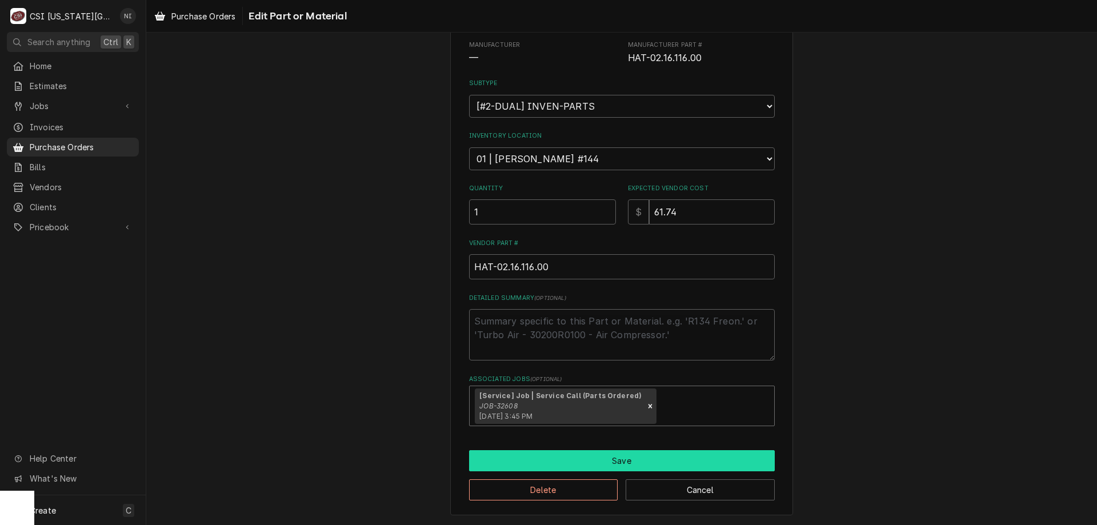
click at [603, 467] on button "Save" at bounding box center [622, 460] width 306 height 21
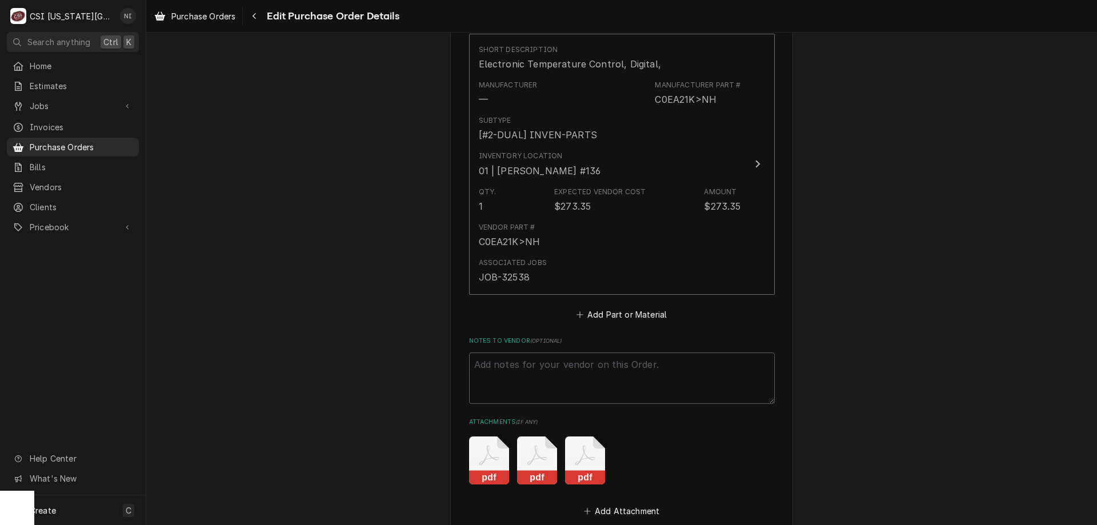
scroll to position [3321, 0]
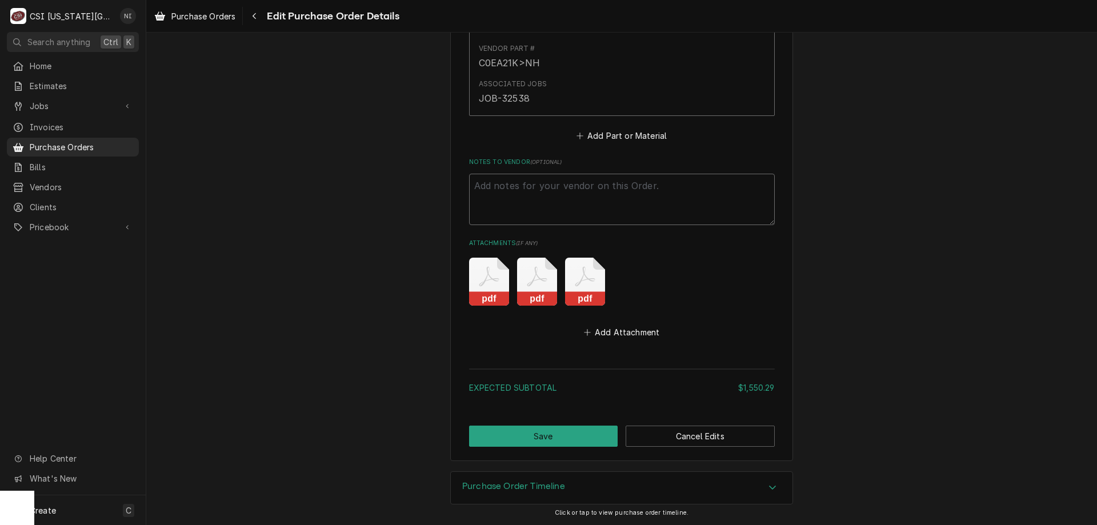
click at [522, 189] on textarea "Notes to Vendor ( optional )" at bounding box center [622, 199] width 306 height 51
type textarea "x"
type textarea "W"
type textarea "x"
type textarea "Wa"
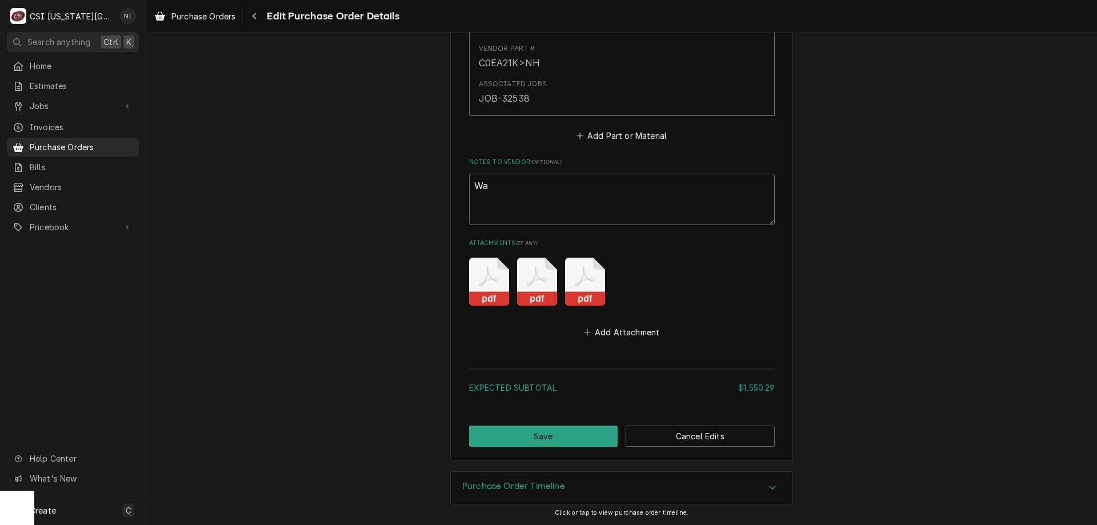
type textarea "x"
type textarea "Wai"
type textarea "x"
type textarea "Wait"
type textarea "x"
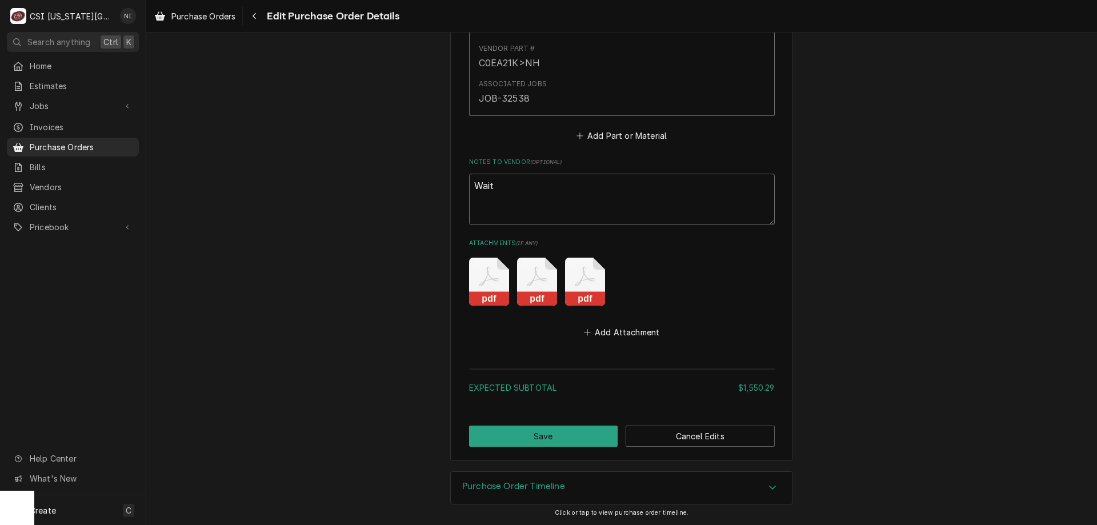
type textarea "Waiti"
type textarea "x"
type textarea "Waitin"
type textarea "x"
type textarea "Waiting"
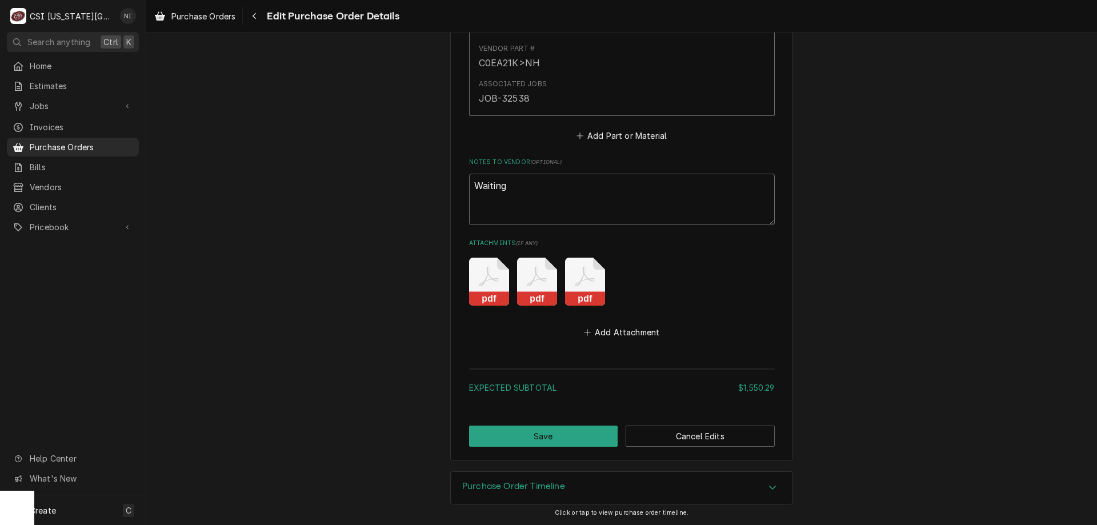
type textarea "x"
type textarea "Waiting f"
type textarea "x"
type textarea "Waiting for"
type textarea "x"
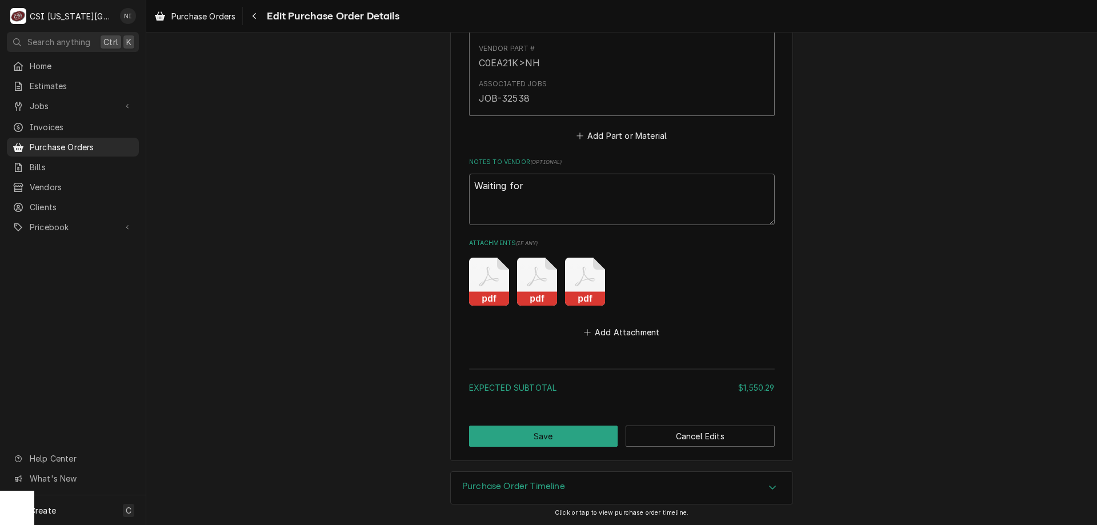
type textarea "Waiting for"
type textarea "x"
type textarea "Waiting for"
type textarea "x"
type textarea "Waiting for:"
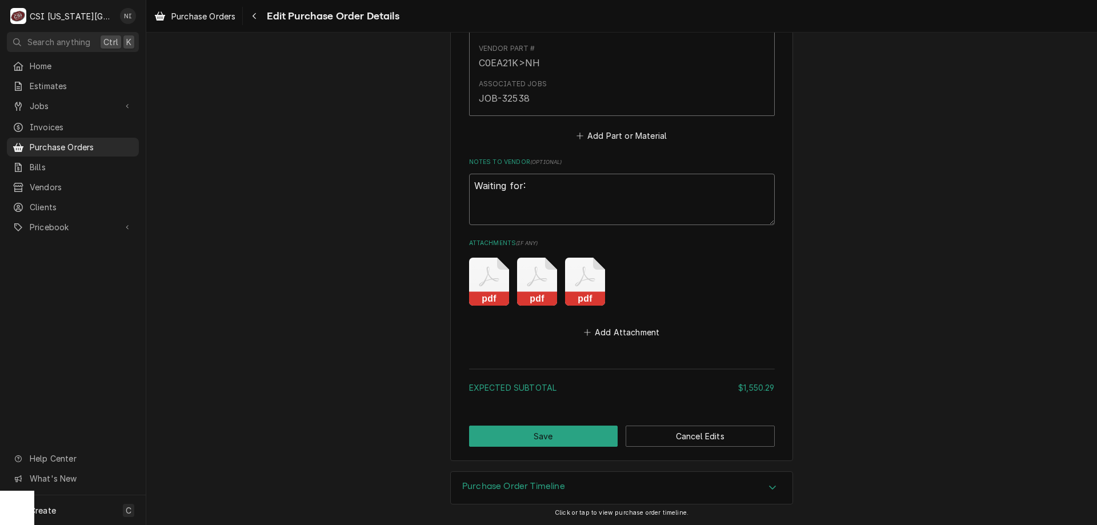
type textarea "x"
type textarea "Waiting for:"
type textarea "x"
type textarea "Waiting for: C"
type textarea "x"
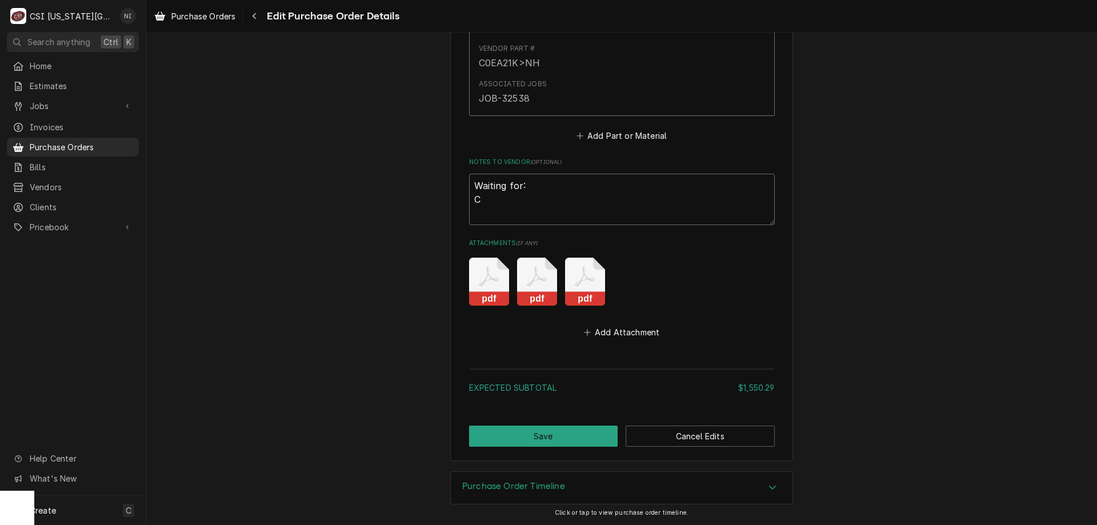
type textarea "Waiting for: Cl"
type textarea "x"
type textarea "Waiting for: Cle"
type textarea "x"
type textarea "Waiting for: Cl"
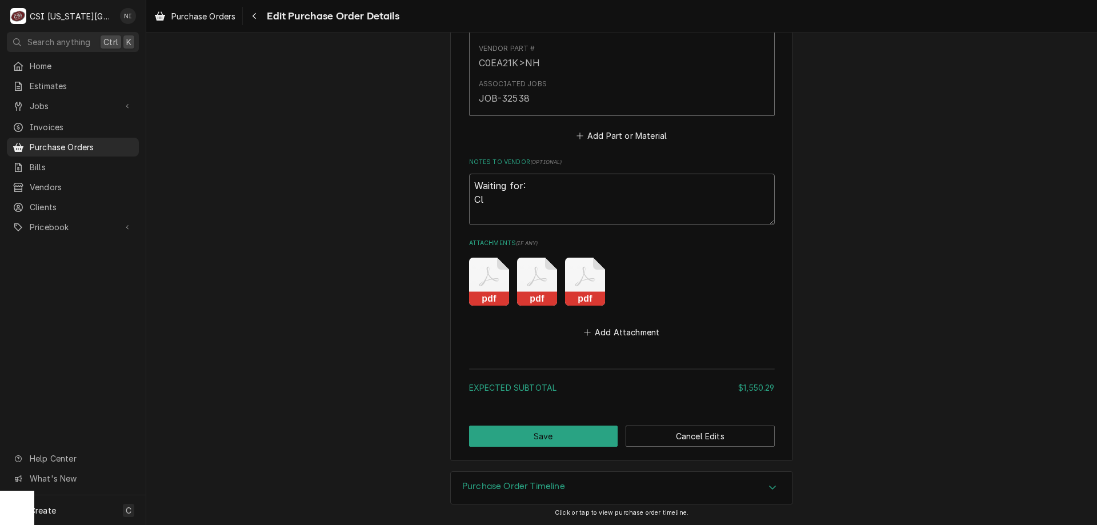
type textarea "x"
type textarea "Waiting for: C"
type textarea "x"
type textarea "Waiting for: Co"
type textarea "x"
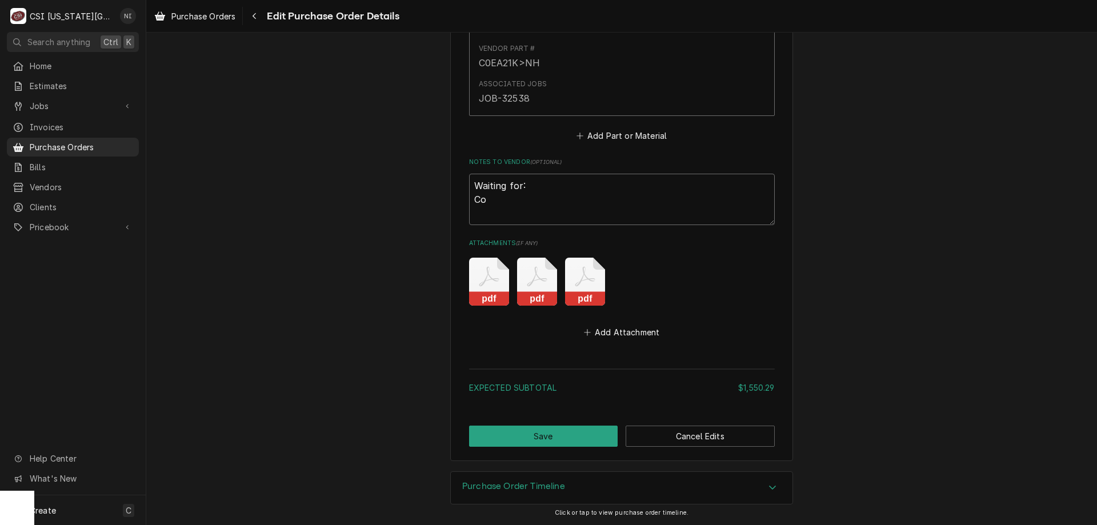
type textarea "Waiting for: Con"
type textarea "x"
type textarea "Waiting for: Conv"
type textarea "x"
type textarea "Waiting for: Convo"
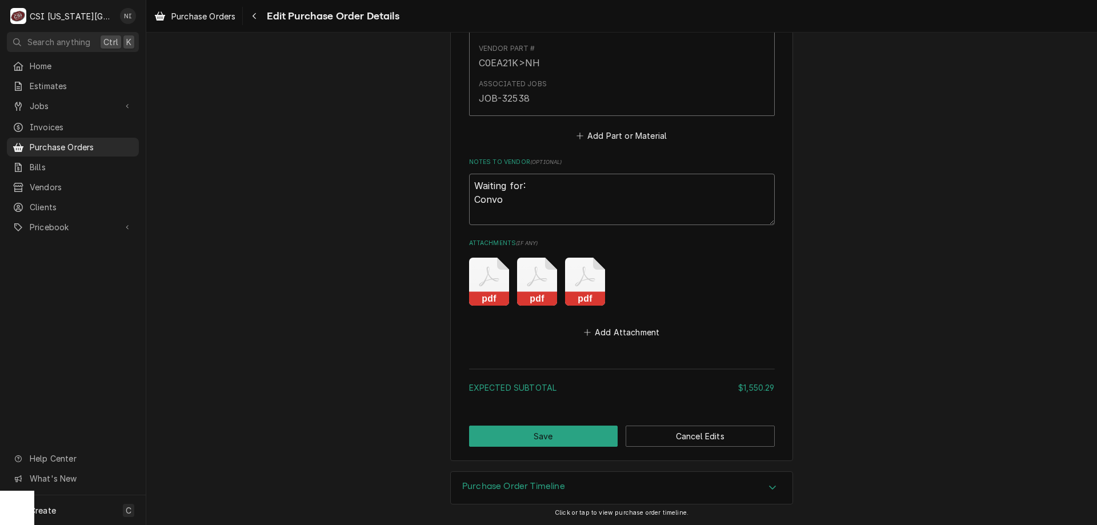
type textarea "x"
type textarea "Waiting for: Convo"
type textarea "x"
type textarea "Waiting for: Convo"
type textarea "x"
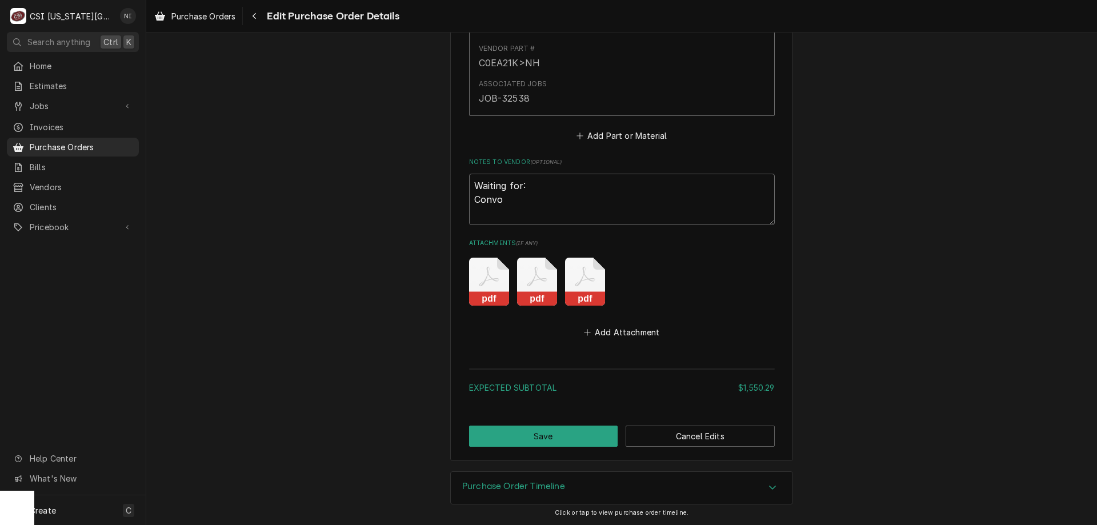
type textarea "Waiting for: Convot"
type textarea "x"
type textarea "Waiting for: Convoth"
type textarea "x"
type textarea "Waiting for: Convothe"
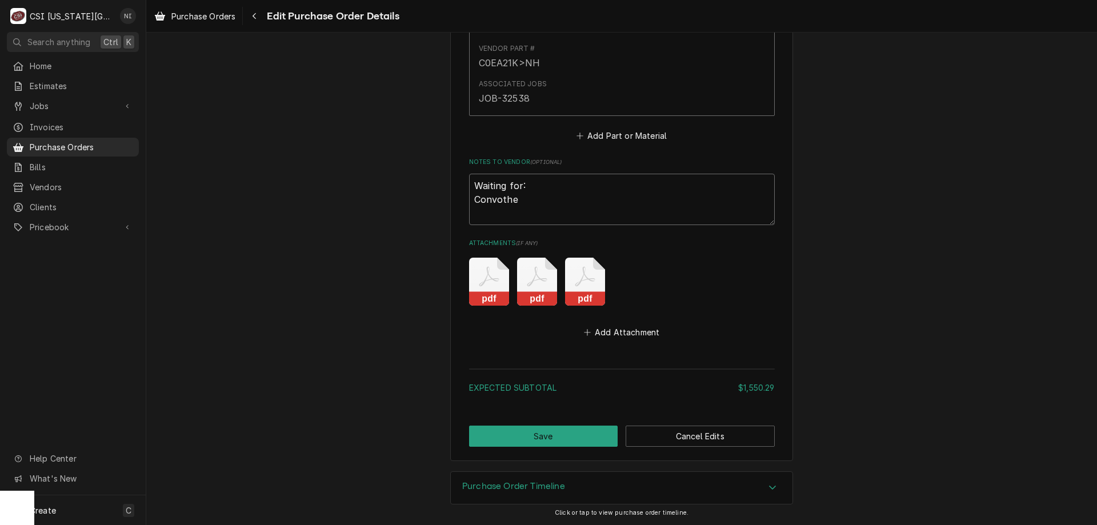
type textarea "x"
type textarea "Waiting for: Convother"
type textarea "x"
type textarea "Waiting for: Convotherm"
type textarea "x"
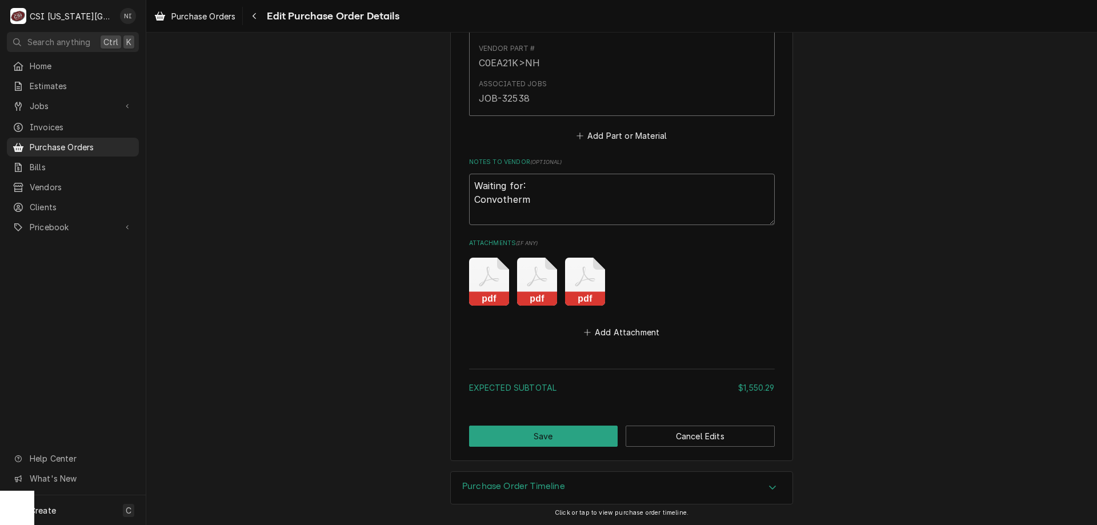
type textarea "Waiting for: Convotherm"
type textarea "x"
type textarea "Waiting for: Convotherm"
type textarea "x"
type textarea "Waiting for: Convother"
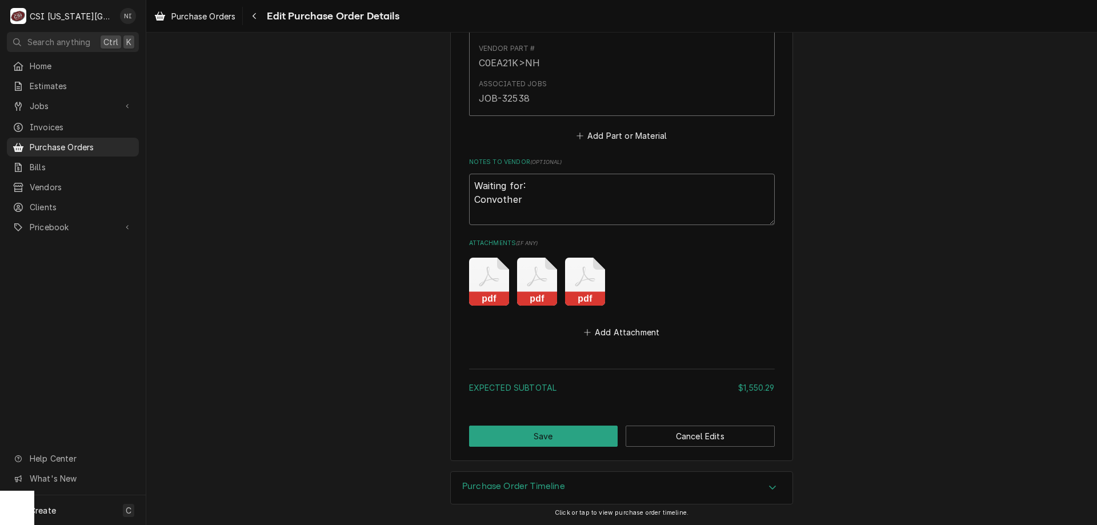
type textarea "x"
type textarea "Waiting for: Convotherm"
type textarea "x"
type textarea "Waiting for: Convotherm"
type textarea "x"
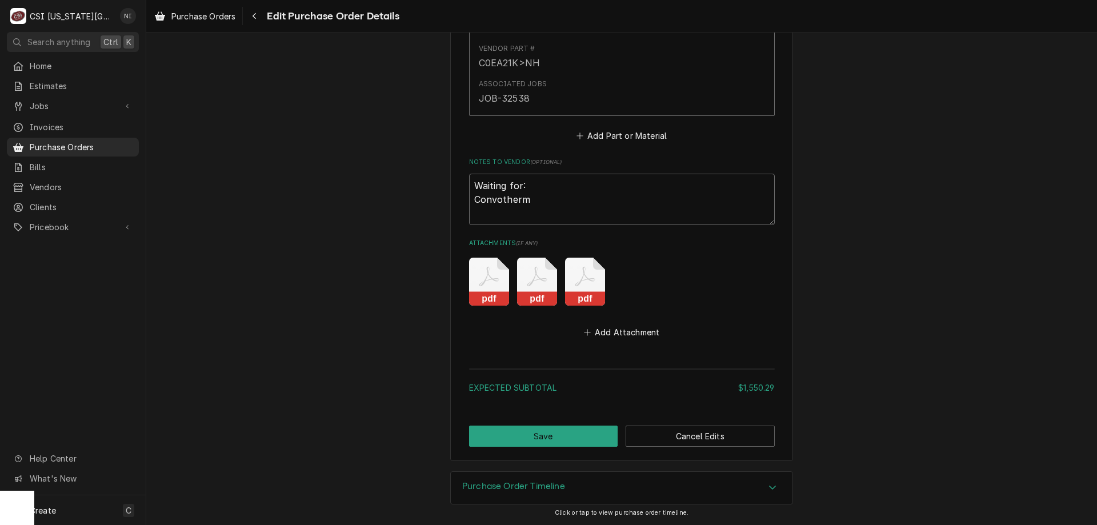
type textarea "Waiting for: Convotherm l"
type textarea "x"
type textarea "Waiting for: Convotherm le"
type textarea "x"
type textarea "Waiting for: Convotherm l"
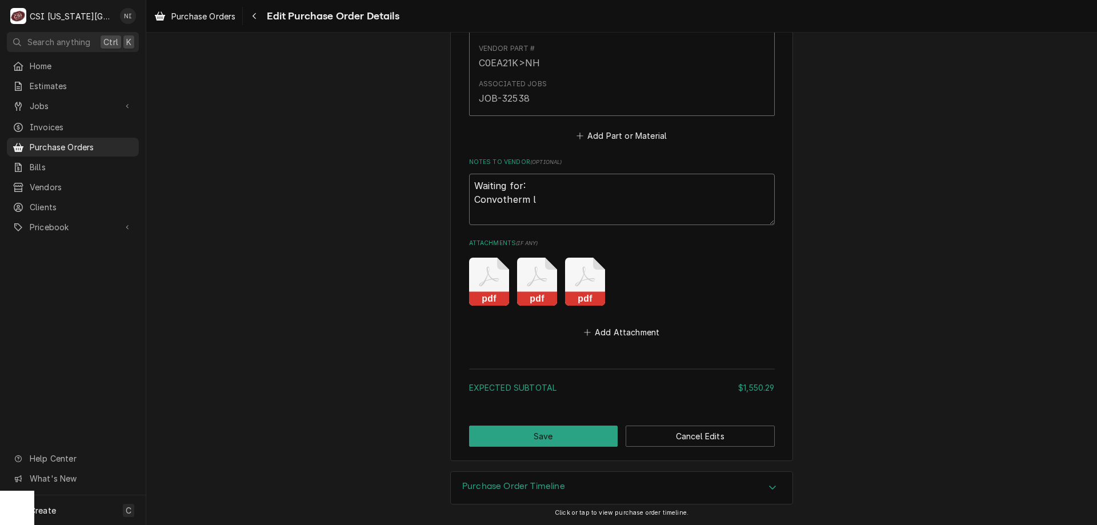
type textarea "x"
type textarea "Waiting for: Convotherm li"
type textarea "x"
type textarea "Waiting for: Convotherm liq"
type textarea "x"
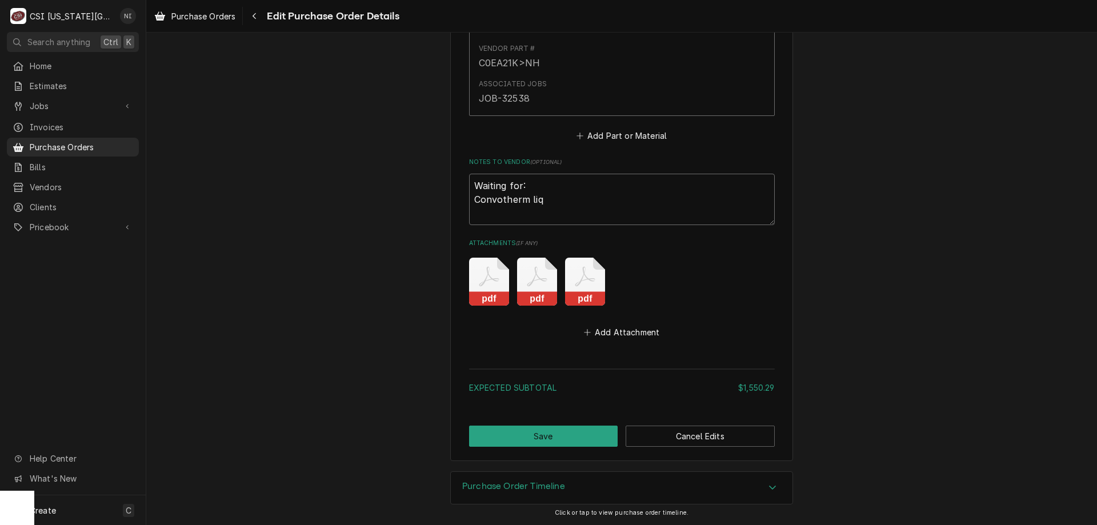
type textarea "Waiting for: Convotherm liqu"
type textarea "x"
type textarea "Waiting for: Convotherm liqui"
type textarea "x"
type textarea "Waiting for: Convotherm liquid"
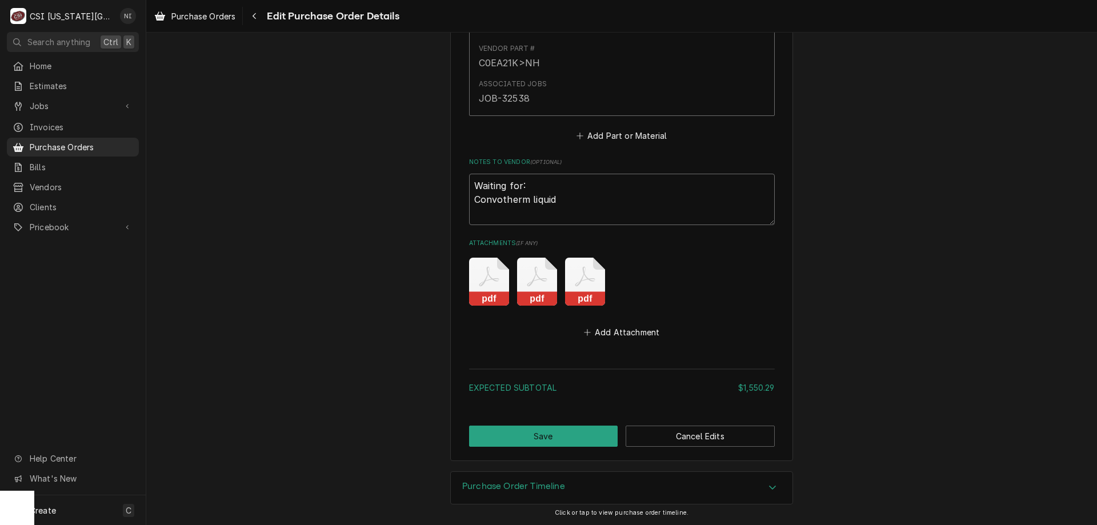
type textarea "x"
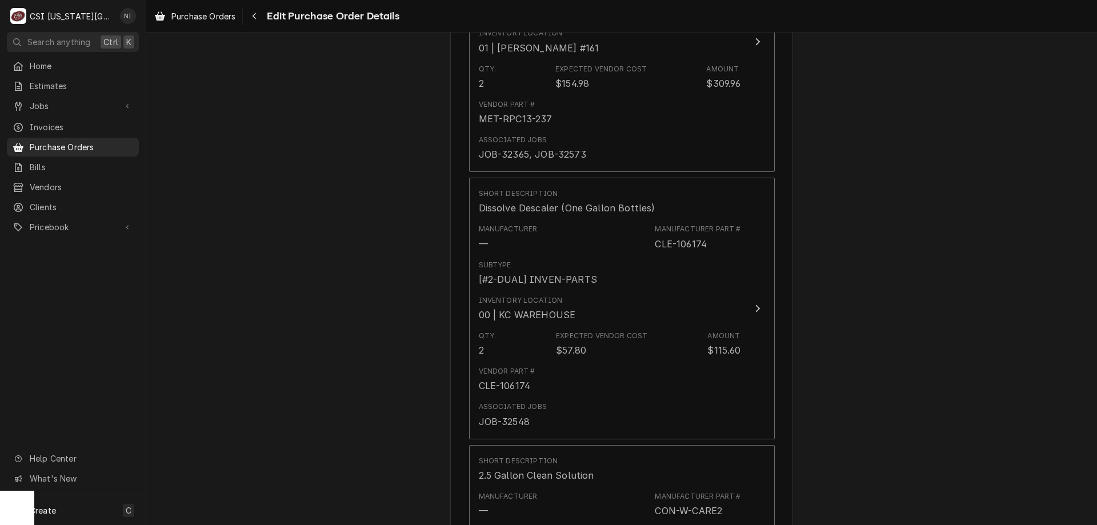
scroll to position [1649, 0]
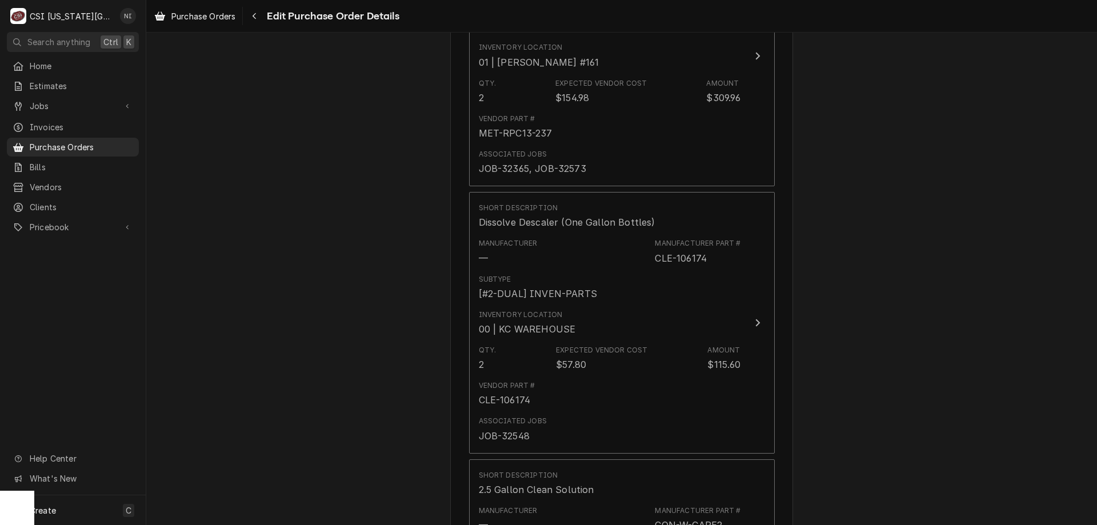
type textarea "Waiting for: Convotherm liquids"
click at [1081, 277] on div "Please provide the following information to create your purchase order: Basic D…" at bounding box center [621, 270] width 951 height 3748
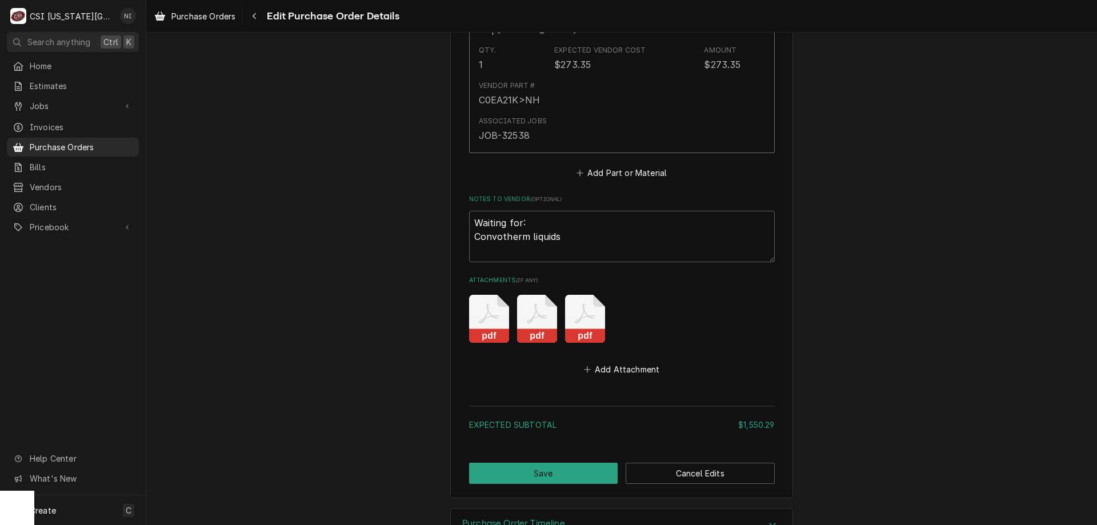
scroll to position [3321, 0]
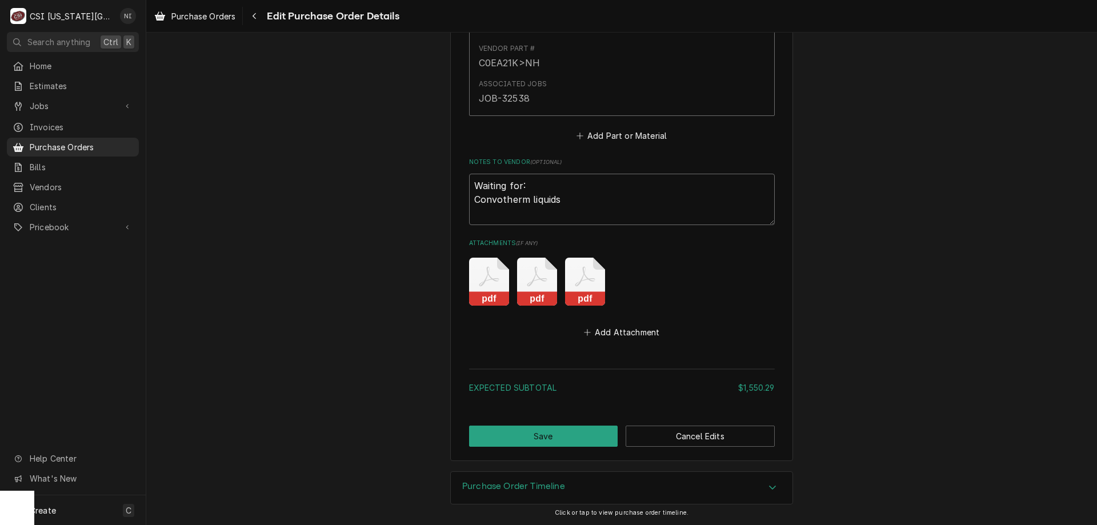
click at [579, 201] on textarea "Waiting for: Convotherm liquids" at bounding box center [622, 199] width 306 height 51
type textarea "x"
type textarea "Waiting for: Convotherm liquids"
type textarea "x"
type textarea "Waiting for: Convotherm liquids M"
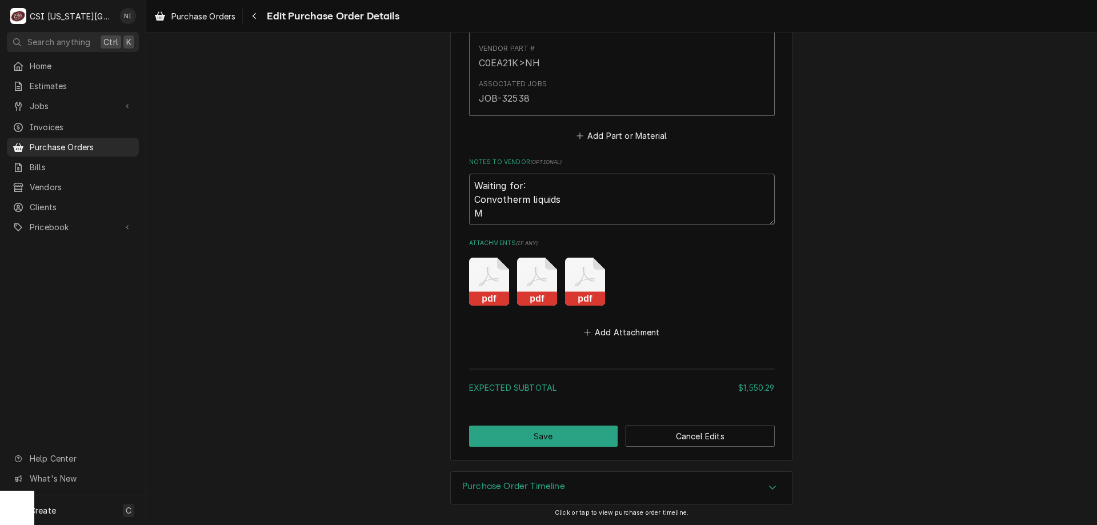
type textarea "x"
type textarea "Waiting for: Convotherm liquids Me"
type textarea "x"
type textarea "Waiting for: Convotherm liquids Met"
type textarea "x"
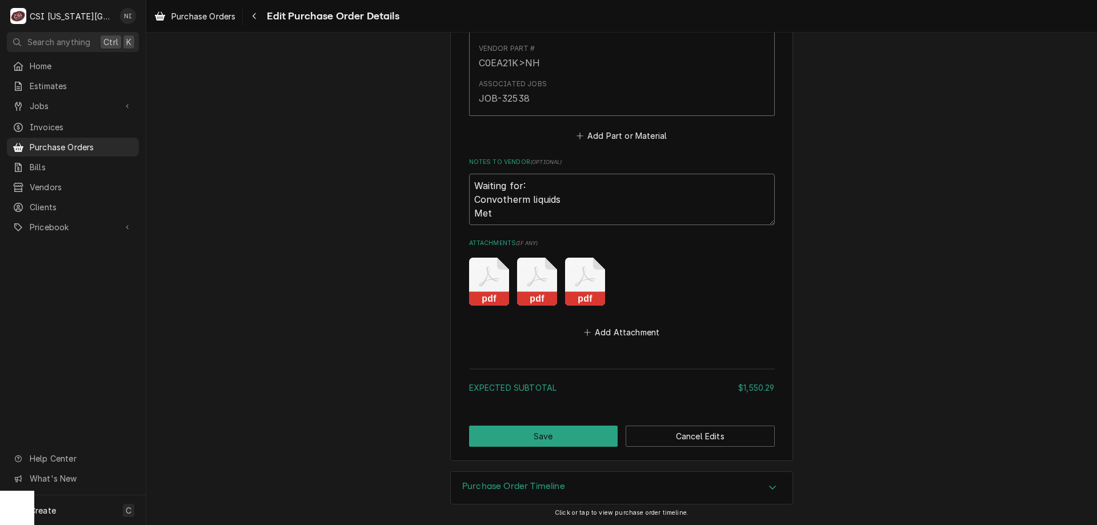
type textarea "Waiting for: Convotherm liquids Metr"
type textarea "x"
type textarea "Waiting for: Convotherm liquids Metro"
type textarea "x"
type textarea "Waiting for: Convotherm liquids Metro t"
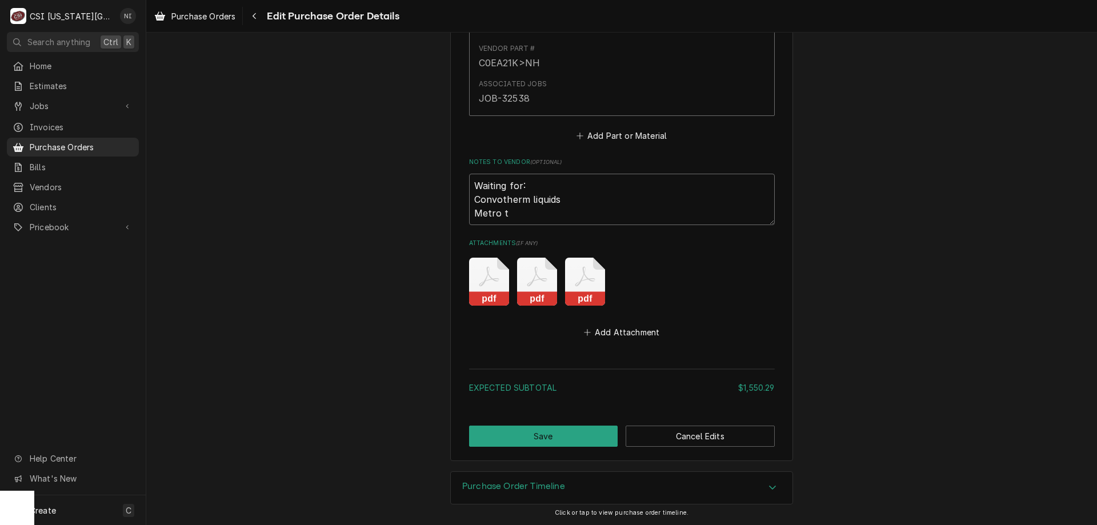
type textarea "x"
type textarea "Waiting for: Convotherm liquids Metro th"
type textarea "x"
type textarea "Waiting for: Convotherm liquids Metro ther"
type textarea "x"
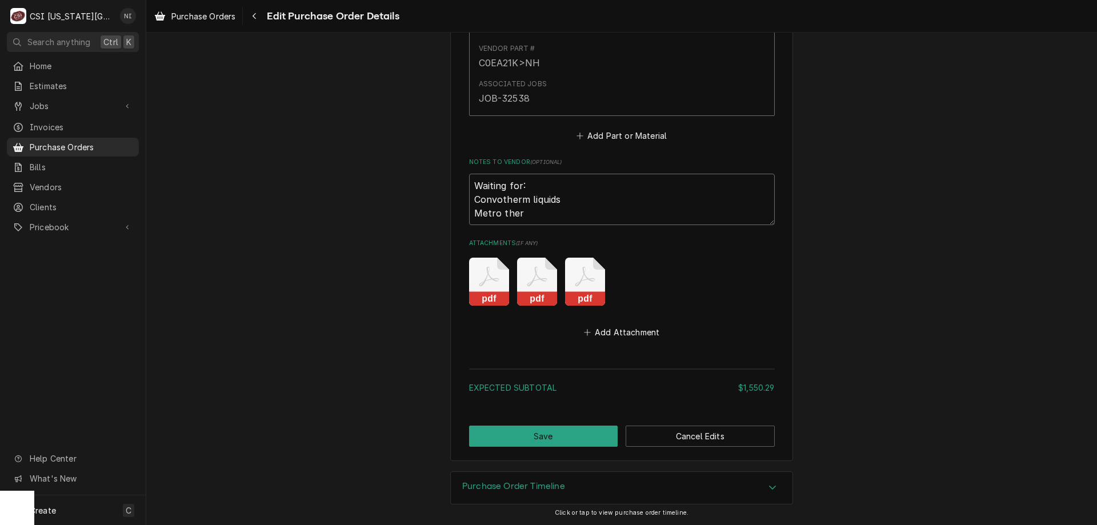
type textarea "Waiting for: Convotherm liquids Metro therm"
type textarea "x"
type textarea "Waiting for: Convotherm liquids Metro thermo"
type textarea "x"
type textarea "Waiting for: Convotherm liquids Metro thermost"
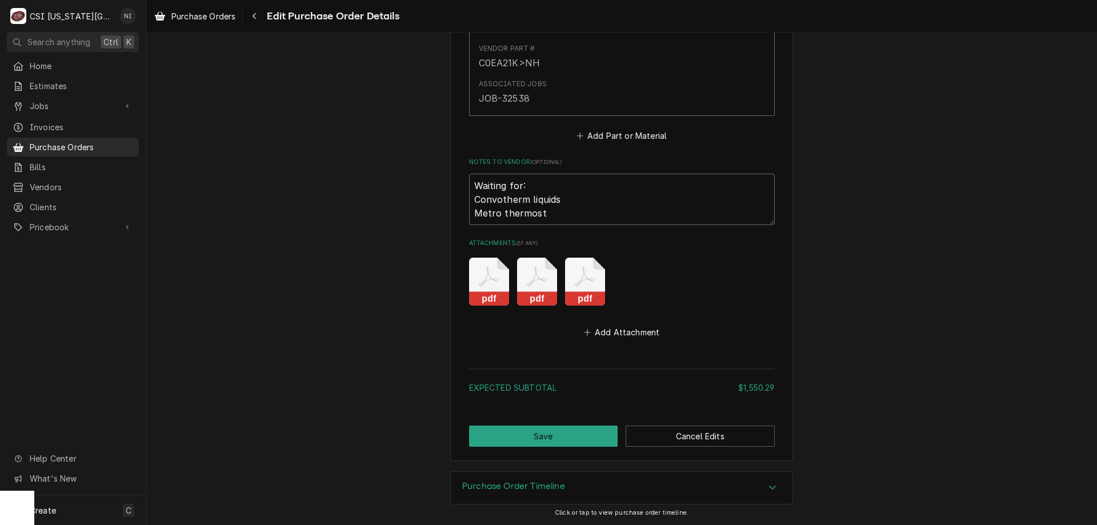
type textarea "x"
type textarea "Waiting for: Convotherm liquids Metro thermosta"
type textarea "x"
type textarea "Waiting for: Convotherm liquids Metro thermostat"
click at [485, 445] on button "Save" at bounding box center [543, 436] width 149 height 21
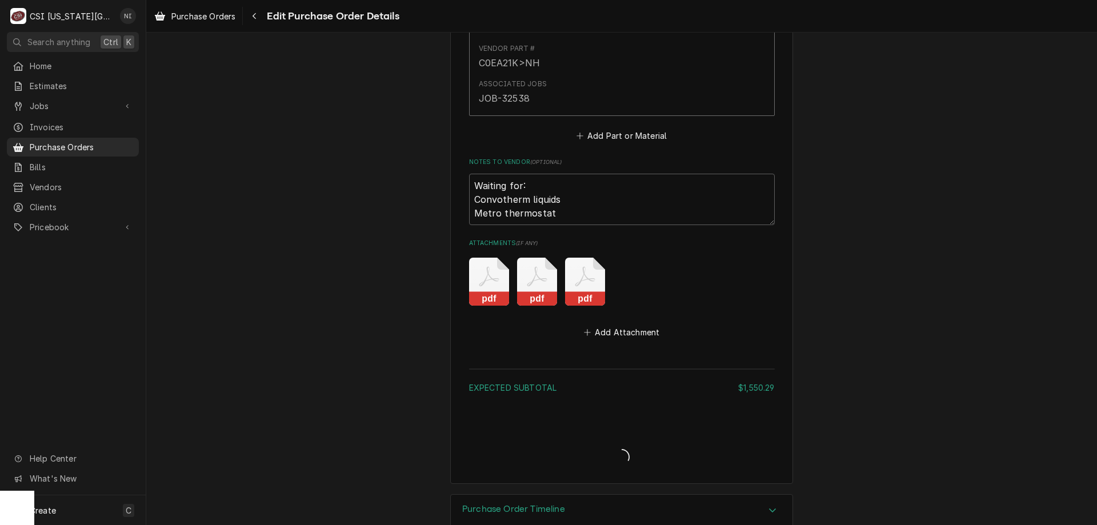
type textarea "x"
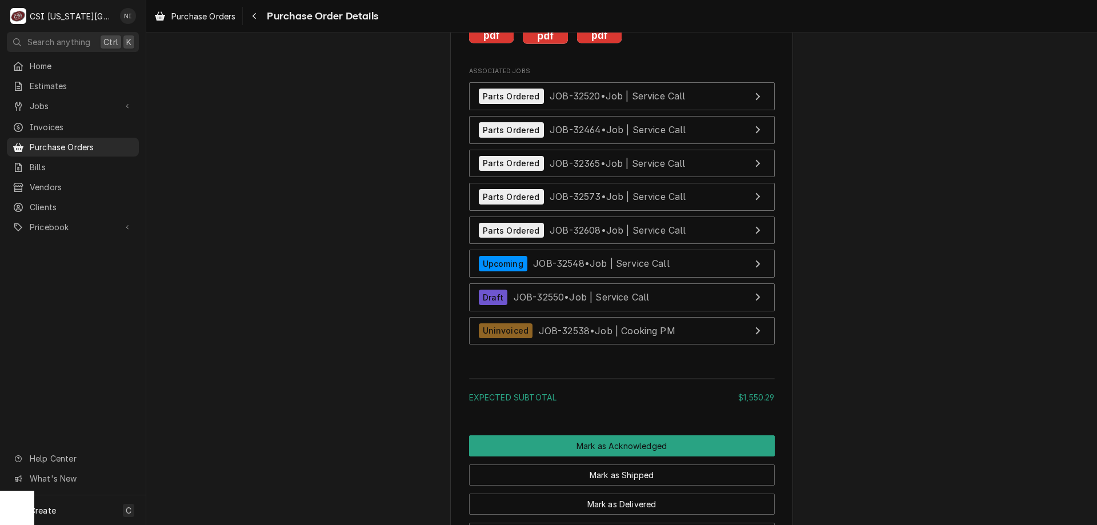
scroll to position [3393, 0]
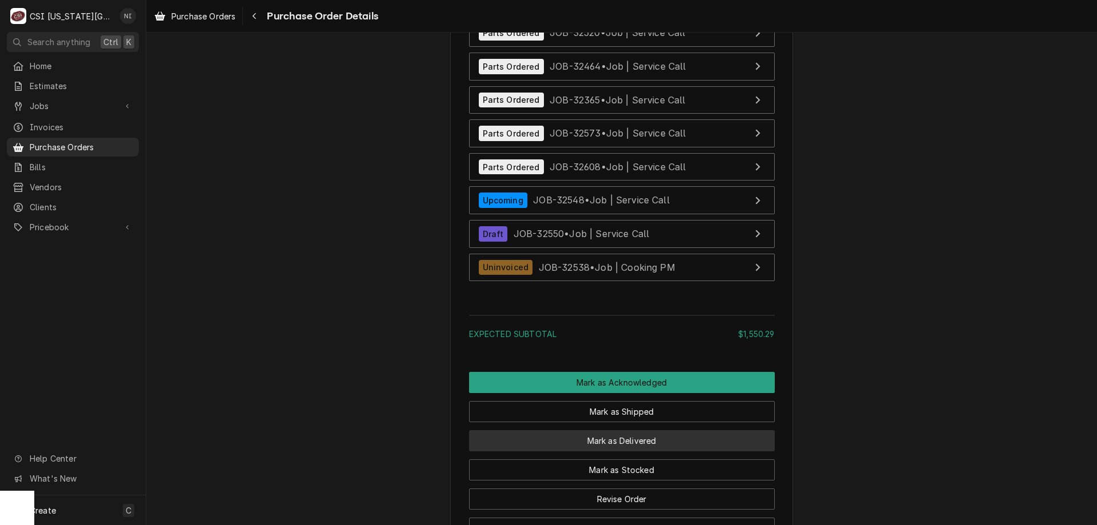
click at [690, 451] on button "Mark as Delivered" at bounding box center [622, 440] width 306 height 21
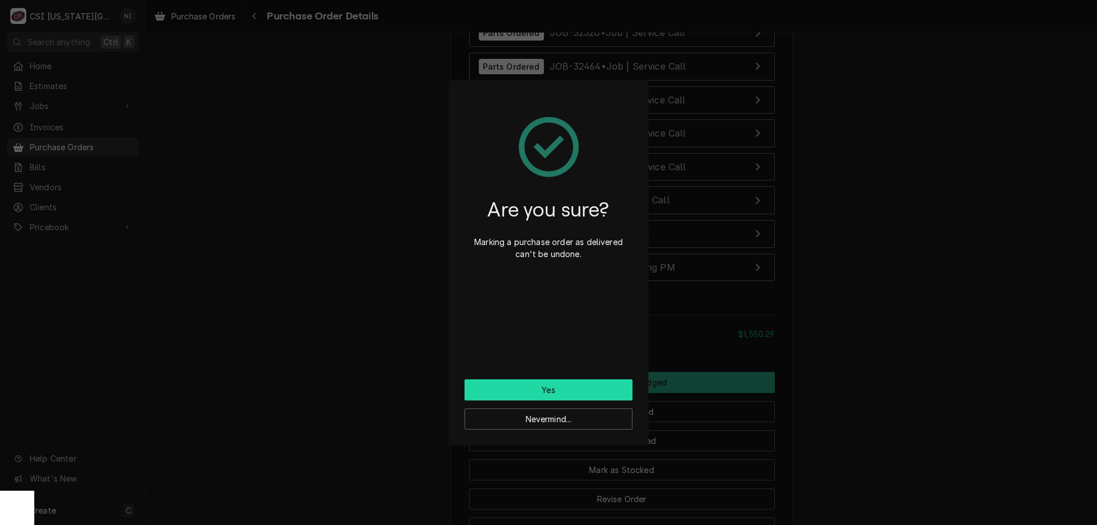
drag, startPoint x: 540, startPoint y: 386, endPoint x: 594, endPoint y: 385, distance: 53.1
click at [541, 386] on button "Yes" at bounding box center [548, 389] width 168 height 21
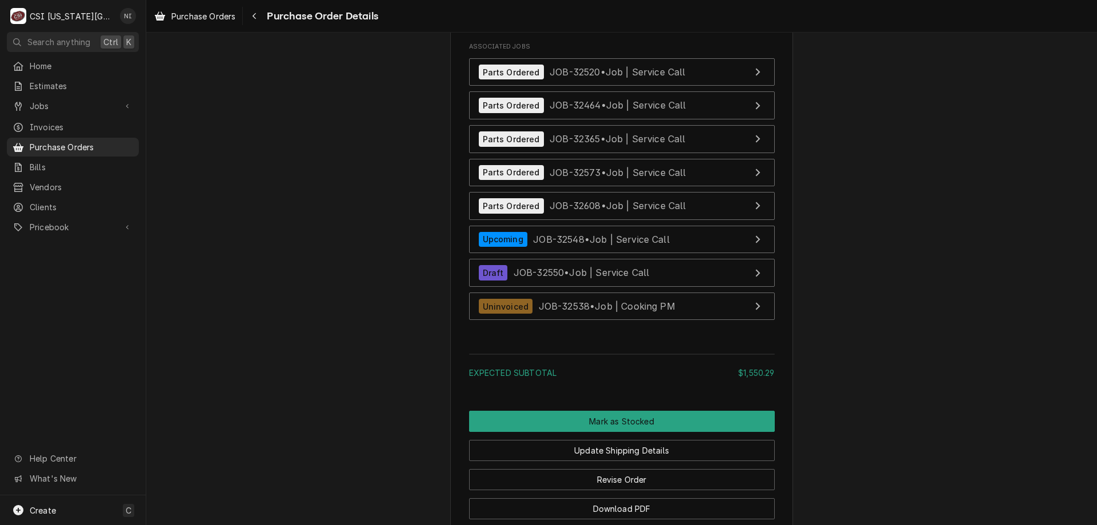
scroll to position [3608, 0]
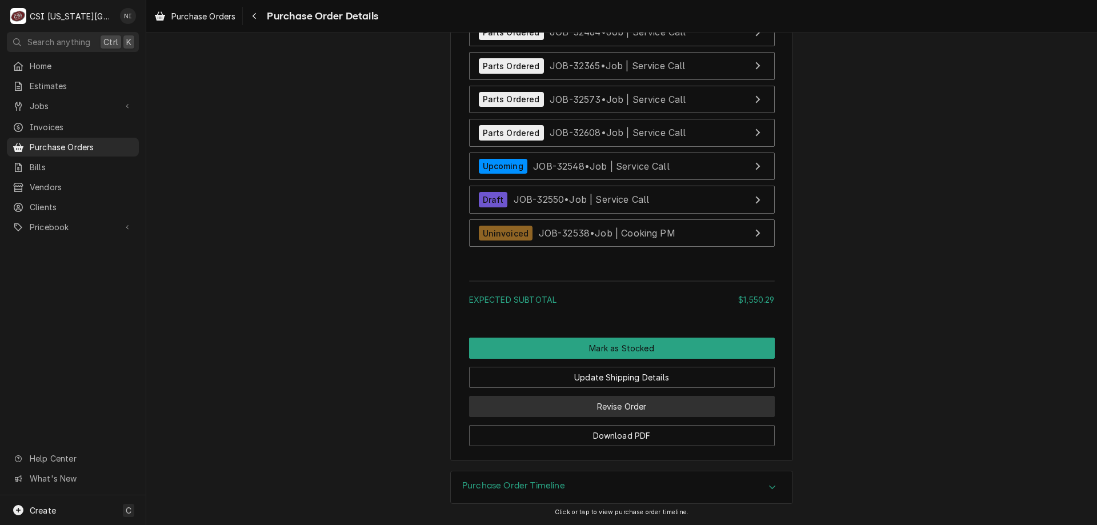
click at [635, 409] on button "Revise Order" at bounding box center [622, 406] width 306 height 21
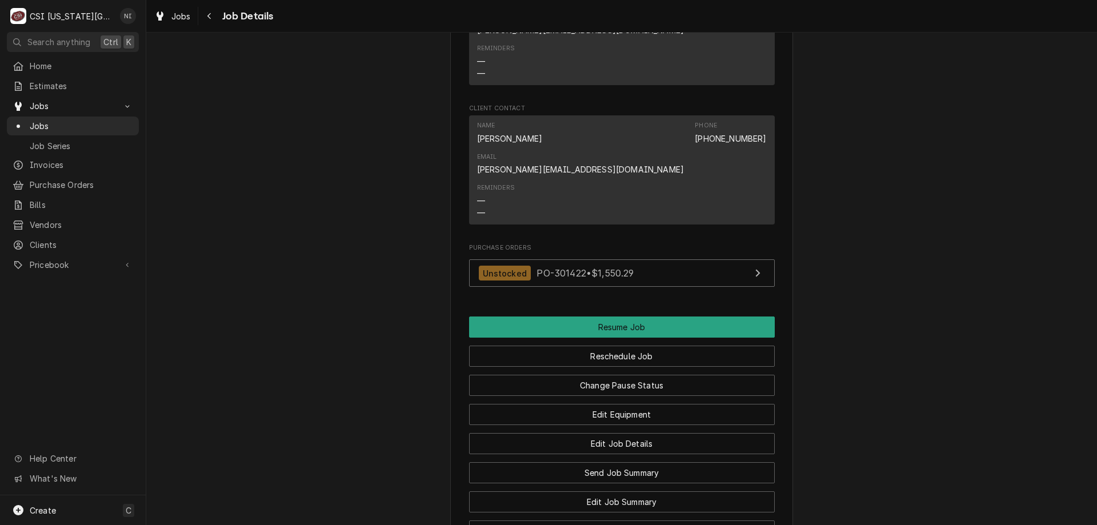
scroll to position [1405, 0]
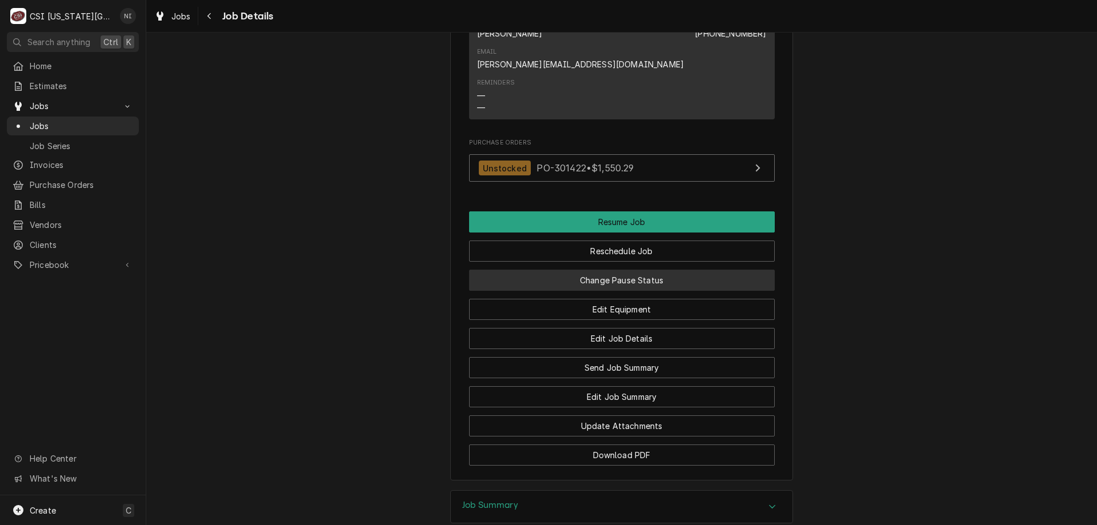
click at [653, 270] on button "Change Pause Status" at bounding box center [622, 280] width 306 height 21
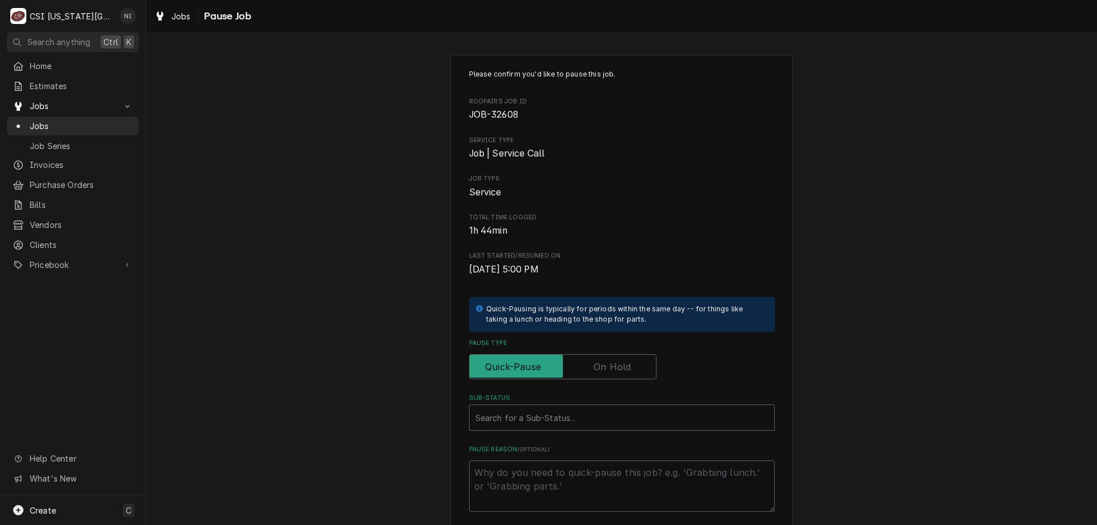
click at [614, 367] on label "Pause Type" at bounding box center [562, 366] width 187 height 25
click at [614, 367] on input "Pause Type" at bounding box center [562, 366] width 177 height 25
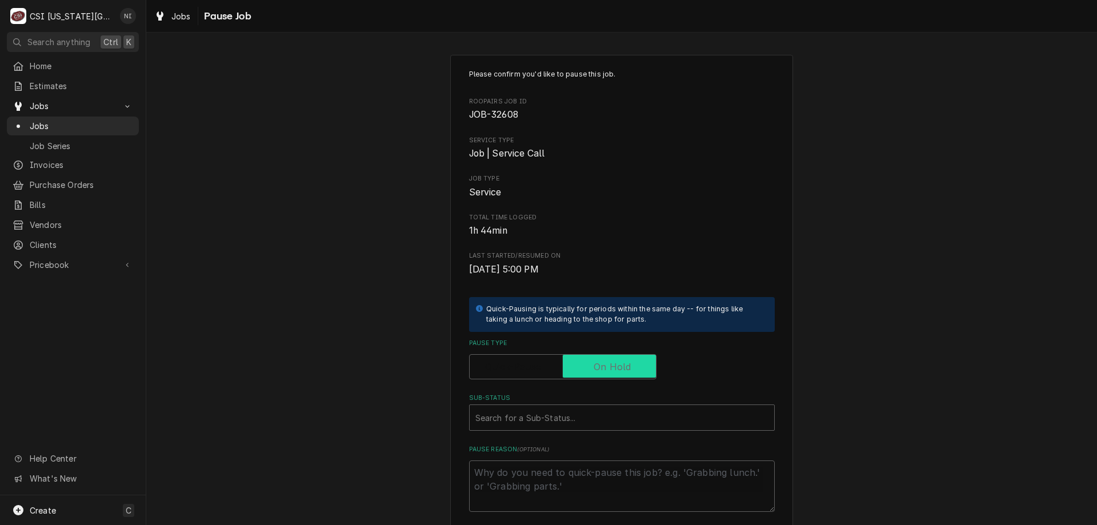
checkbox input "true"
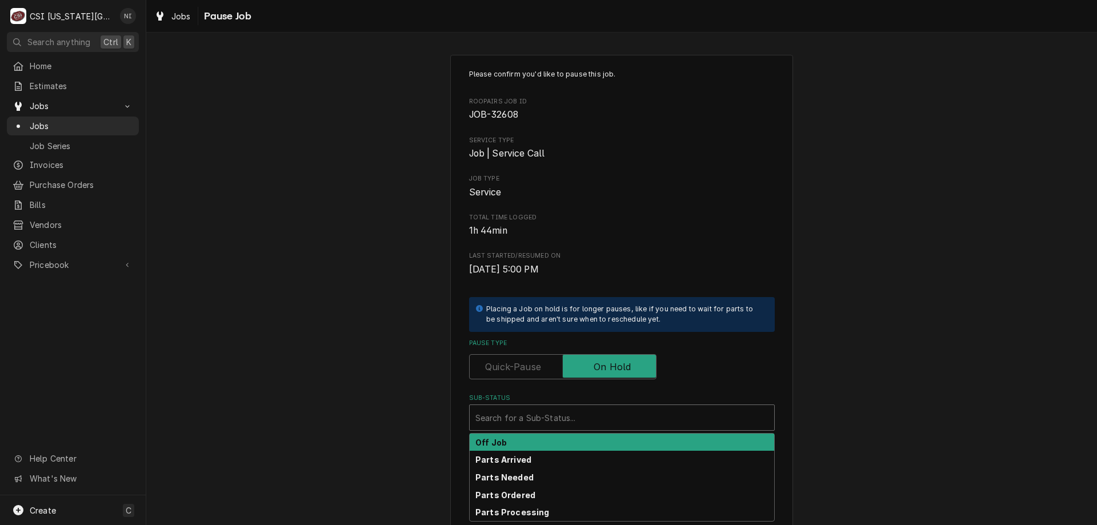
click at [550, 418] on div "Sub-Status" at bounding box center [621, 417] width 293 height 21
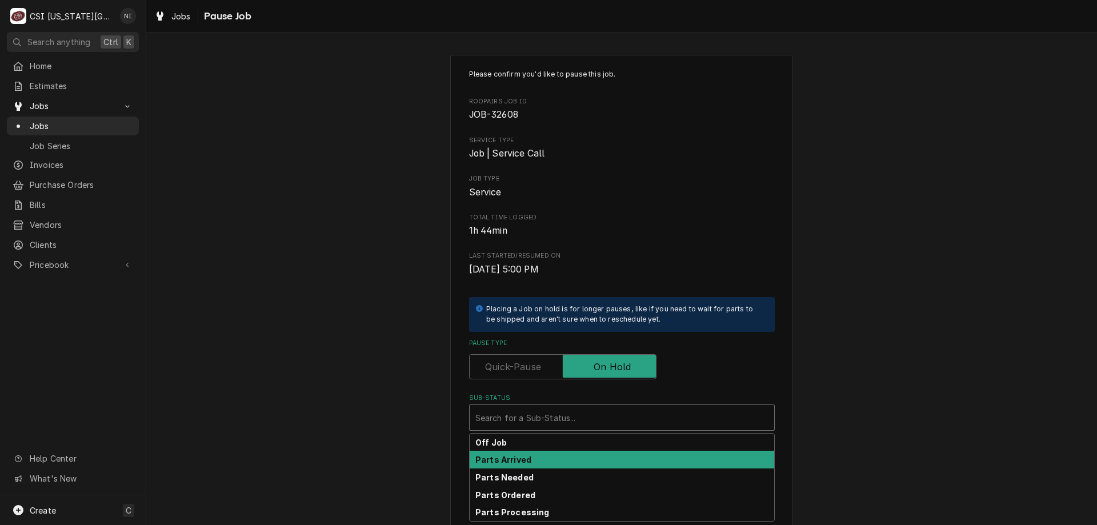
click at [500, 461] on strong "Parts Arrived" at bounding box center [503, 460] width 56 height 10
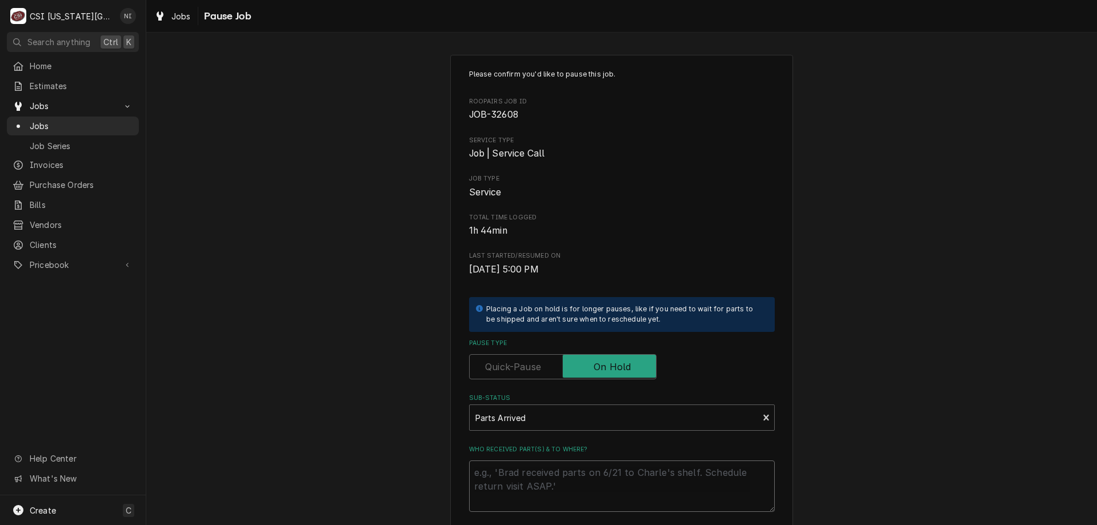
click at [500, 464] on textarea "Who received part(s) & to where?" at bounding box center [622, 485] width 306 height 51
type textarea "x"
type textarea "p"
type textarea "x"
type textarea "pa"
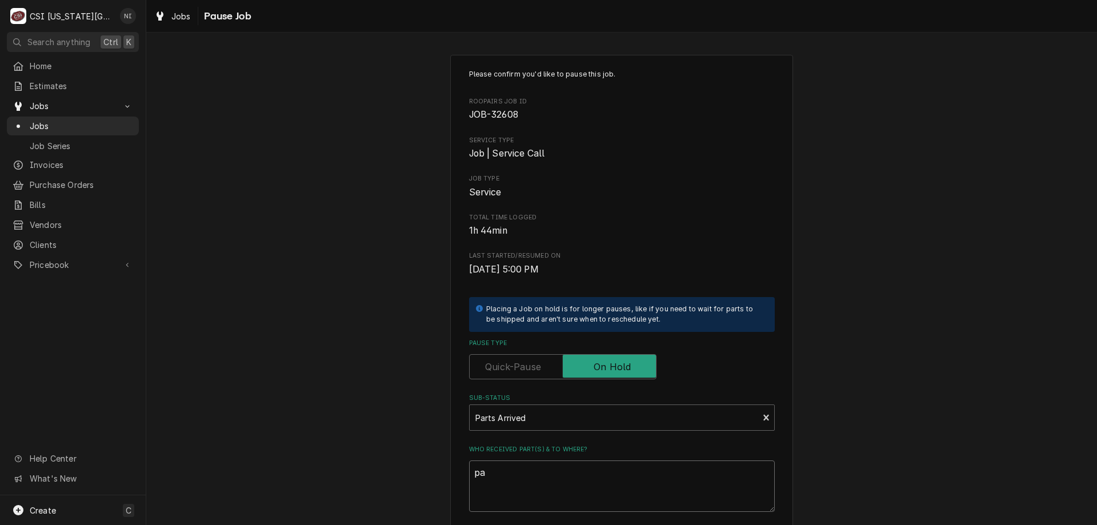
type textarea "x"
type textarea "pars"
type textarea "x"
type textarea "parst"
type textarea "x"
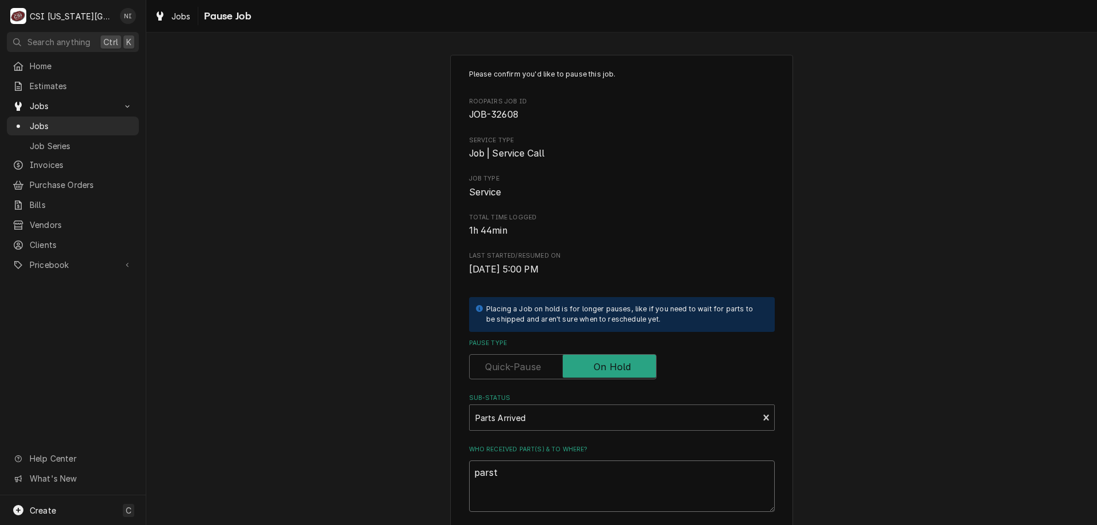
type textarea "parst o"
type textarea "x"
type textarea "parst on"
type textarea "x"
type textarea "parst on"
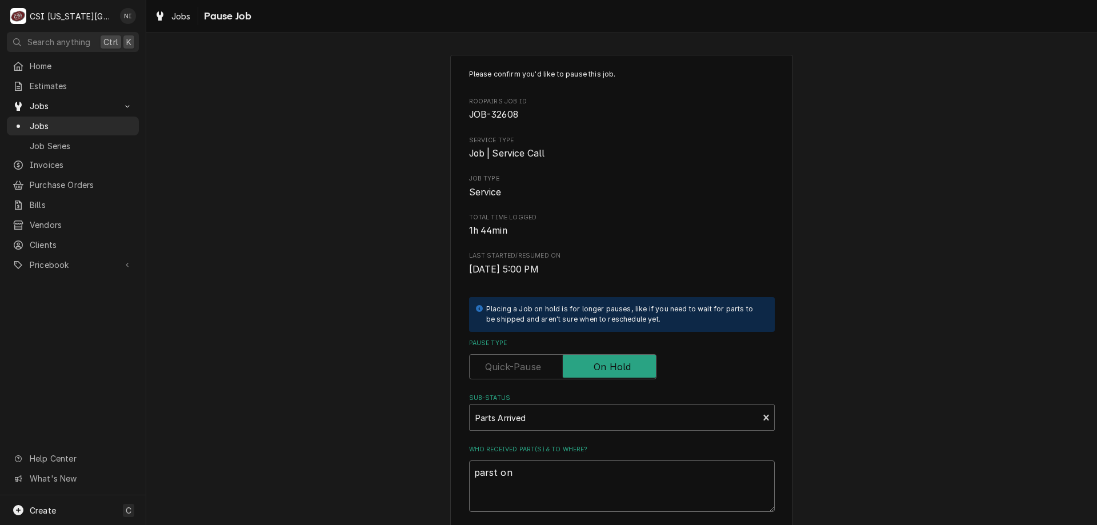
type textarea "x"
type textarea "parst on"
type textarea "x"
type textarea "parst o"
type textarea "x"
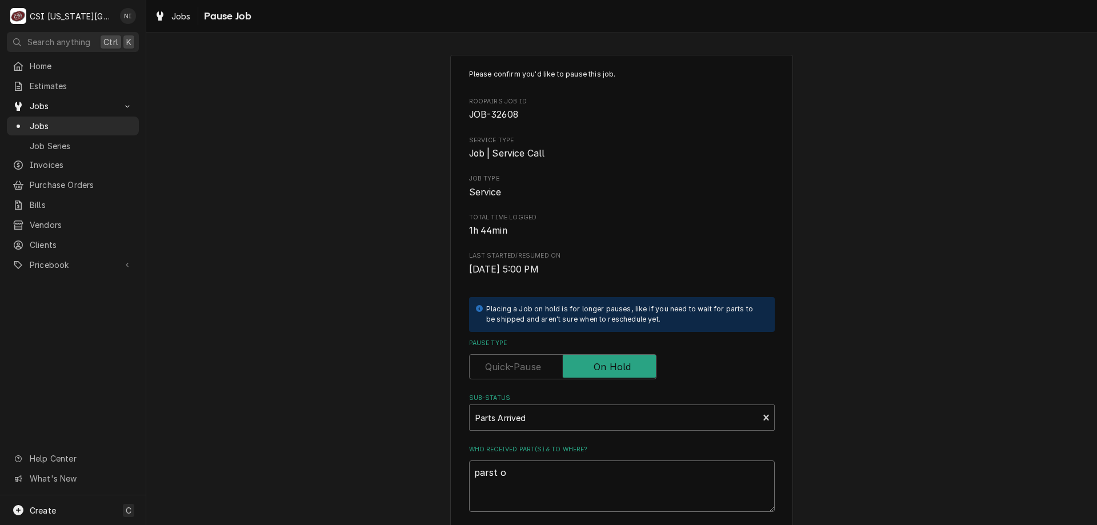
type textarea "parst"
type textarea "x"
type textarea "parst"
type textarea "x"
type textarea "pars"
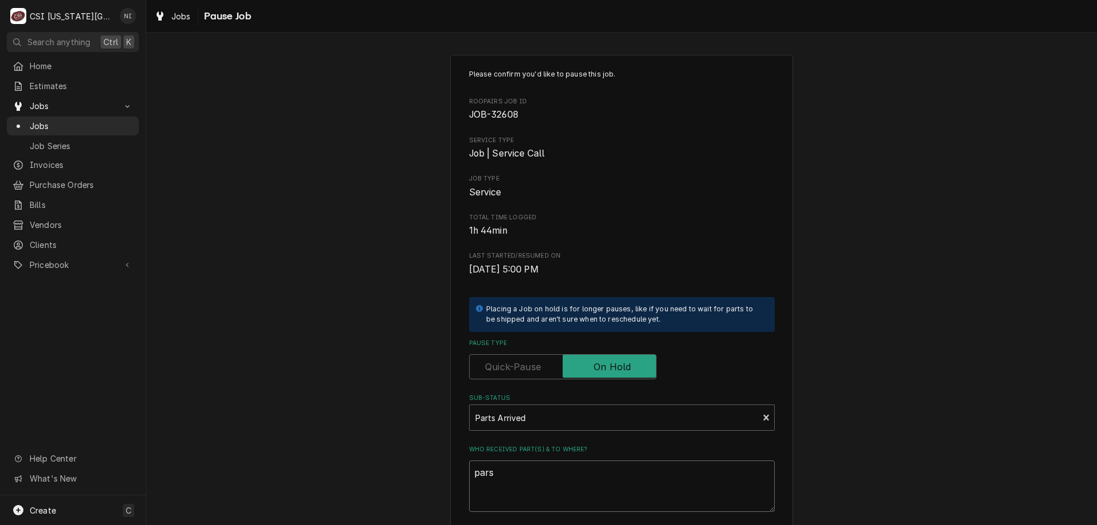
type textarea "x"
type textarea "par"
type textarea "x"
type textarea "part"
type textarea "x"
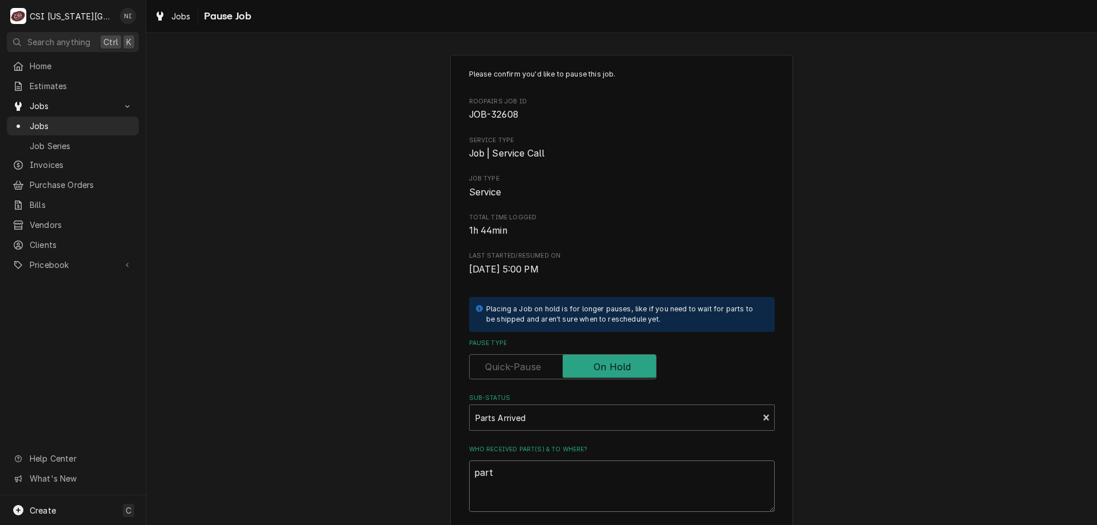
type textarea "parts"
type textarea "x"
type textarea "parts"
type textarea "x"
type textarea "parts o"
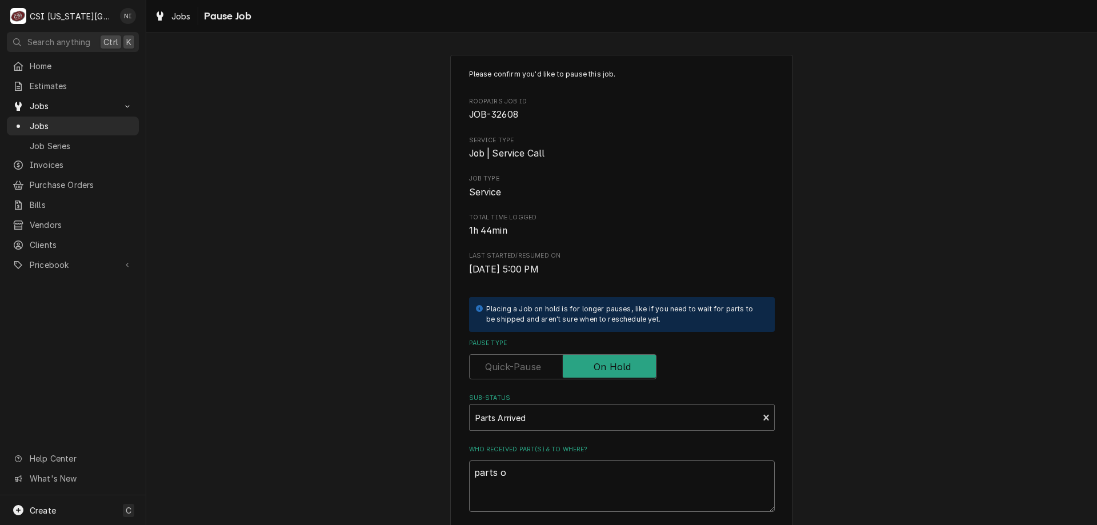
type textarea "x"
type textarea "parts on"
type textarea "x"
type textarea "parts on"
type textarea "x"
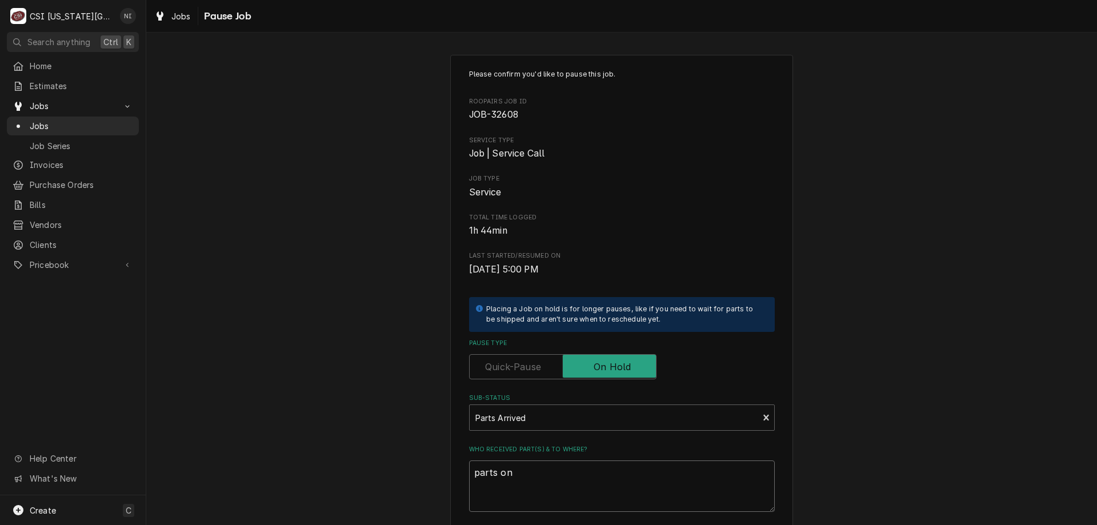
type textarea "parts on g"
type textarea "x"
type textarea "parts on go"
type textarea "x"
type textarea "parts on gon"
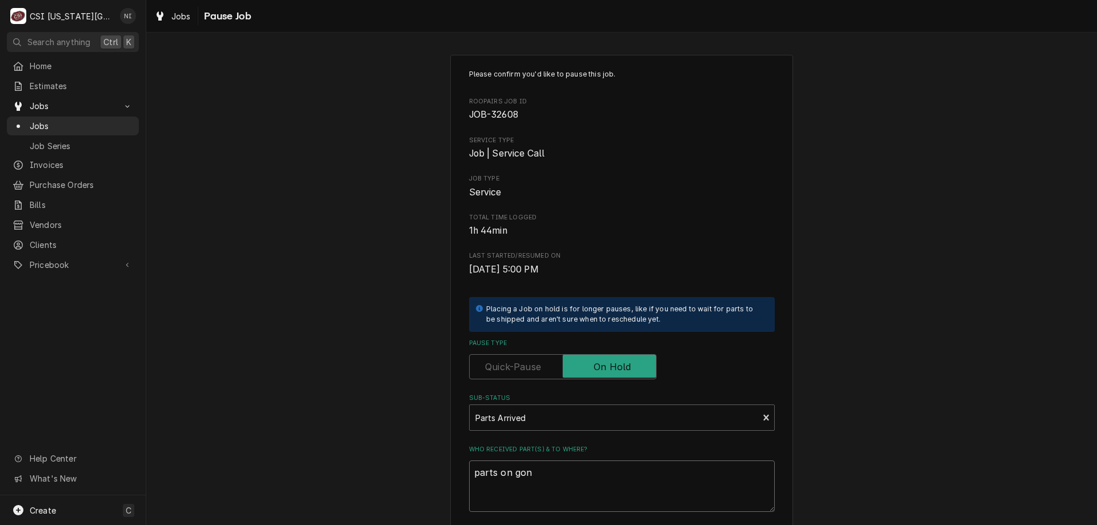
type textarea "x"
type textarea "parts on gonz"
type textarea "x"
type textarea "parts on gonza"
type textarea "x"
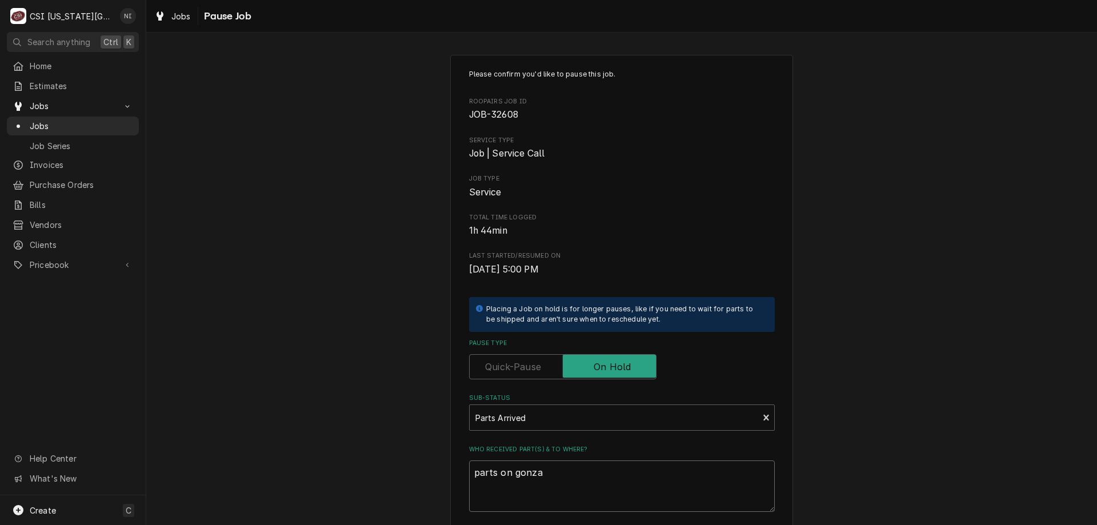
type textarea "parts on gonzal"
type textarea "x"
type textarea "parts on gonzale"
type textarea "x"
type textarea "parts on [PERSON_NAME]"
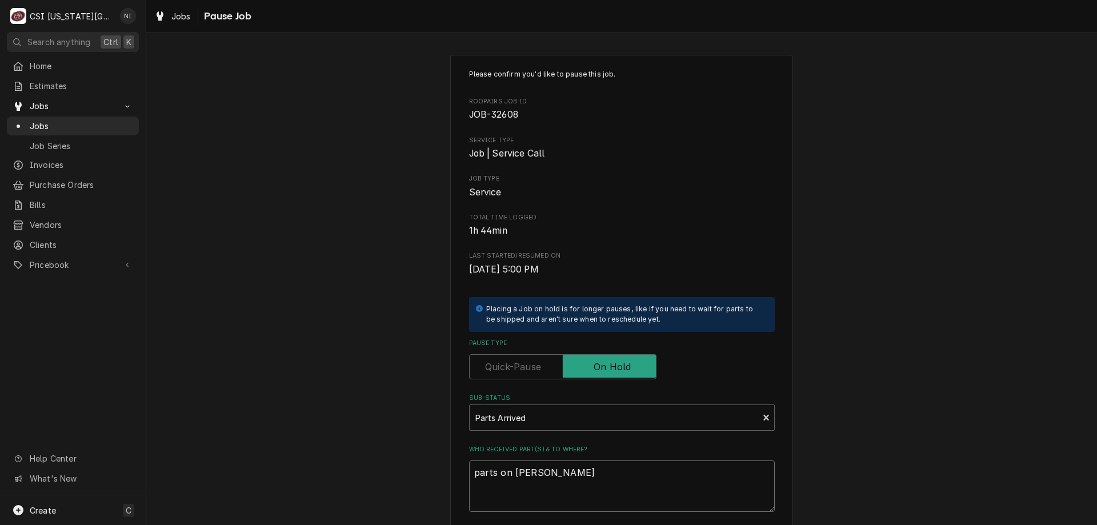
type textarea "x"
type textarea "parts on [PERSON_NAME]"
type textarea "x"
type textarea "parts on [PERSON_NAME] a"
type textarea "x"
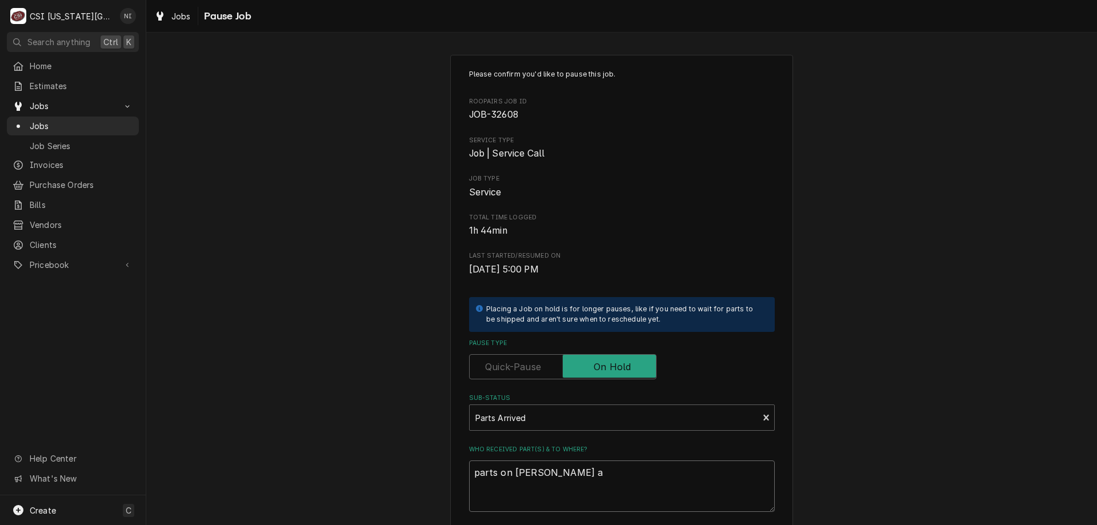
type textarea "parts on [PERSON_NAME] at"
type textarea "x"
type textarea "parts on [PERSON_NAME] ath"
type textarea "x"
type textarea "parts on [PERSON_NAME] aths"
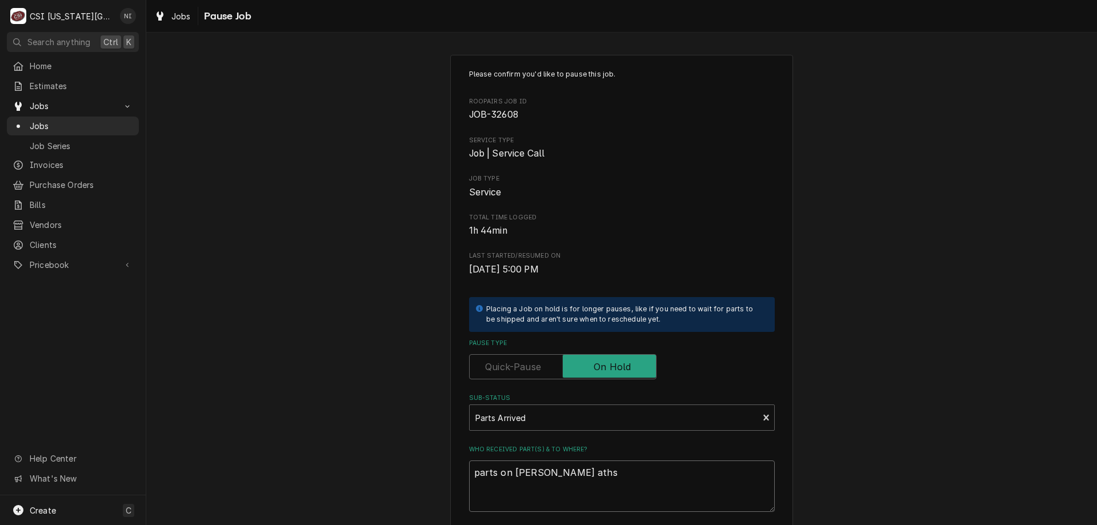
type textarea "x"
type textarea "parts on [PERSON_NAME] athsl"
type textarea "x"
type textarea "parts on [PERSON_NAME] [DEMOGRAPHIC_DATA]"
type textarea "x"
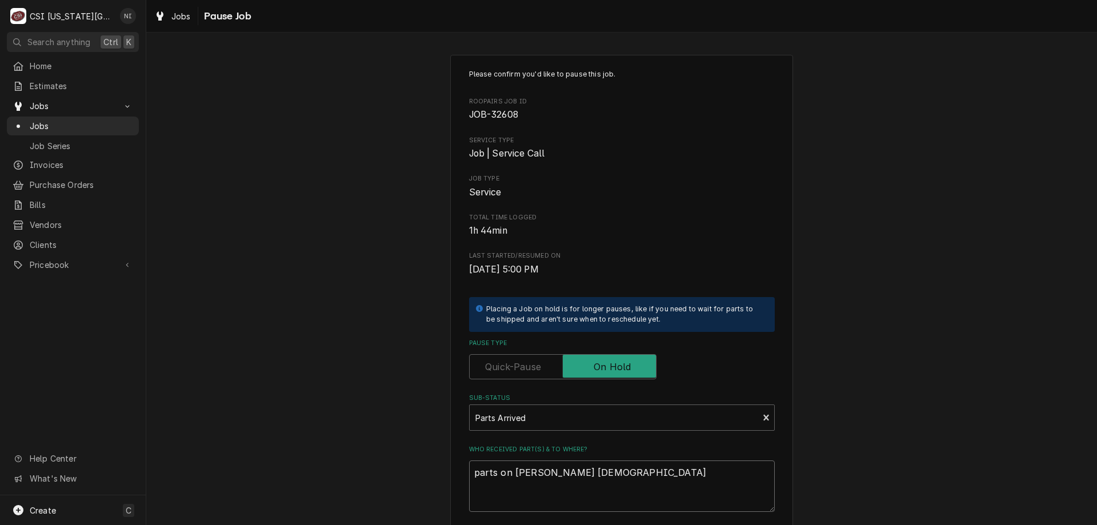
type textarea "parts on [PERSON_NAME] athsl"
type textarea "x"
type textarea "parts on gonzalez aths"
type textarea "x"
type textarea "parts on gonzalez ath"
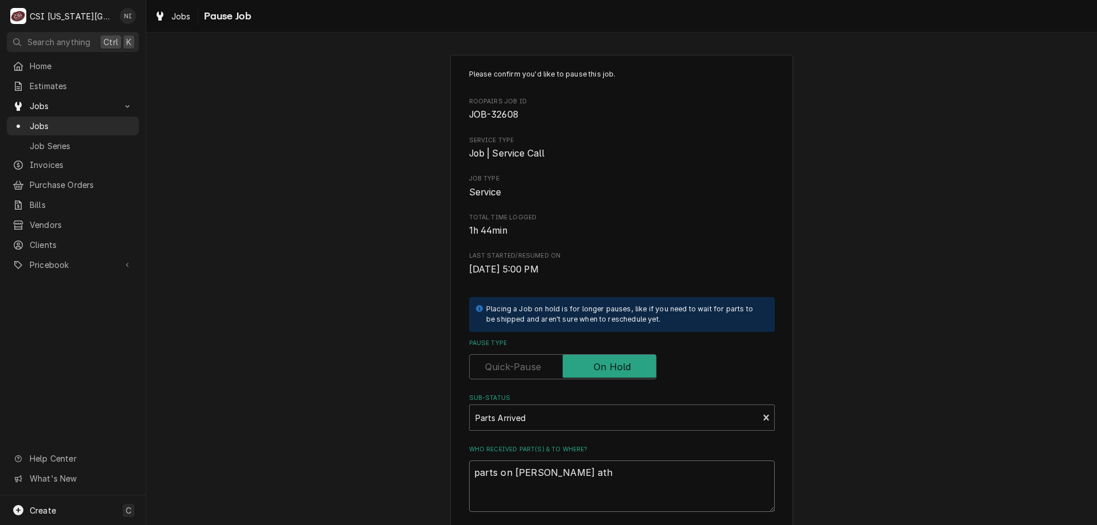
type textarea "x"
type textarea "parts on gonzalez at"
type textarea "x"
type textarea "parts on gonzalez a"
type textarea "x"
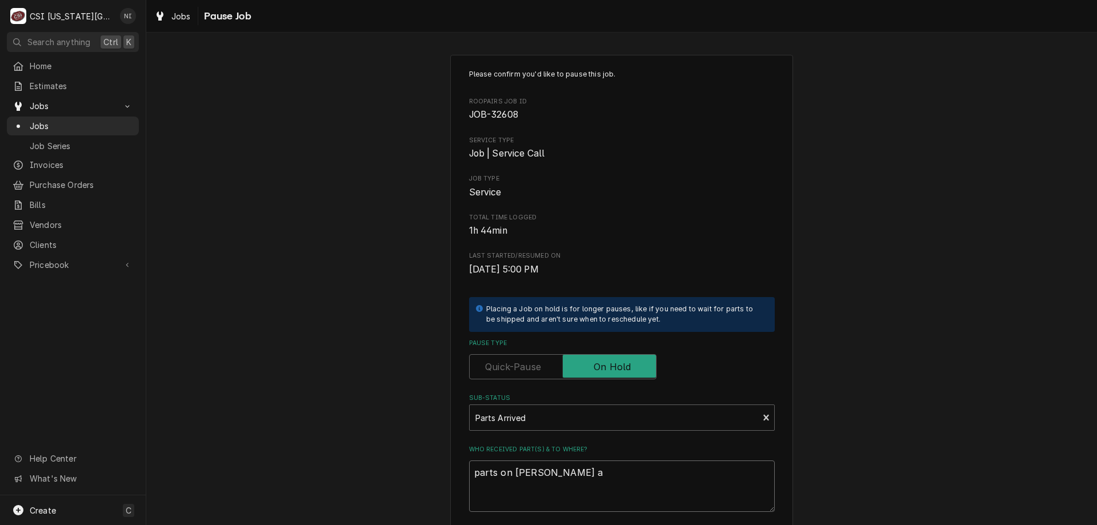
type textarea "parts on gonzalez"
type textarea "x"
type textarea "parts on gonzalez s"
type textarea "x"
type textarea "parts on gonzalez sh"
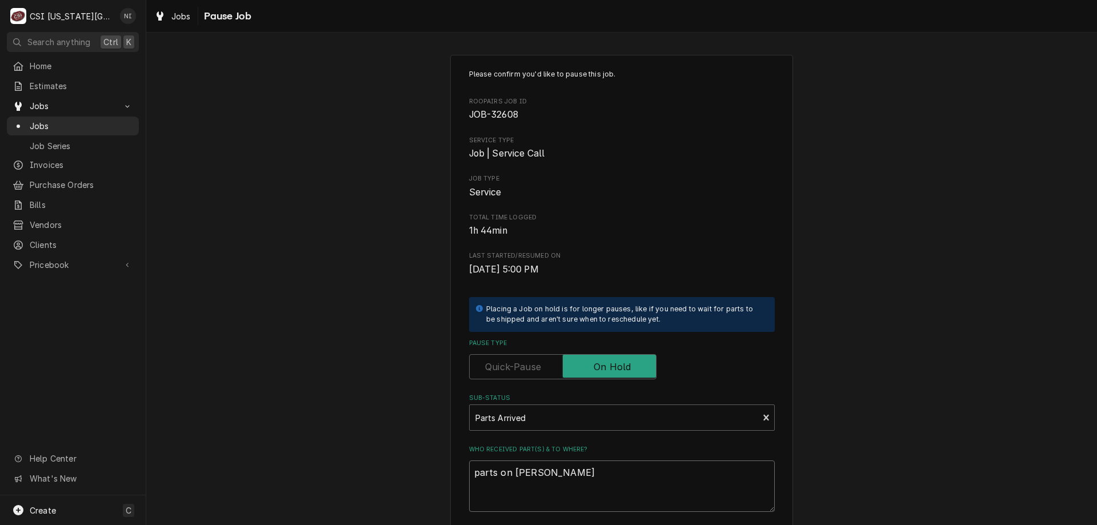
type textarea "x"
type textarea "parts on gonzalez she"
type textarea "x"
type textarea "parts on gonzalez shel"
type textarea "x"
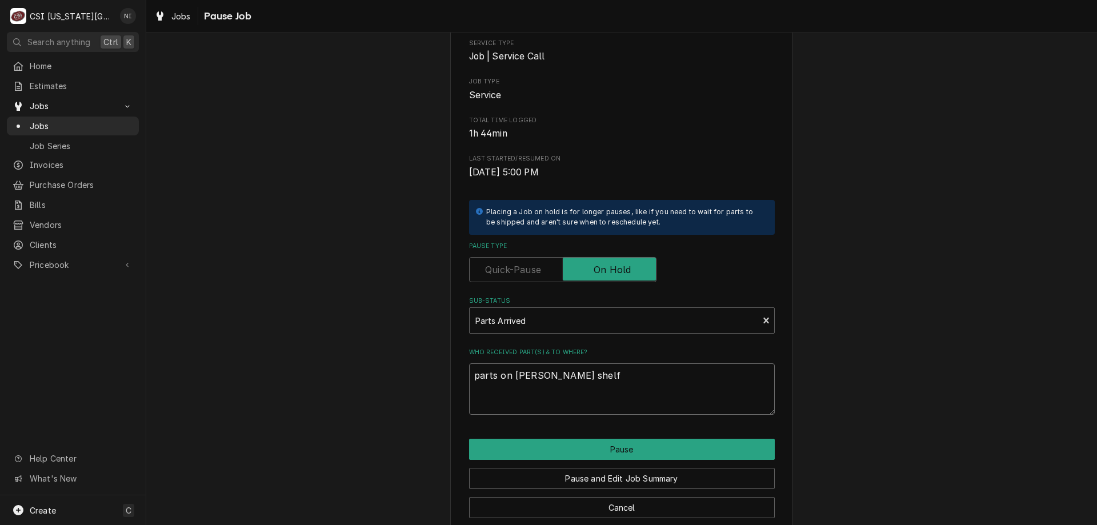
scroll to position [115, 0]
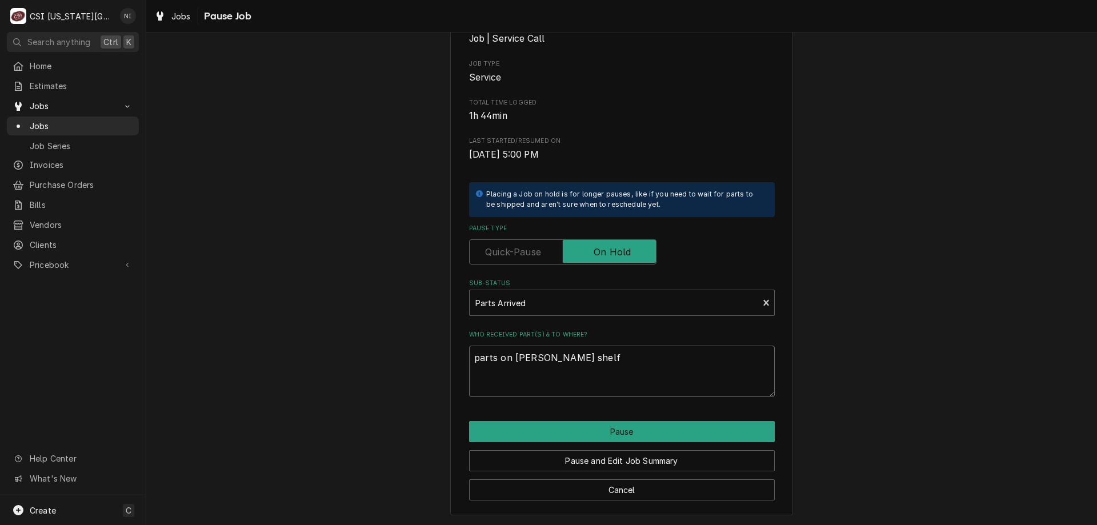
type textarea "parts on [PERSON_NAME] shelf"
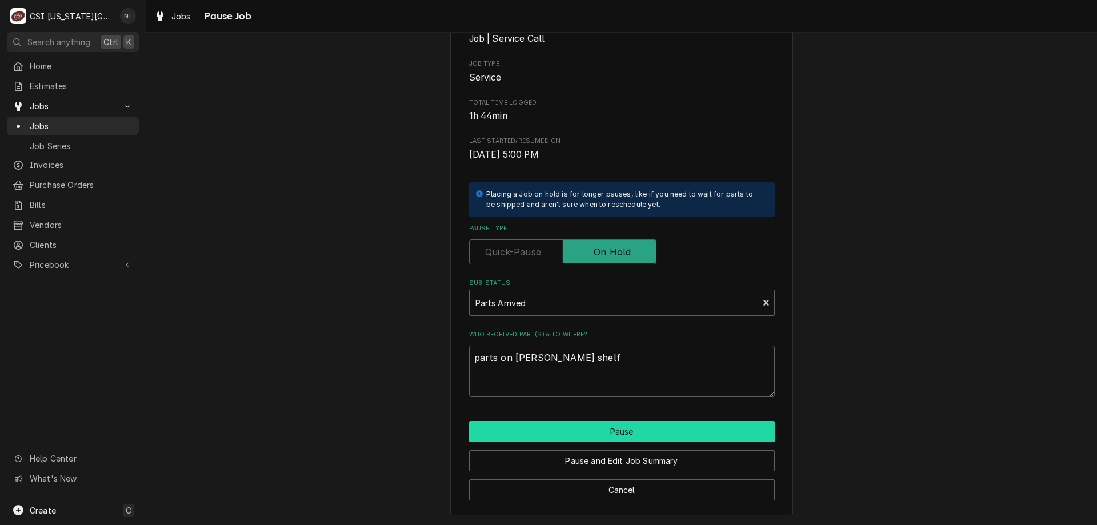
click at [608, 441] on button "Pause" at bounding box center [622, 431] width 306 height 21
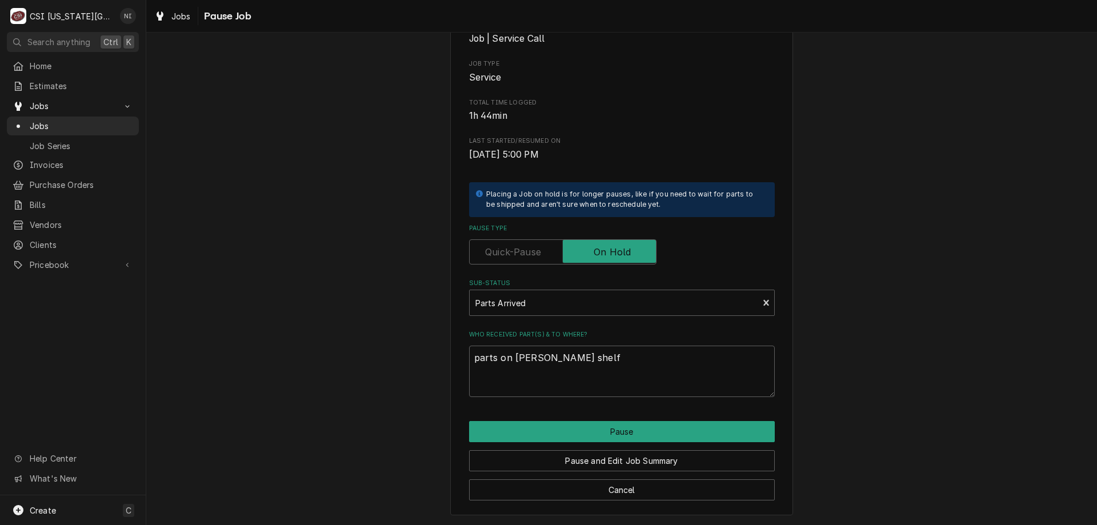
type textarea "x"
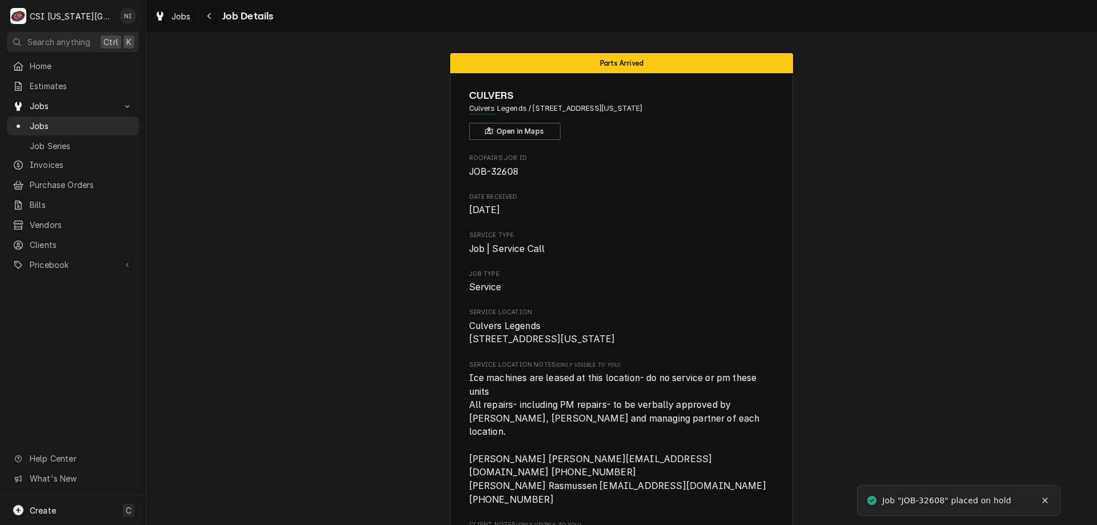
click at [43, 125] on span "Jobs" at bounding box center [81, 126] width 103 height 12
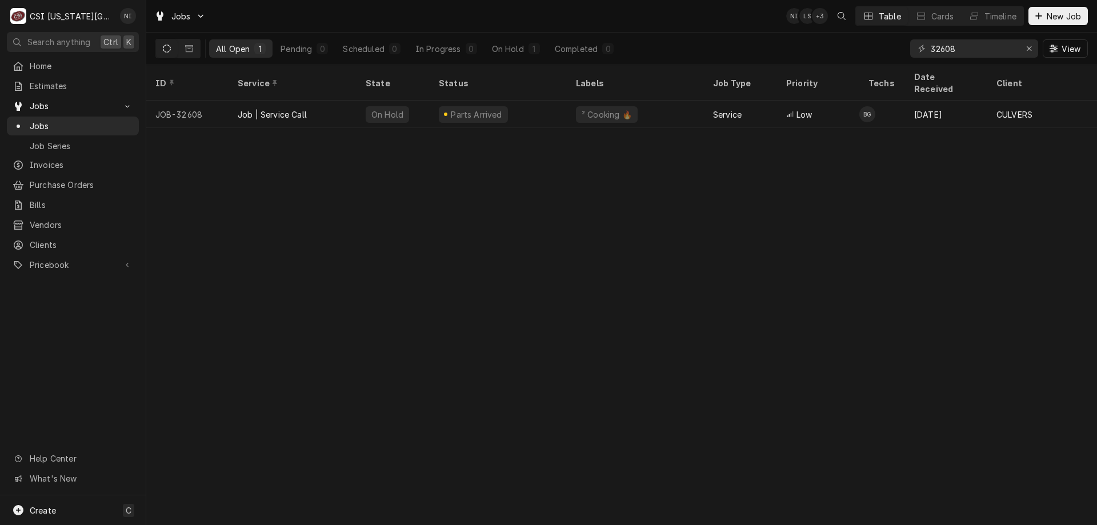
drag, startPoint x: 962, startPoint y: 61, endPoint x: 949, endPoint y: 49, distance: 17.8
click at [942, 51] on div "32608 View" at bounding box center [999, 49] width 178 height 32
drag, startPoint x: 957, startPoint y: 46, endPoint x: 941, endPoint y: 52, distance: 16.4
click at [941, 52] on input "32608" at bounding box center [974, 48] width 86 height 18
type input "32520"
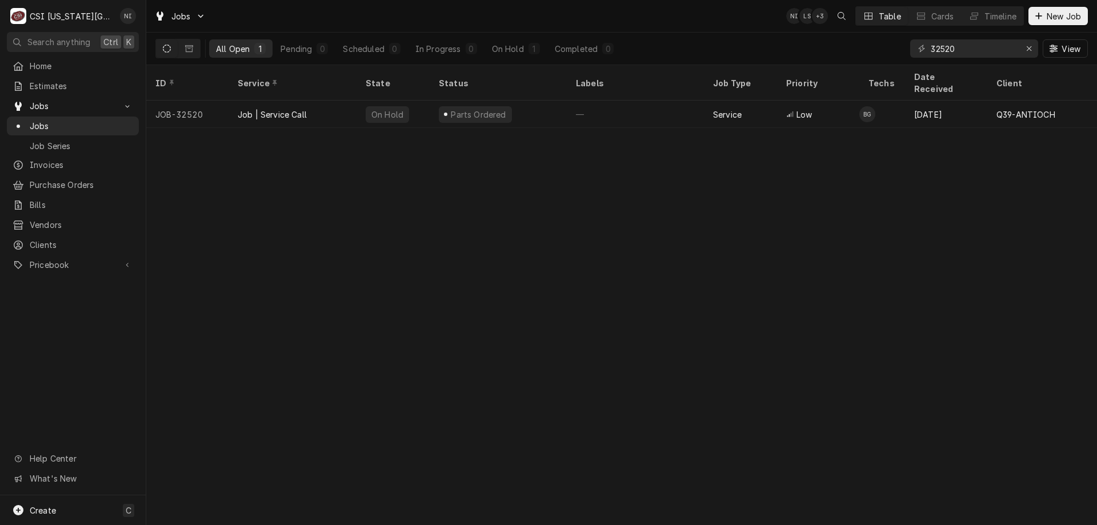
click at [410, 104] on div "On Hold" at bounding box center [392, 114] width 73 height 27
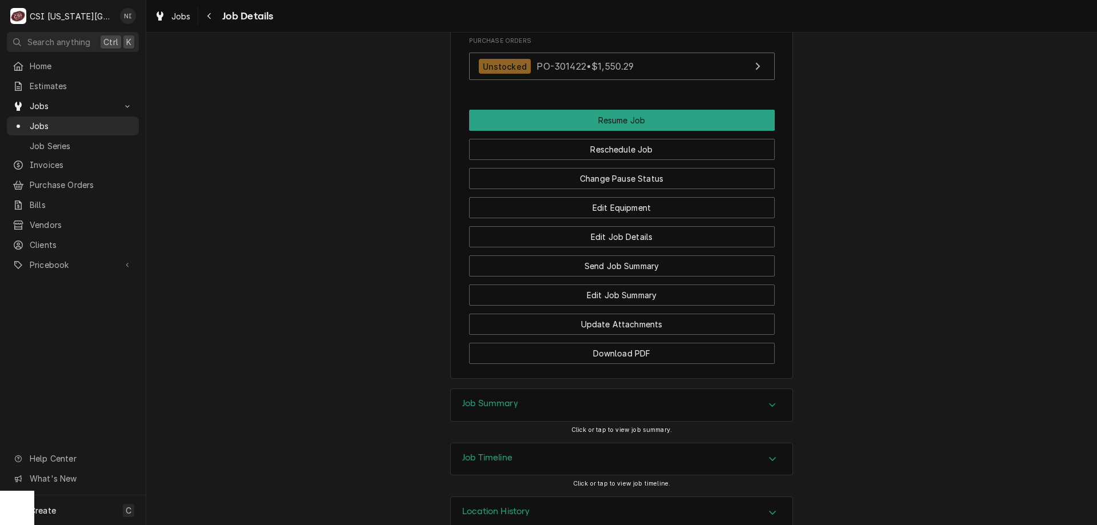
scroll to position [1657, 0]
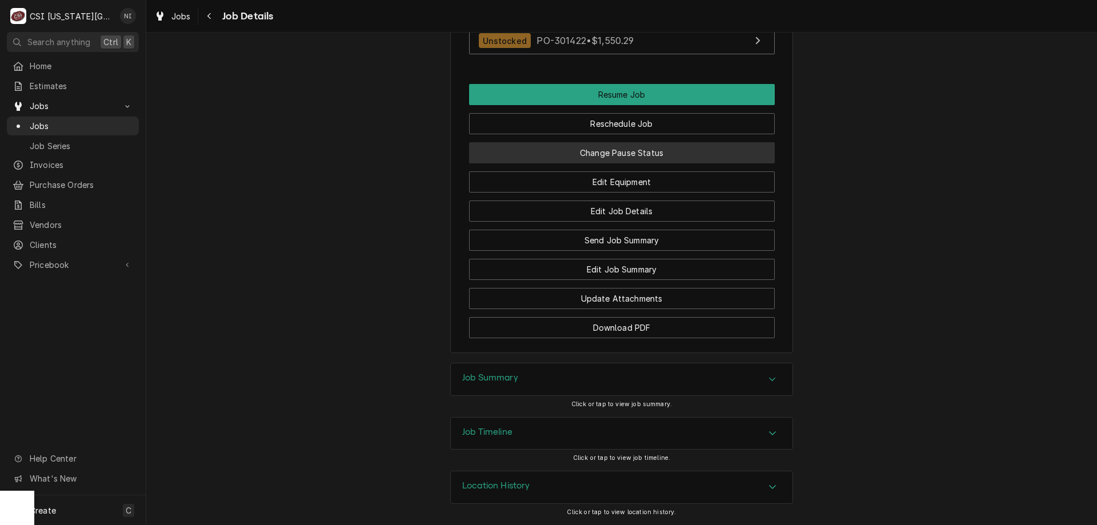
click at [627, 157] on button "Change Pause Status" at bounding box center [622, 152] width 306 height 21
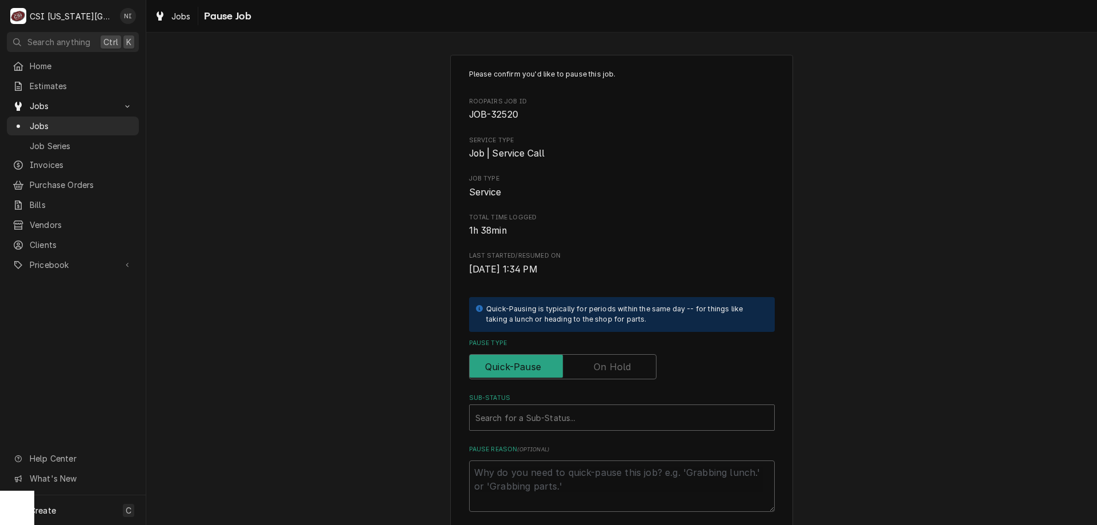
drag, startPoint x: 606, startPoint y: 365, endPoint x: 578, endPoint y: 390, distance: 36.8
click at [606, 366] on label "Pause Type" at bounding box center [562, 366] width 187 height 25
click at [606, 366] on input "Pause Type" at bounding box center [562, 366] width 177 height 25
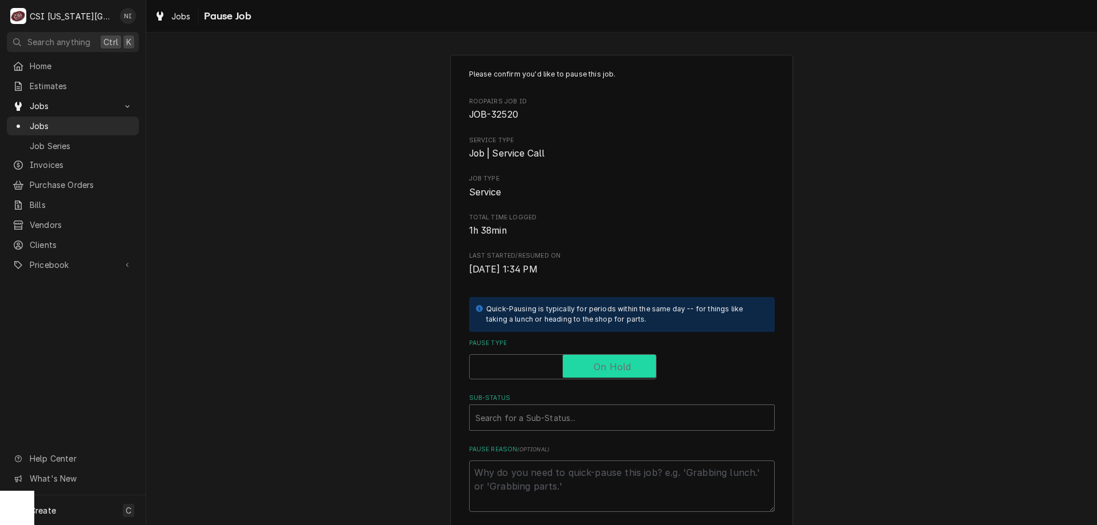
checkbox input "true"
click at [576, 418] on div "Sub-Status" at bounding box center [621, 417] width 293 height 21
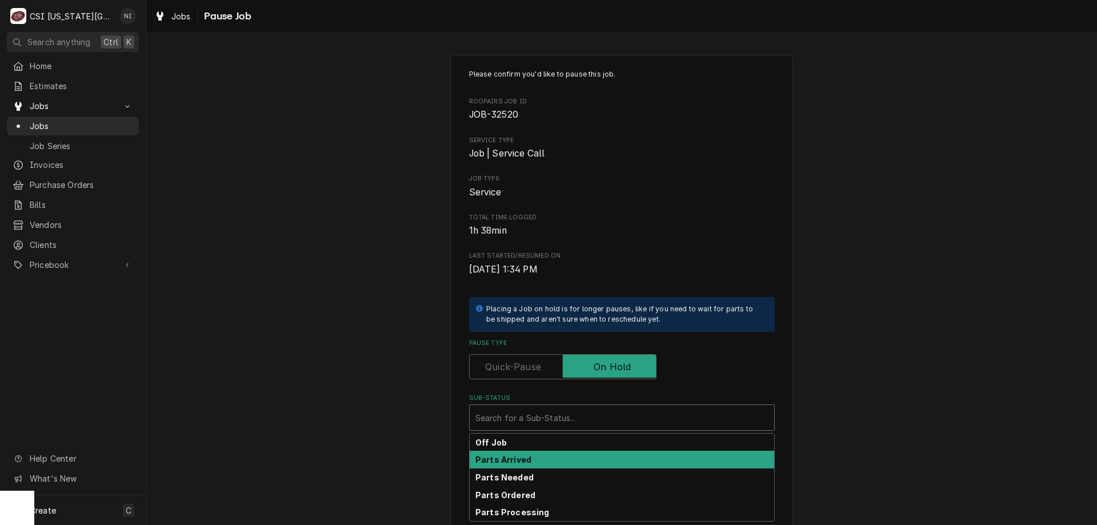
click at [511, 460] on strong "Parts Arrived" at bounding box center [503, 460] width 56 height 10
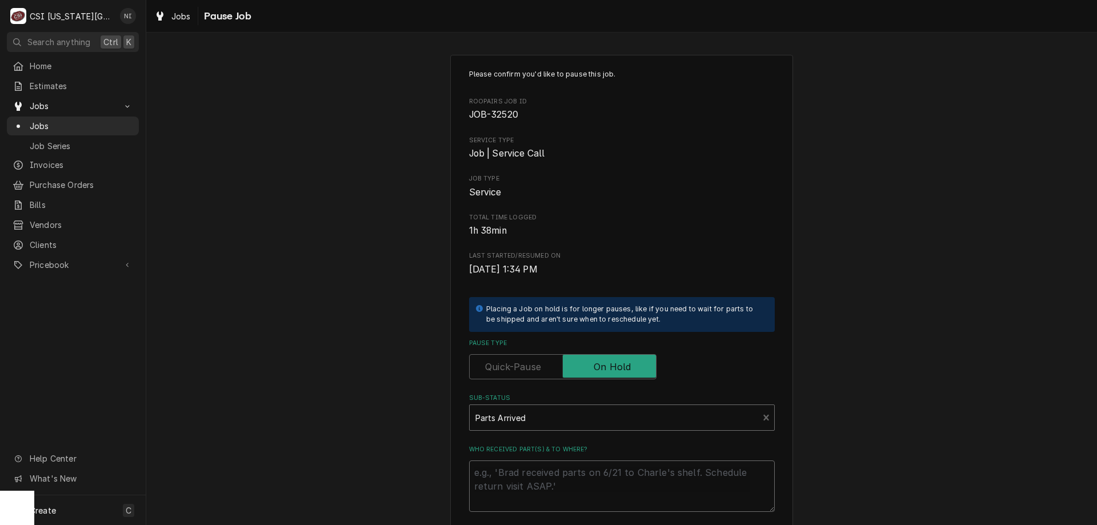
click at [497, 480] on textarea "Who received part(s) & to where?" at bounding box center [622, 485] width 306 height 51
type textarea "x"
type textarea "p"
type textarea "x"
type textarea "pa"
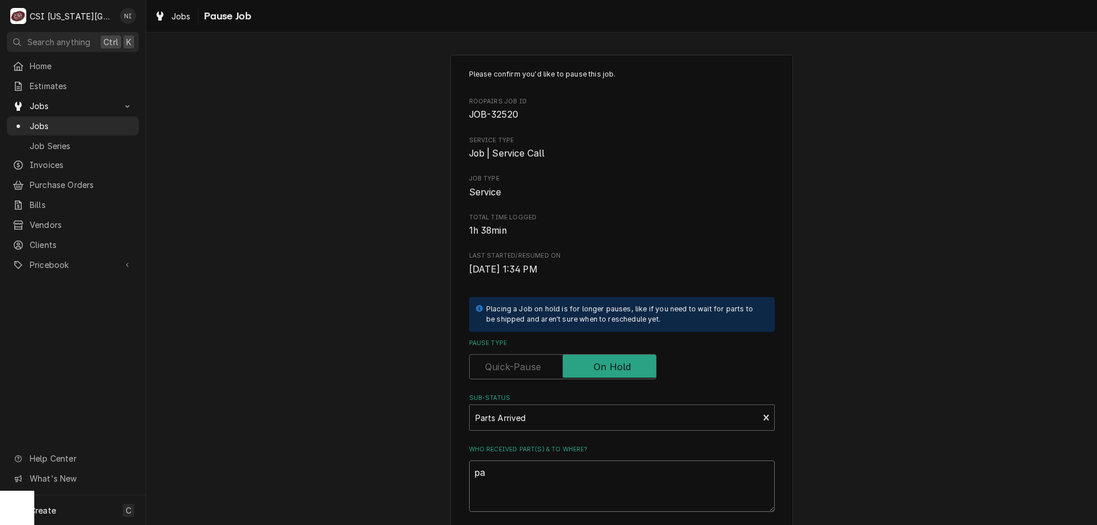
type textarea "x"
type textarea "par"
type textarea "x"
type textarea "part"
type textarea "x"
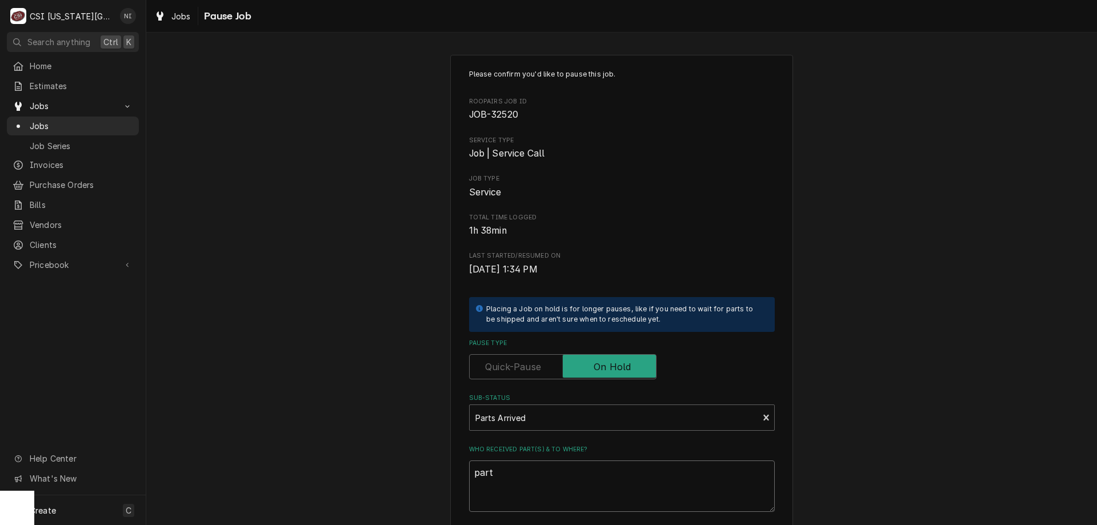
type textarea "parts"
type textarea "x"
type textarea "parts"
type textarea "x"
type textarea "parts o"
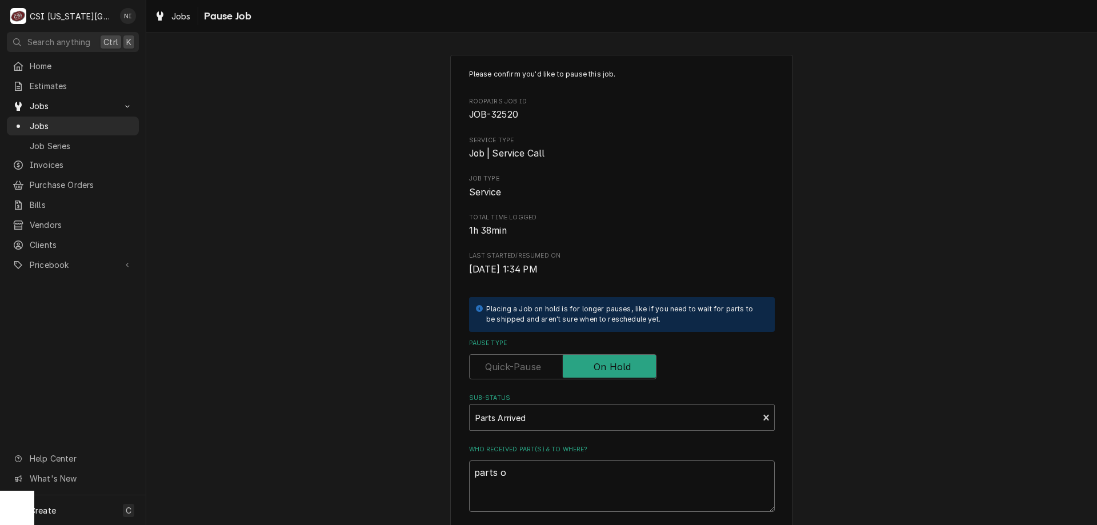
type textarea "x"
type textarea "parts on"
type textarea "x"
type textarea "parts on"
type textarea "x"
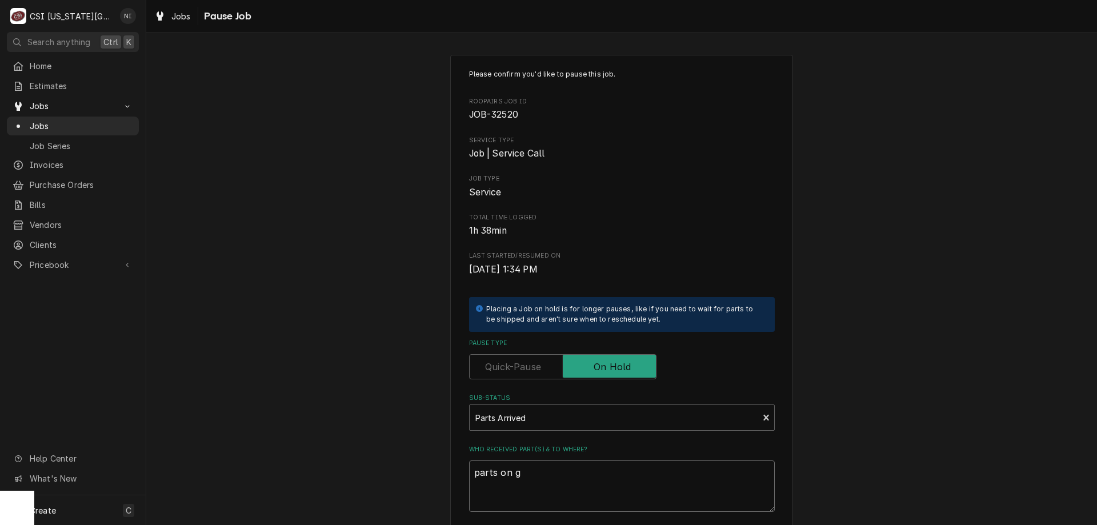
type textarea "parts on gn"
type textarea "x"
type textarea "parts on gno"
type textarea "x"
type textarea "parts on gn"
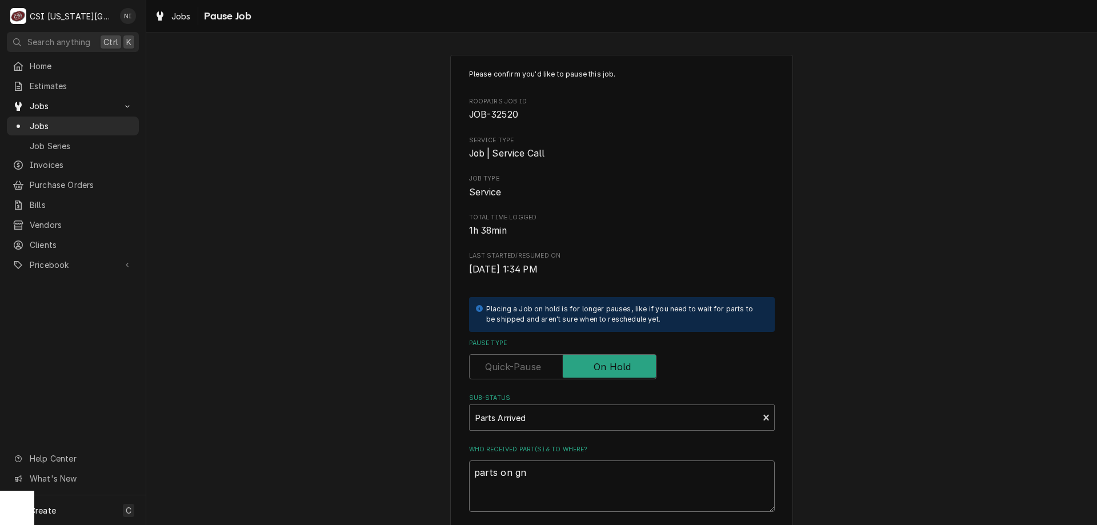
type textarea "x"
type textarea "parts on g"
type textarea "x"
type textarea "parts on go"
type textarea "x"
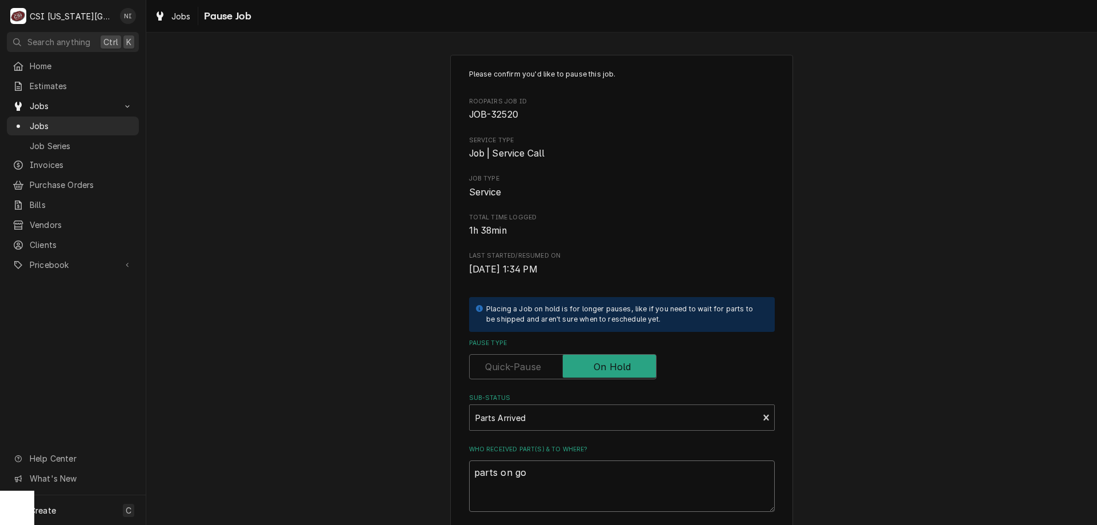
type textarea "parts on gon"
type textarea "x"
type textarea "parts on gonz"
type textarea "x"
type textarea "parts on gonza"
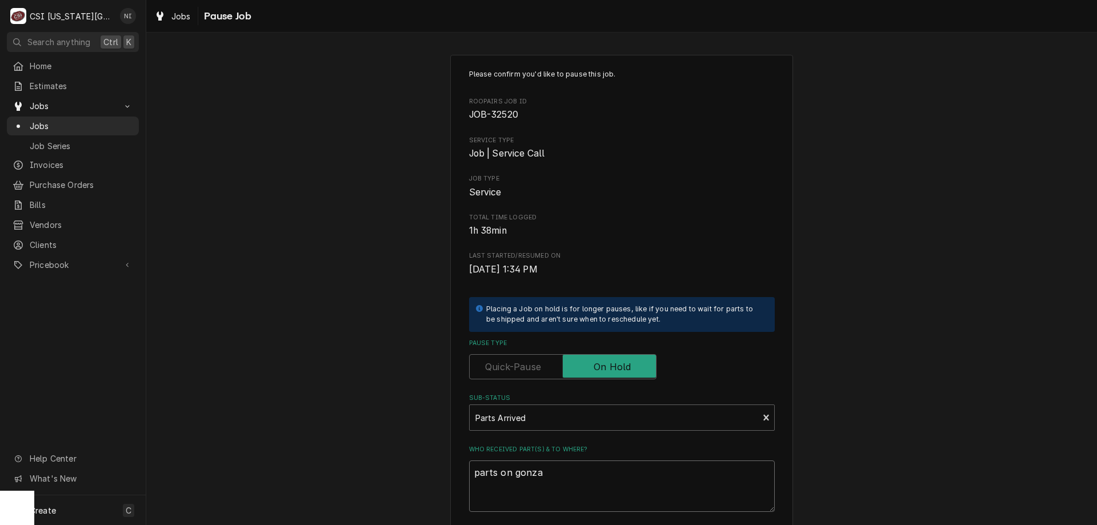
type textarea "x"
type textarea "parts on gonzal"
type textarea "x"
type textarea "parts on gonzale"
type textarea "x"
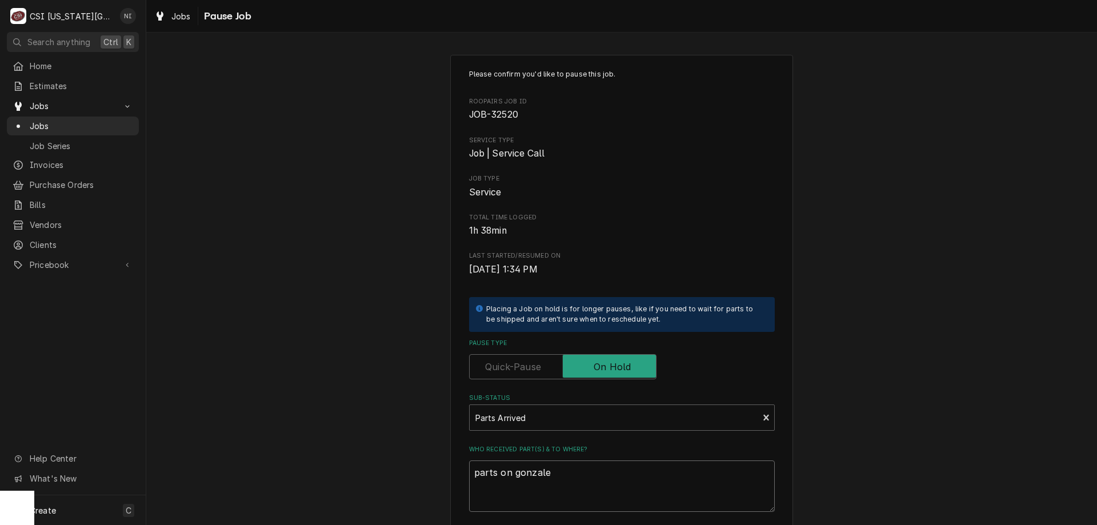
type textarea "parts on gonzalez"
type textarea "x"
type textarea "parts on gonzalez"
type textarea "x"
type textarea "parts on gonzalez s"
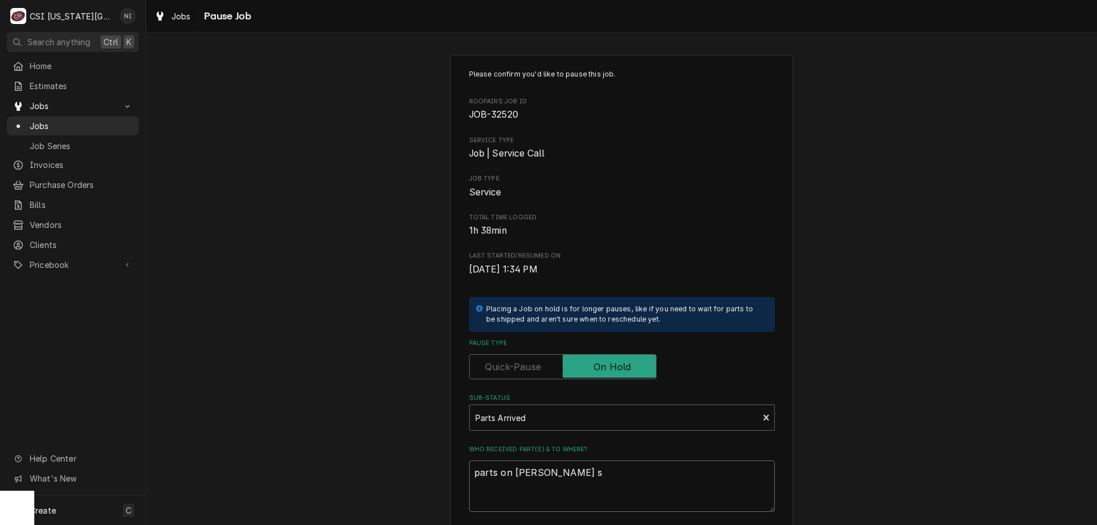
type textarea "x"
type textarea "parts on gonzalez sh"
type textarea "x"
type textarea "parts on gonzalez she"
type textarea "x"
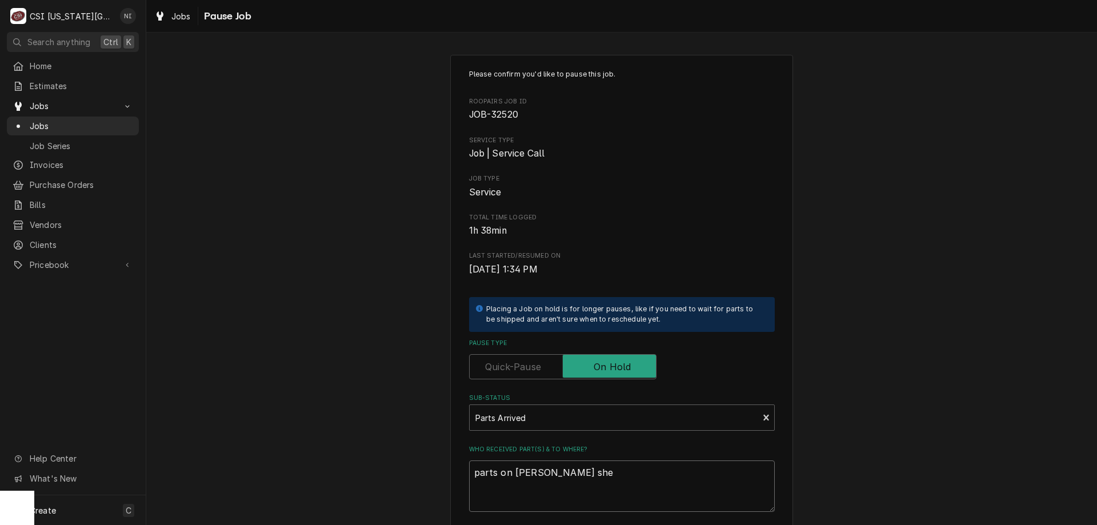
type textarea "parts on gonzalez shel"
type textarea "x"
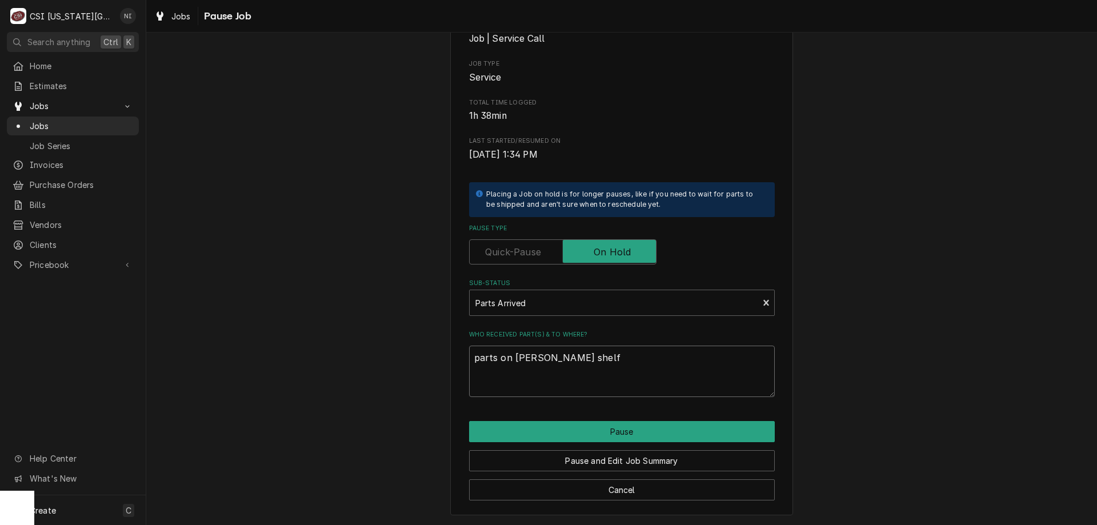
type textarea "parts on gonzalez shelf"
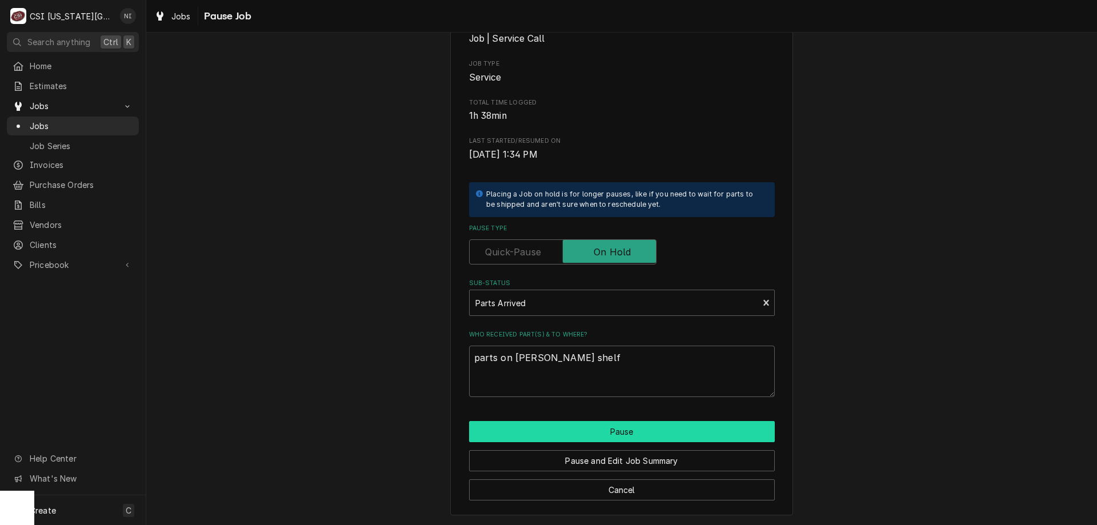
click at [640, 431] on button "Pause" at bounding box center [622, 431] width 306 height 21
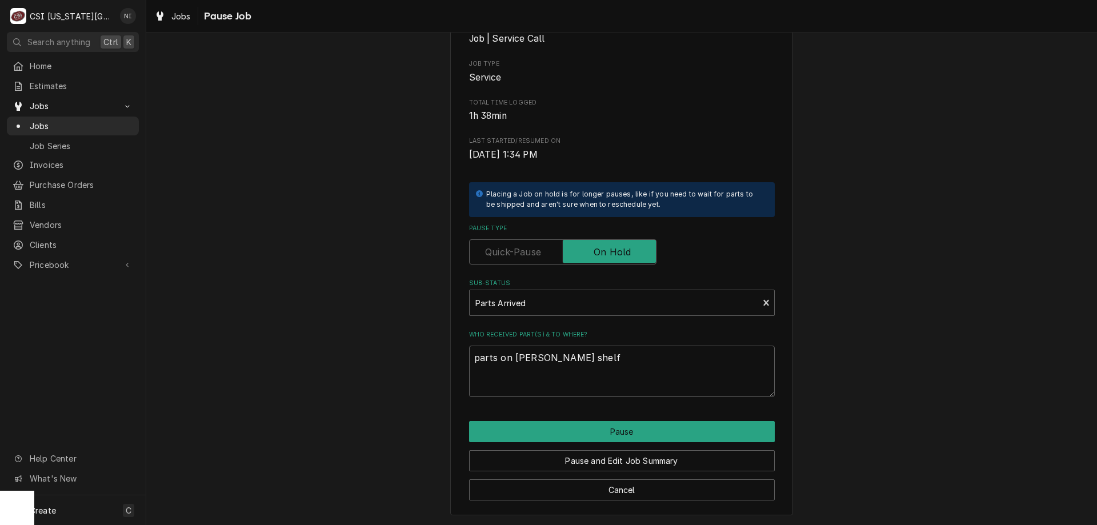
type textarea "x"
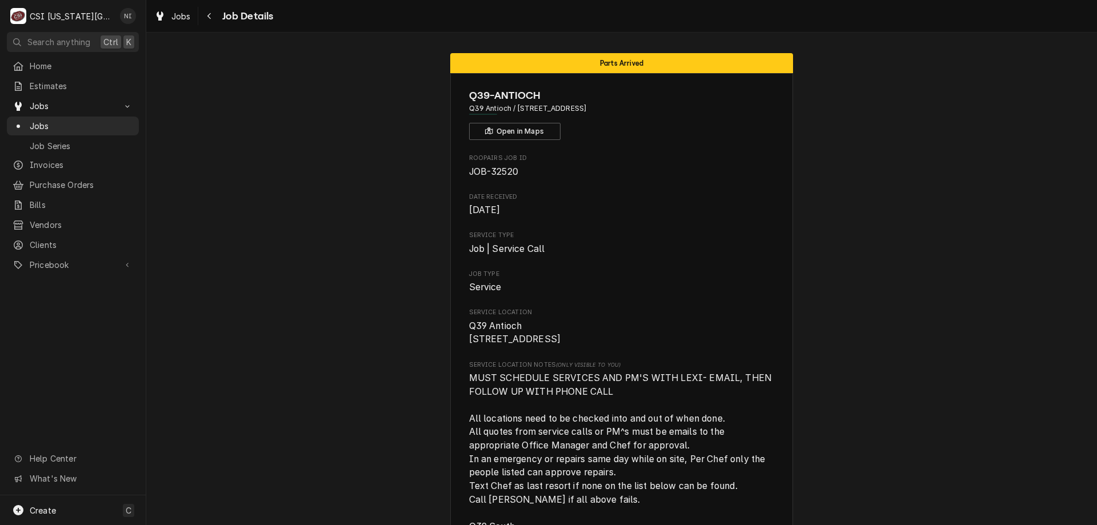
click at [97, 122] on span "Jobs" at bounding box center [81, 126] width 103 height 12
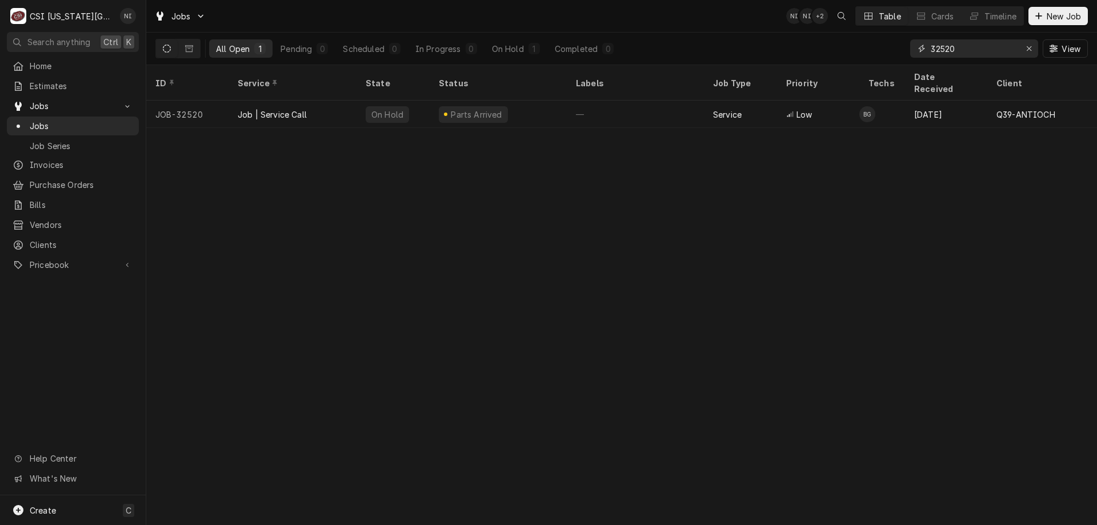
drag, startPoint x: 967, startPoint y: 51, endPoint x: 878, endPoint y: 50, distance: 88.6
click at [878, 50] on div "All Open 1 Pending 0 Scheduled 0 In Progress 0 On Hold 1 Completed 0 32520 View" at bounding box center [621, 49] width 932 height 32
type input "32464"
click at [340, 101] on div "Job | Service Call" at bounding box center [293, 114] width 128 height 27
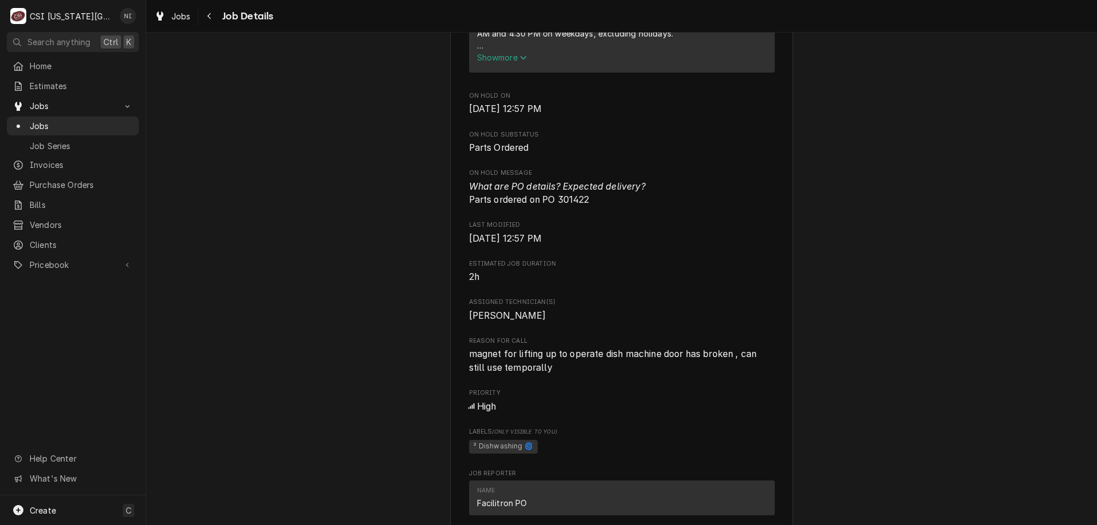
scroll to position [1663, 0]
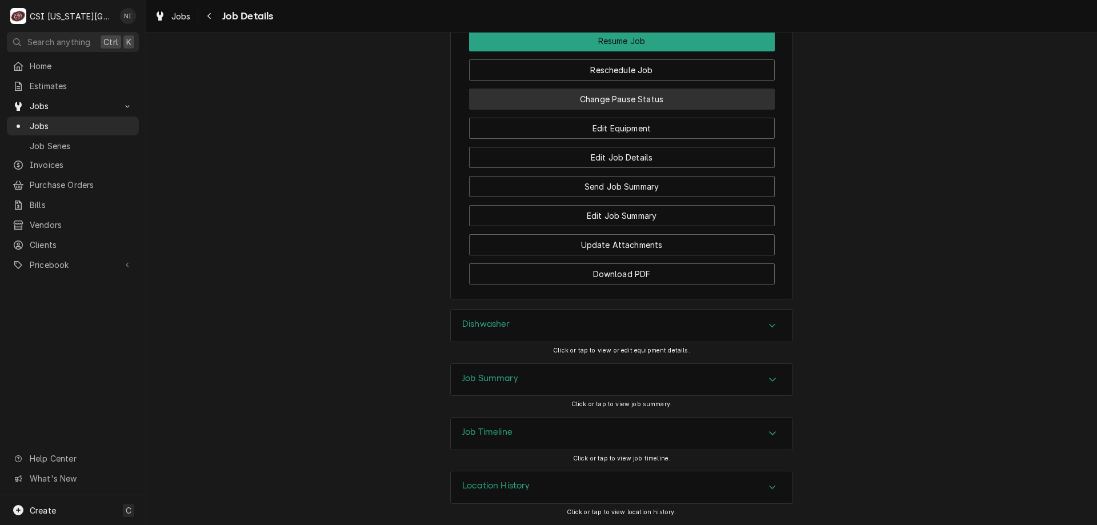
drag, startPoint x: 671, startPoint y: 96, endPoint x: 588, endPoint y: 199, distance: 132.8
click at [663, 115] on div "Resume Job Reschedule Job Change Pause Status Edit Equipment Edit Job Details S…" at bounding box center [622, 157] width 306 height 254
click at [653, 98] on button "Change Pause Status" at bounding box center [622, 99] width 306 height 21
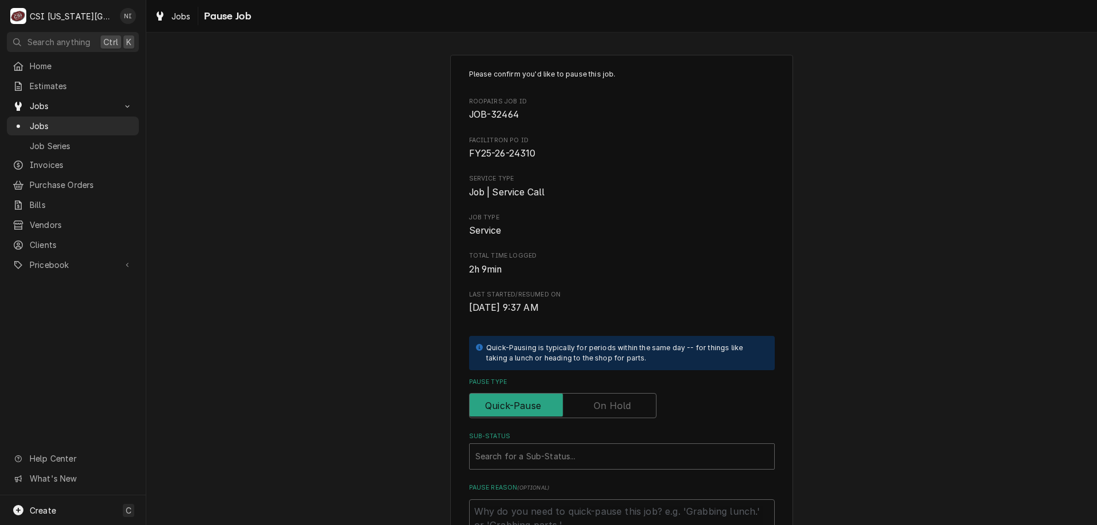
scroll to position [154, 0]
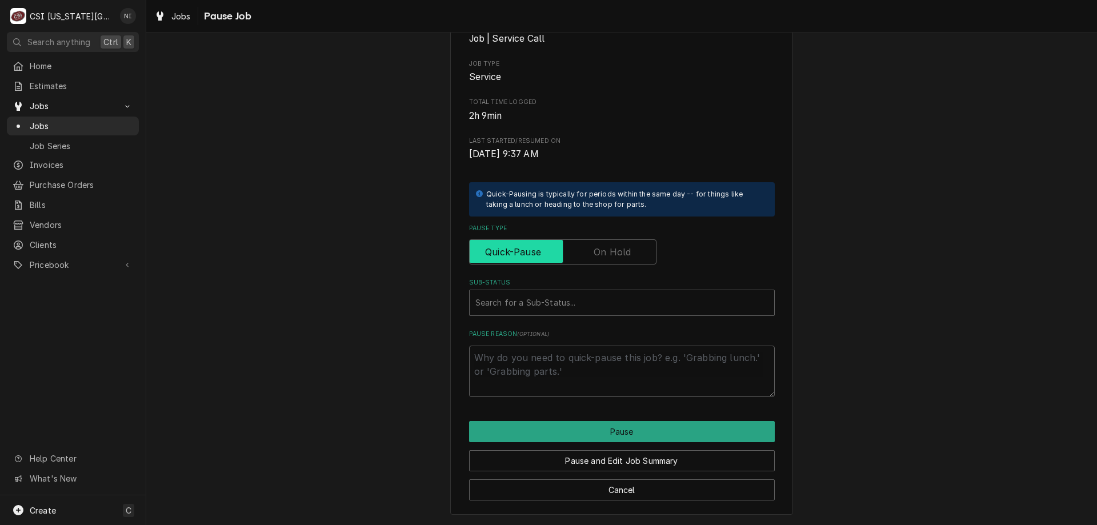
click at [590, 253] on input "Pause Type" at bounding box center [562, 251] width 177 height 25
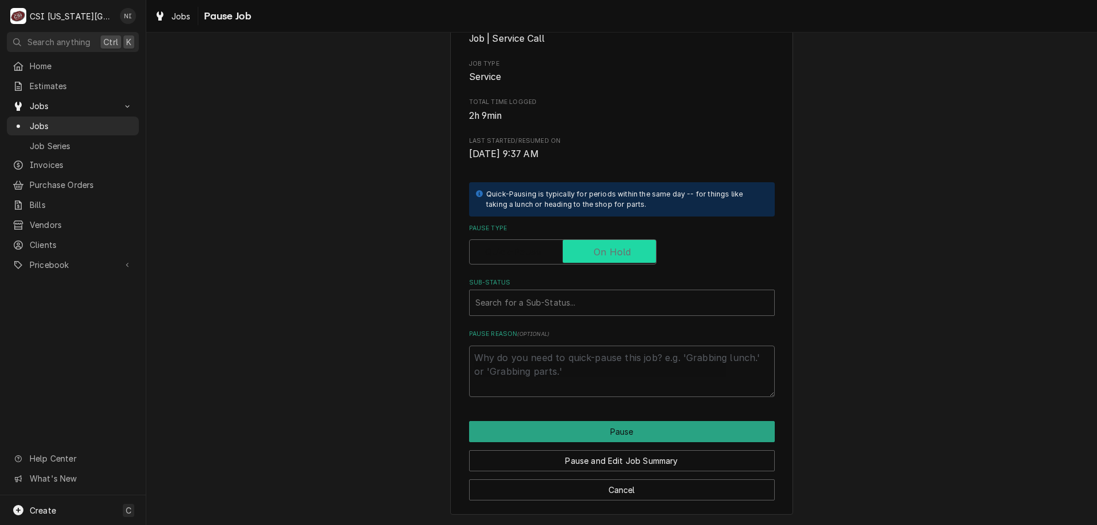
checkbox input "true"
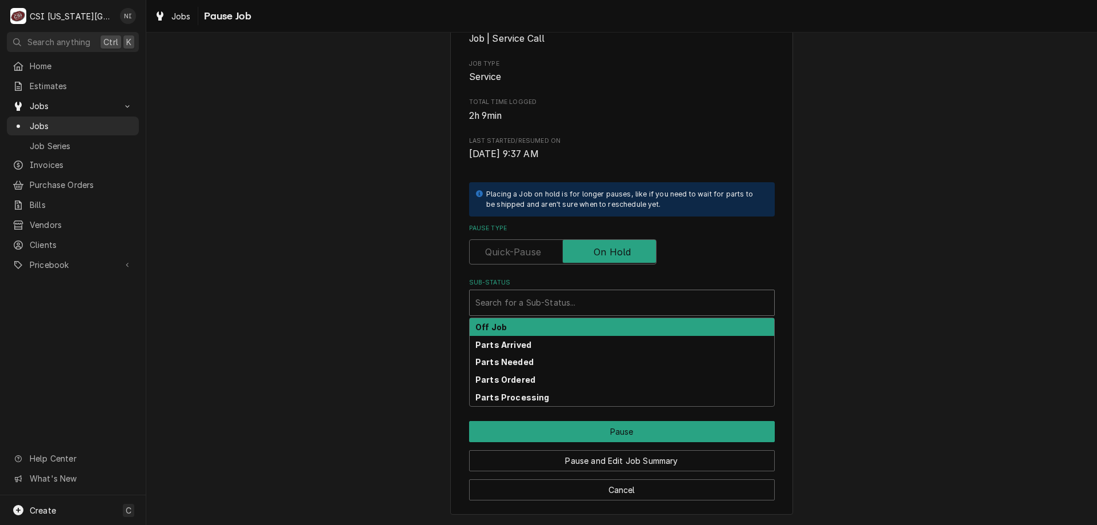
click at [562, 292] on div "Sub-Status" at bounding box center [621, 302] width 293 height 21
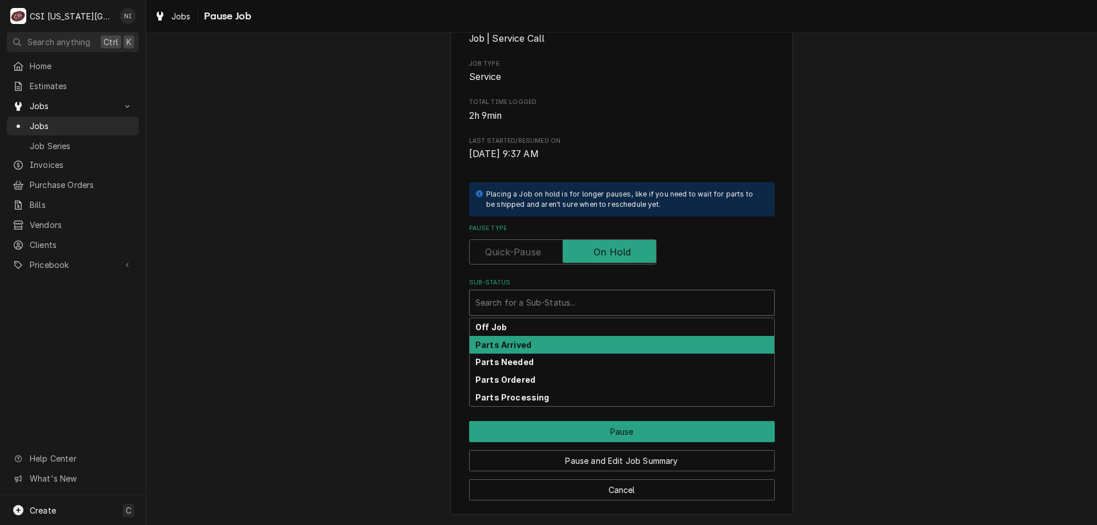
click at [508, 349] on strong "Parts Arrived" at bounding box center [503, 345] width 56 height 10
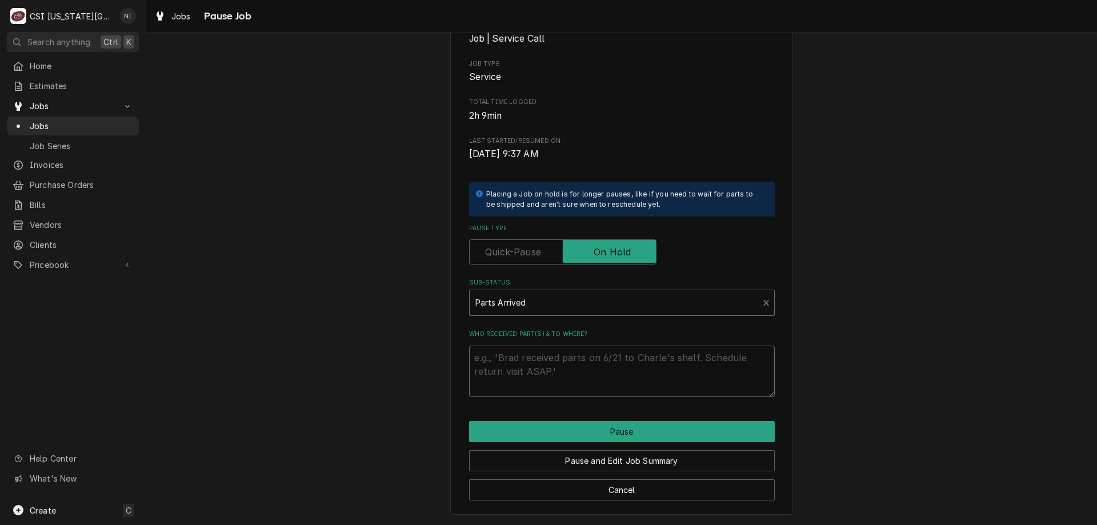
click at [521, 360] on textarea "Who received part(s) & to where?" at bounding box center [622, 371] width 306 height 51
click at [514, 362] on textarea "Who received part(s) & to where?" at bounding box center [622, 371] width 306 height 51
type textarea "x"
type textarea "p"
type textarea "x"
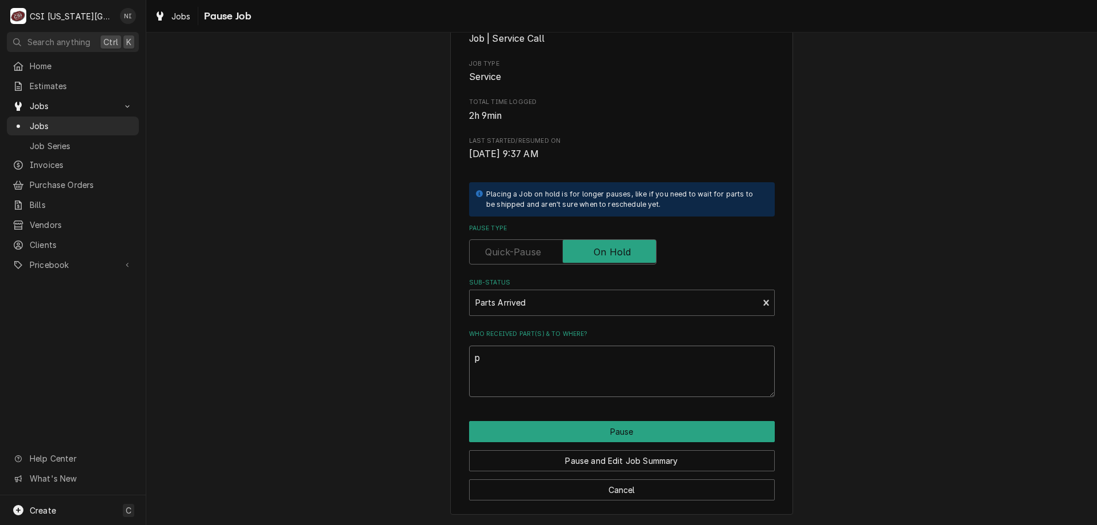
type textarea "pa"
type textarea "x"
type textarea "par"
type textarea "x"
type textarea "part"
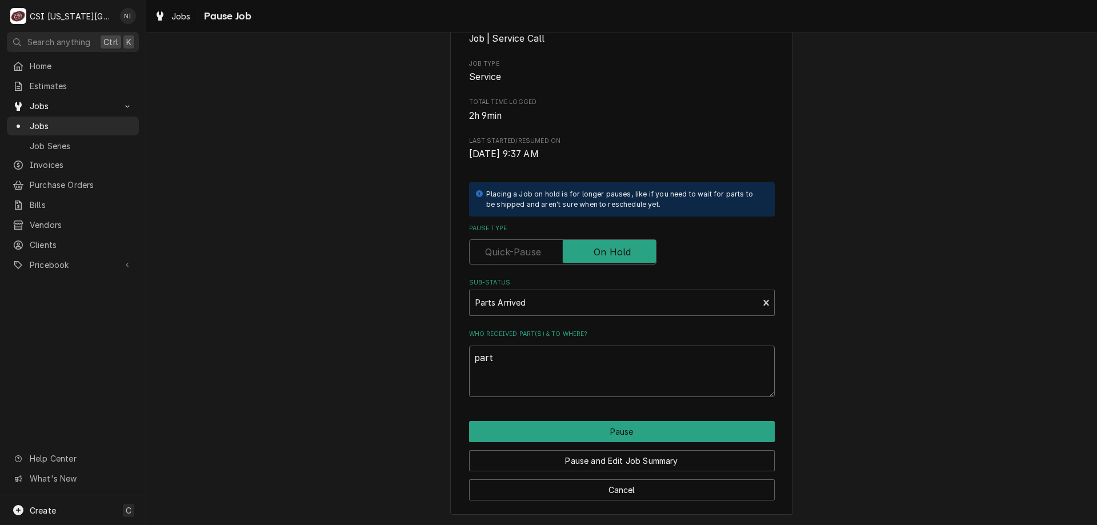
type textarea "x"
type textarea "parts"
type textarea "x"
type textarea "parts"
type textarea "x"
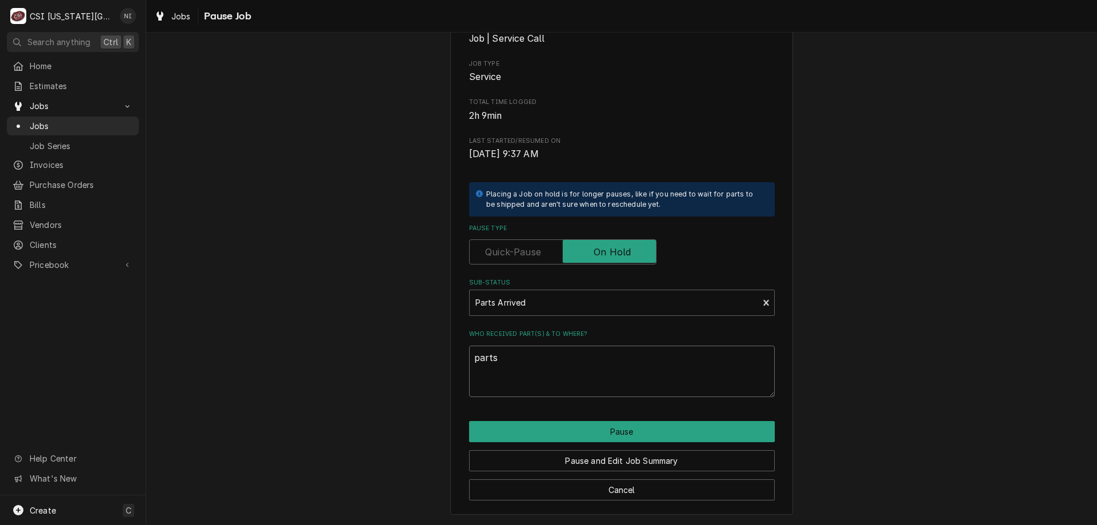
type textarea "parts o"
type textarea "x"
type textarea "parts on"
type textarea "x"
type textarea "parts on"
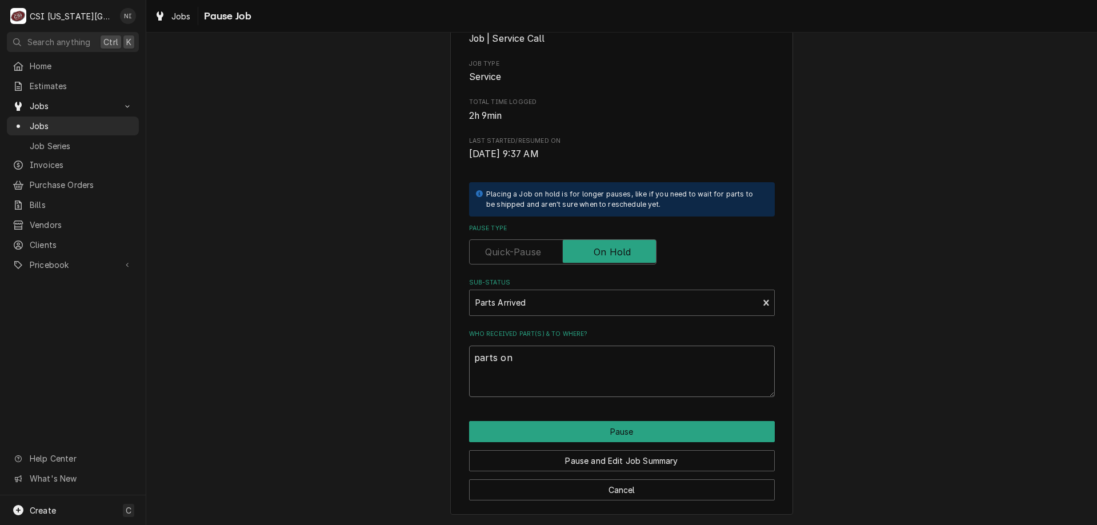
type textarea "x"
type textarea "parts on h"
type textarea "x"
type textarea "parts on ha"
type textarea "x"
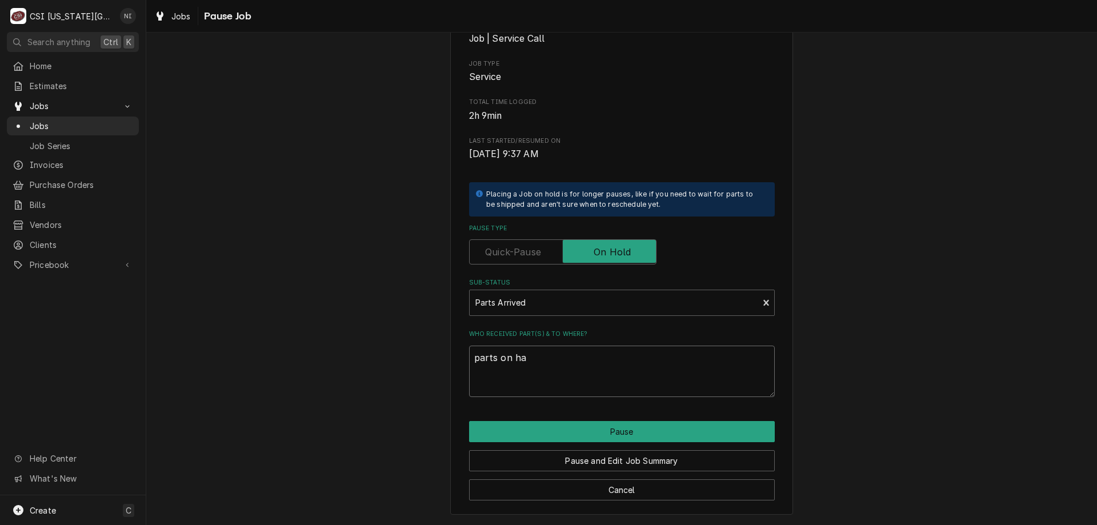
type textarea "parts on haw"
type textarea "x"
type textarea "parts on hawk"
type textarea "x"
type textarea "parts on hawki"
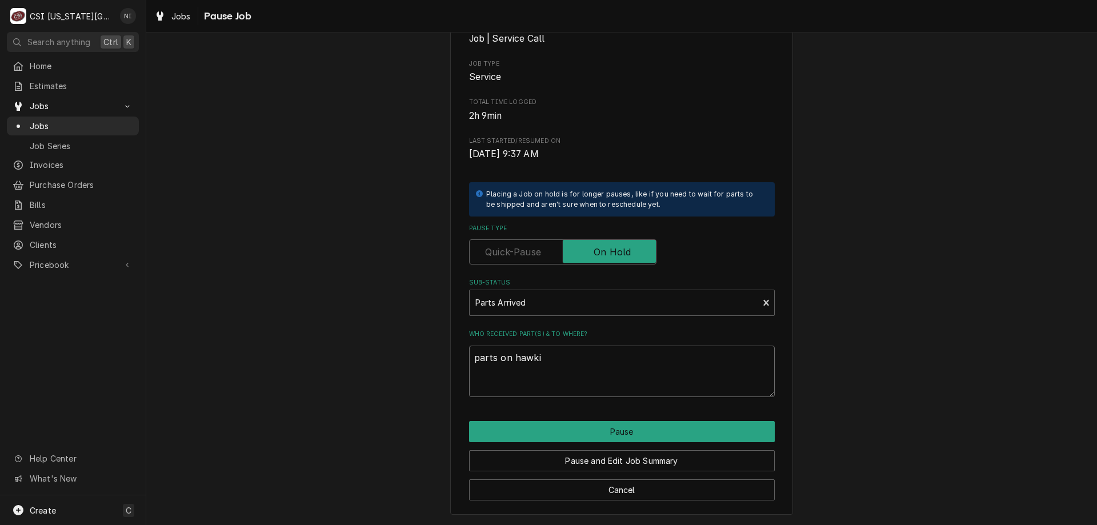
type textarea "x"
type textarea "parts on hawkin"
type textarea "x"
type textarea "parts on [PERSON_NAME]"
type textarea "x"
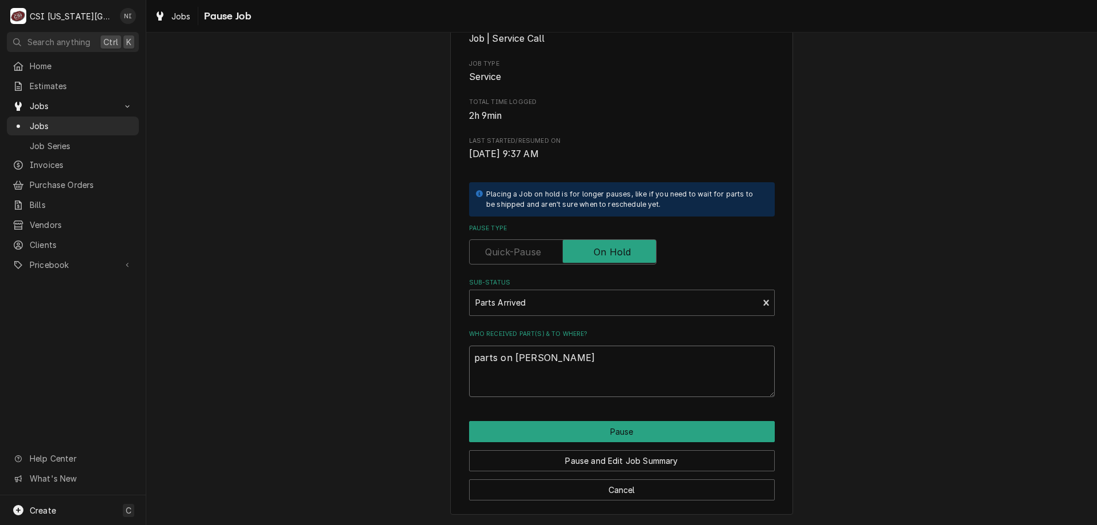
type textarea "parts on [PERSON_NAME]"
type textarea "x"
type textarea "parts on [PERSON_NAME] s"
type textarea "x"
type textarea "parts on [PERSON_NAME]"
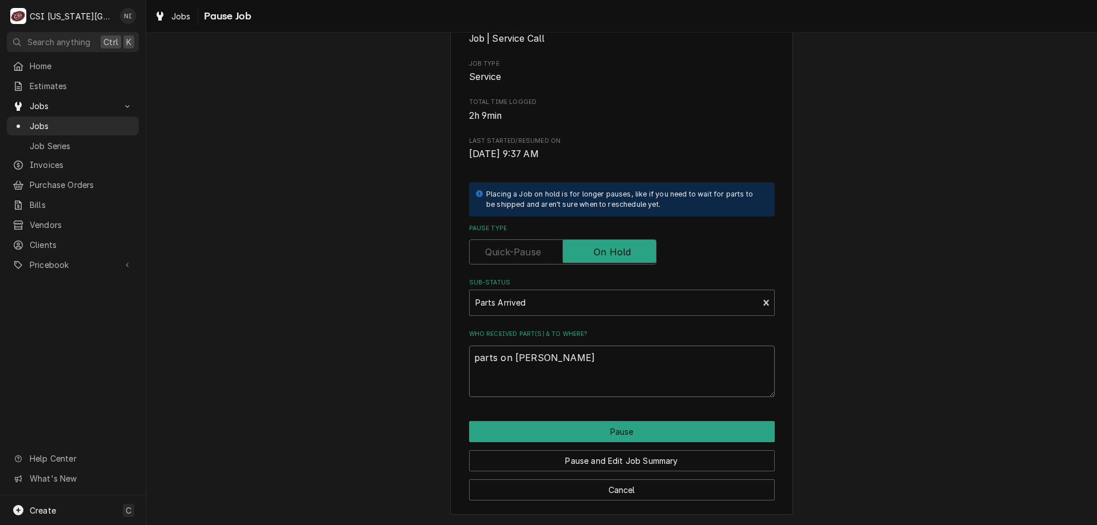
type textarea "x"
type textarea "parts on hawkins she"
type textarea "x"
type textarea "parts on hawkins shel"
type textarea "x"
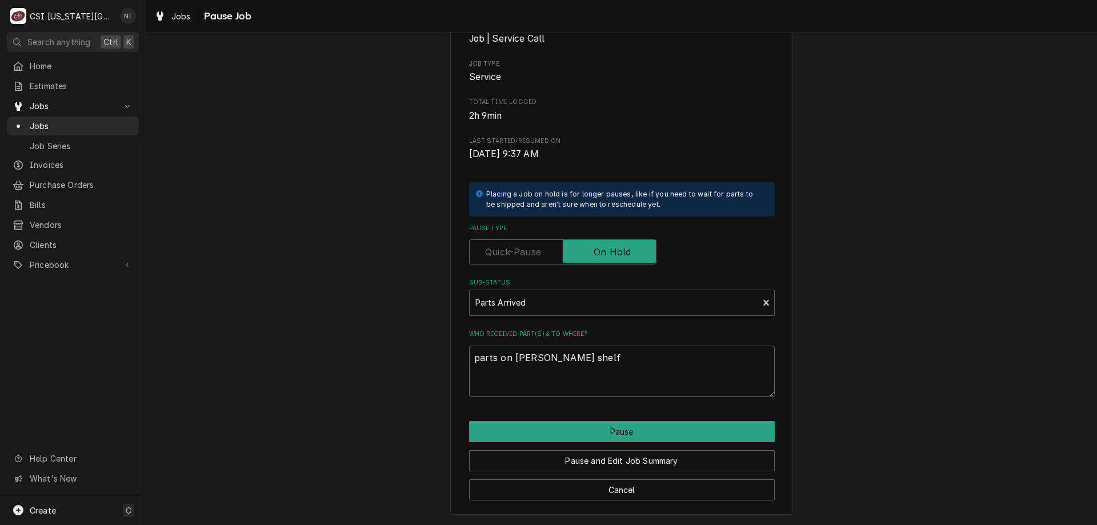
type textarea "parts on [PERSON_NAME] shelf"
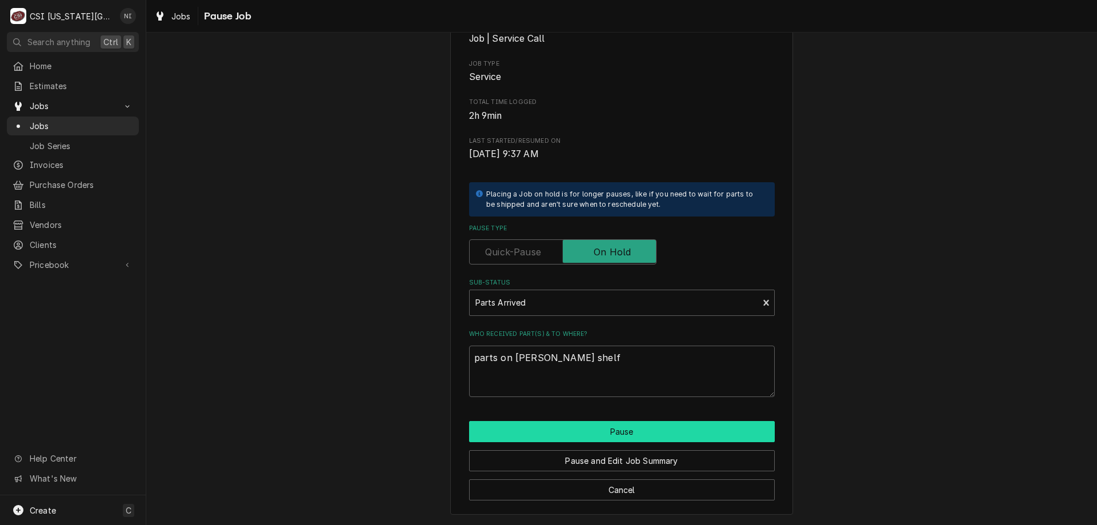
click at [576, 424] on button "Pause" at bounding box center [622, 431] width 306 height 21
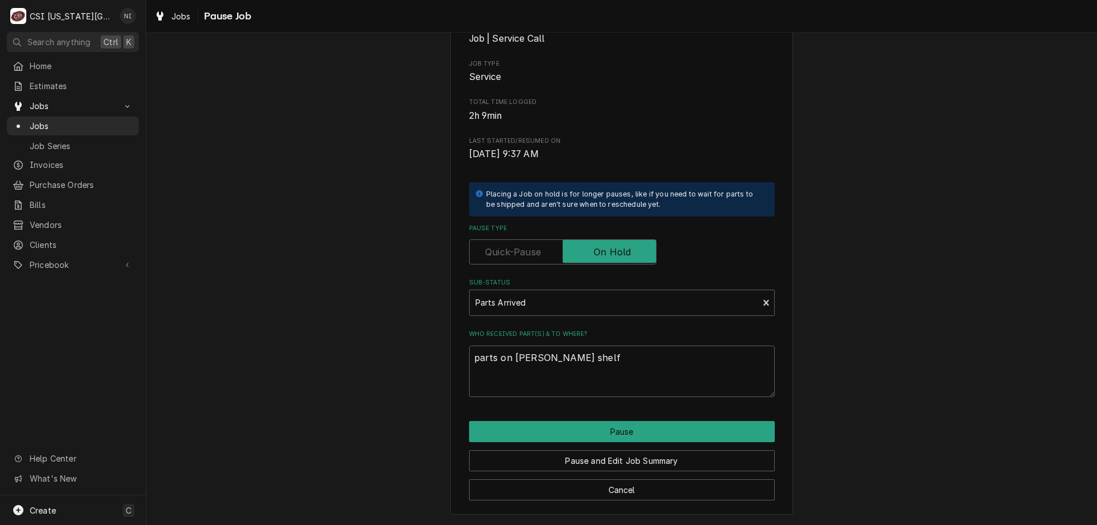
type textarea "x"
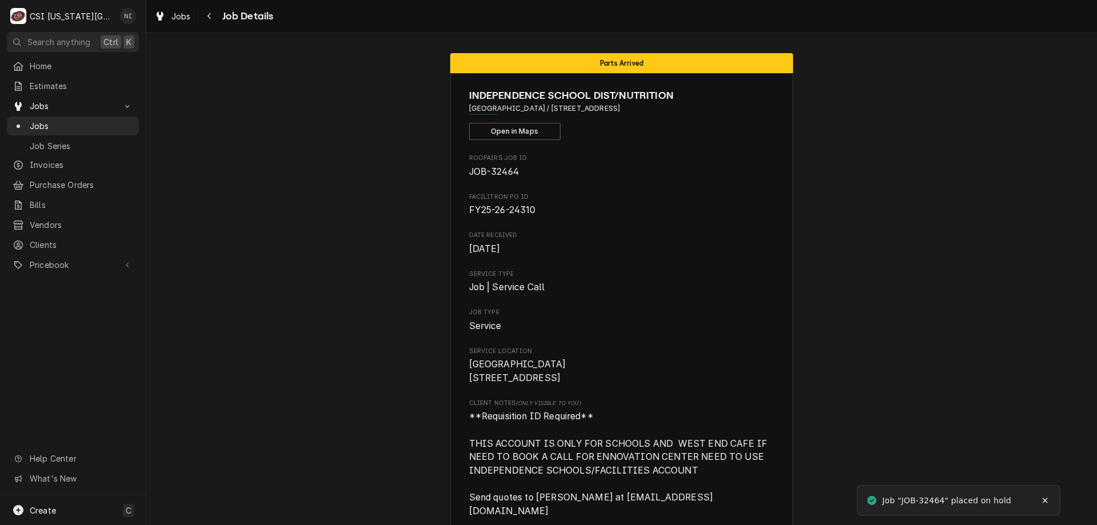
click at [76, 121] on span "Jobs" at bounding box center [81, 126] width 103 height 12
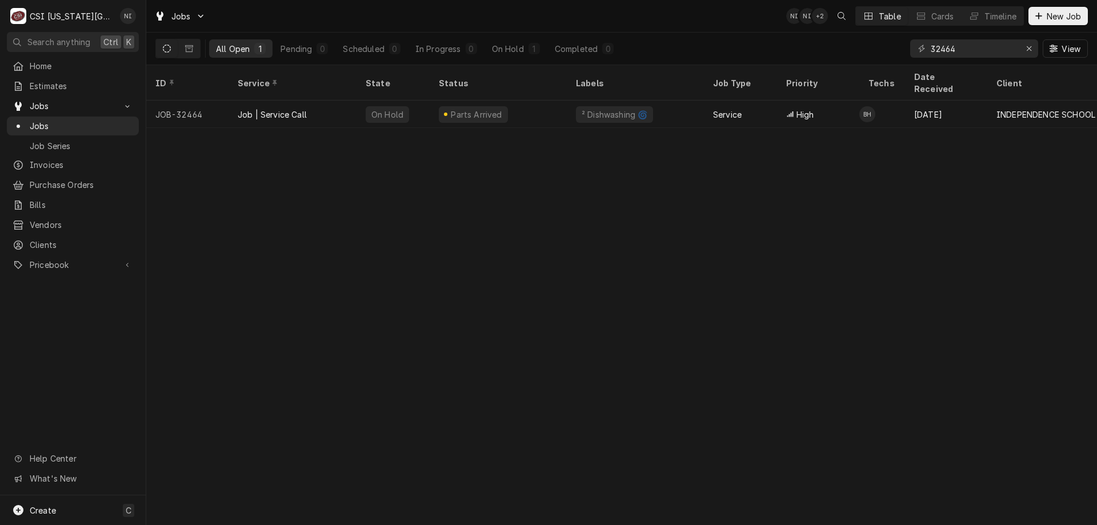
drag, startPoint x: 984, startPoint y: 58, endPoint x: 949, endPoint y: 49, distance: 36.0
click at [949, 49] on div "32464 View" at bounding box center [999, 49] width 178 height 32
drag, startPoint x: 959, startPoint y: 45, endPoint x: 883, endPoint y: 77, distance: 81.7
click at [883, 77] on div "Jobs NI NI + 2 Table Cards Timeline New Job All Open 1 Pending 0 Scheduled 0 In…" at bounding box center [621, 262] width 951 height 525
type input "32538"
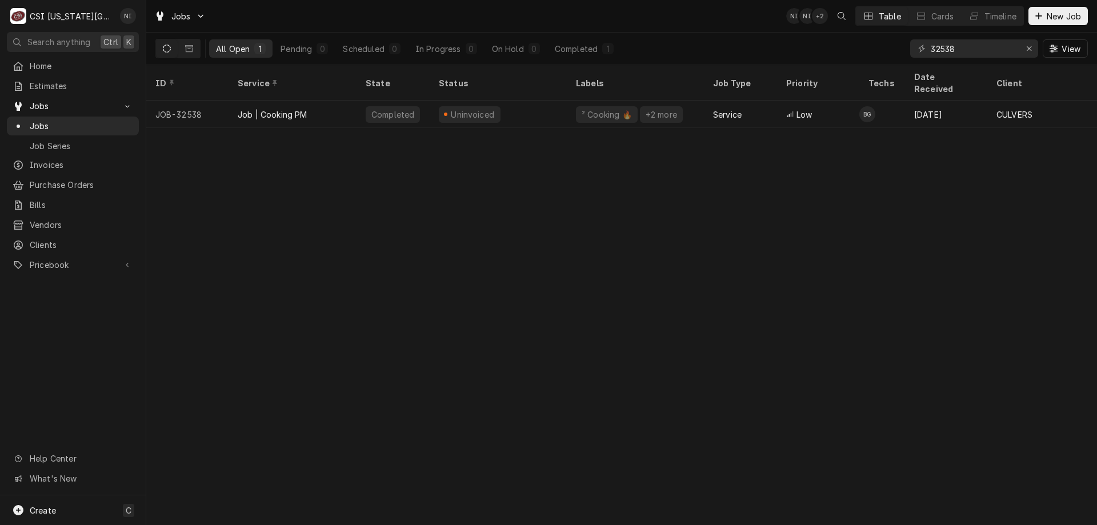
drag, startPoint x: 883, startPoint y: 77, endPoint x: 527, endPoint y: 110, distance: 357.5
click at [527, 110] on div "Uninvoiced" at bounding box center [498, 114] width 137 height 27
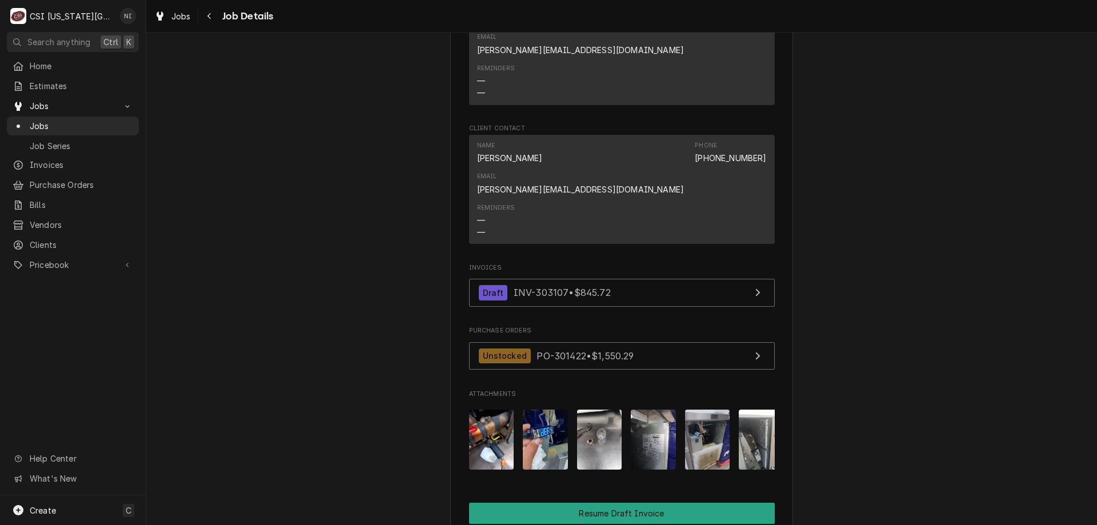
scroll to position [1112, 0]
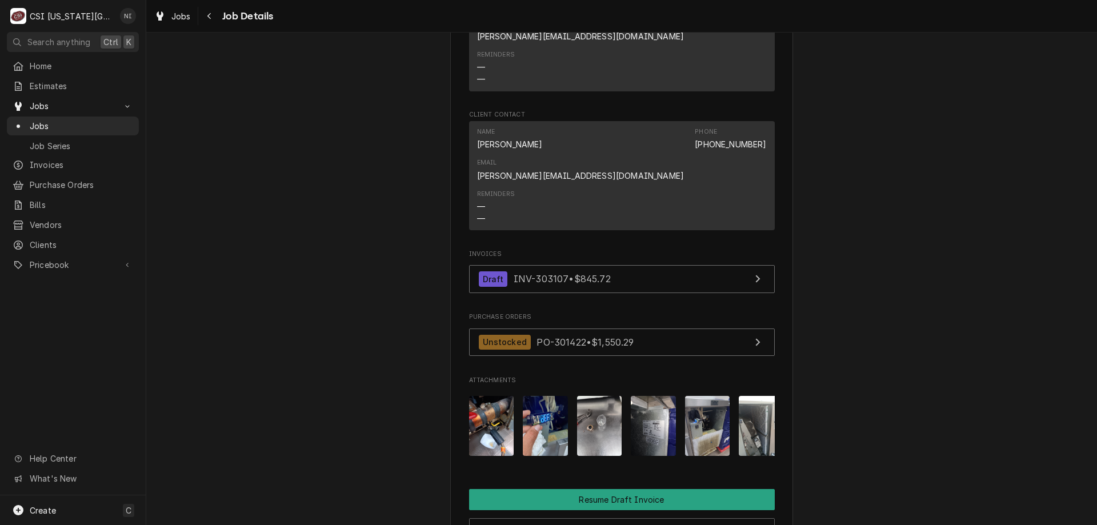
click at [89, 120] on span "Jobs" at bounding box center [81, 126] width 103 height 12
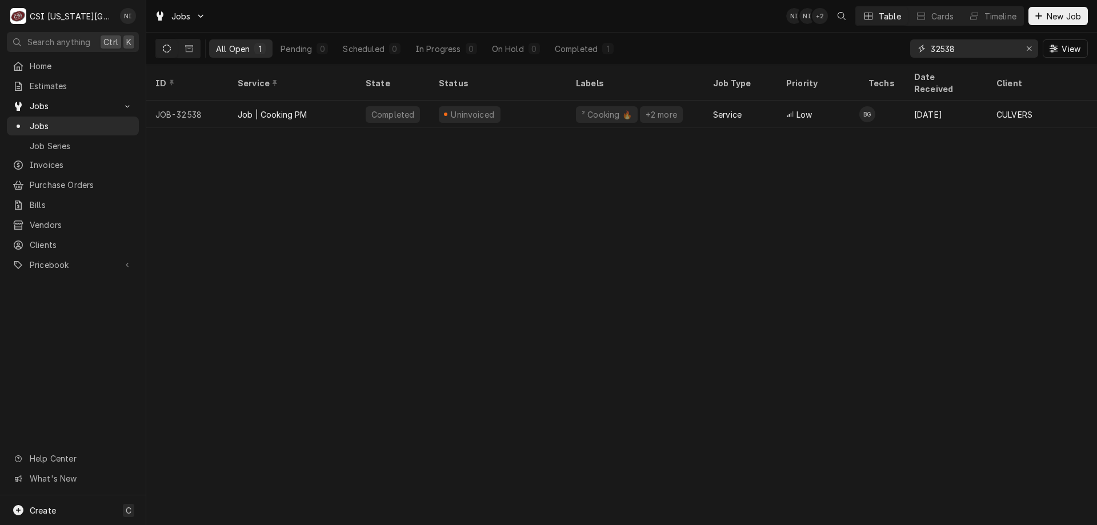
drag, startPoint x: 952, startPoint y: 47, endPoint x: 959, endPoint y: 60, distance: 14.3
click at [953, 47] on input "32538" at bounding box center [974, 48] width 86 height 18
type input "32598"
click at [546, 104] on div "Parts Ordered" at bounding box center [498, 114] width 137 height 27
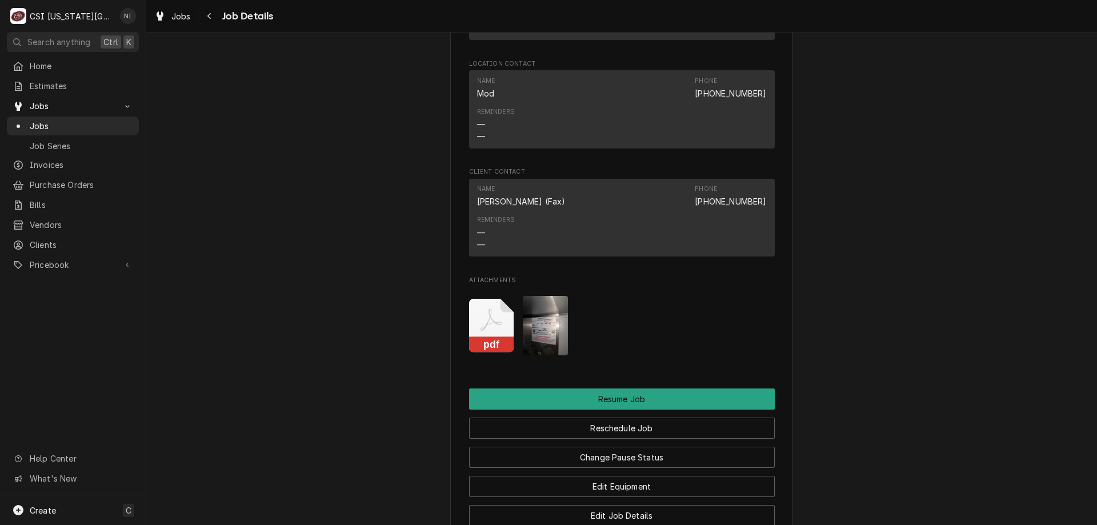
scroll to position [1228, 0]
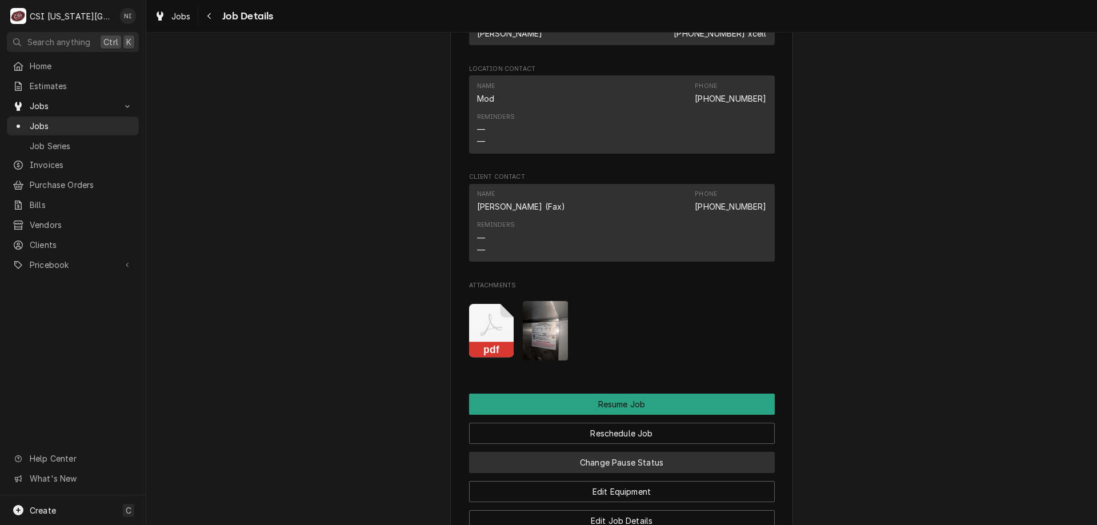
click at [626, 470] on button "Change Pause Status" at bounding box center [622, 462] width 306 height 21
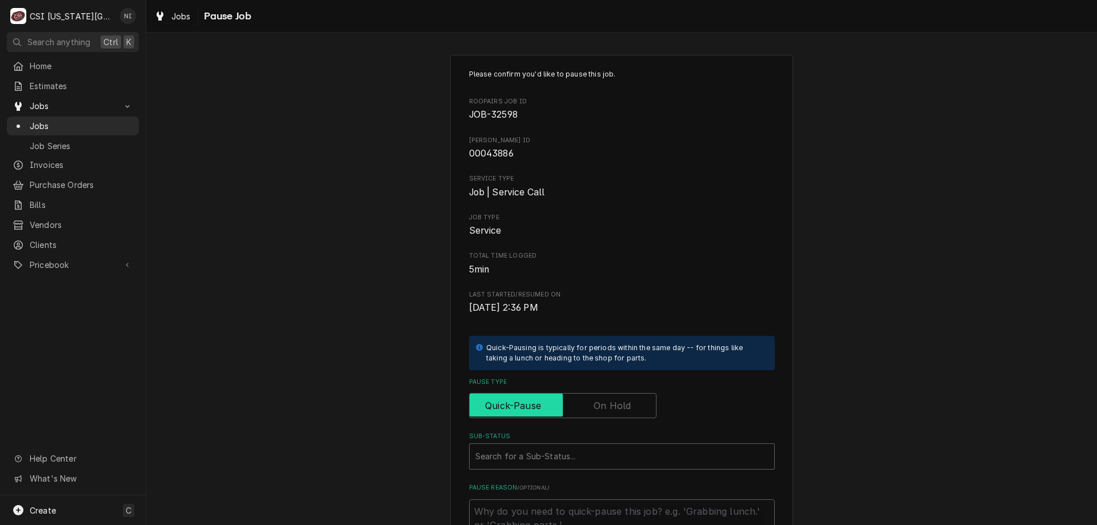
click at [628, 401] on input "Pause Type" at bounding box center [562, 405] width 177 height 25
checkbox input "true"
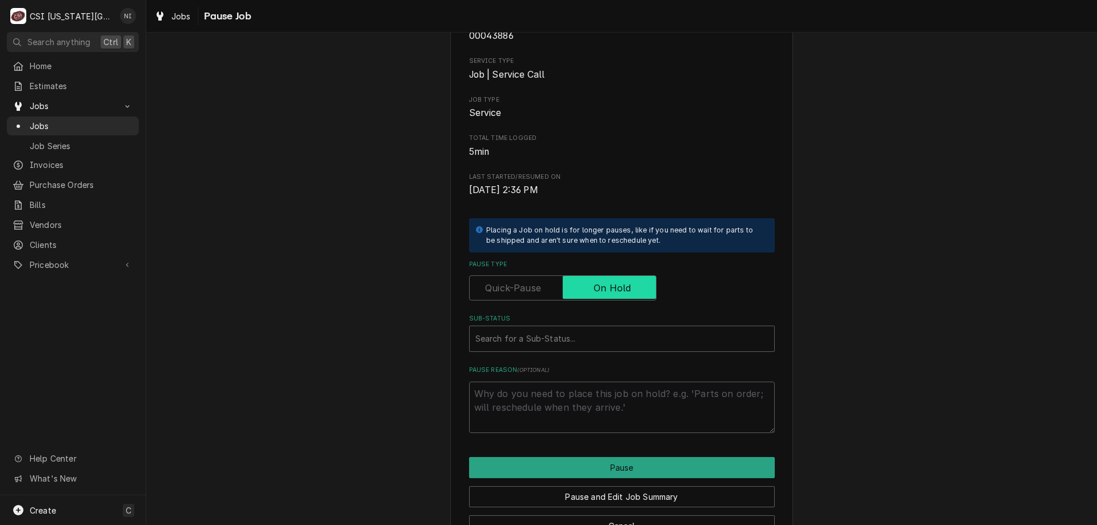
scroll to position [154, 0]
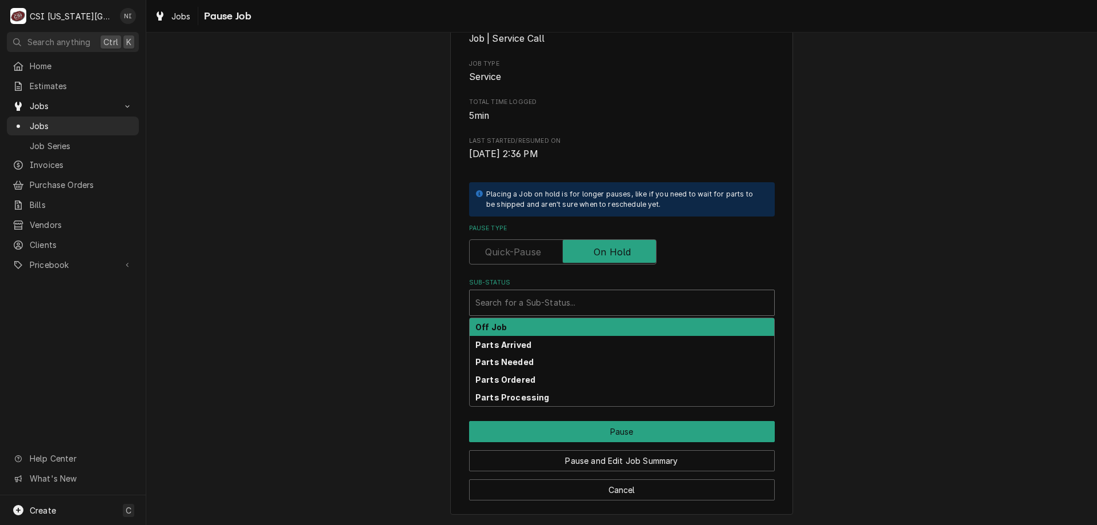
click at [661, 295] on div "Sub-Status" at bounding box center [621, 302] width 293 height 21
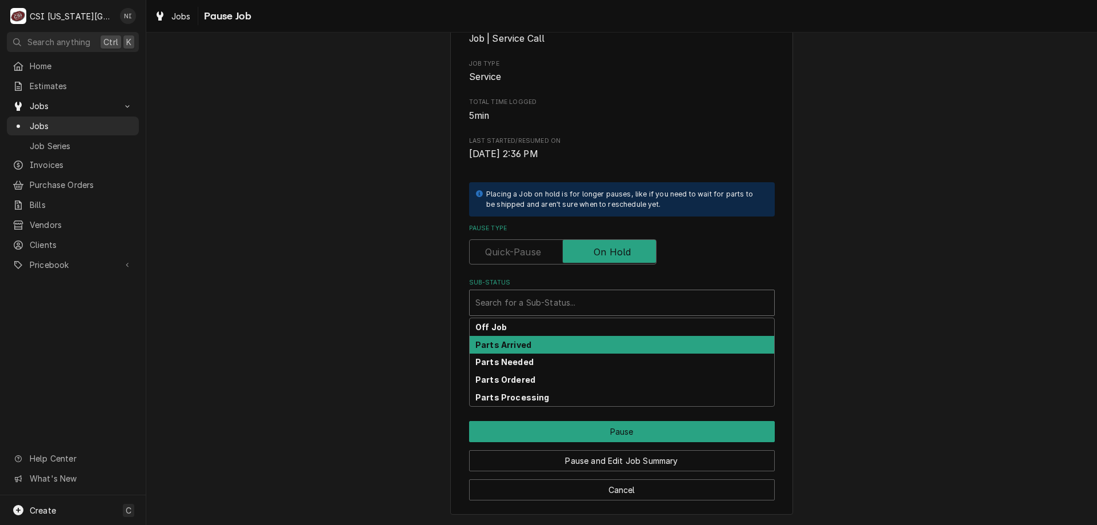
click at [511, 339] on div "Parts Arrived" at bounding box center [622, 345] width 304 height 18
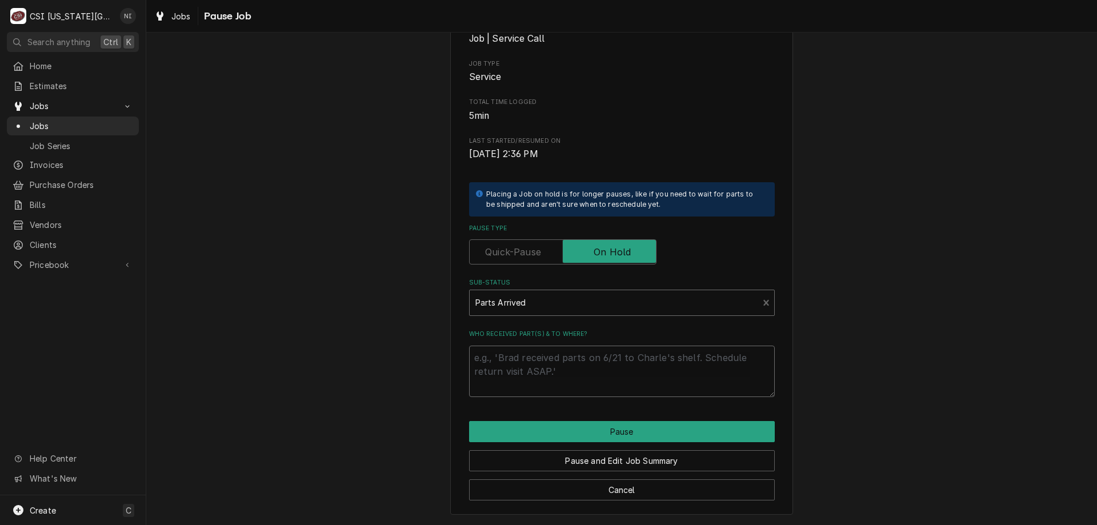
click at [516, 355] on textarea "Who received part(s) & to where?" at bounding box center [622, 371] width 306 height 51
type textarea "x"
type textarea "p"
type textarea "x"
type textarea "pa"
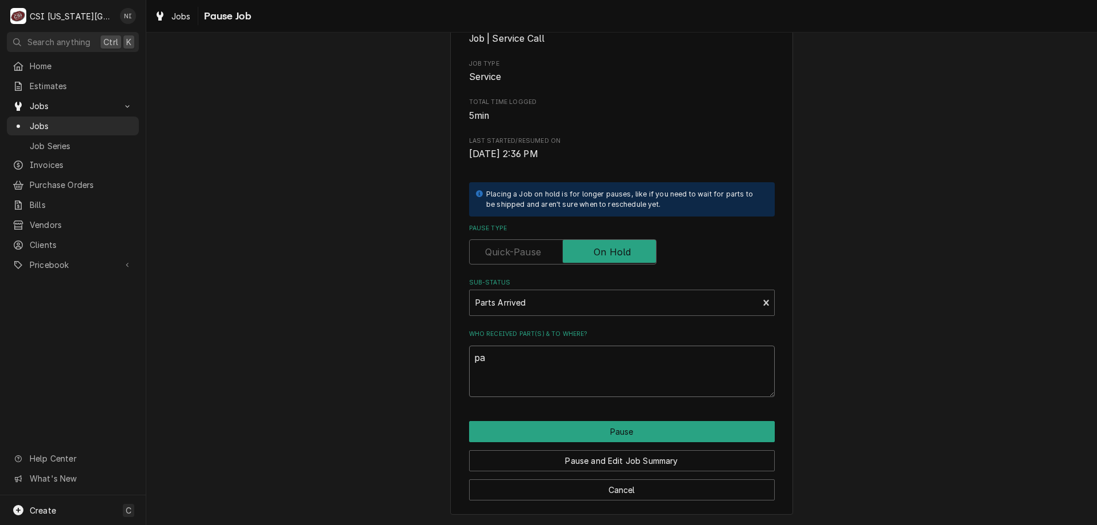
type textarea "x"
type textarea "par"
type textarea "x"
type textarea "part"
type textarea "x"
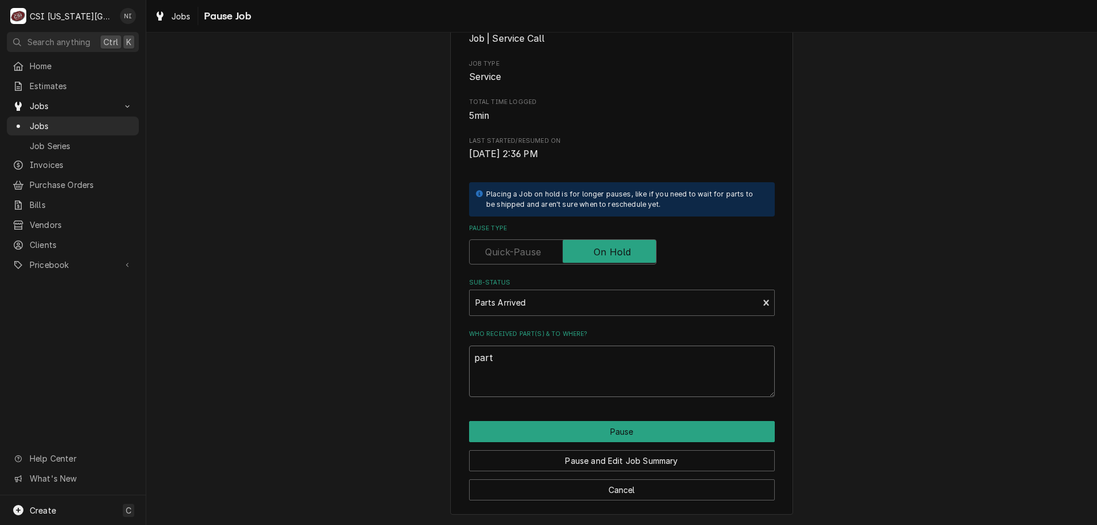
type textarea "parts"
type textarea "x"
type textarea "parts"
type textarea "x"
type textarea "parts o"
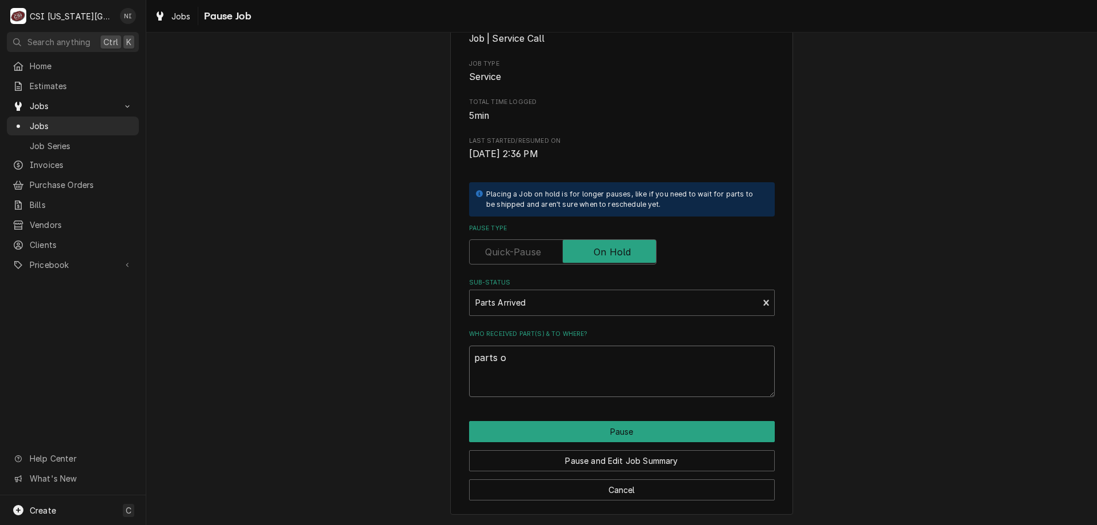
type textarea "x"
type textarea "parts on"
type textarea "x"
type textarea "parts on b"
type textarea "x"
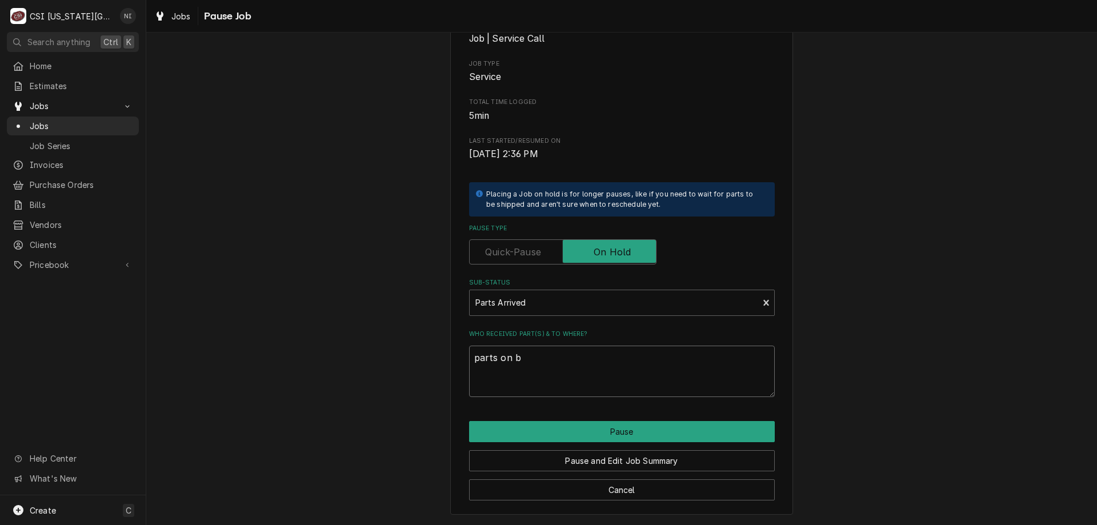
type textarea "parts on bu"
type textarea "x"
type textarea "parts on busg"
type textarea "x"
type textarea "parts on busgt"
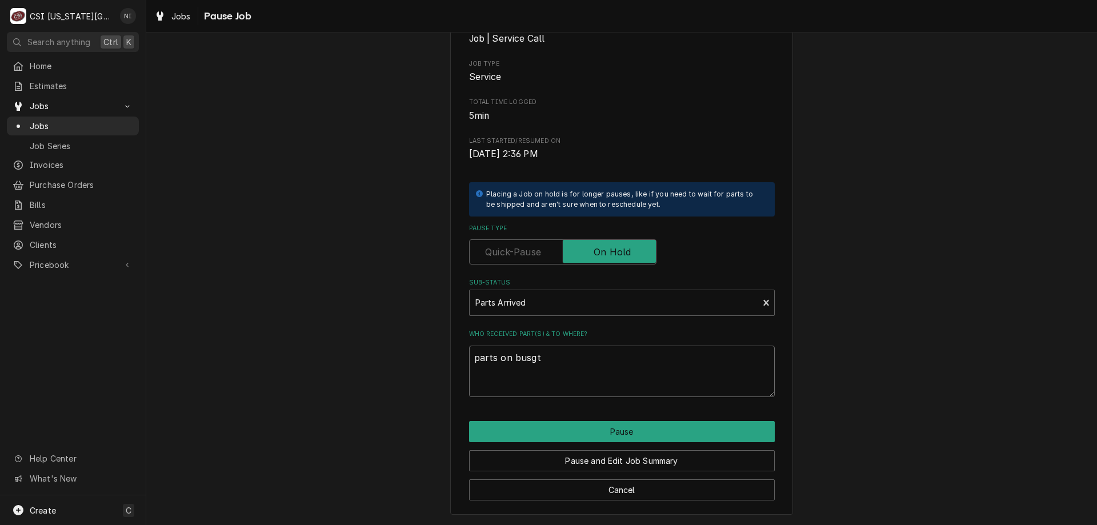
type textarea "x"
type textarea "parts on busgta"
type textarea "x"
type textarea "parts on busgt"
type textarea "x"
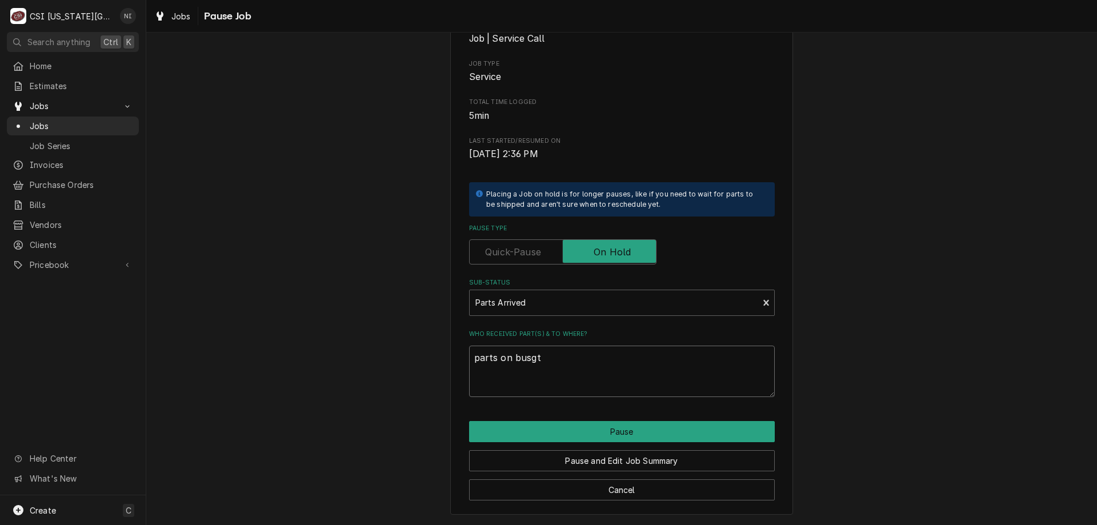
type textarea "parts on busg"
type textarea "x"
type textarea "parts on bus"
type textarea "x"
type textarea "parts on bust"
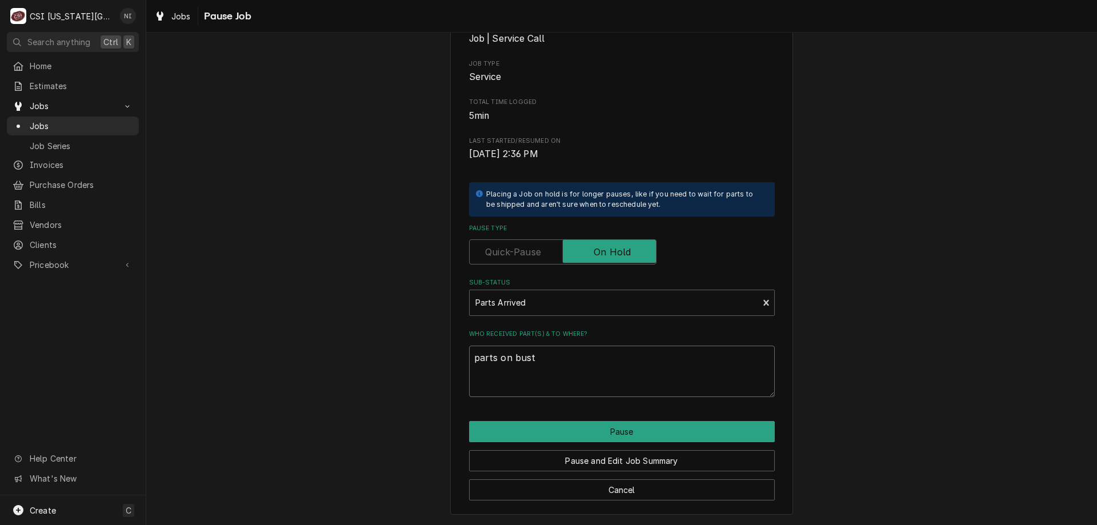
type textarea "x"
type textarea "parts on busta"
type textarea "x"
type textarea "parts on bustam"
type textarea "x"
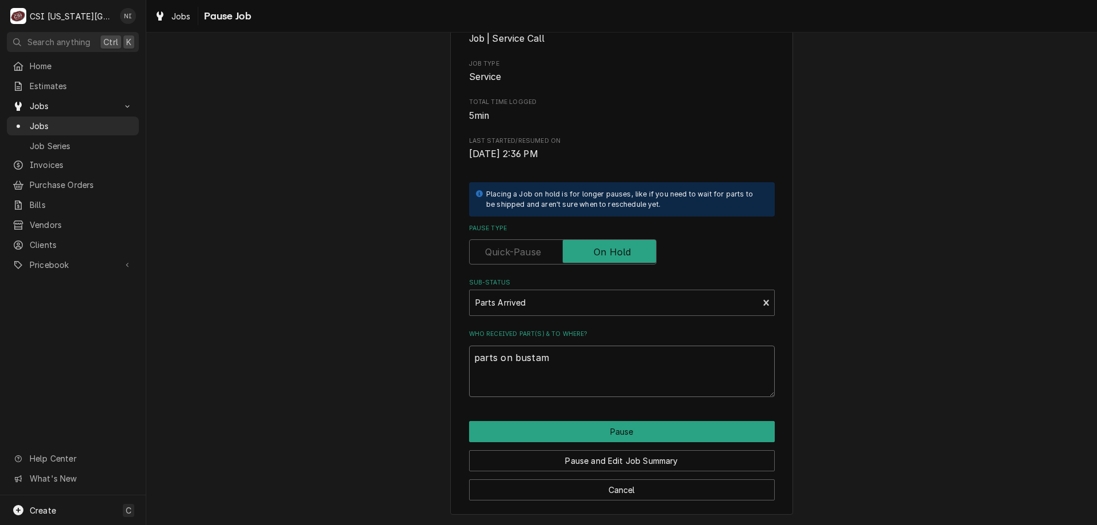
type textarea "parts on bustama"
type textarea "x"
type textarea "parts on bustaman"
type textarea "x"
type textarea "parts on bustamane"
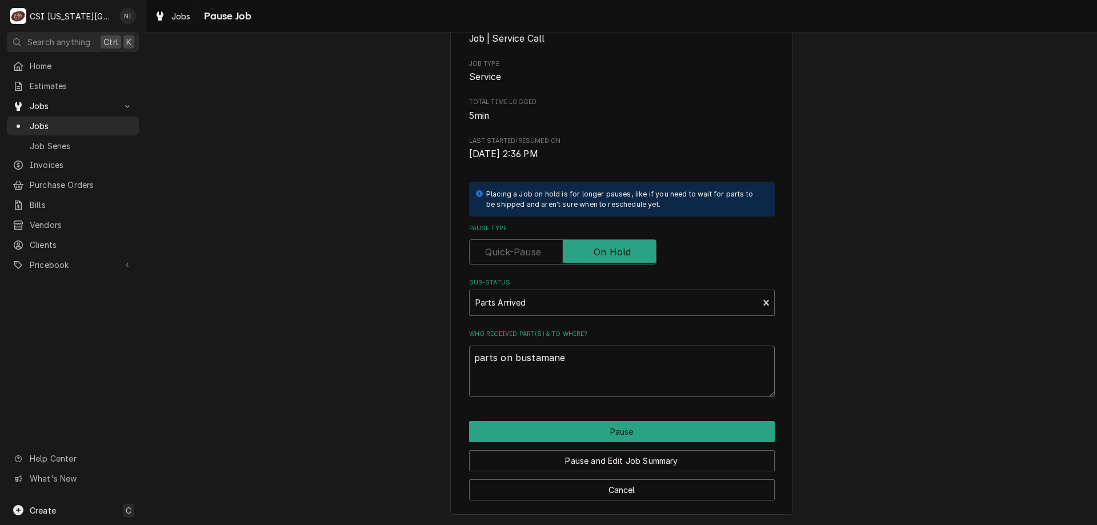
type textarea "x"
type textarea "parts on bustaman"
type textarea "x"
type textarea "parts on bustamant"
type textarea "x"
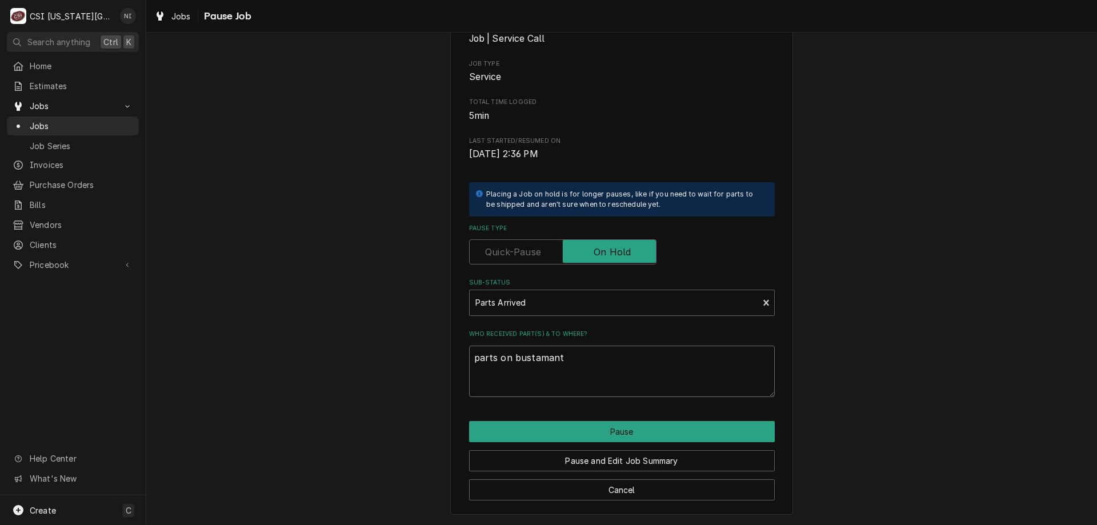
type textarea "parts on bustamante"
type textarea "x"
type textarea "parts on bustamante"
type textarea "x"
type textarea "parts on bustamante s"
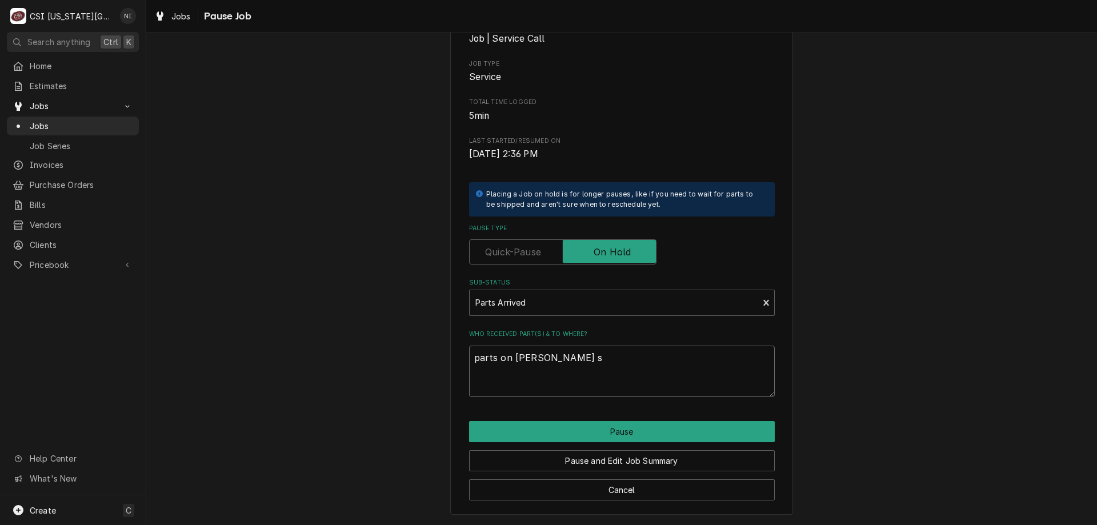
type textarea "x"
type textarea "parts on bustamante sh"
type textarea "x"
type textarea "parts on bustamante she"
type textarea "x"
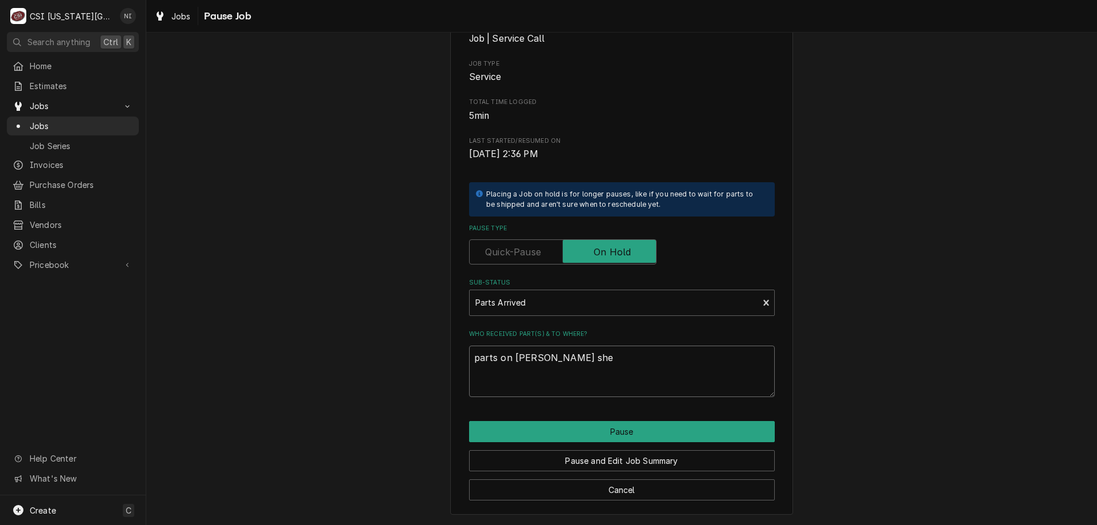
type textarea "parts on bustamante shel"
type textarea "x"
type textarea "parts on bustamante shelf"
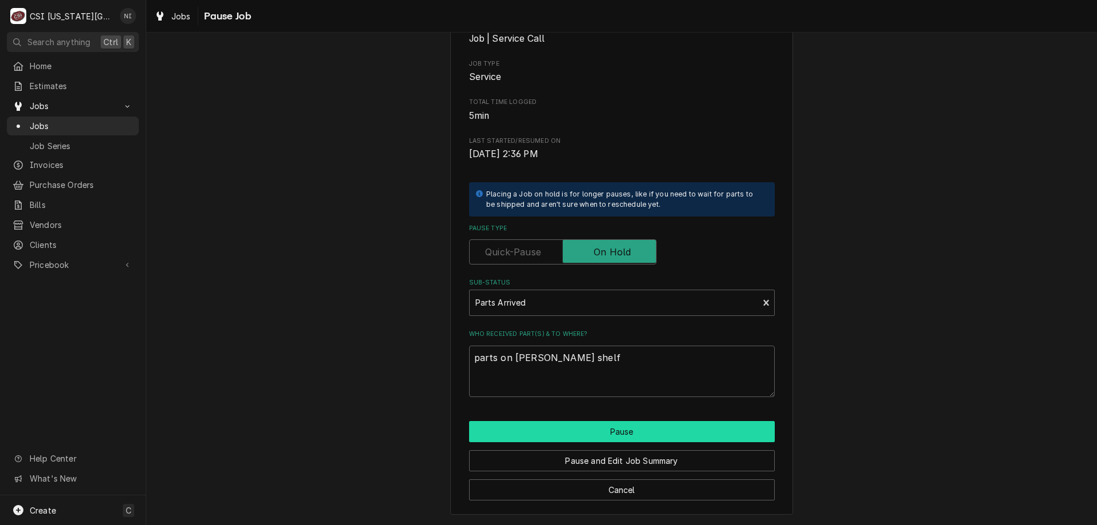
click at [625, 434] on button "Pause" at bounding box center [622, 431] width 306 height 21
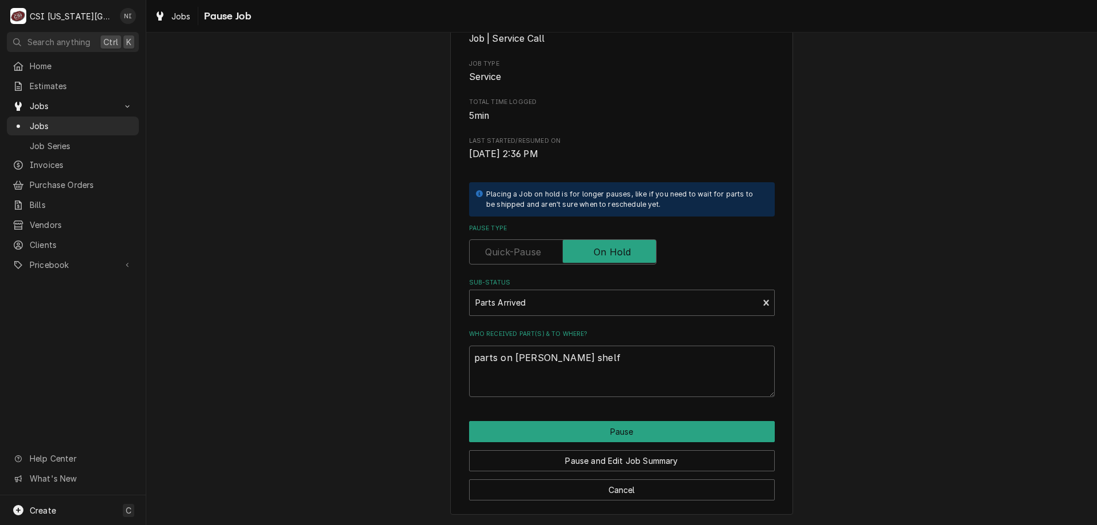
type textarea "x"
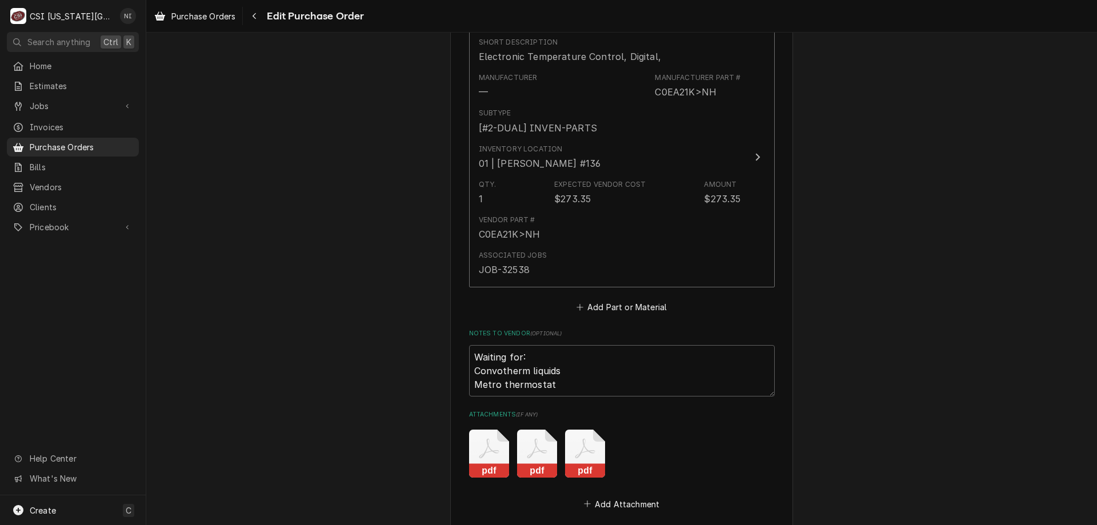
scroll to position [3269, 0]
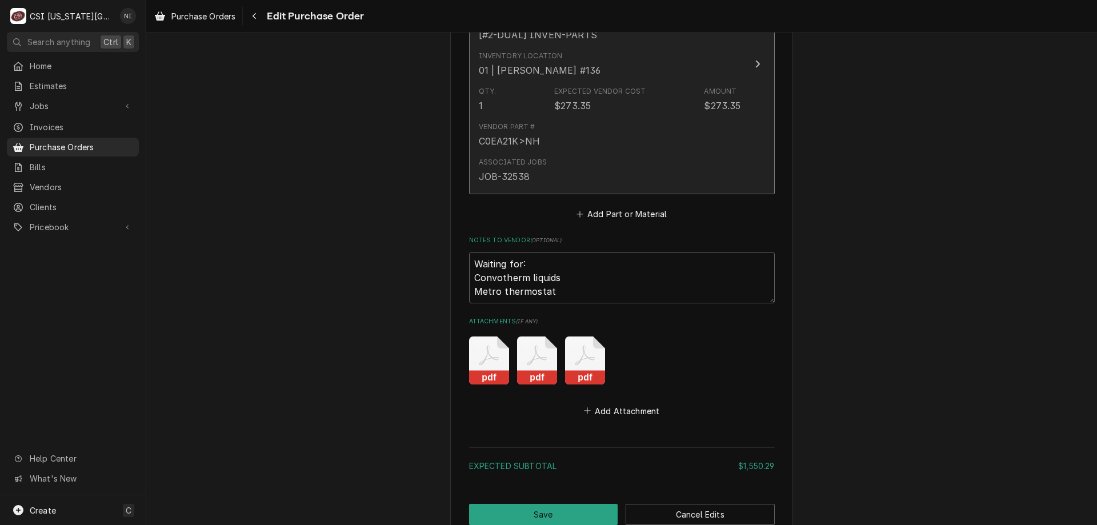
click at [637, 141] on div "Vendor Part # C0EA21K>NH" at bounding box center [610, 134] width 262 height 35
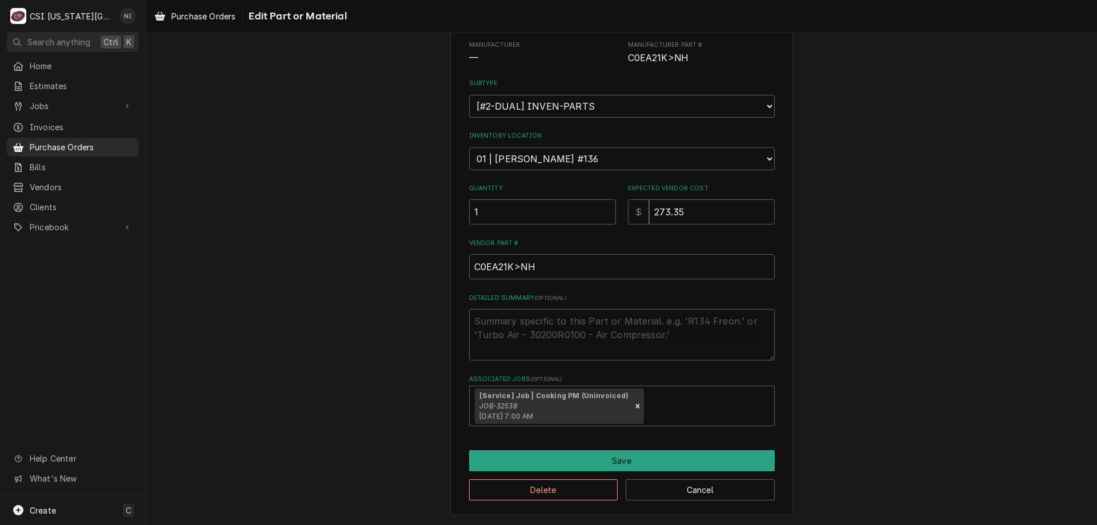
click at [634, 408] on icon "Remove [object Object]" at bounding box center [638, 406] width 8 height 8
type textarea "x"
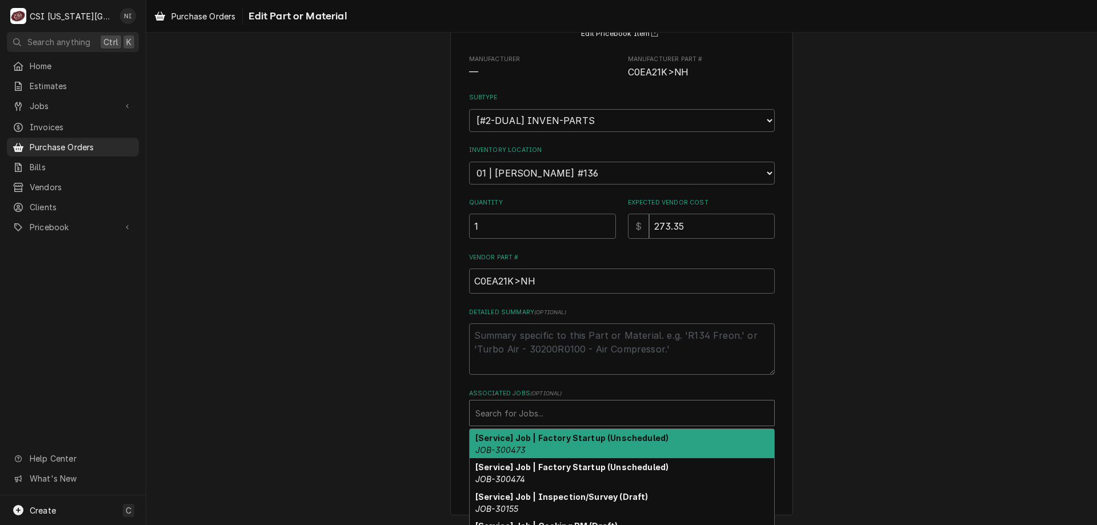
scroll to position [127, 0]
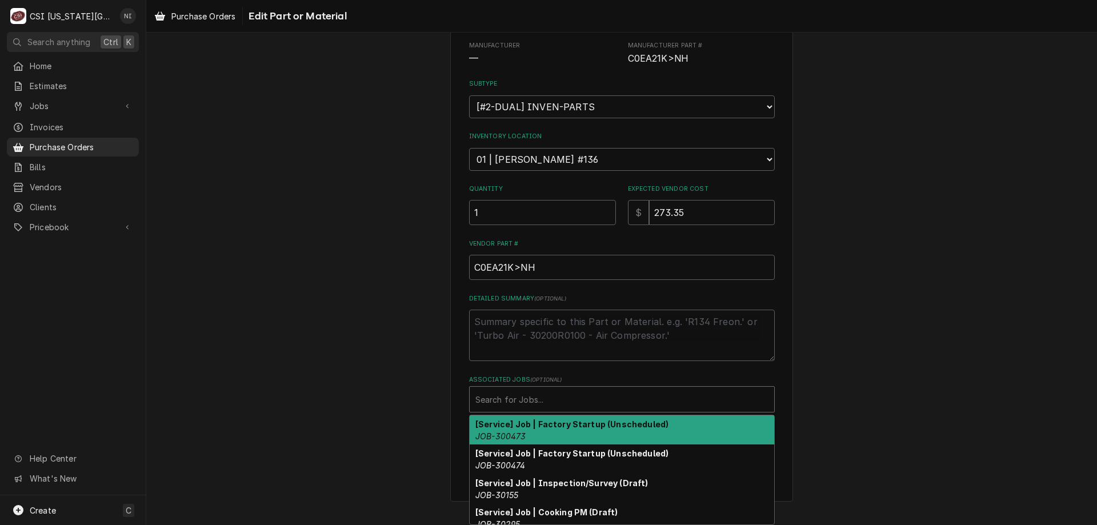
click at [618, 408] on div "Associated Jobs" at bounding box center [621, 399] width 293 height 21
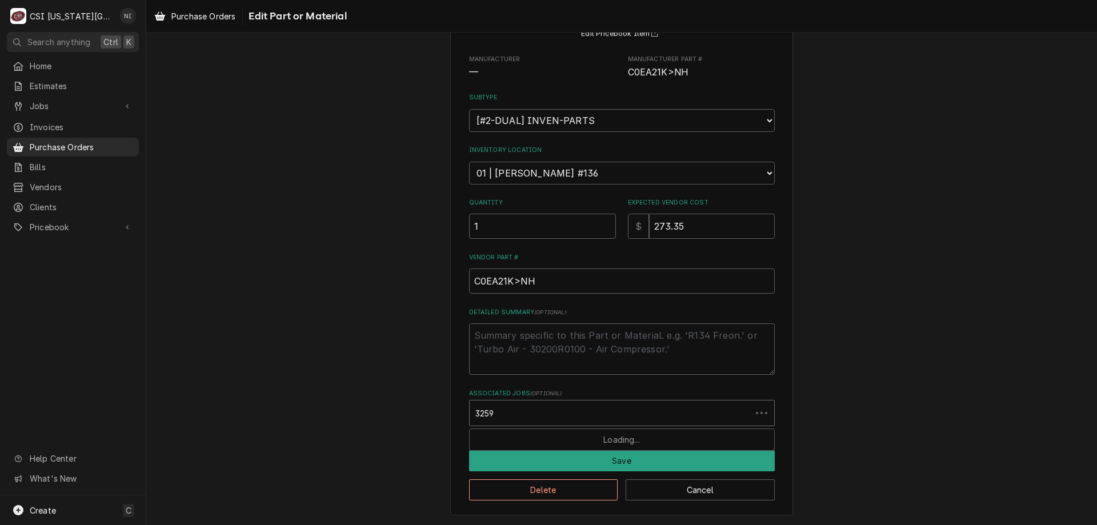
type input "32598"
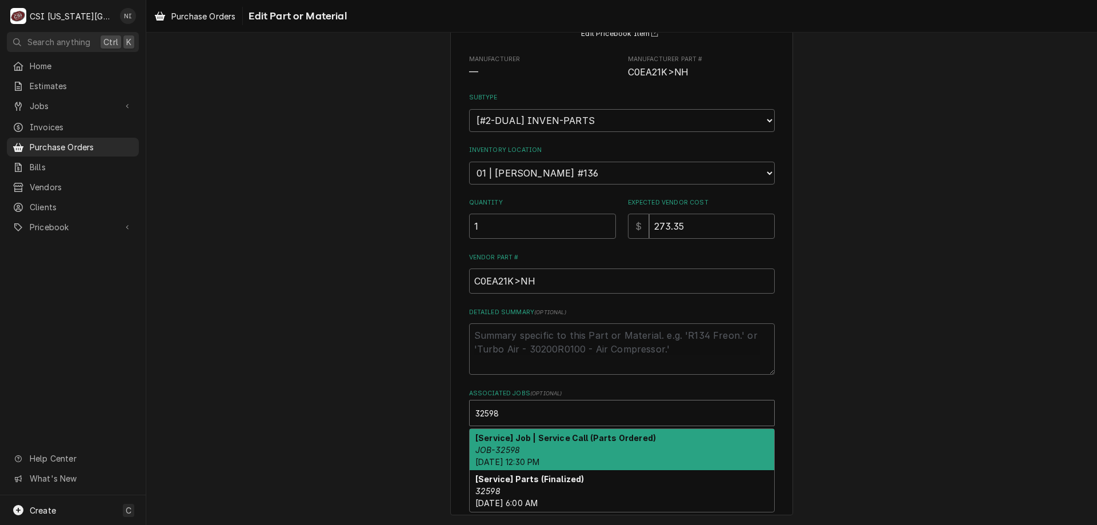
click at [503, 442] on strong "[Service] Job | Service Call (Parts Ordered)" at bounding box center [565, 438] width 181 height 10
type textarea "x"
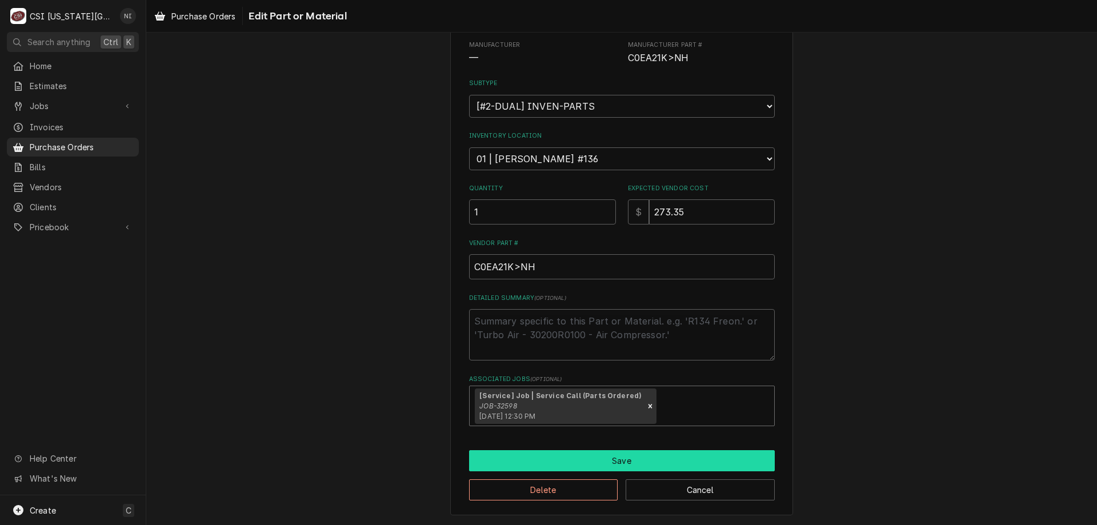
click at [514, 462] on button "Save" at bounding box center [622, 460] width 306 height 21
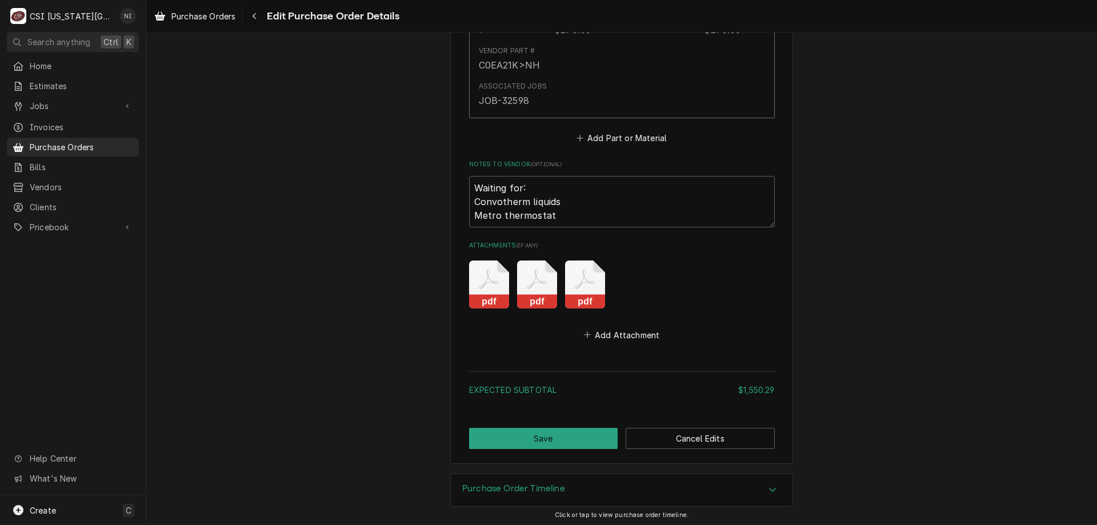
scroll to position [3345, 0]
click at [532, 436] on button "Save" at bounding box center [543, 438] width 149 height 21
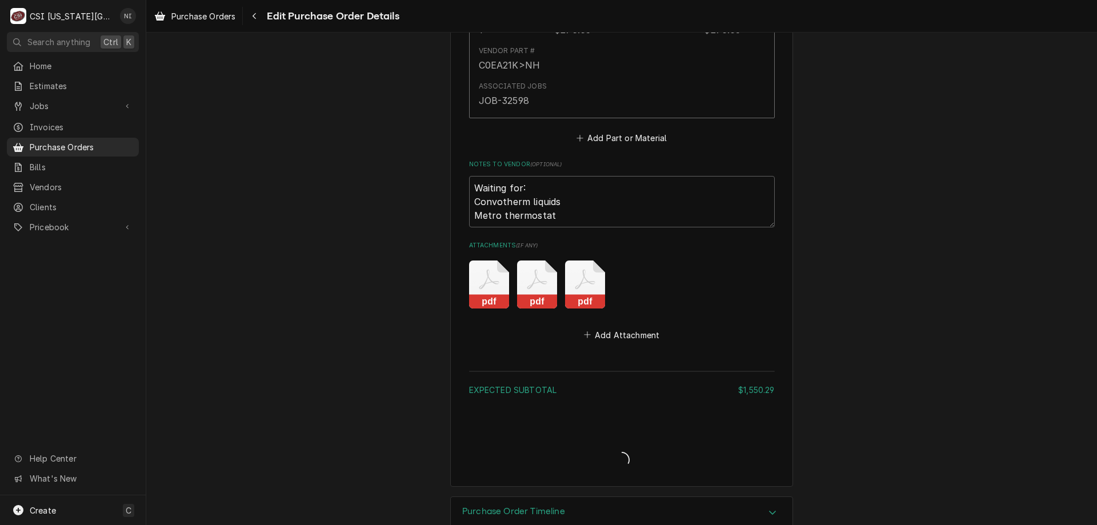
type textarea "x"
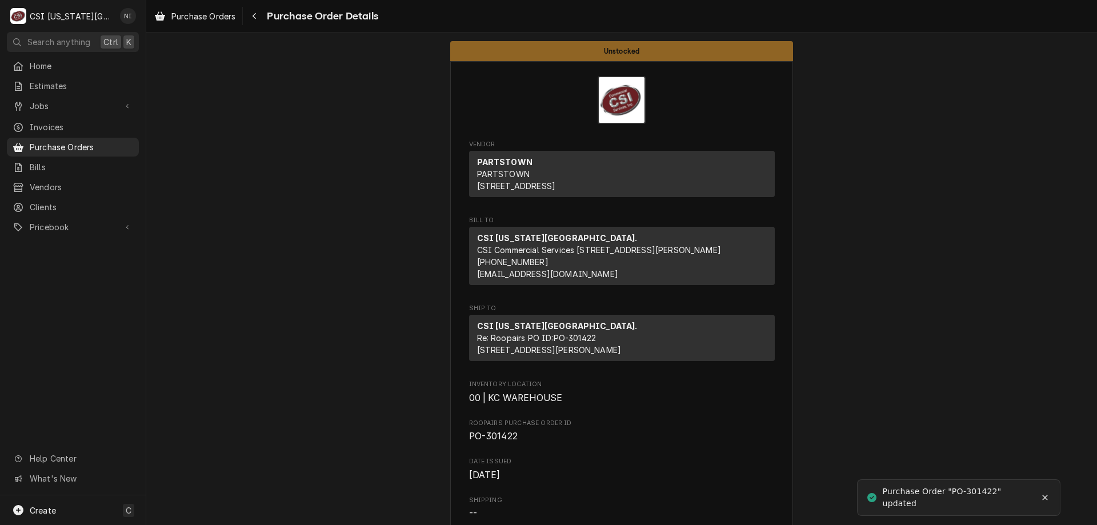
click at [68, 141] on span "Purchase Orders" at bounding box center [81, 147] width 103 height 12
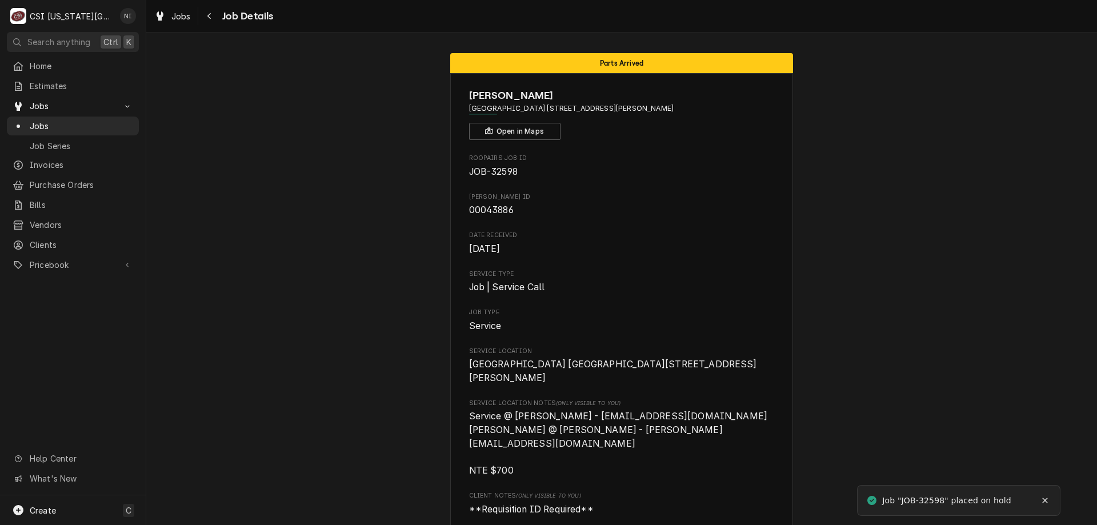
click at [96, 117] on link "Jobs" at bounding box center [73, 126] width 132 height 19
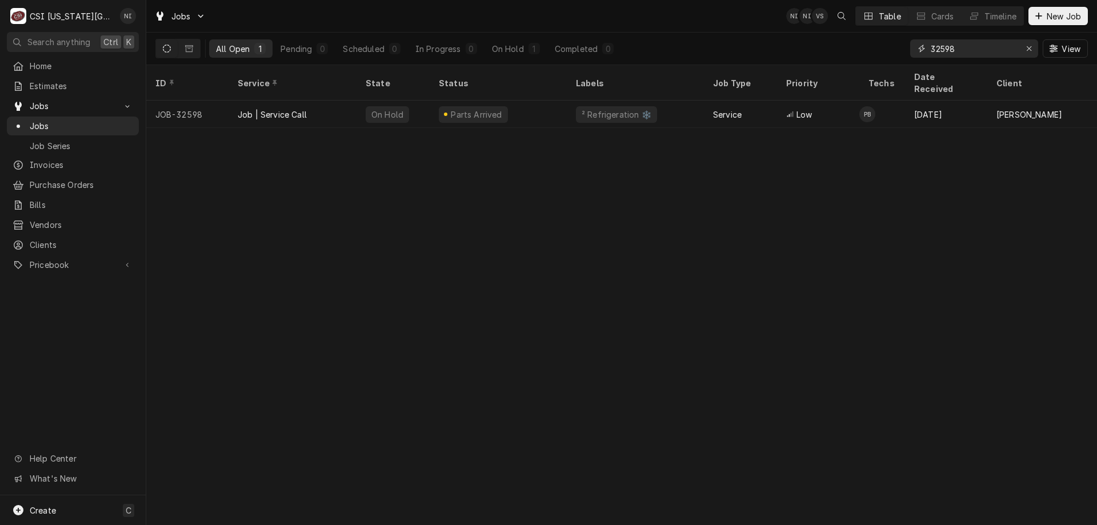
drag, startPoint x: 957, startPoint y: 54, endPoint x: 920, endPoint y: 55, distance: 37.2
click at [920, 55] on div "32598" at bounding box center [974, 48] width 128 height 18
type input "32367"
